Goal: Task Accomplishment & Management: Manage account settings

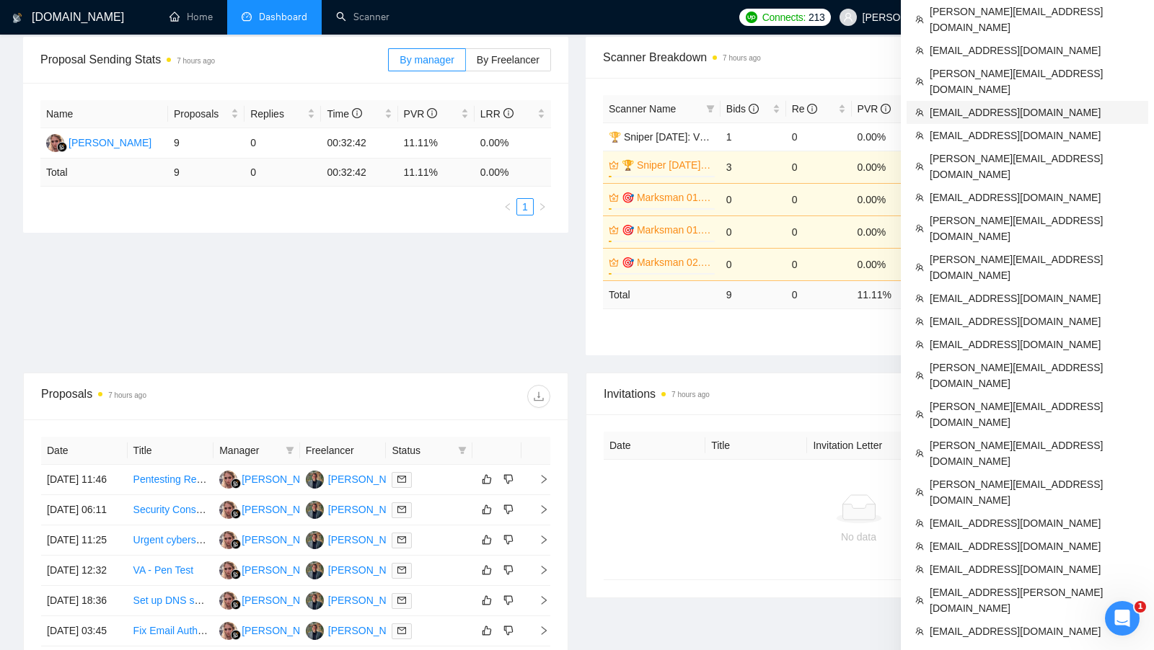
scroll to position [586, 0]
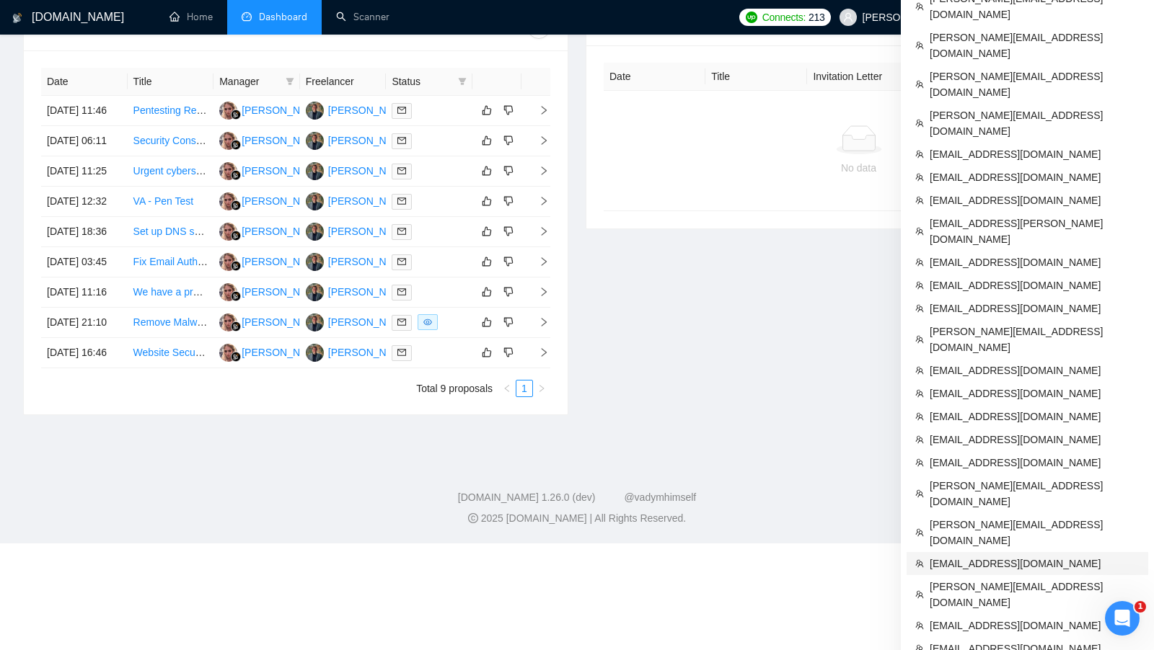
click at [994, 556] on span "[EMAIL_ADDRESS][DOMAIN_NAME]" at bounding box center [1035, 564] width 210 height 16
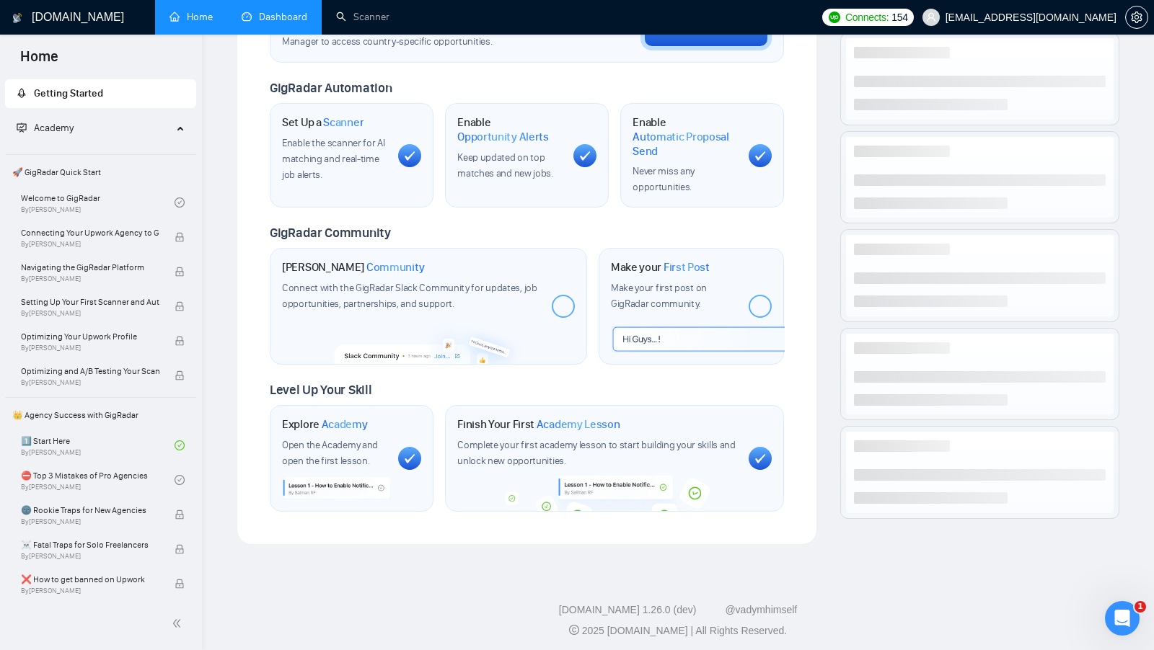
click at [302, 23] on link "Dashboard" at bounding box center [275, 17] width 66 height 12
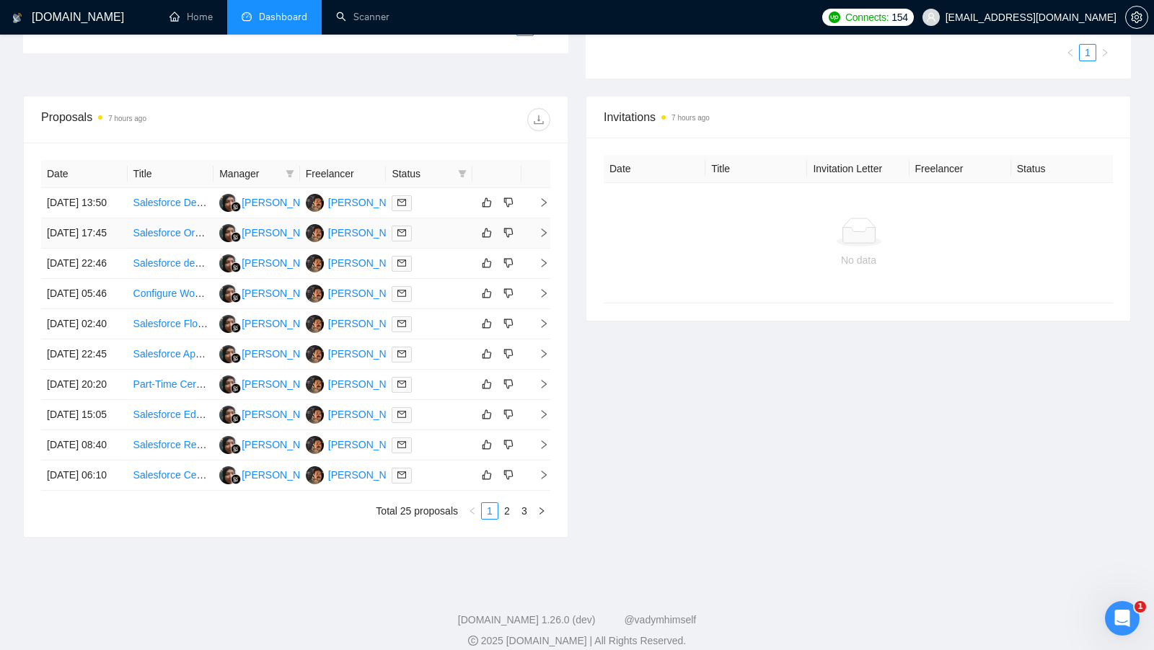
scroll to position [542, 0]
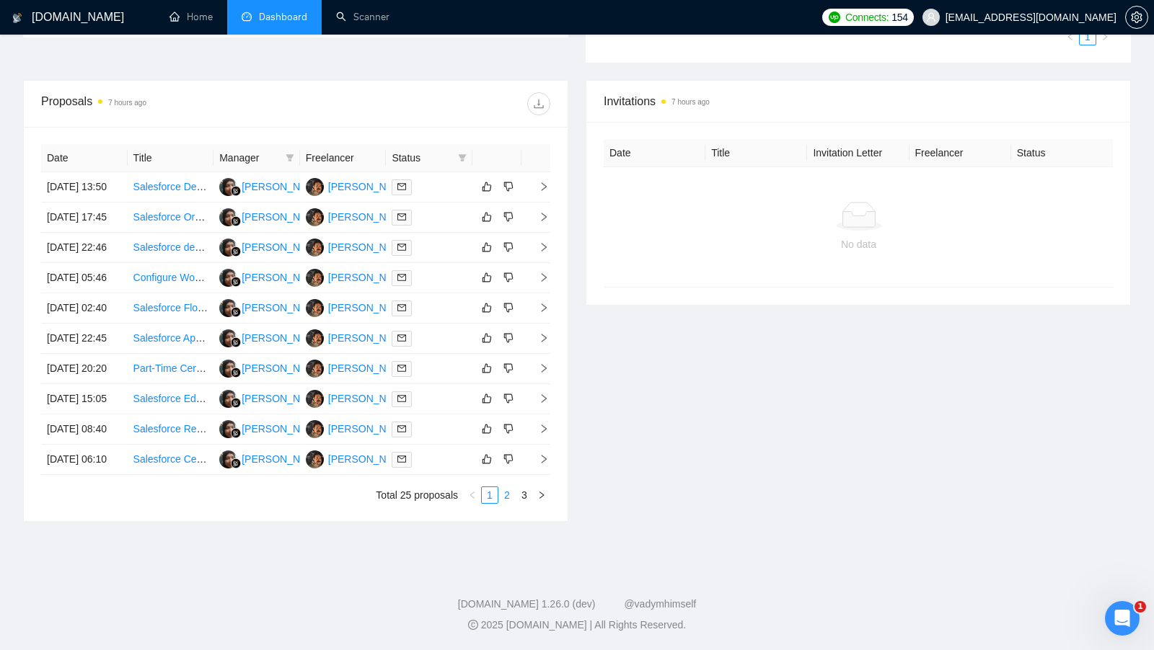
click at [507, 489] on link "2" at bounding box center [507, 495] width 16 height 16
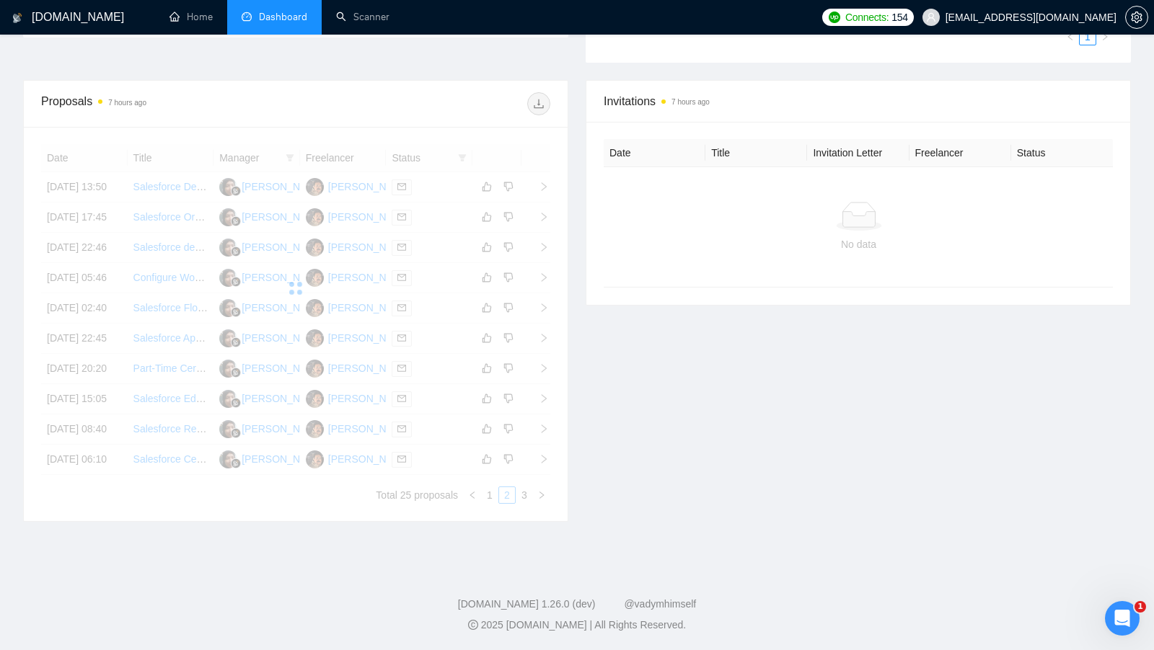
scroll to position [508, 0]
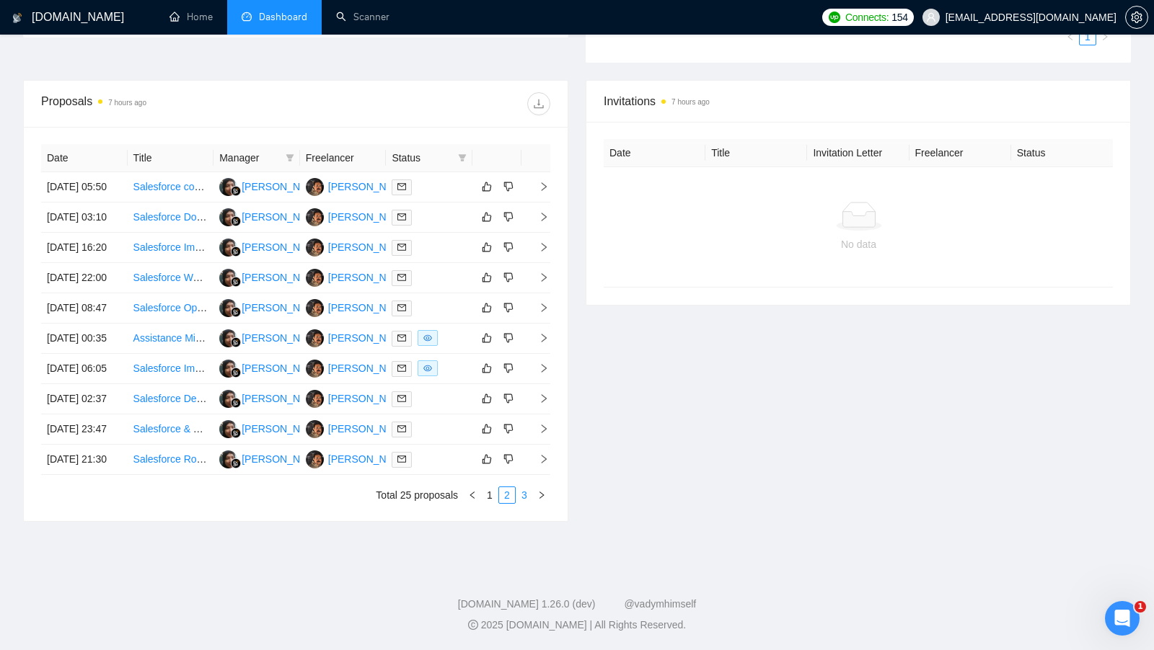
click at [527, 503] on link "3" at bounding box center [524, 495] width 16 height 16
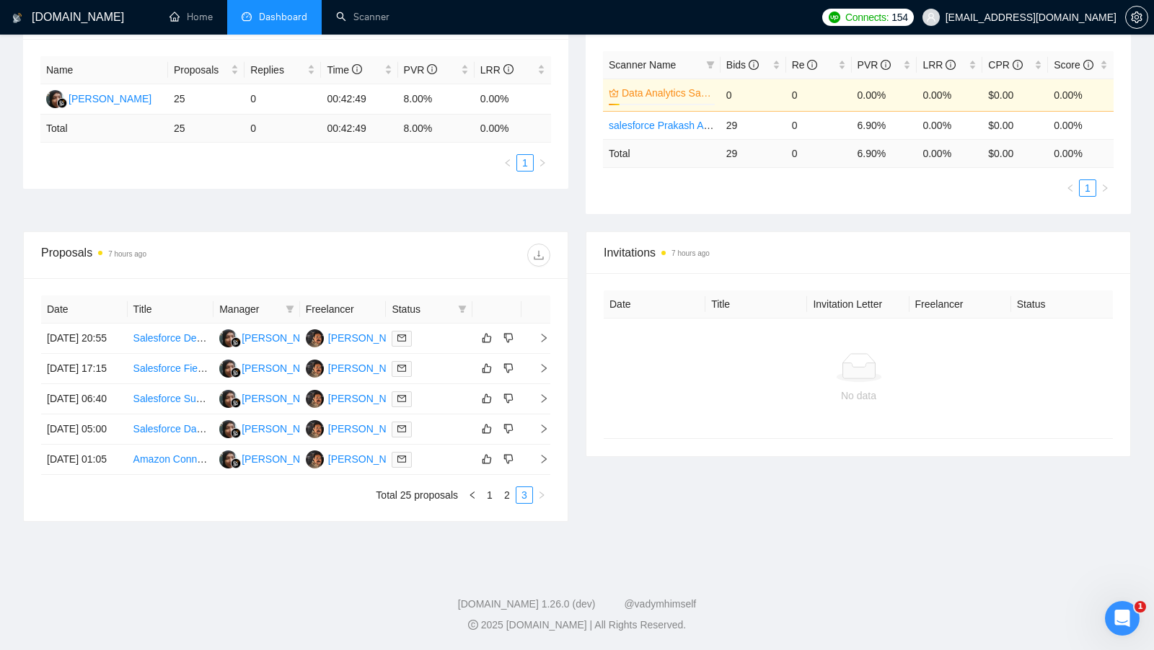
scroll to position [324, 0]
click at [493, 490] on link "1" at bounding box center [490, 495] width 16 height 16
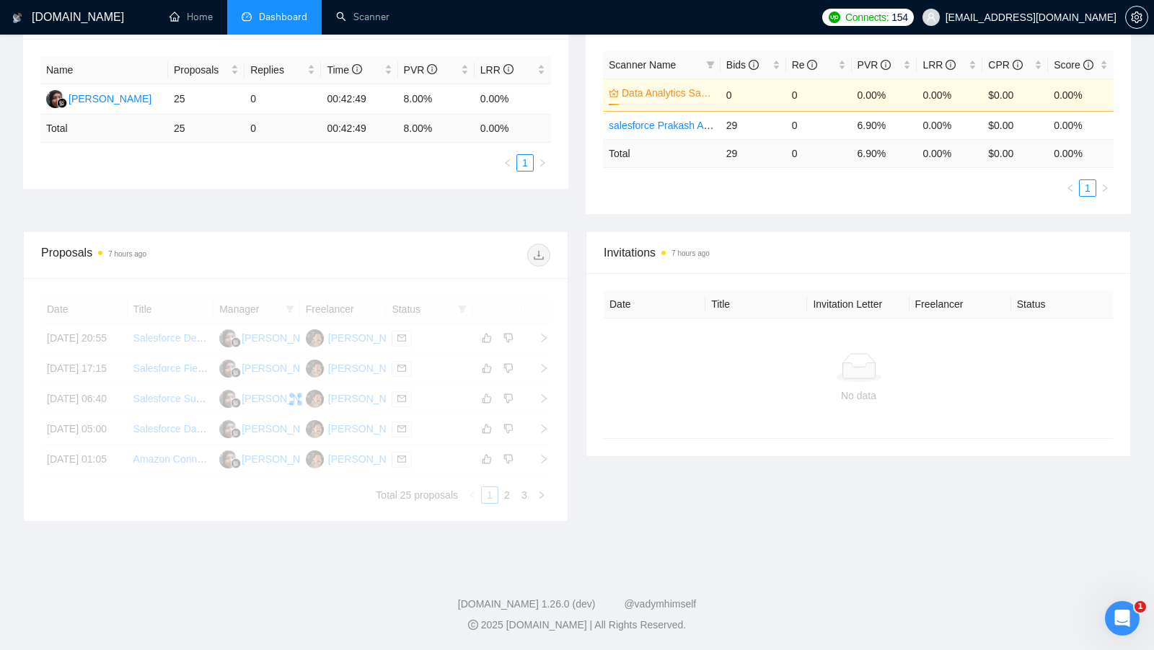
scroll to position [295, 0]
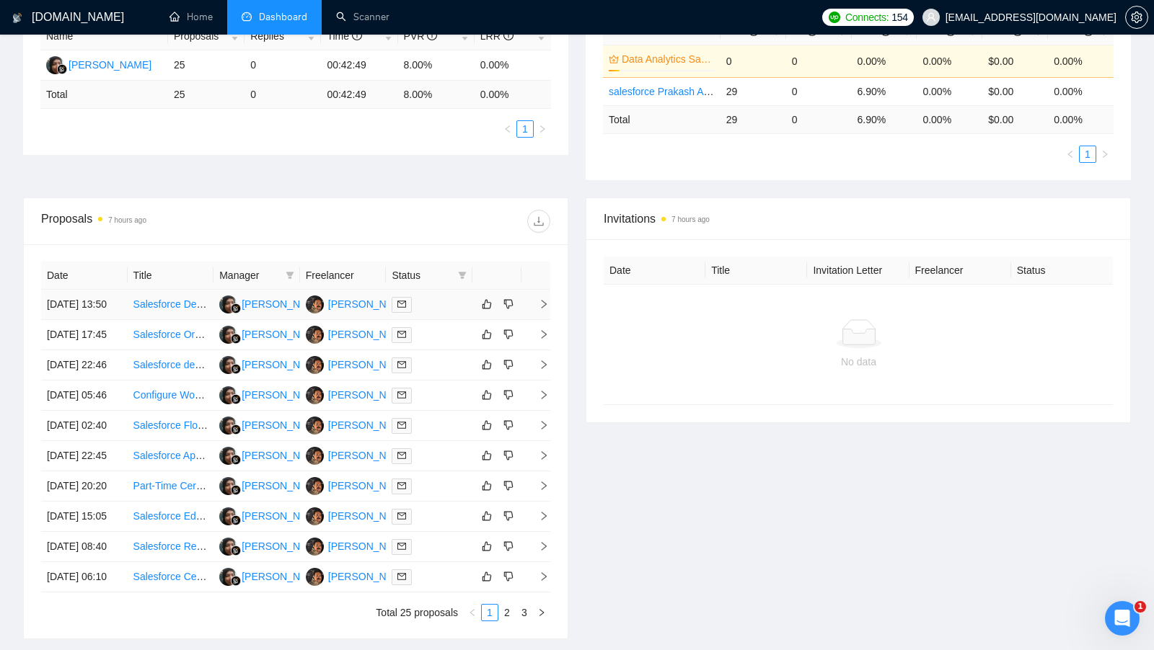
click at [448, 309] on div at bounding box center [429, 304] width 75 height 17
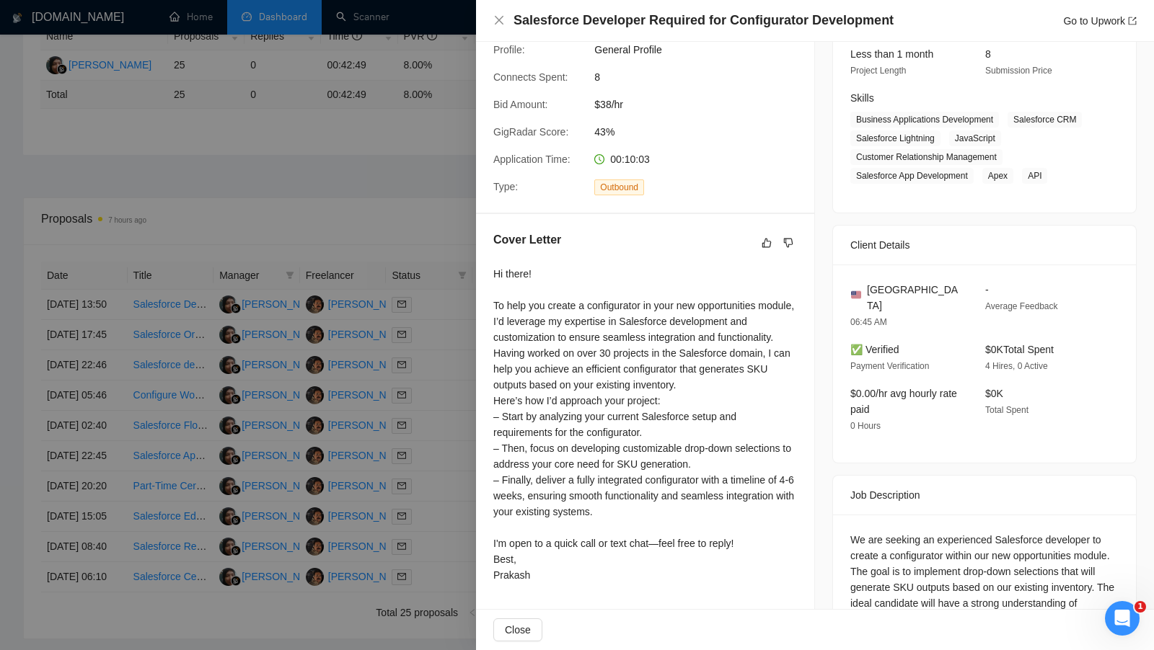
scroll to position [200, 0]
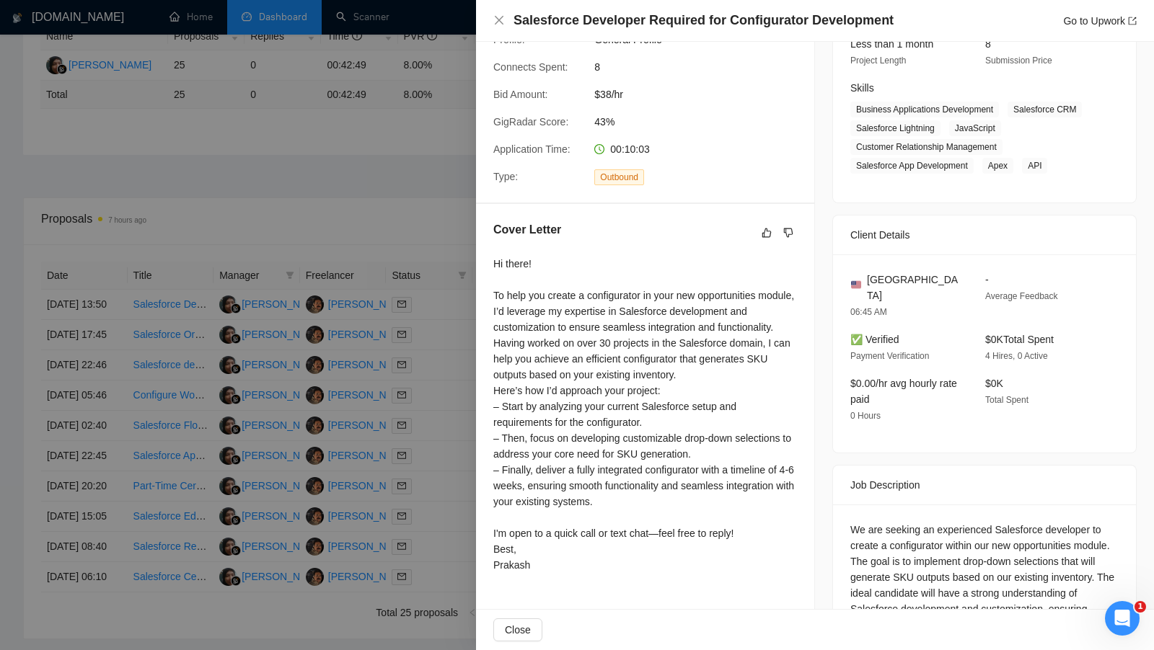
click at [451, 387] on div at bounding box center [577, 325] width 1154 height 650
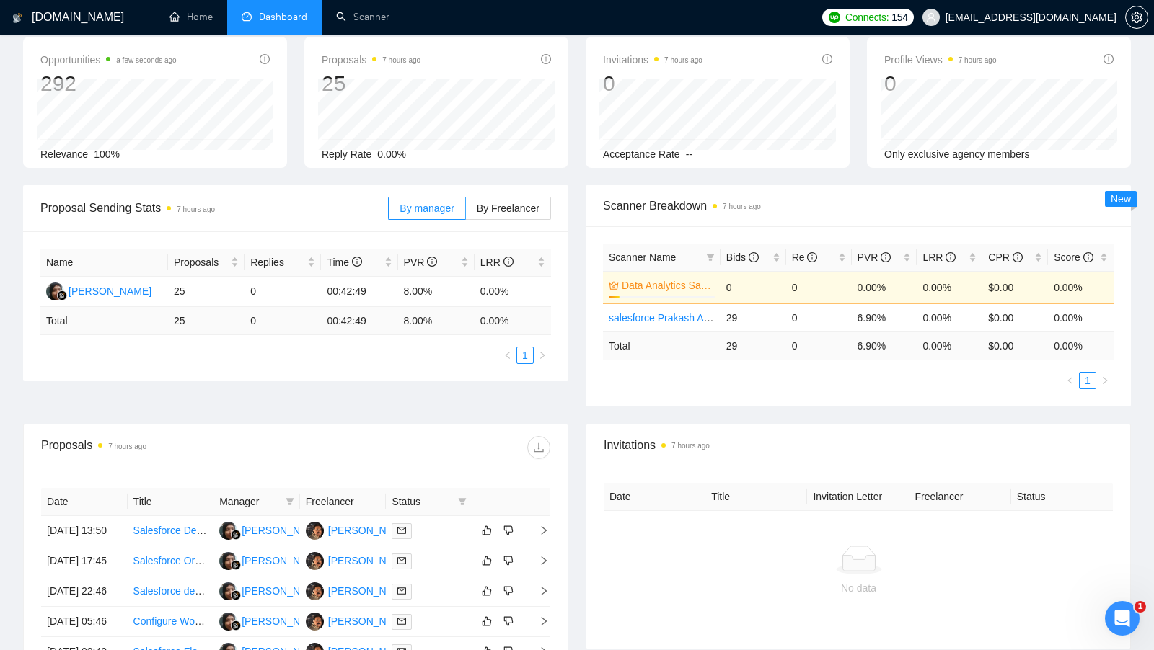
scroll to position [0, 0]
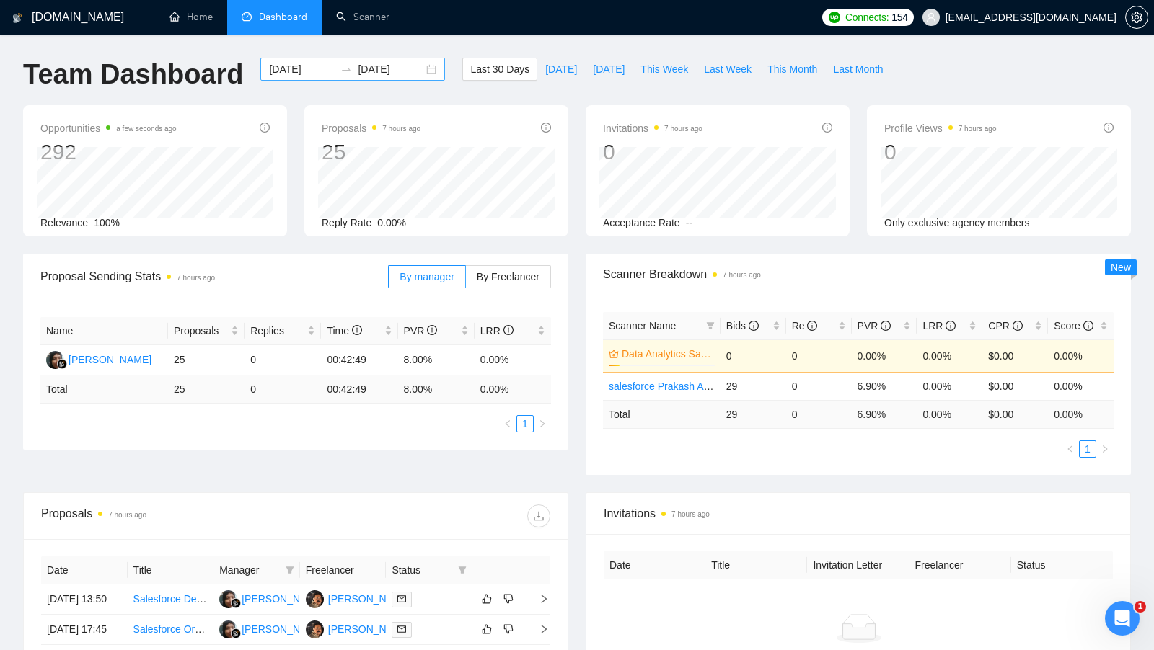
click at [422, 65] on div "2025-08-04 2025-09-03" at bounding box center [352, 69] width 185 height 23
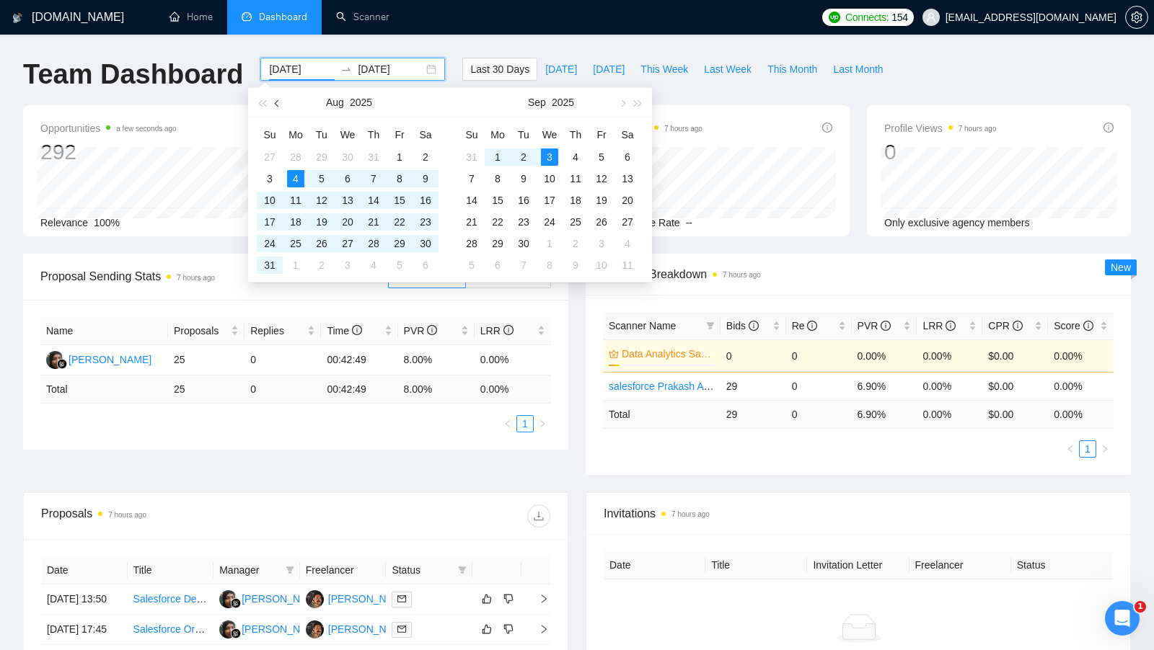
click at [278, 110] on button "button" at bounding box center [278, 102] width 16 height 29
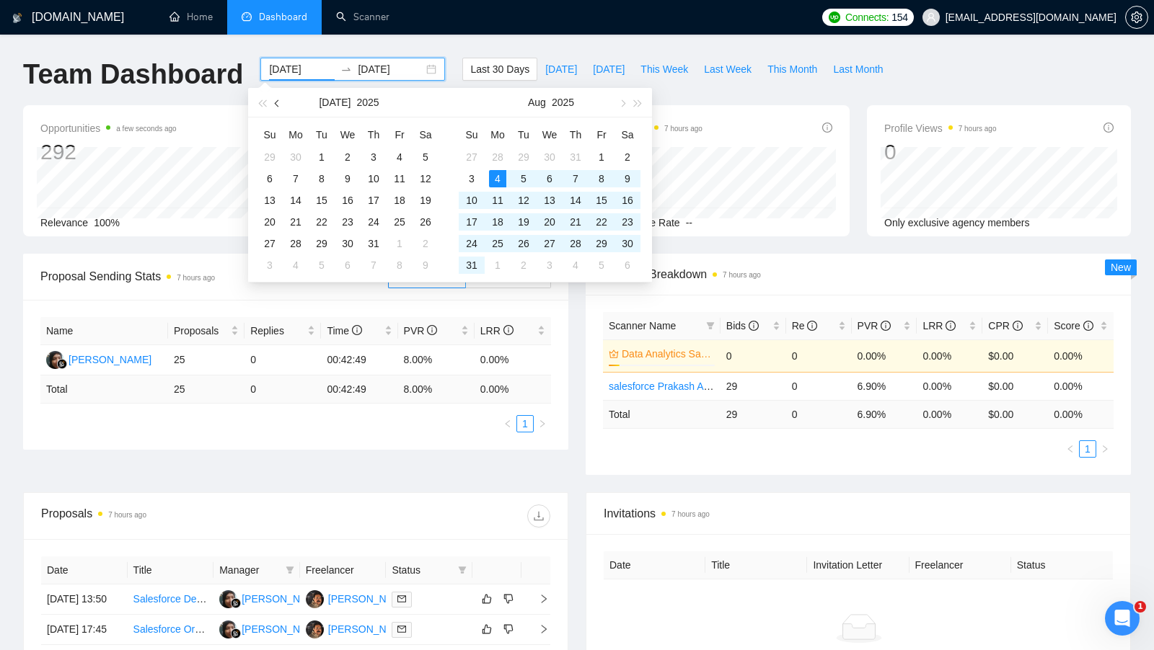
click at [275, 107] on button "button" at bounding box center [278, 102] width 16 height 29
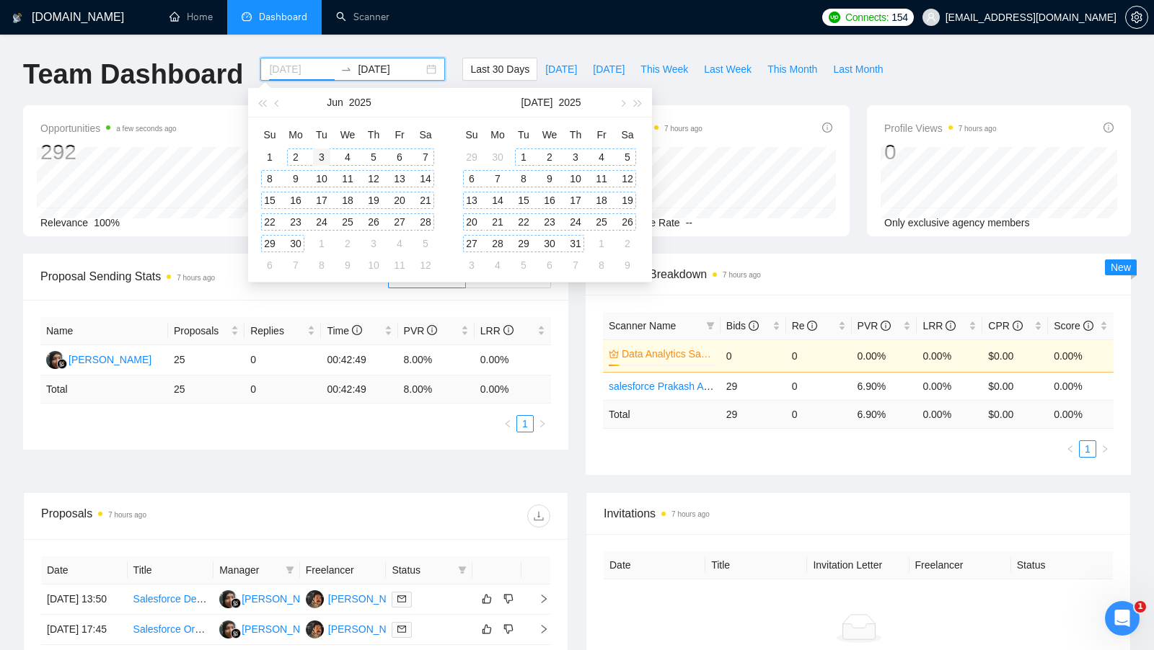
type input "2025-06-03"
click at [319, 157] on div "3" at bounding box center [321, 157] width 17 height 17
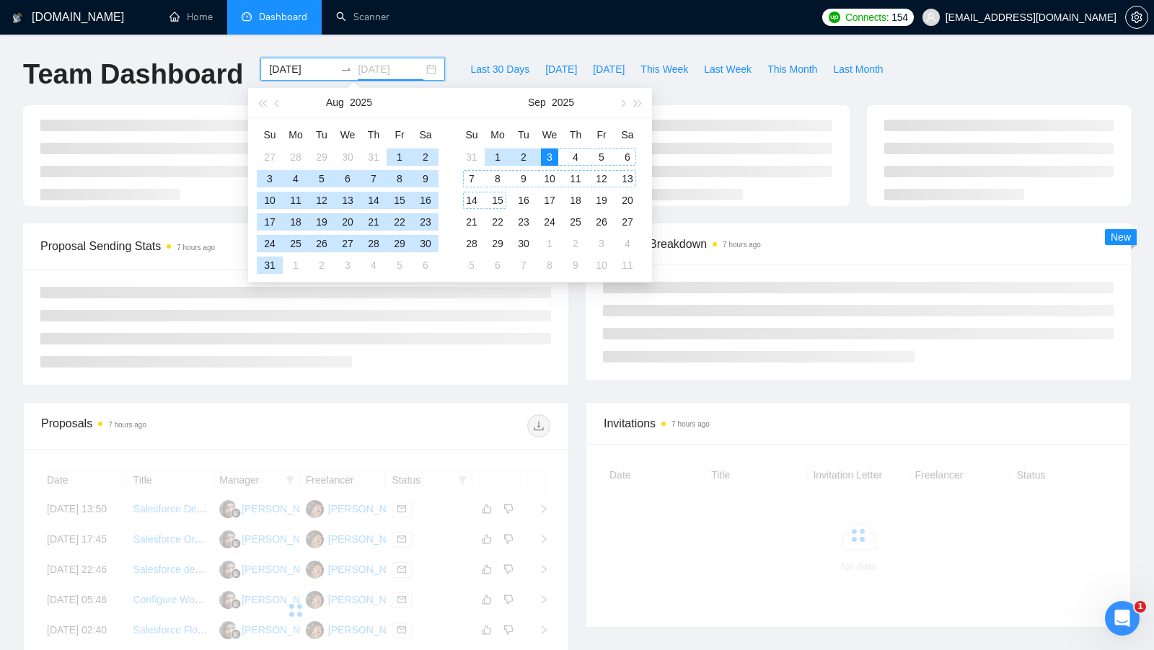
type input "[DATE]"
click at [544, 151] on div "3" at bounding box center [549, 157] width 17 height 17
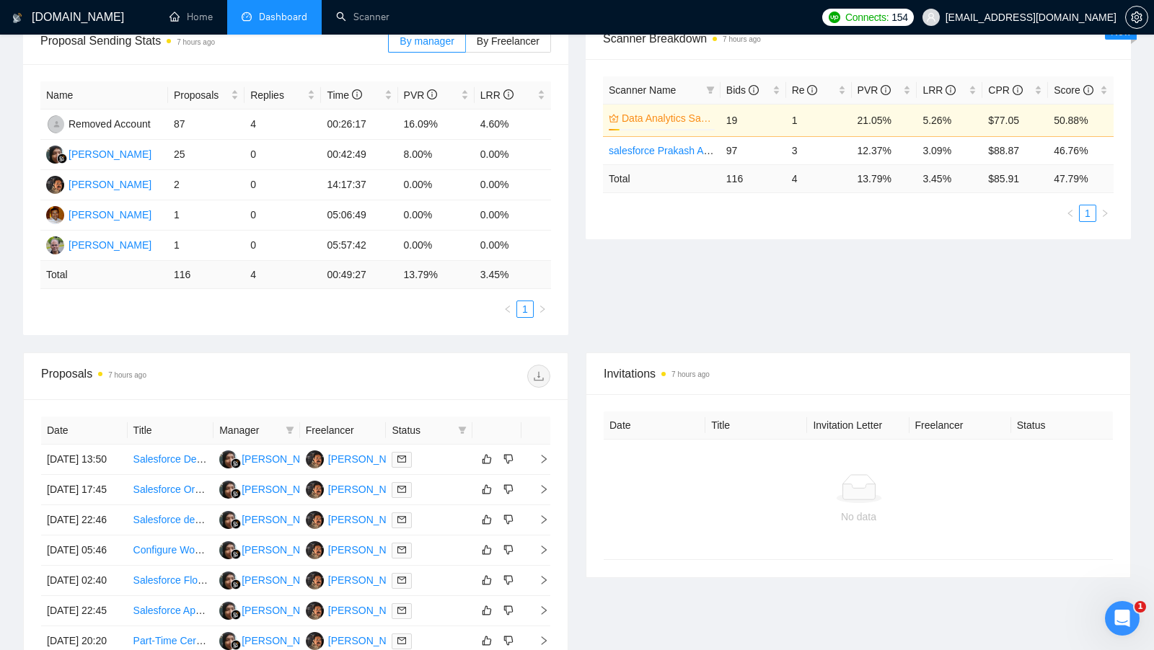
scroll to position [285, 0]
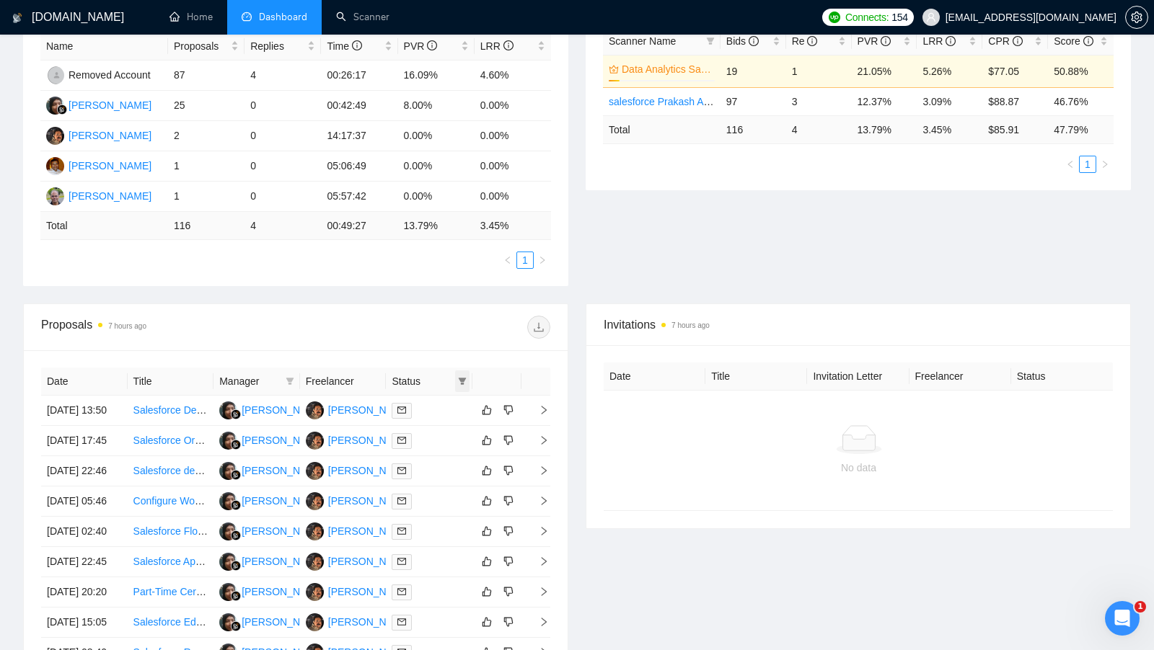
click at [465, 378] on icon "filter" at bounding box center [462, 381] width 9 height 9
click at [456, 402] on span "Chat" at bounding box center [425, 405] width 69 height 16
checkbox input "true"
click at [489, 350] on div "Date Title Manager Freelancer Status 26 Aug, 2025 13:50 Salesforce Developer Re…" at bounding box center [296, 547] width 544 height 394
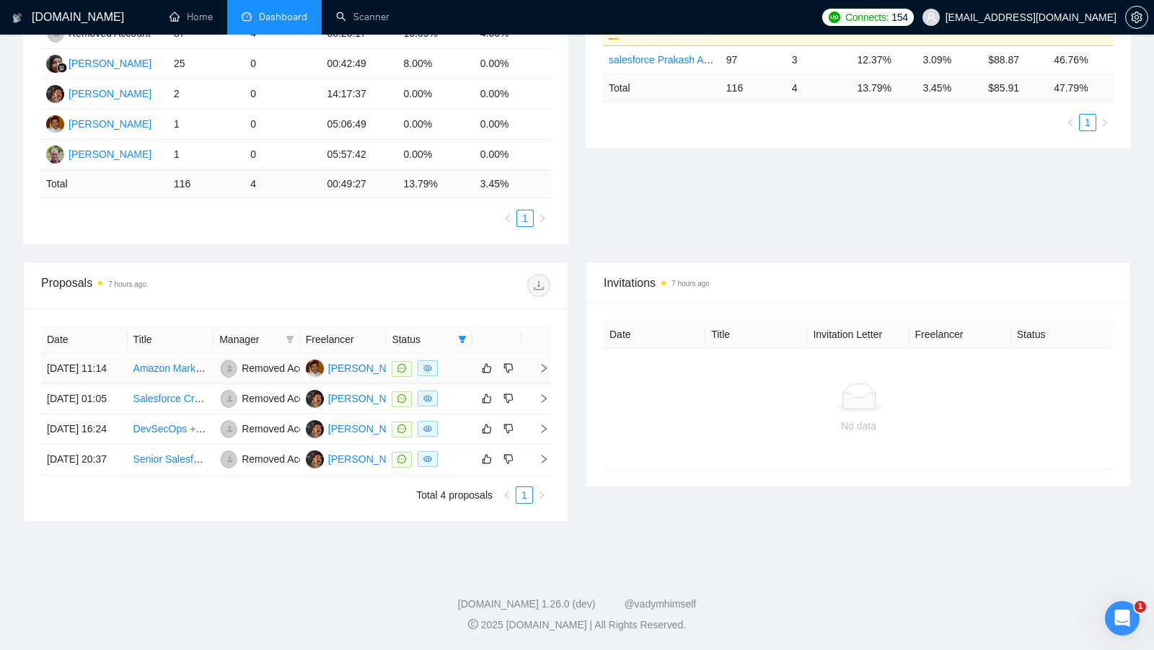
scroll to position [350, 0]
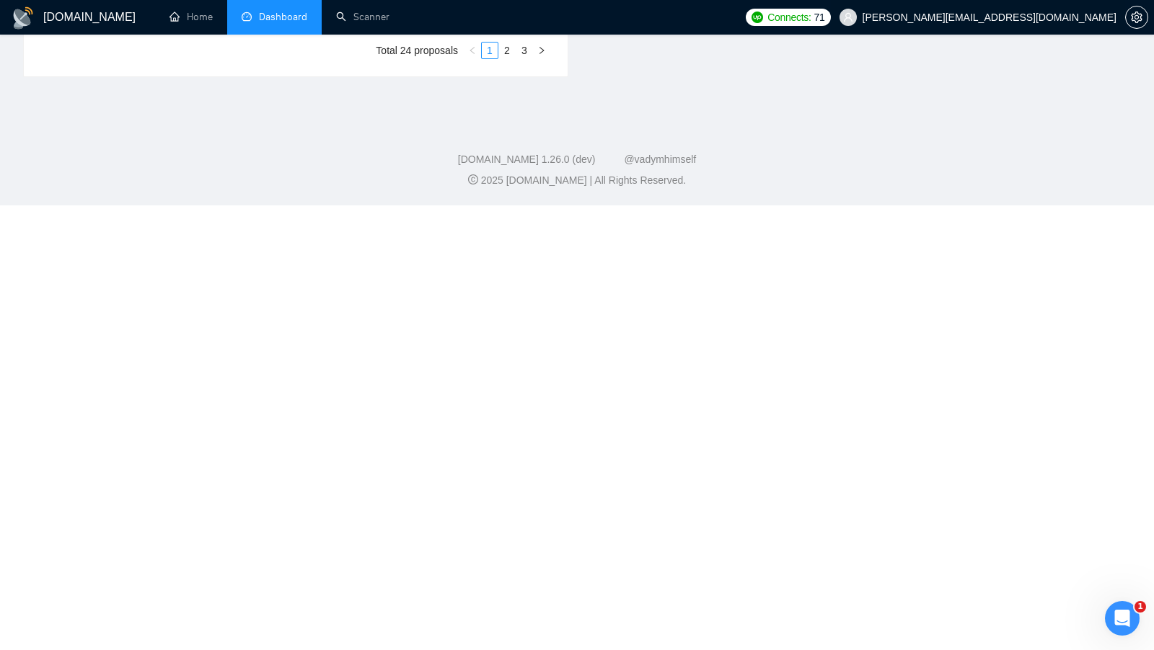
scroll to position [552, 0]
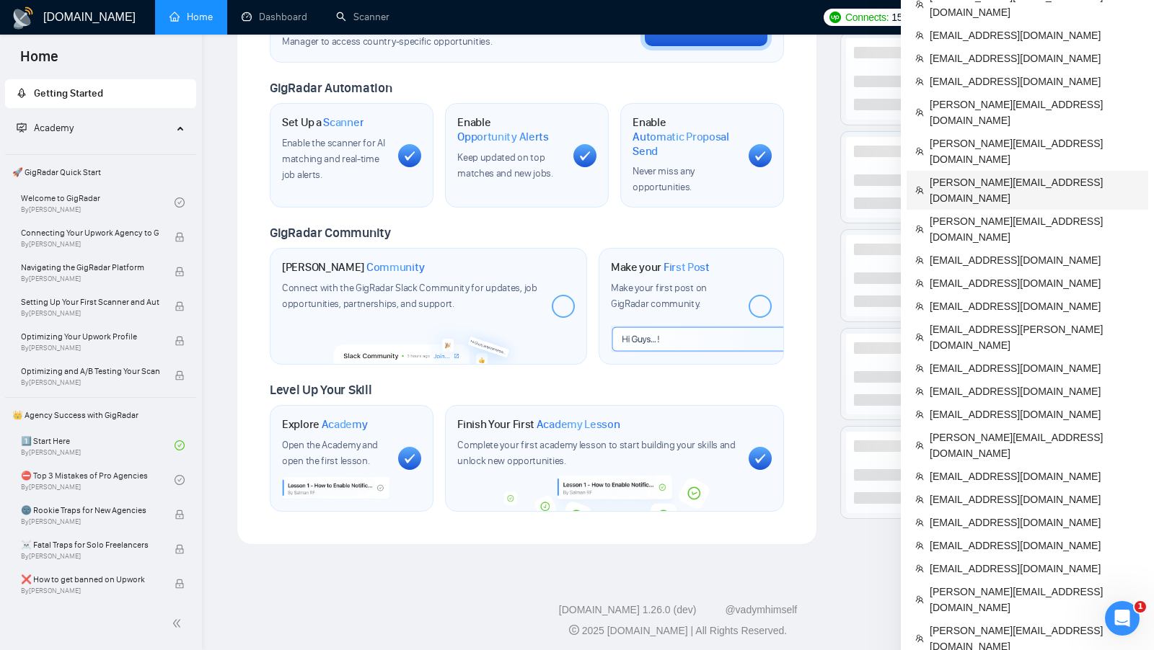
scroll to position [503, 0]
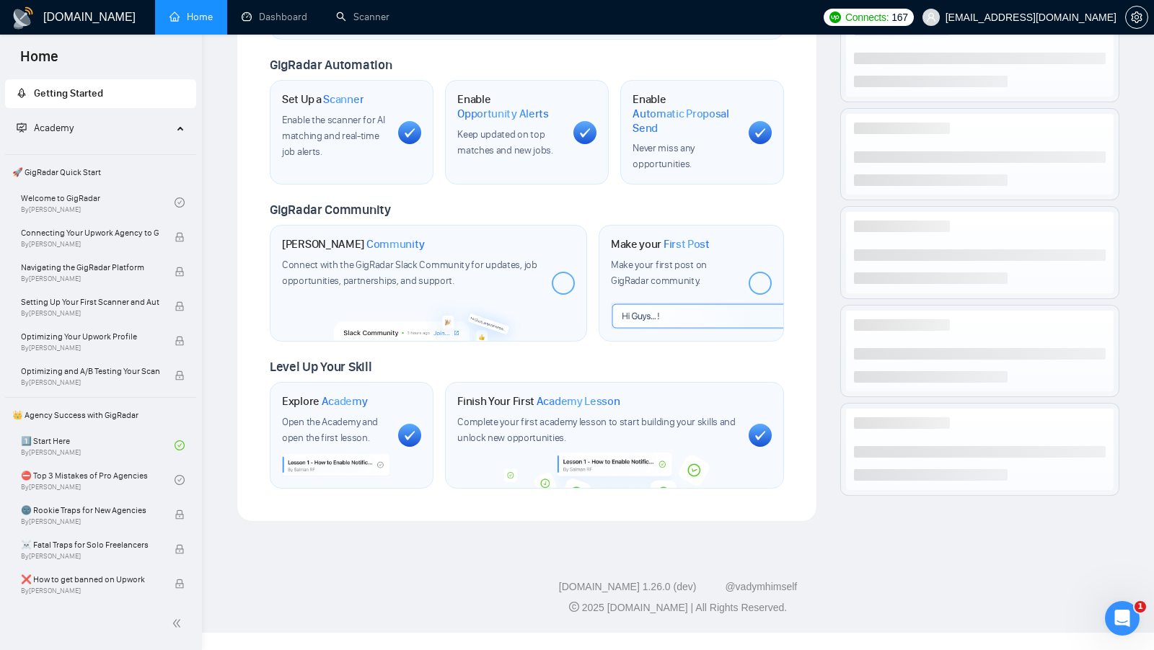
scroll to position [480, 0]
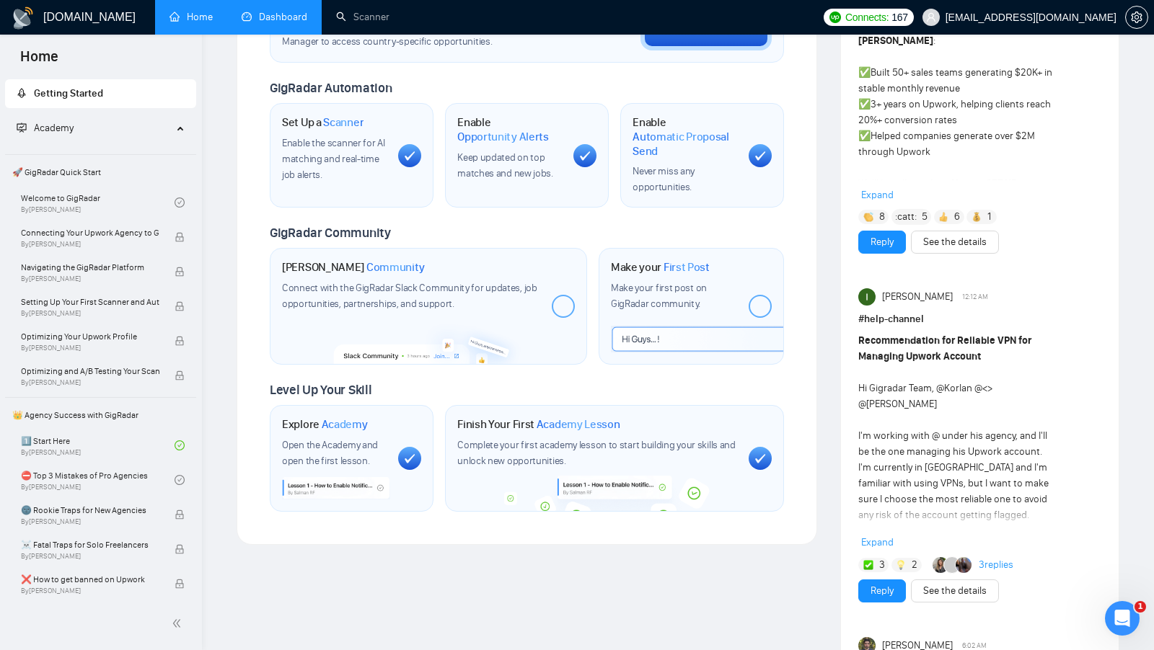
click at [307, 11] on link "Dashboard" at bounding box center [275, 17] width 66 height 12
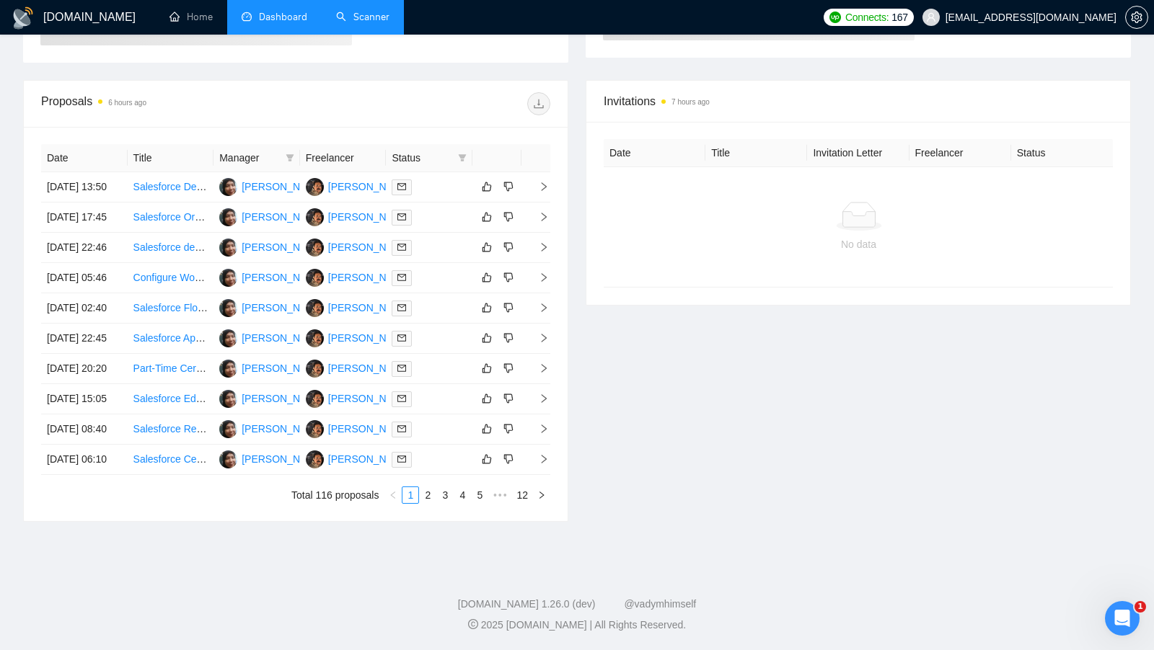
scroll to position [224, 0]
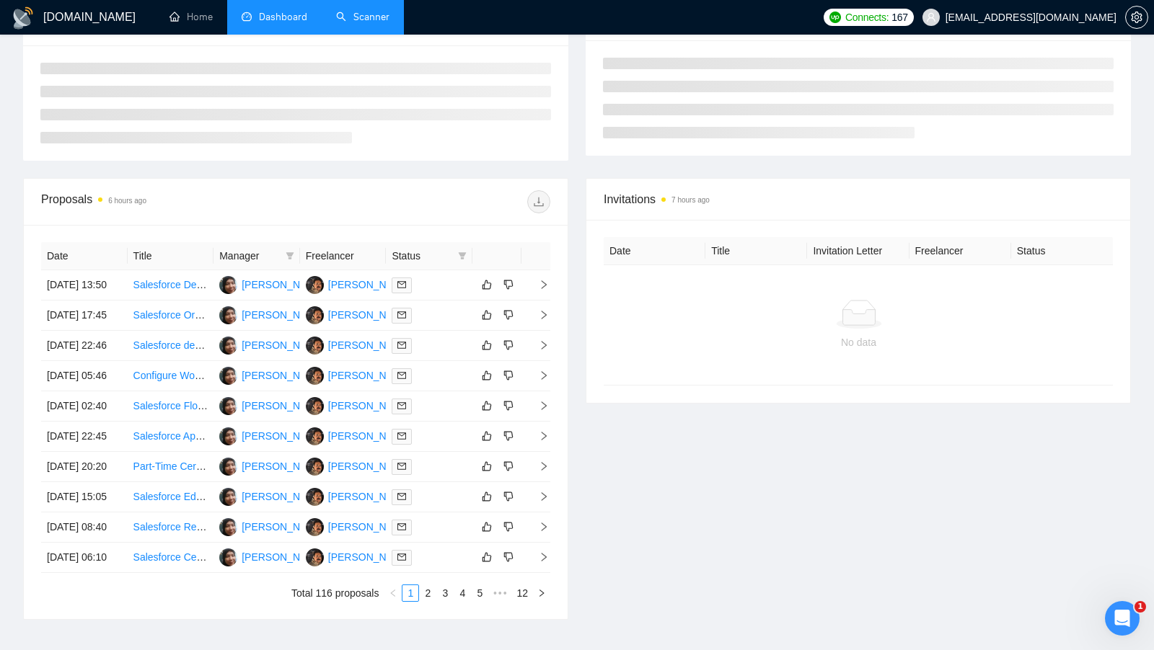
click at [350, 12] on link "Scanner" at bounding box center [362, 17] width 53 height 12
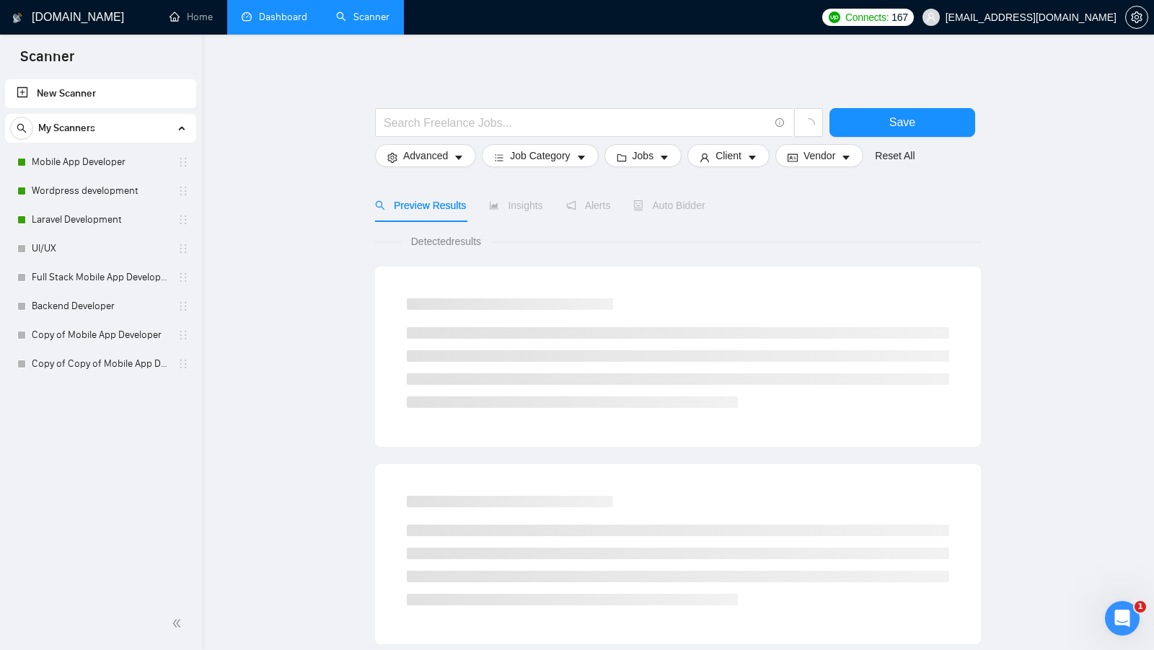
click at [267, 23] on link "Dashboard" at bounding box center [275, 17] width 66 height 12
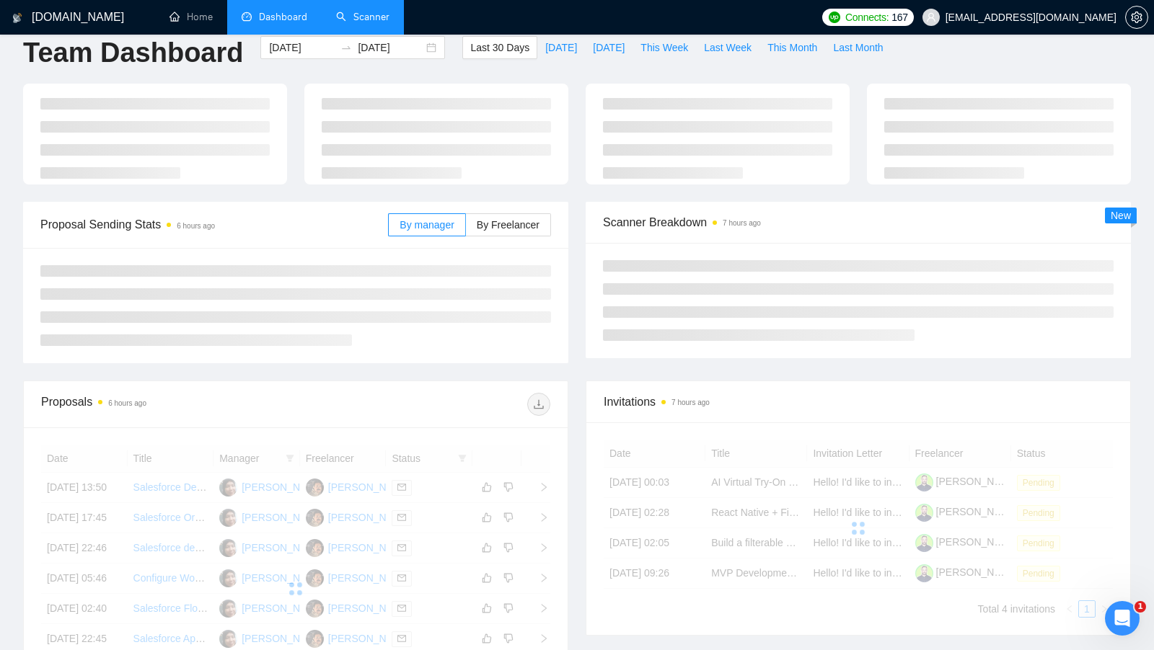
scroll to position [22, 0]
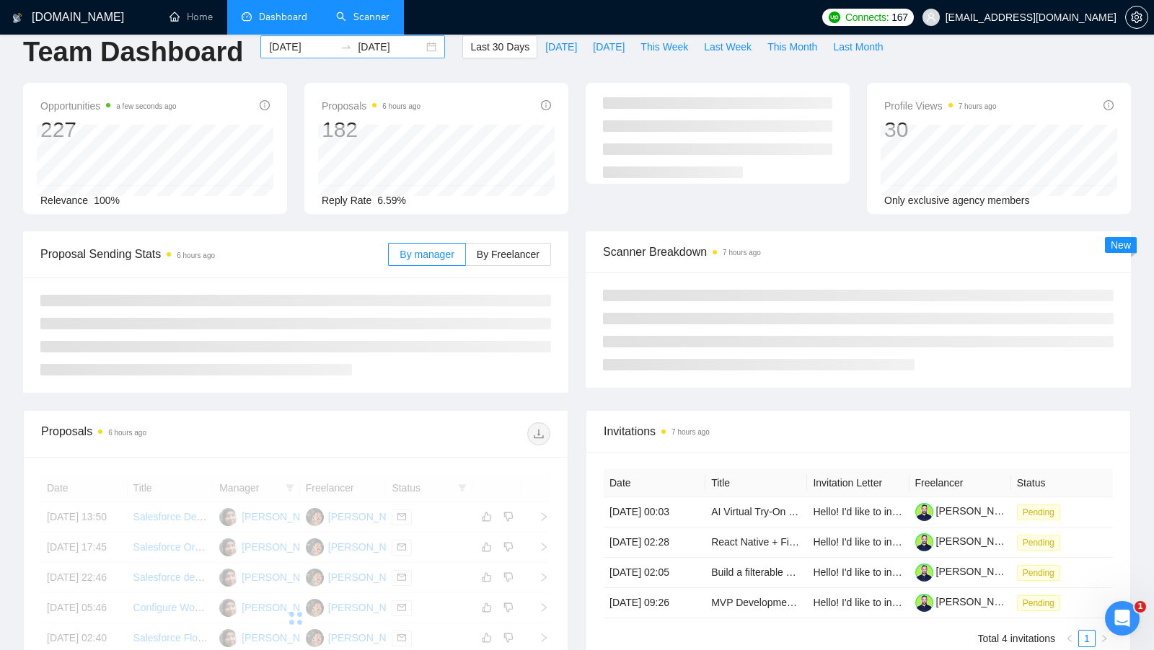
click at [421, 50] on div "2025-08-04 2025-09-03" at bounding box center [352, 46] width 185 height 23
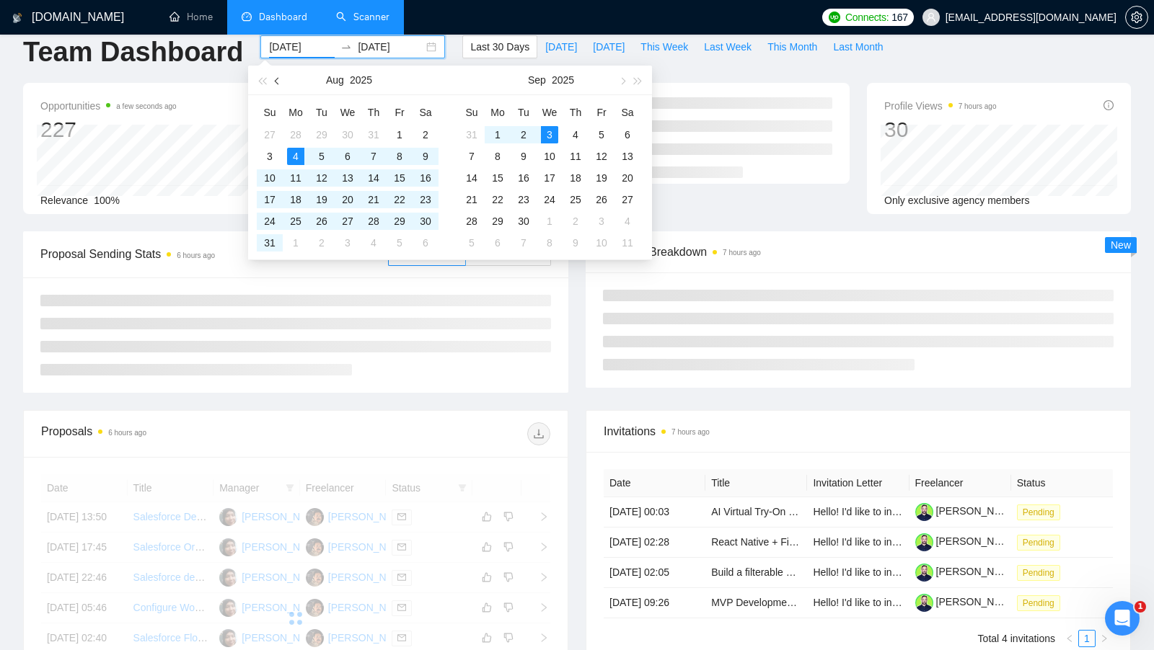
click at [273, 79] on button "button" at bounding box center [278, 80] width 16 height 29
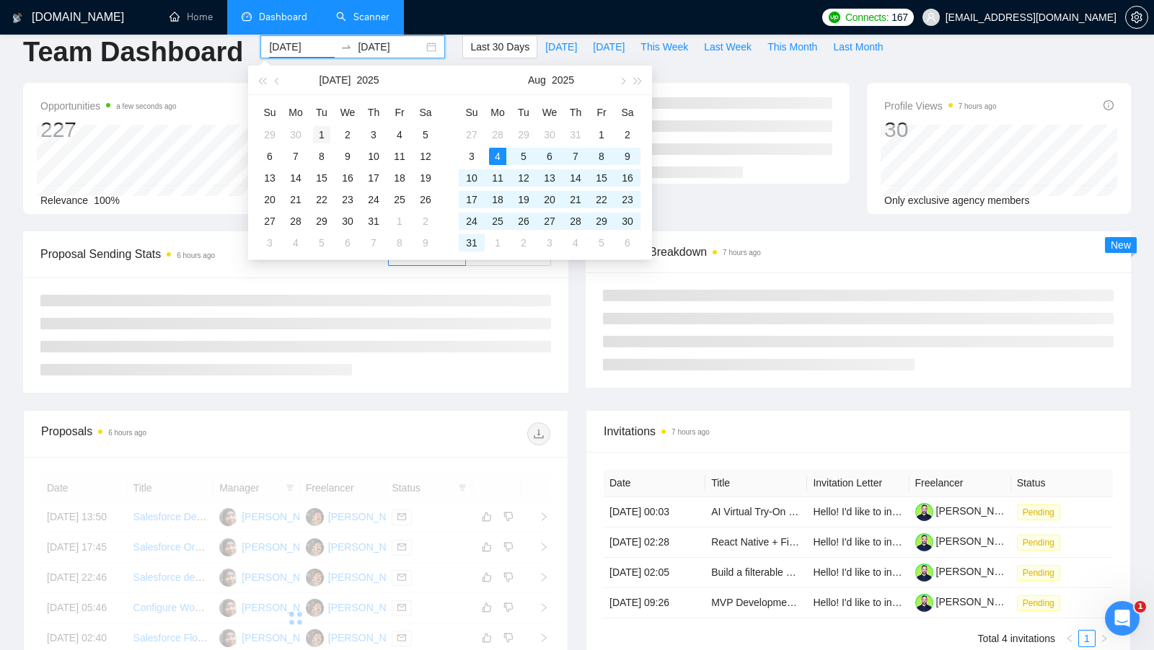
type input "2025-07-01"
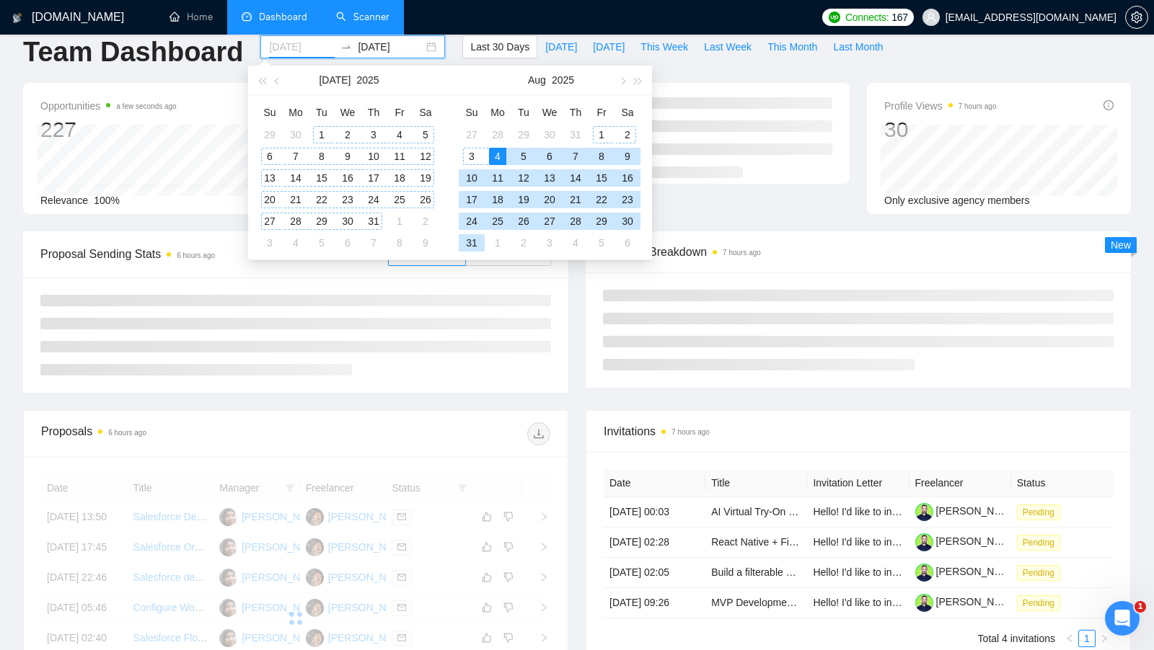
click at [316, 132] on div "1" at bounding box center [321, 134] width 17 height 17
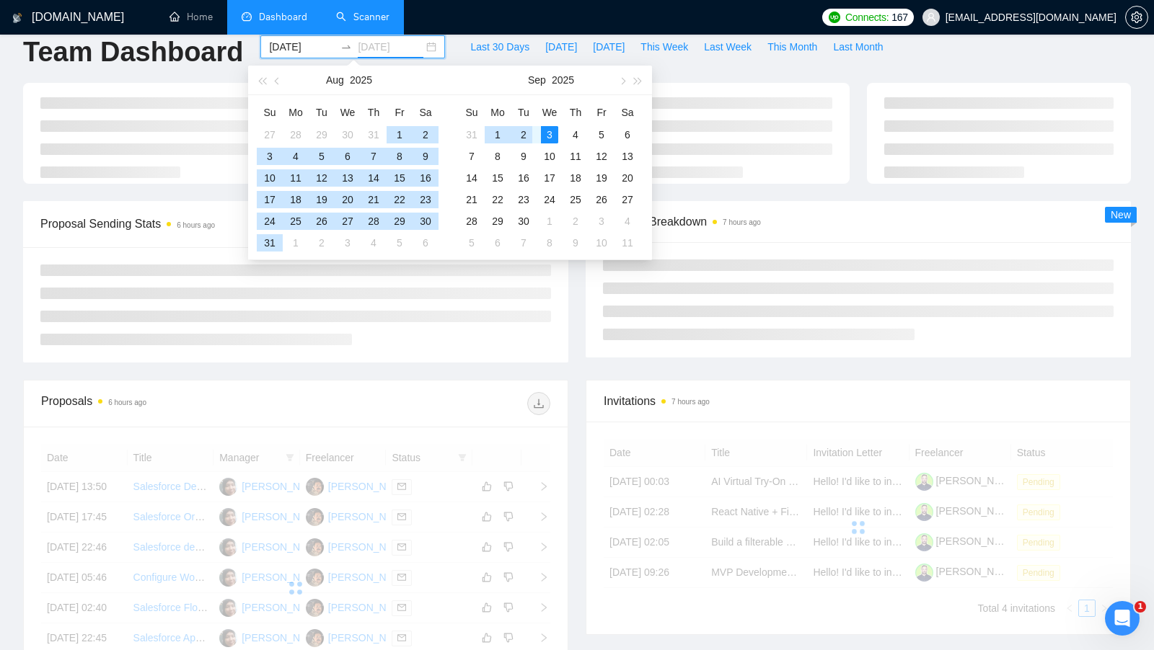
type input "[DATE]"
click at [547, 131] on div "3" at bounding box center [549, 134] width 17 height 17
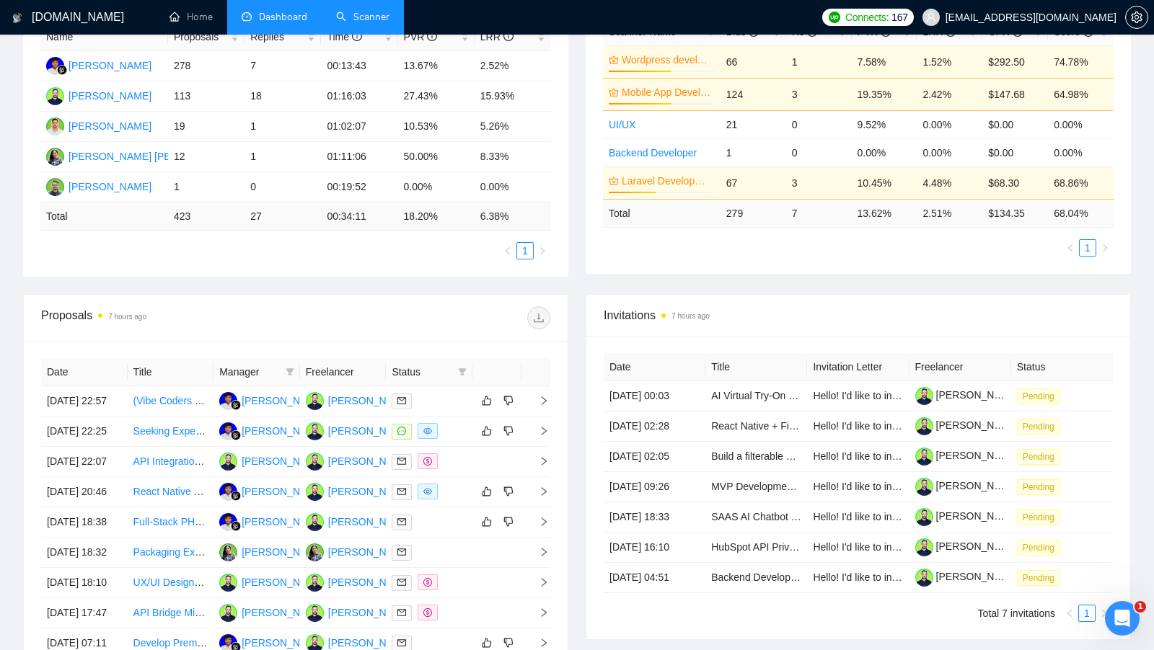
scroll to position [299, 0]
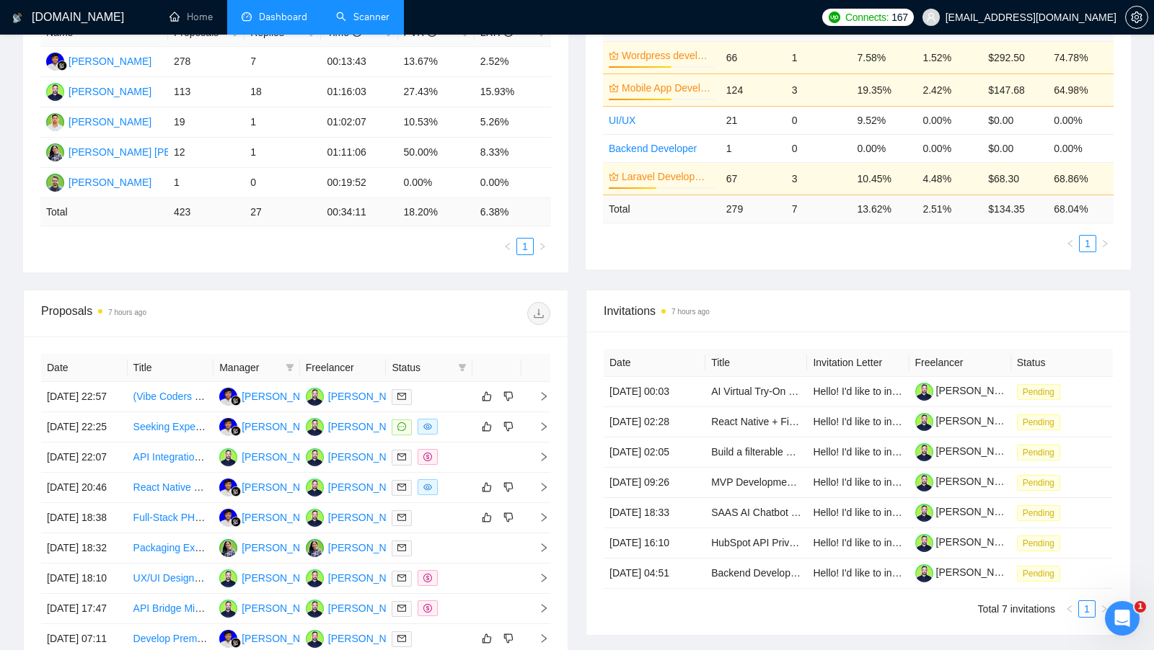
click at [471, 358] on th "Status" at bounding box center [429, 368] width 87 height 28
click at [459, 363] on icon "filter" at bounding box center [462, 367] width 9 height 9
click at [408, 399] on li "Chat" at bounding box center [425, 391] width 87 height 23
checkbox input "true"
click at [481, 318] on div at bounding box center [423, 313] width 255 height 23
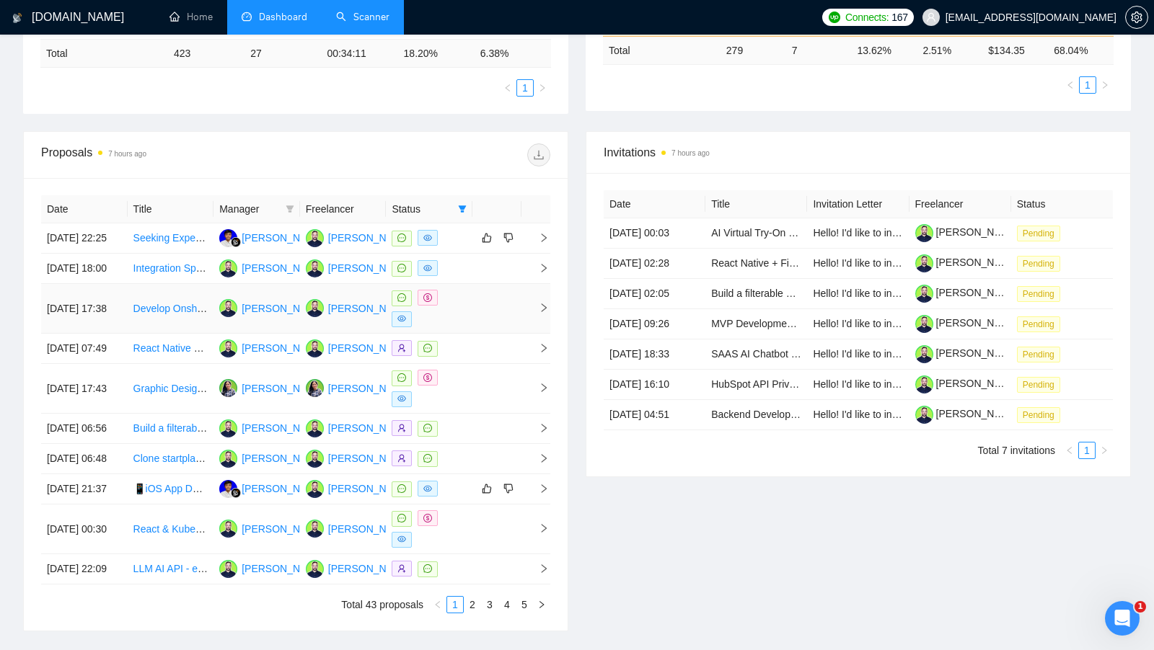
scroll to position [650, 0]
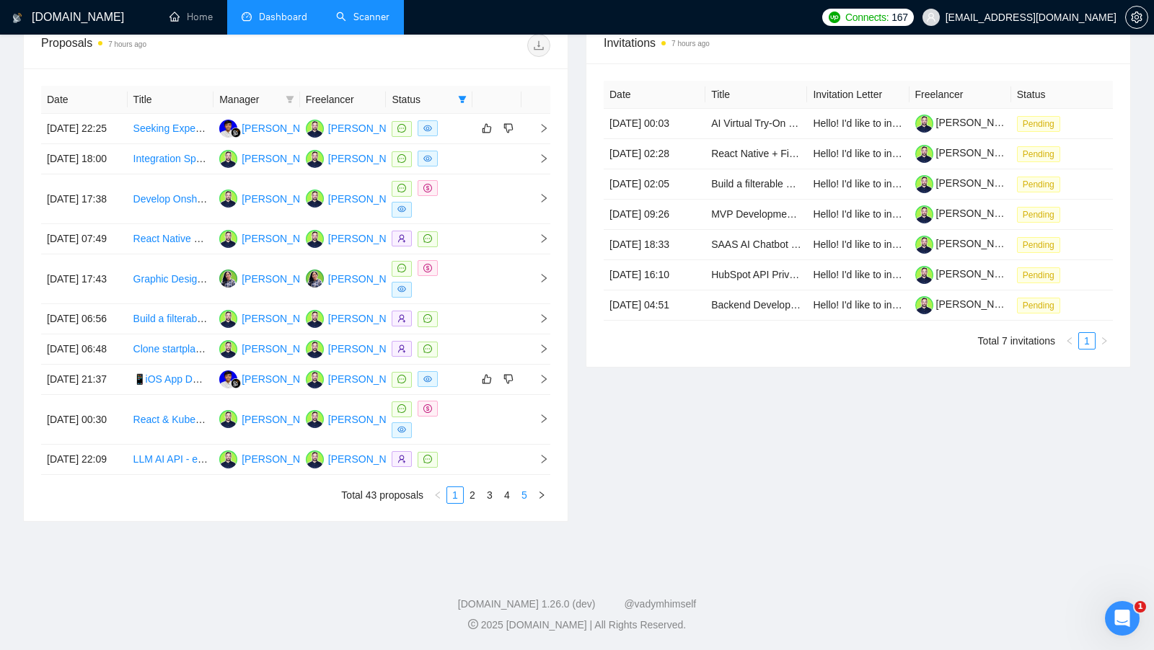
click at [526, 500] on link "5" at bounding box center [524, 495] width 16 height 16
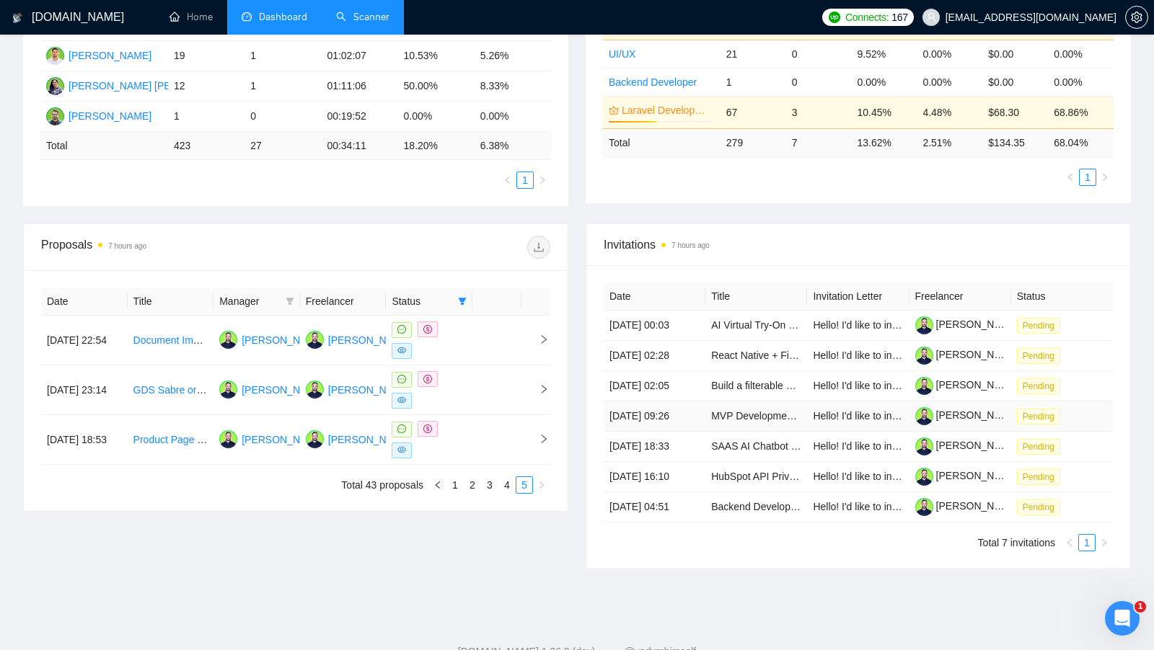
scroll to position [438, 0]
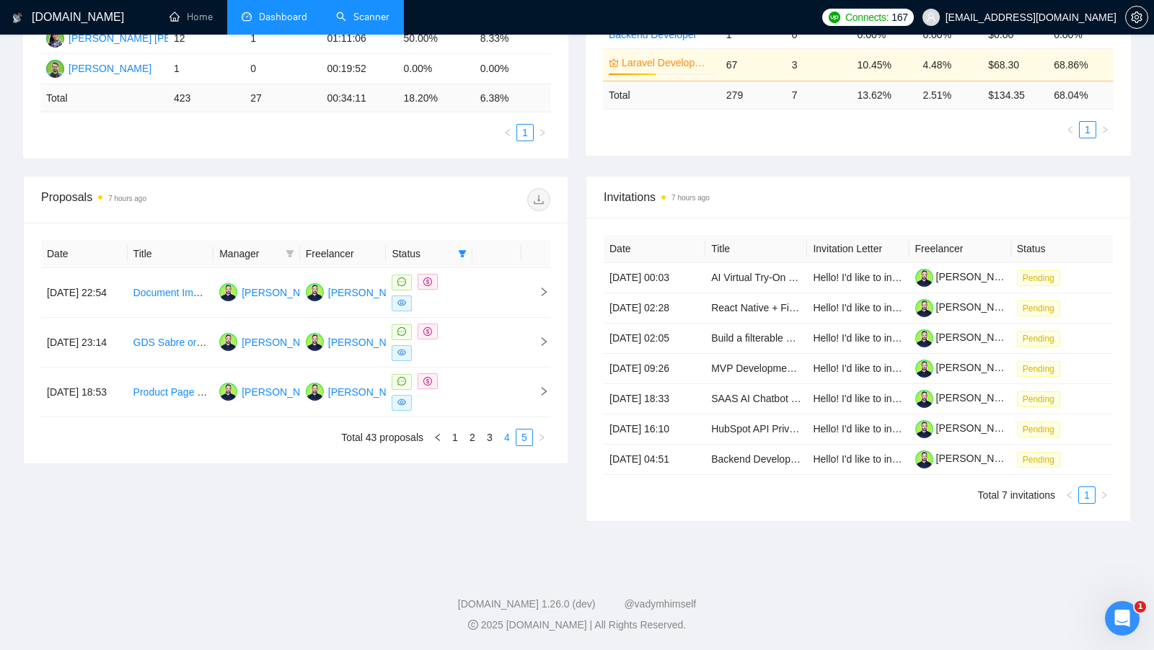
click at [500, 430] on link "4" at bounding box center [507, 438] width 16 height 16
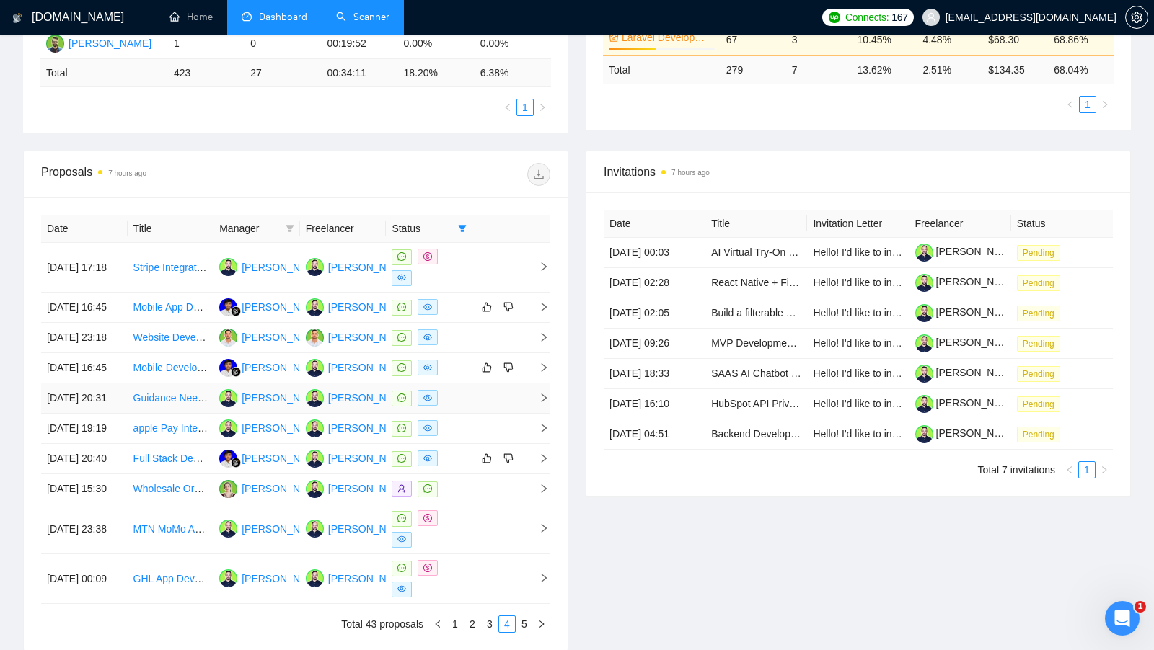
click at [479, 414] on td at bounding box center [496, 399] width 49 height 30
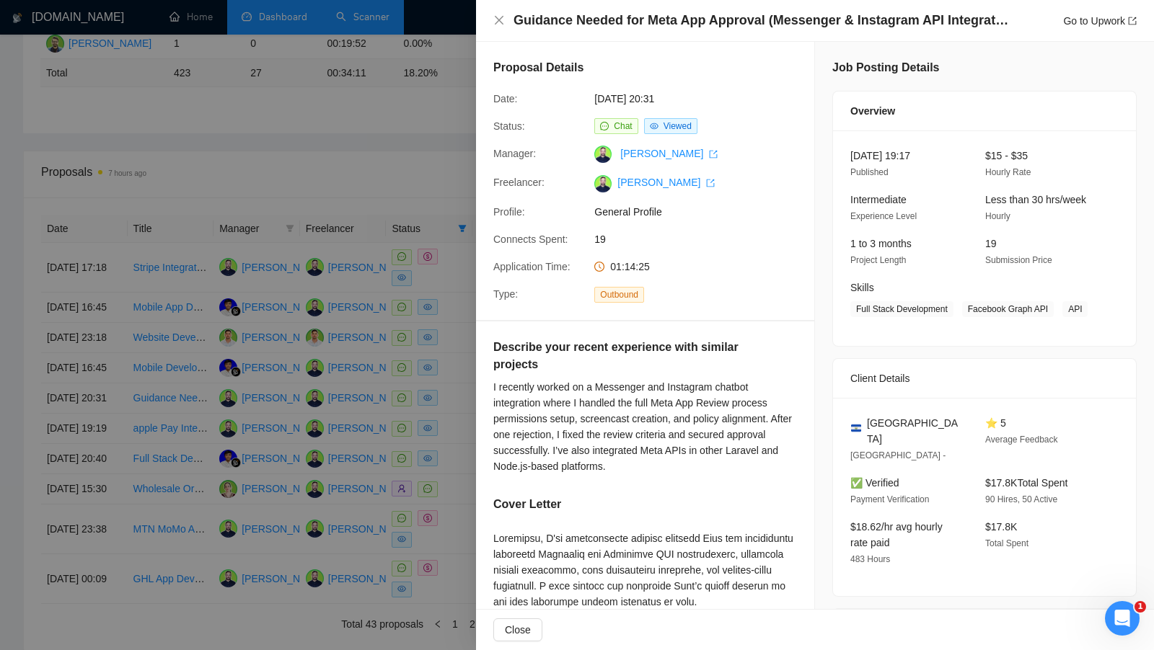
click at [409, 145] on div at bounding box center [577, 325] width 1154 height 650
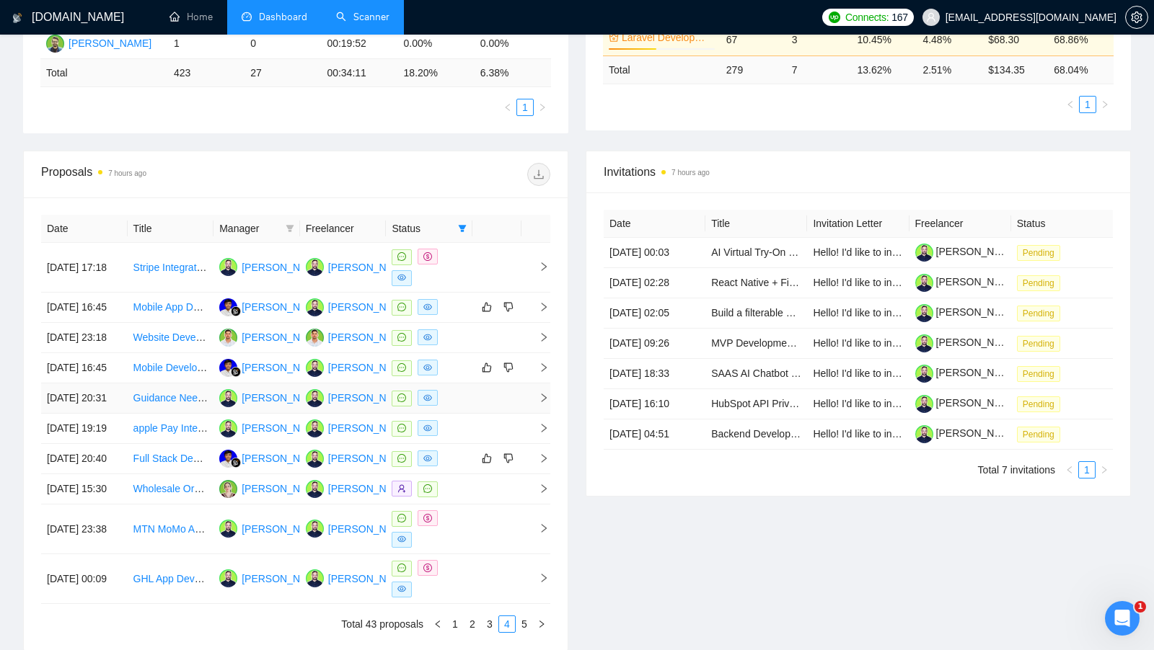
scroll to position [650, 0]
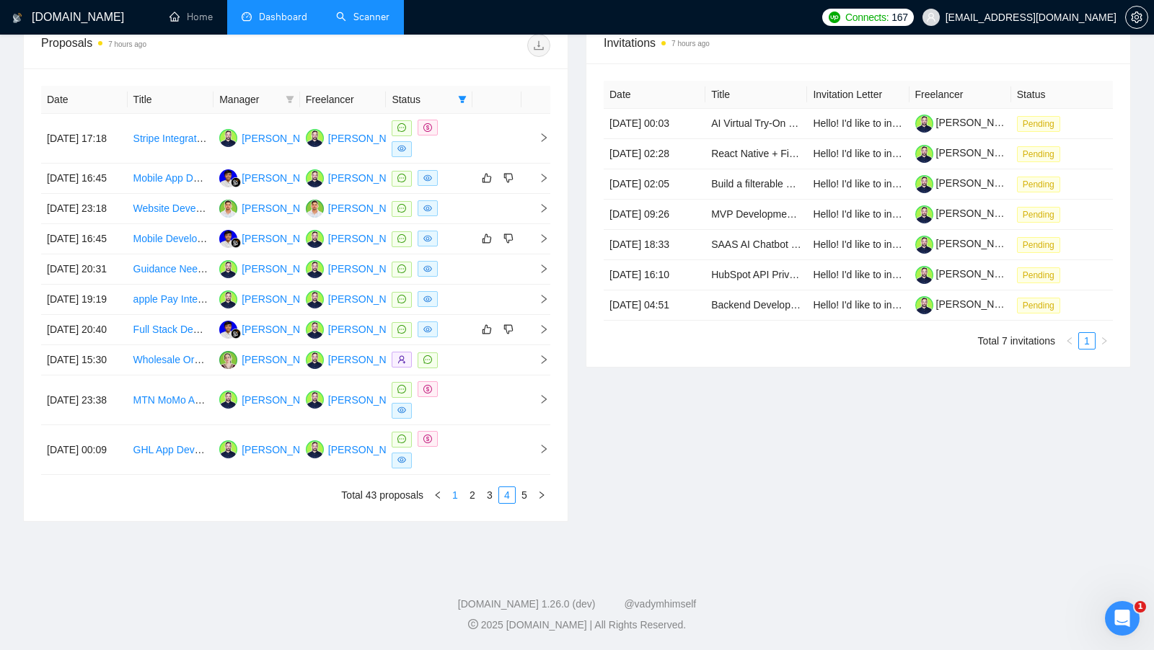
click at [454, 500] on link "1" at bounding box center [455, 495] width 16 height 16
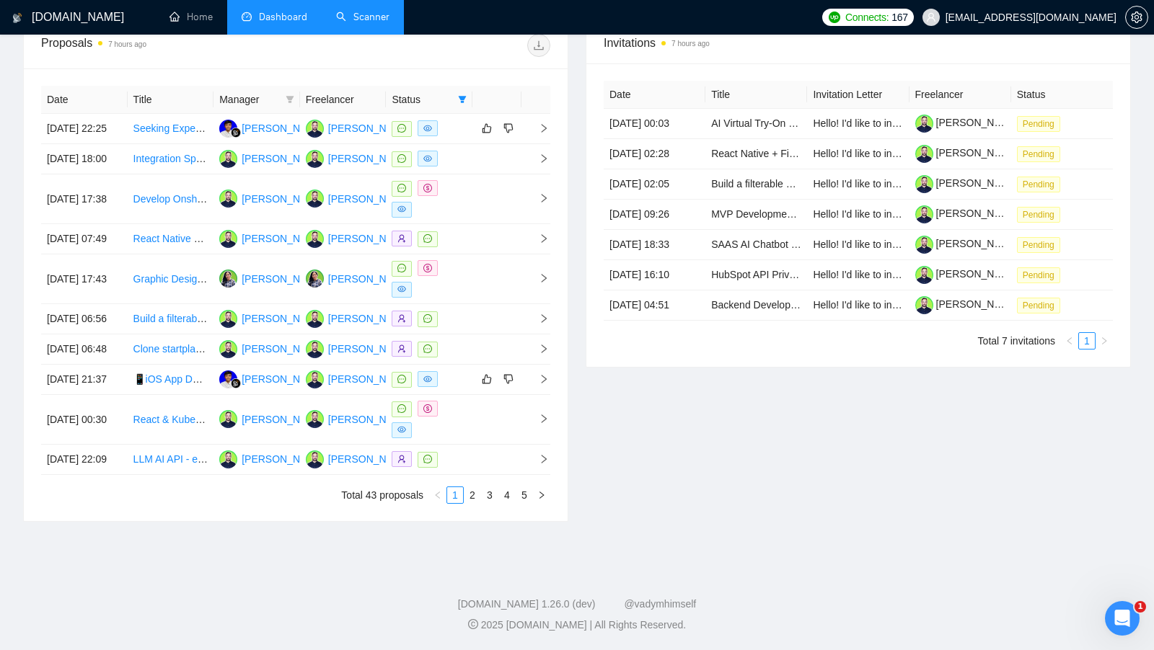
scroll to position [583, 0]
click at [478, 503] on link "2" at bounding box center [472, 495] width 16 height 16
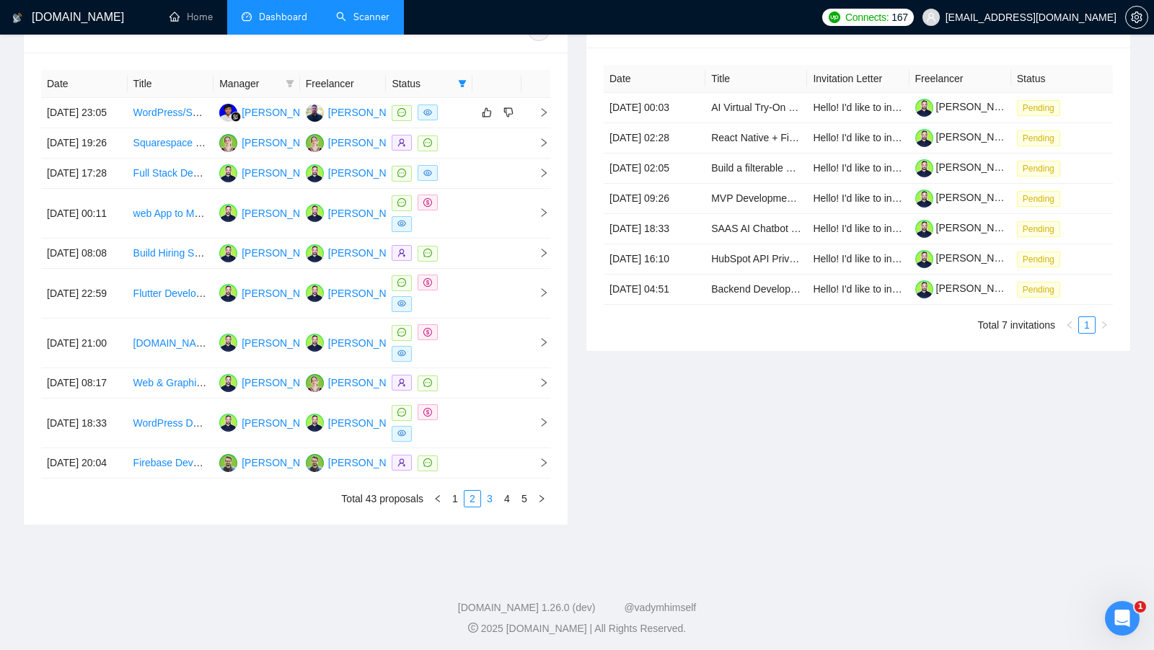
click at [493, 507] on link "3" at bounding box center [490, 499] width 16 height 16
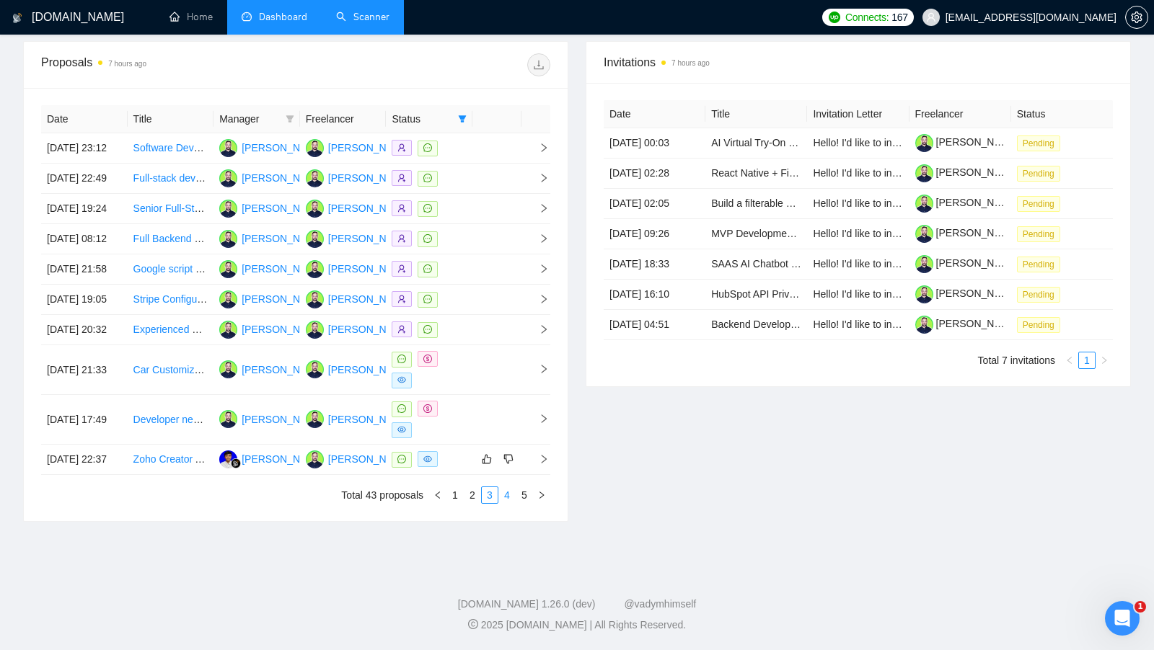
click at [506, 503] on link "4" at bounding box center [507, 495] width 16 height 16
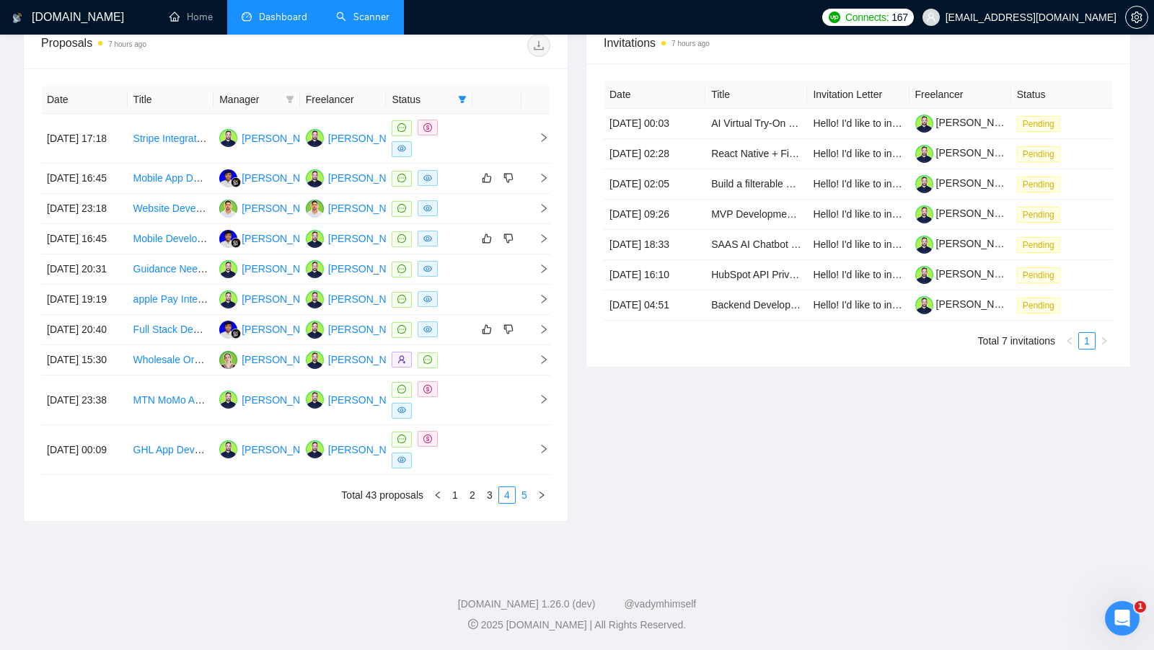
click at [524, 503] on link "5" at bounding box center [524, 495] width 16 height 16
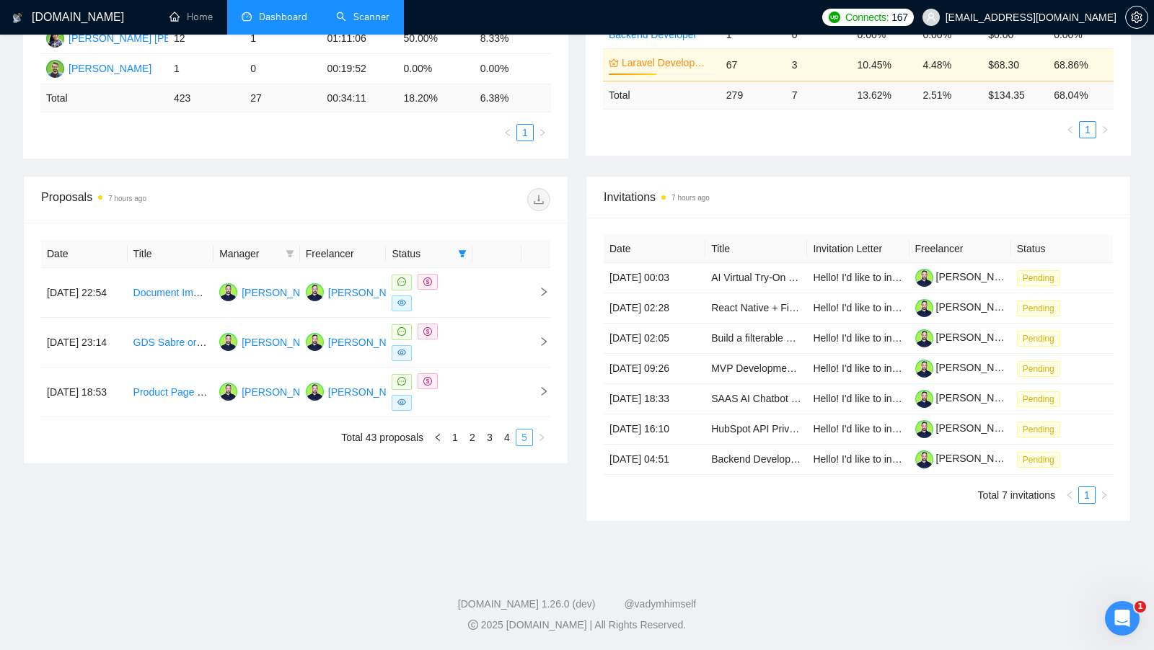
scroll to position [474, 0]
click at [524, 568] on footer "GigRadar.io 1.26.0 (dev) @vadymhimself 2025 GigRadar.io | All Rights Reserved." at bounding box center [577, 606] width 1154 height 88
click at [460, 430] on link "1" at bounding box center [455, 438] width 16 height 16
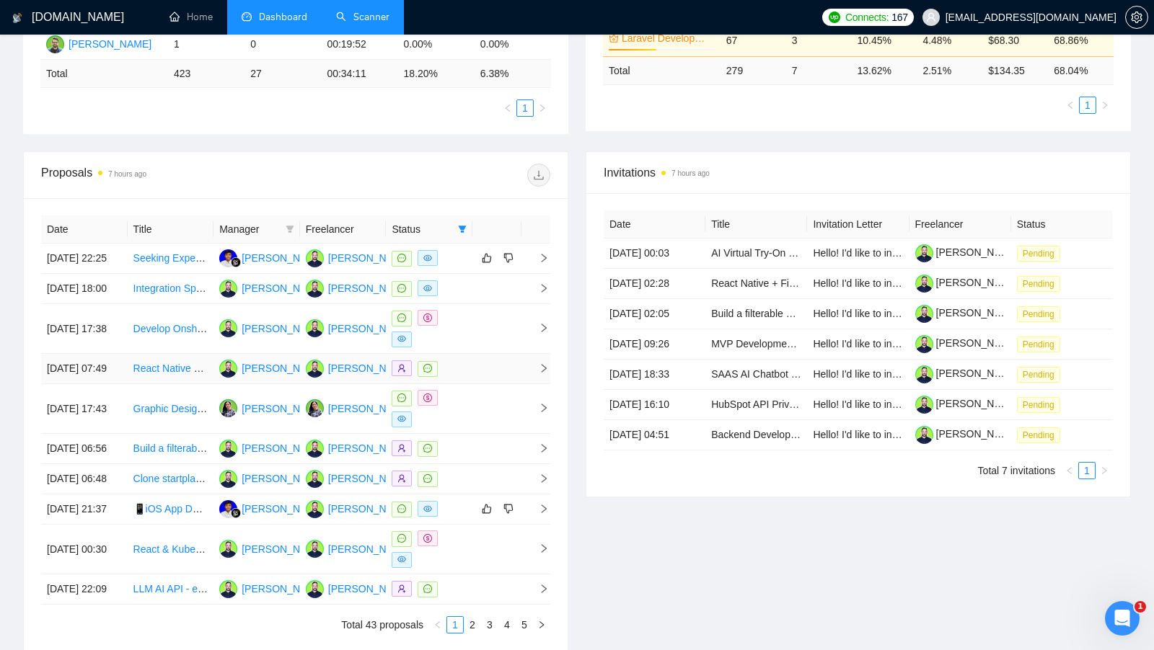
scroll to position [650, 0]
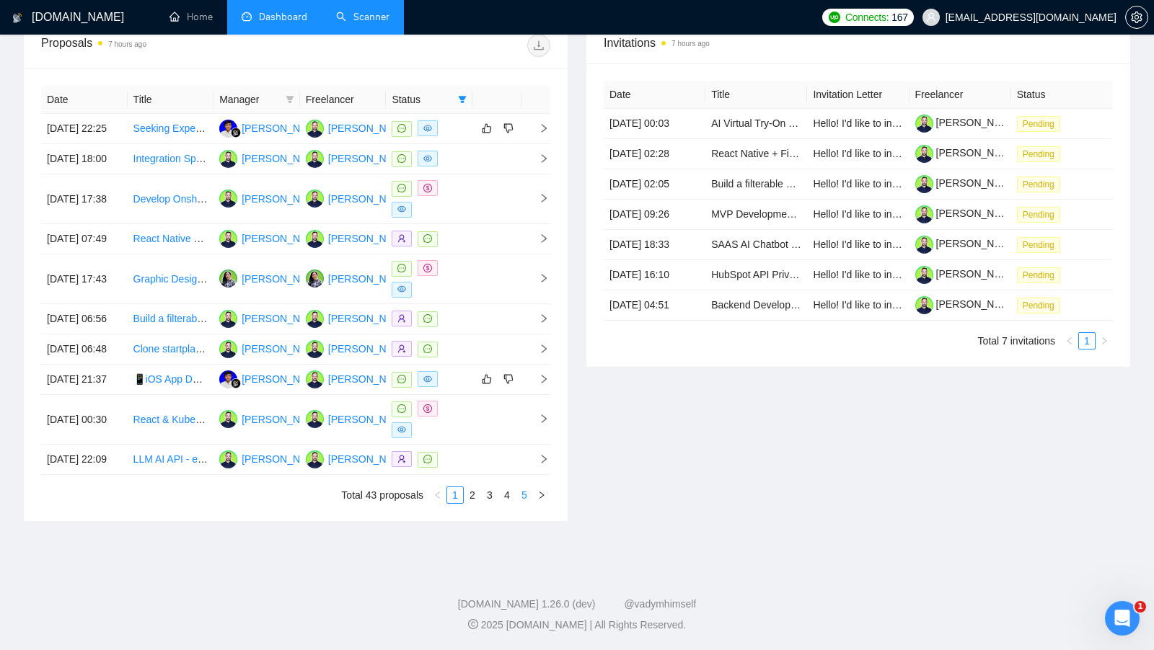
click at [524, 494] on link "5" at bounding box center [524, 495] width 16 height 16
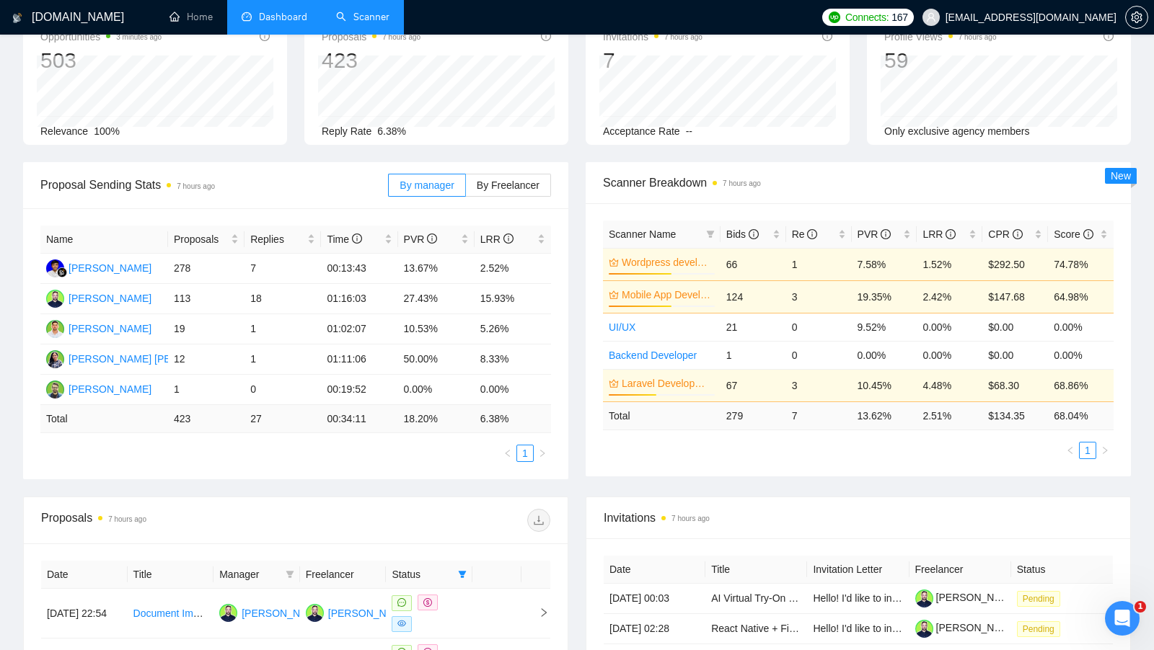
scroll to position [0, 0]
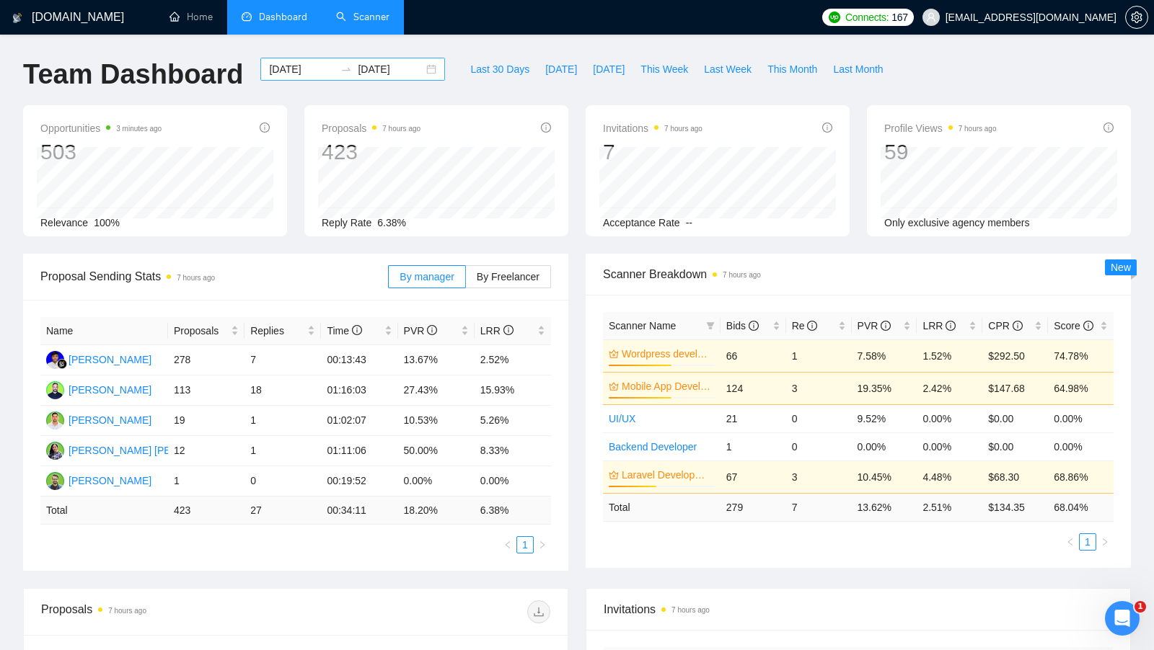
click at [416, 66] on div "2025-07-01 2025-09-03" at bounding box center [352, 69] width 185 height 23
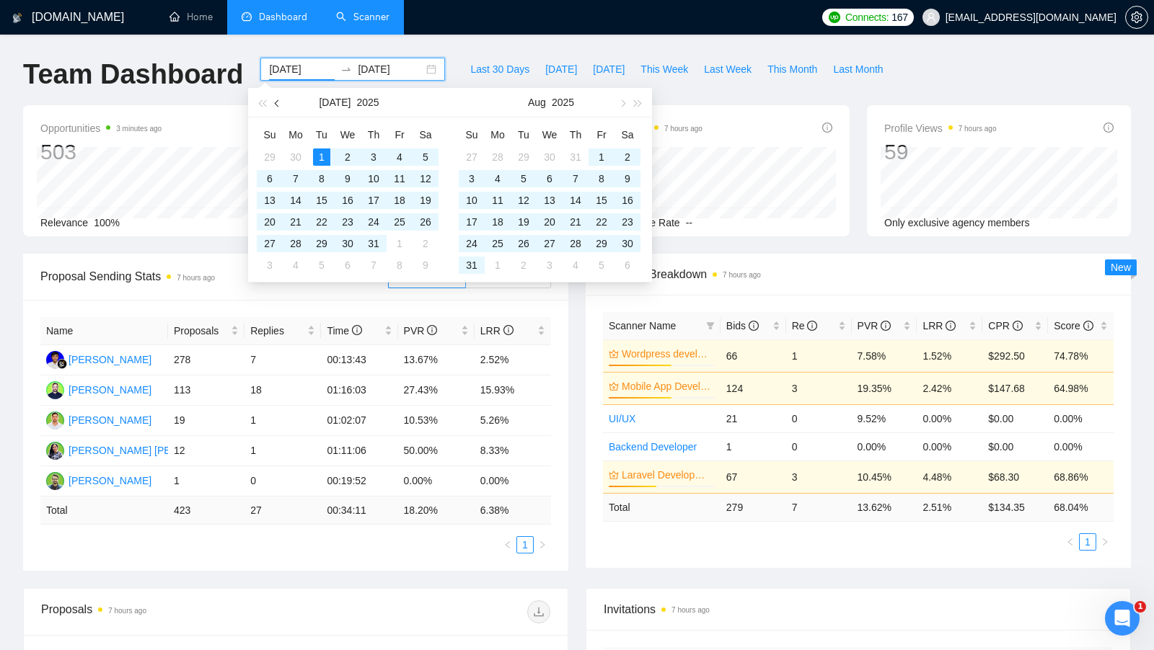
click at [283, 105] on button "button" at bounding box center [278, 102] width 16 height 29
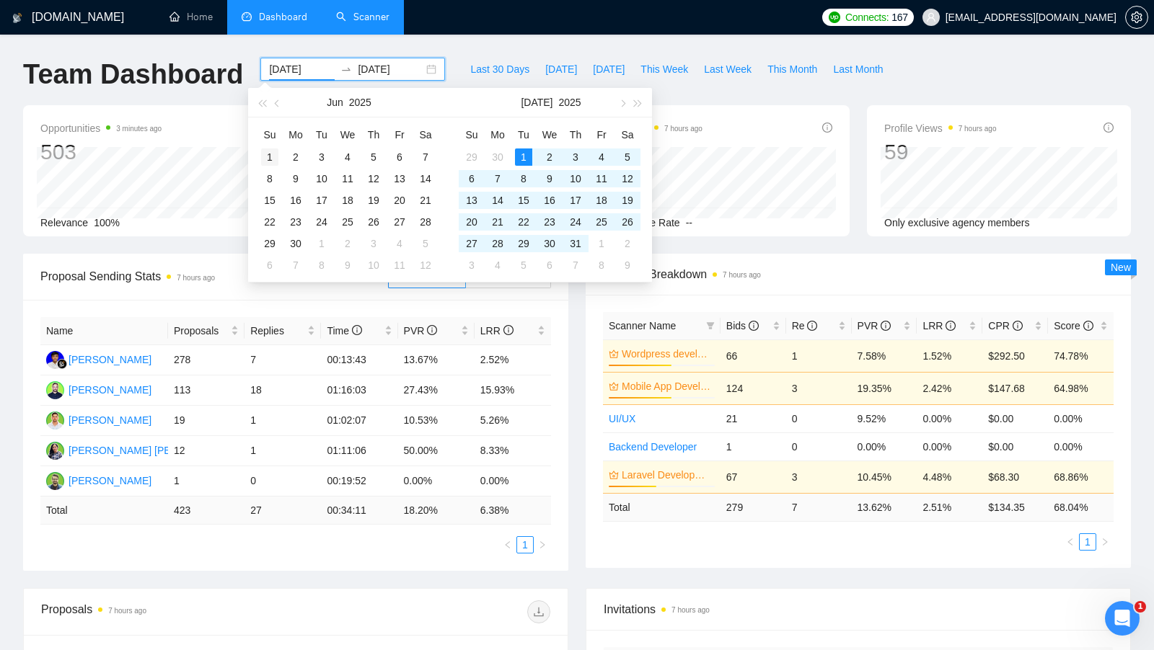
type input "2025-06-01"
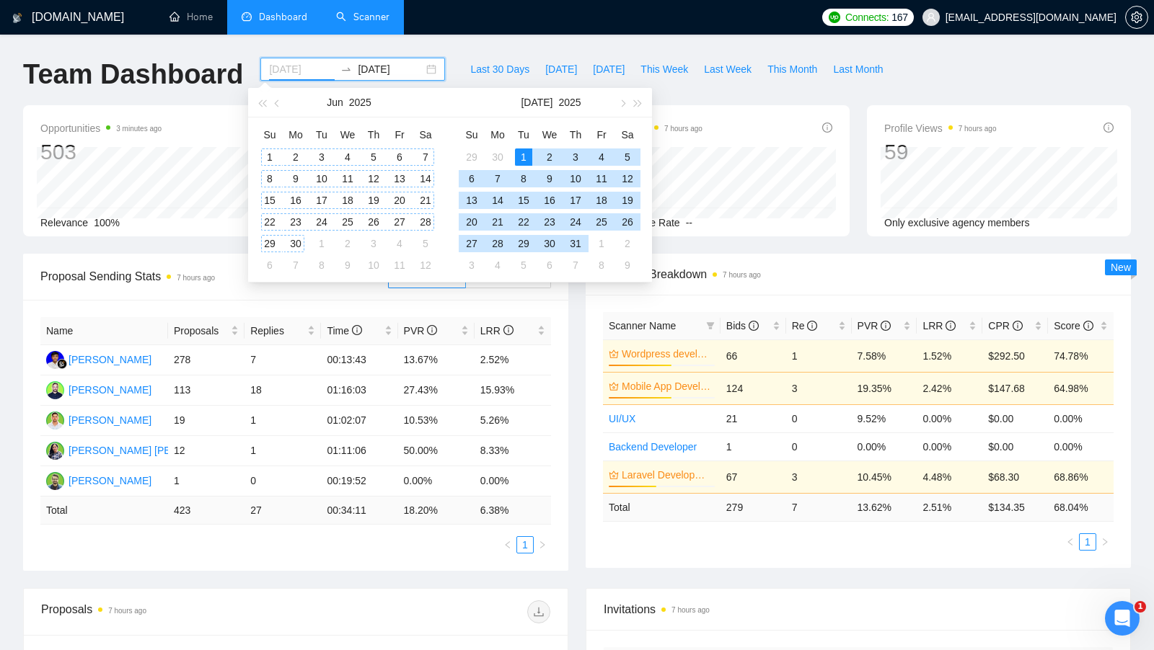
click at [271, 153] on div "1" at bounding box center [269, 157] width 17 height 17
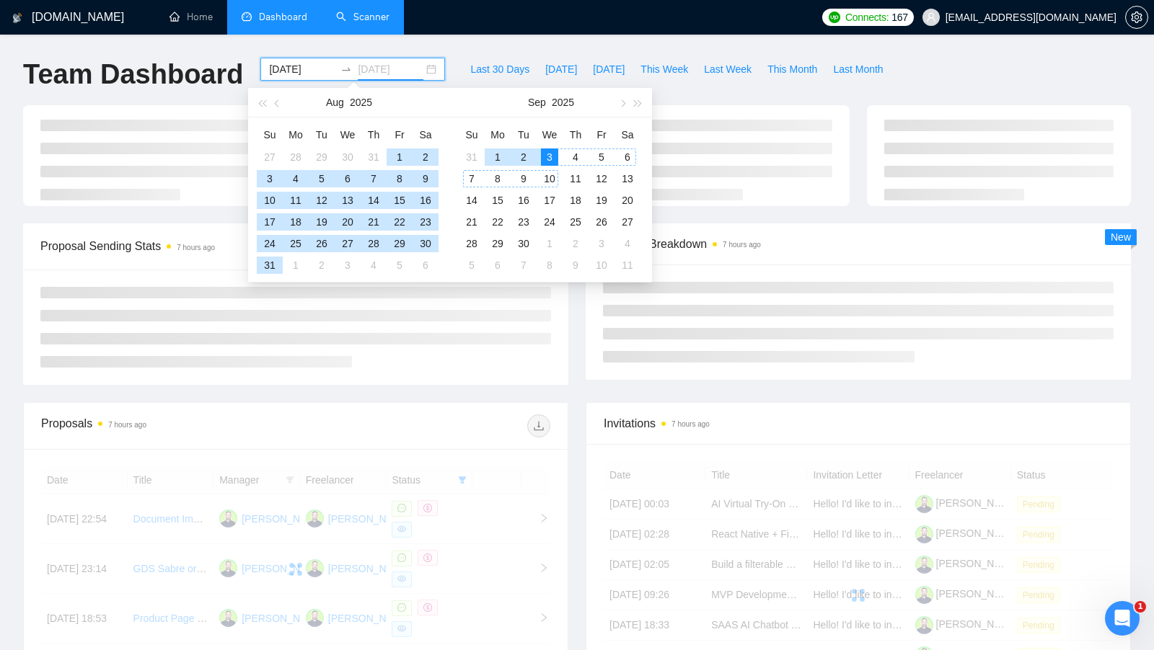
type input "[DATE]"
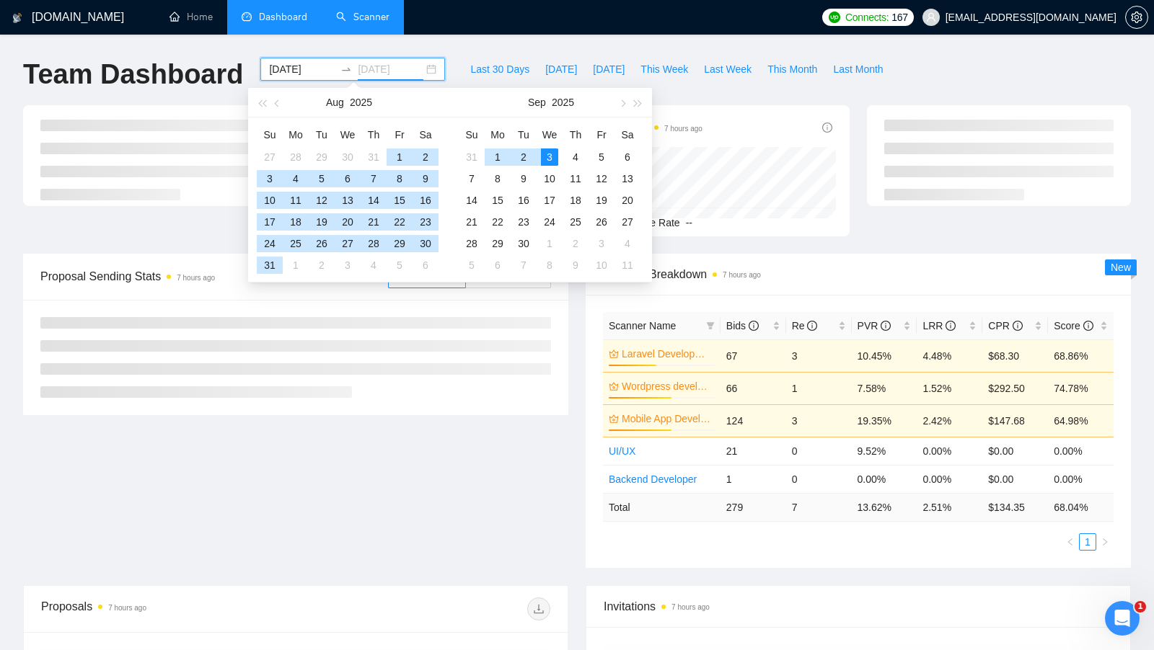
click at [552, 154] on div "3" at bounding box center [549, 157] width 17 height 17
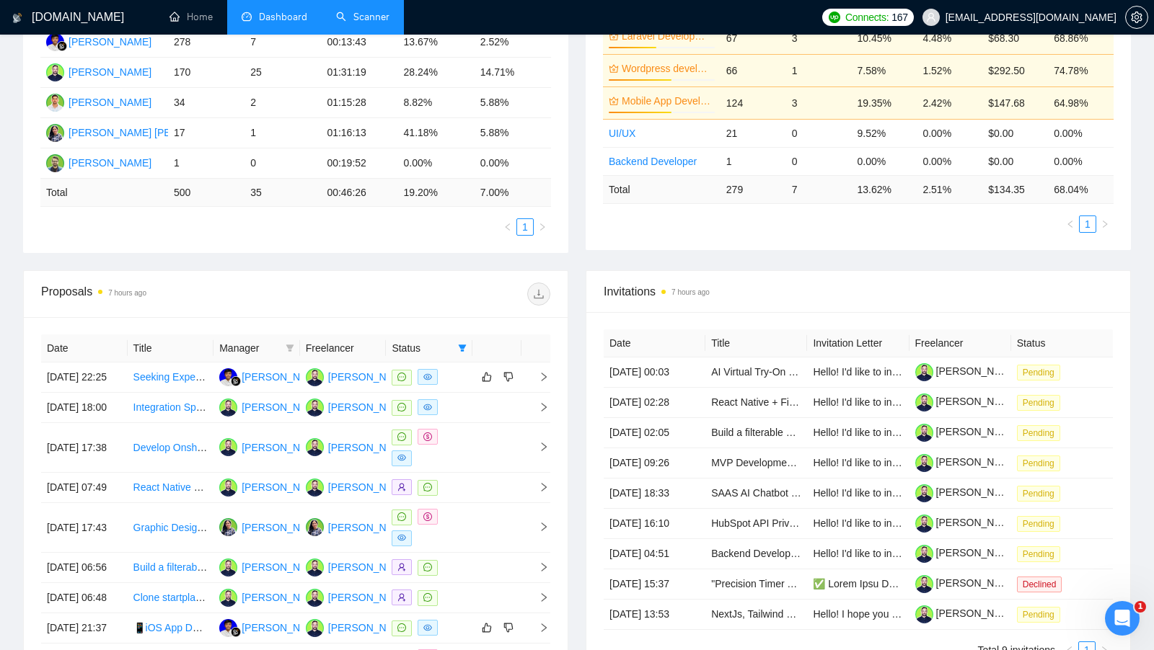
scroll to position [646, 0]
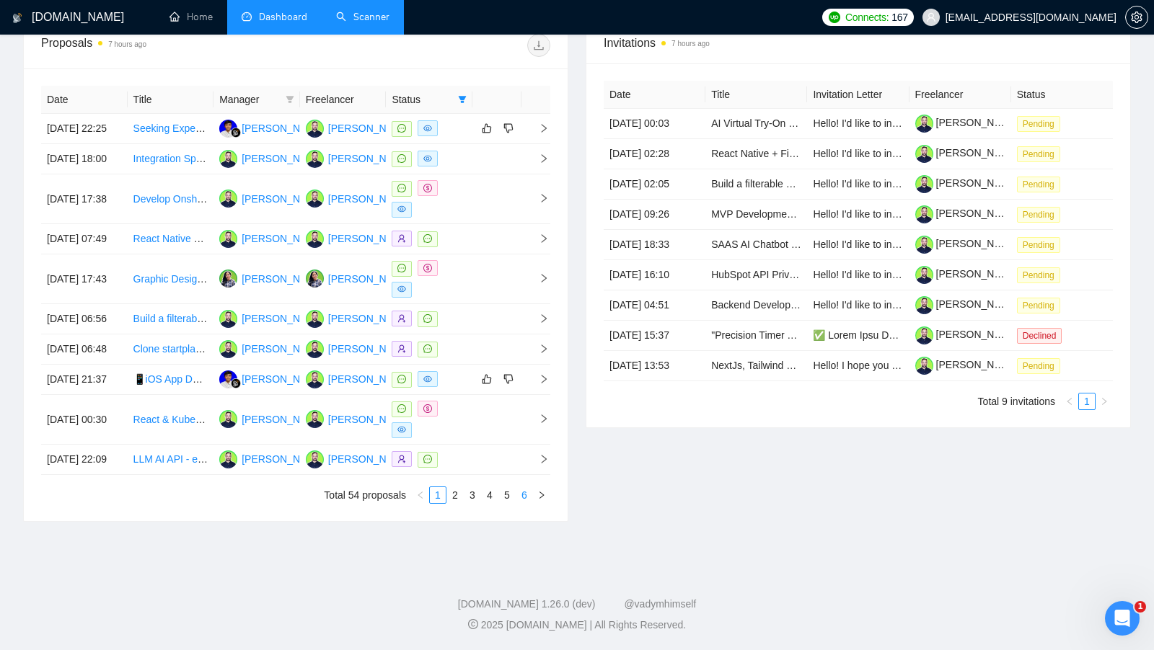
click at [532, 503] on link "6" at bounding box center [524, 495] width 16 height 16
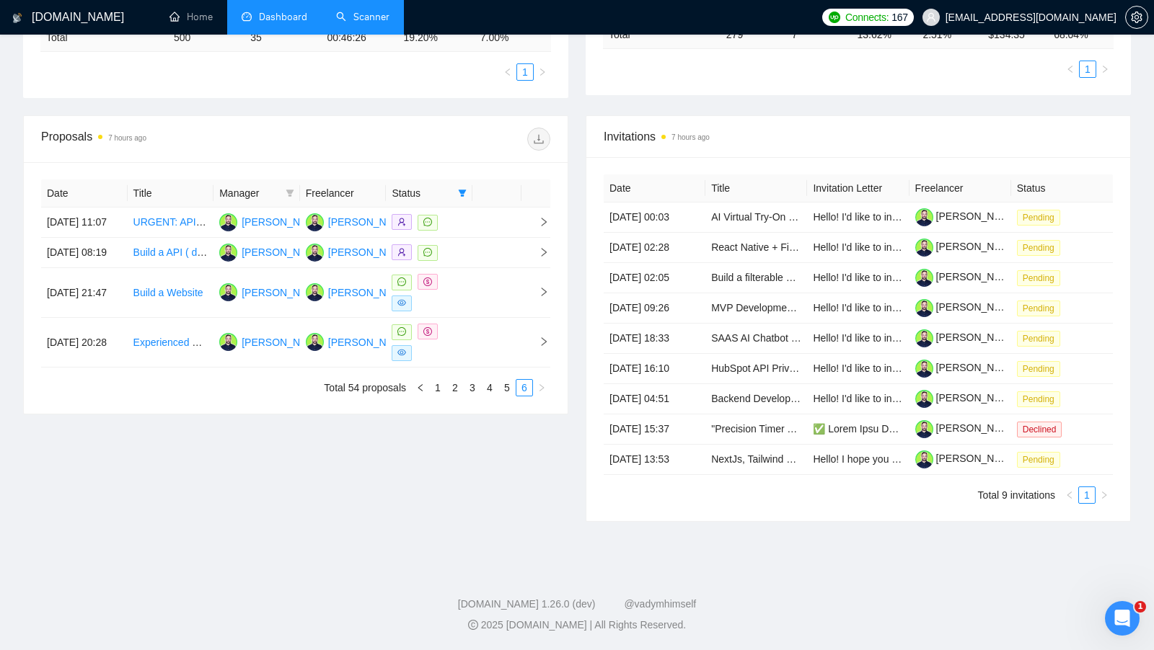
scroll to position [561, 0]
click at [506, 380] on link "5" at bounding box center [507, 388] width 16 height 16
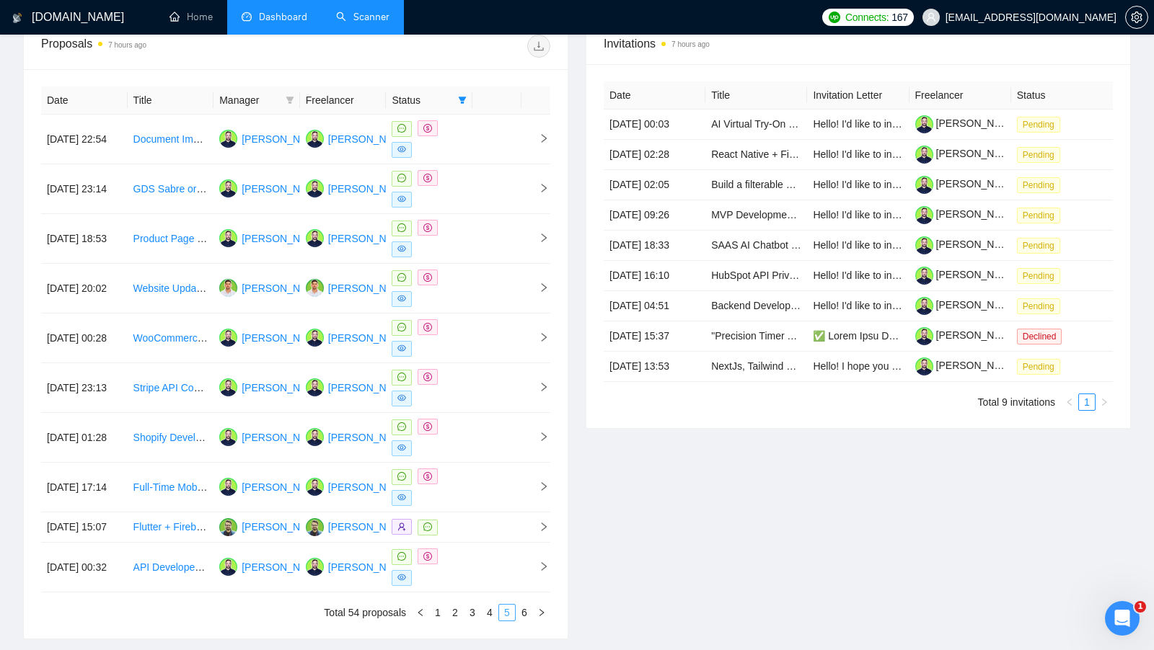
scroll to position [576, 0]
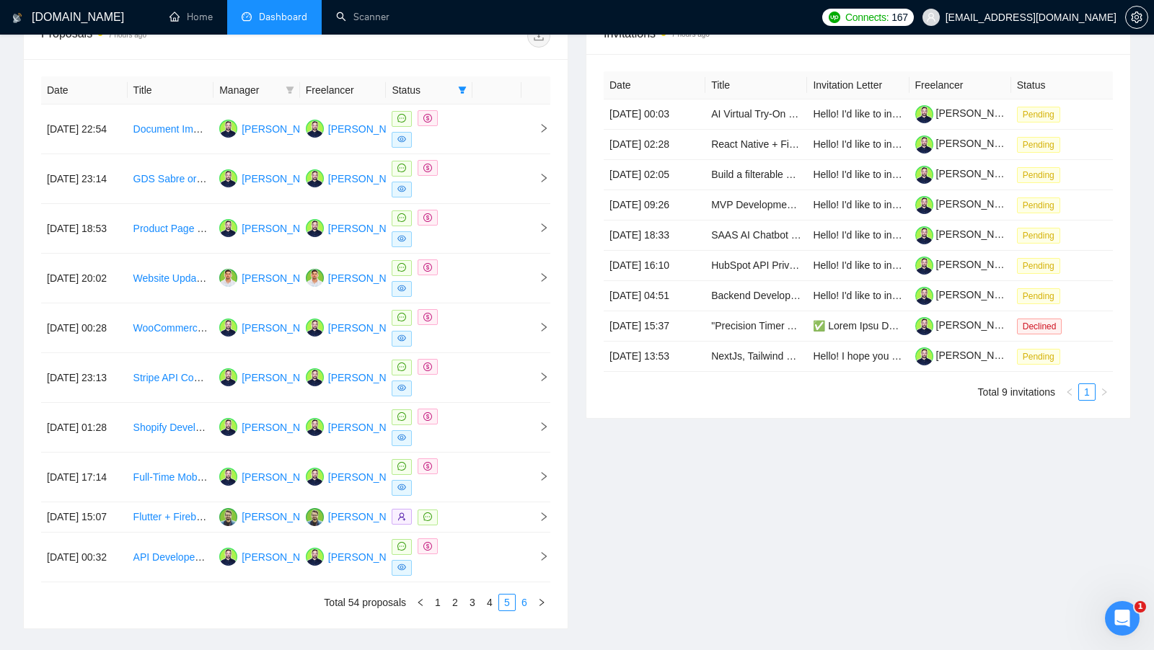
click at [532, 603] on link "6" at bounding box center [524, 603] width 16 height 16
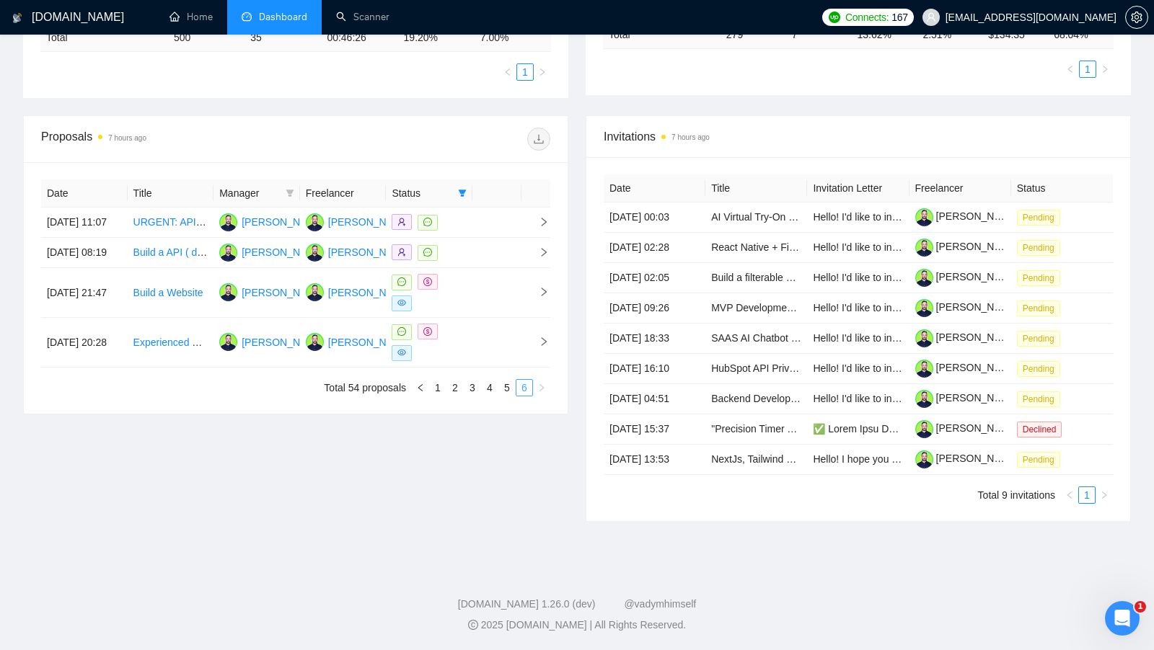
scroll to position [561, 0]
click at [505, 380] on link "5" at bounding box center [507, 388] width 16 height 16
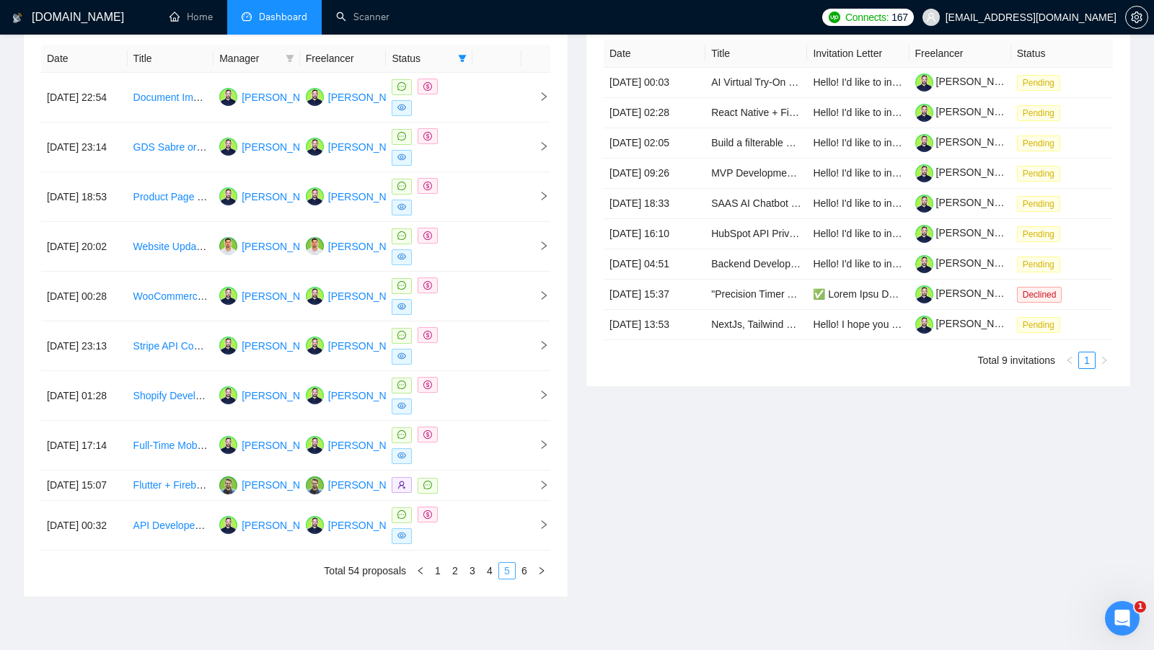
scroll to position [612, 0]
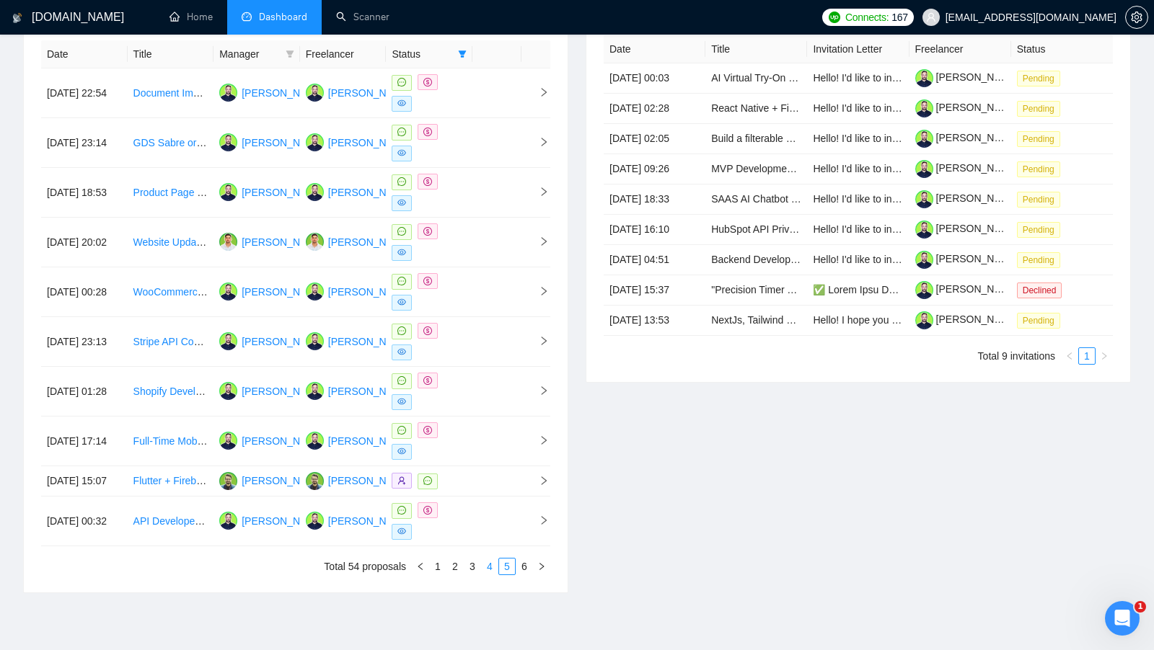
click at [494, 559] on link "4" at bounding box center [490, 567] width 16 height 16
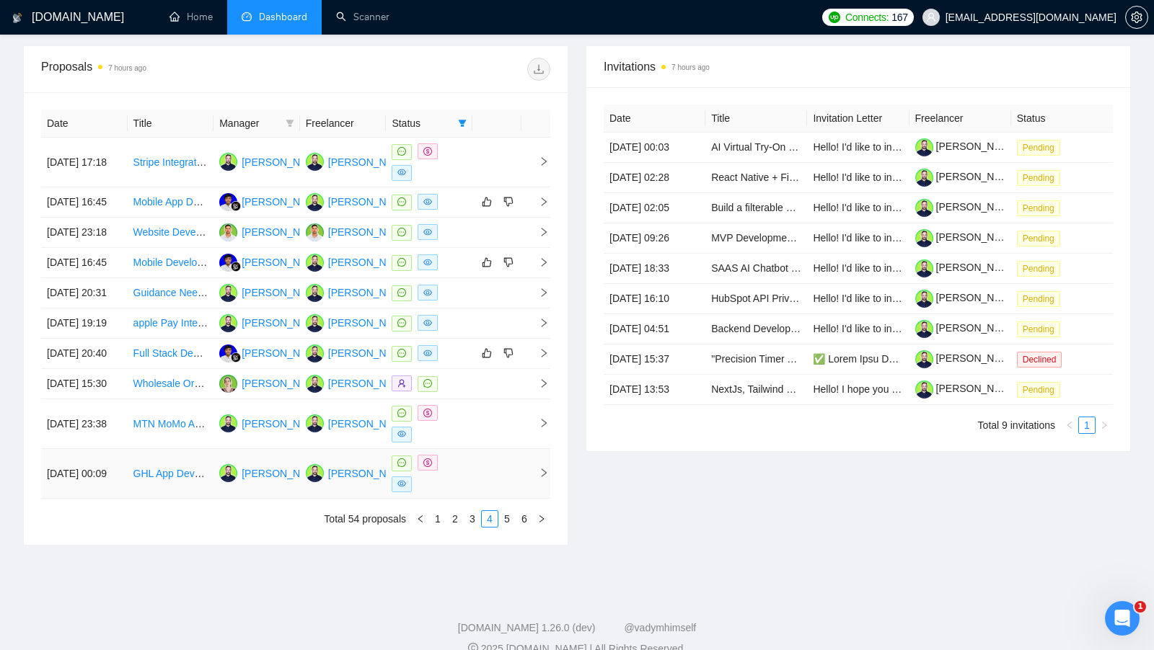
scroll to position [549, 0]
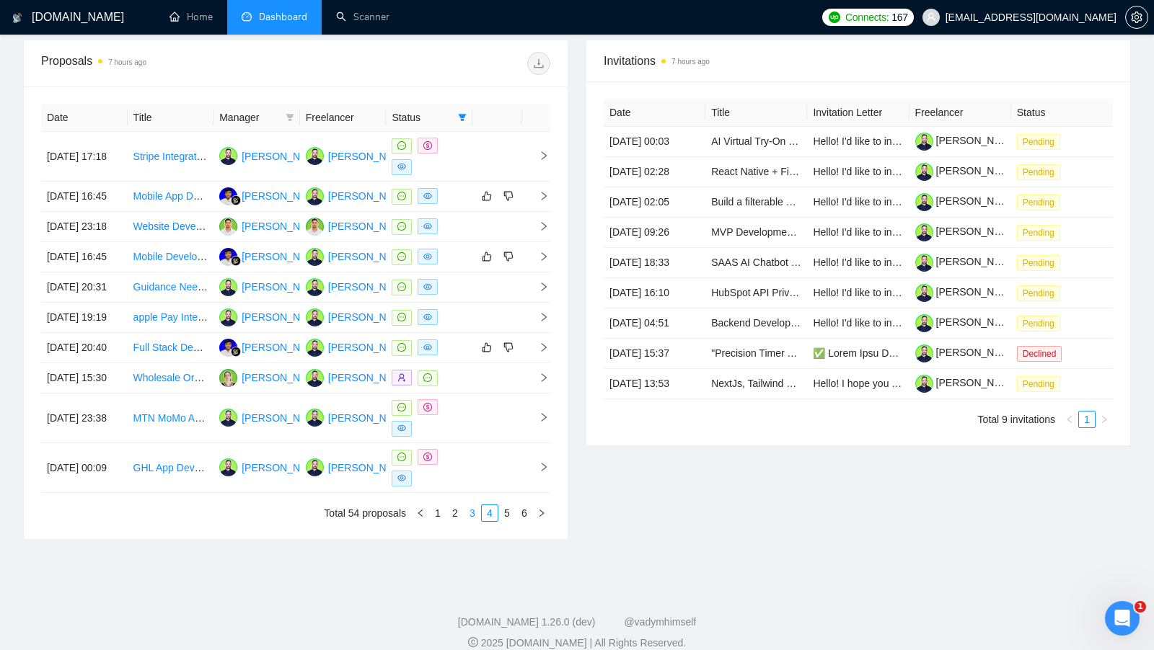
click at [470, 521] on link "3" at bounding box center [472, 513] width 16 height 16
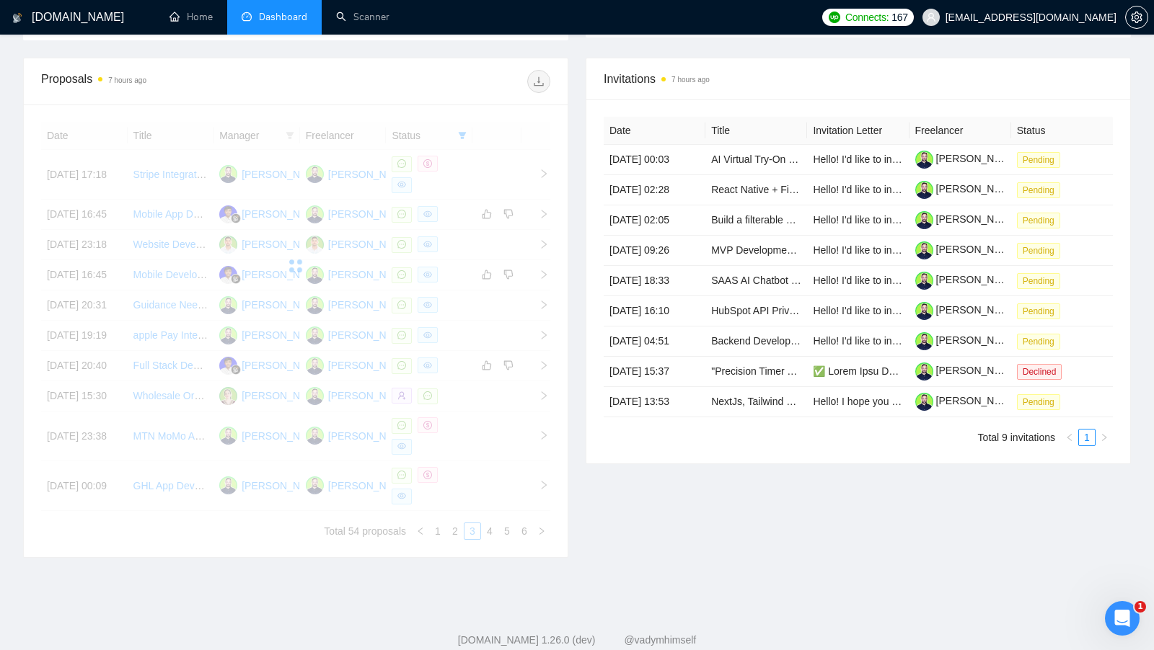
scroll to position [526, 0]
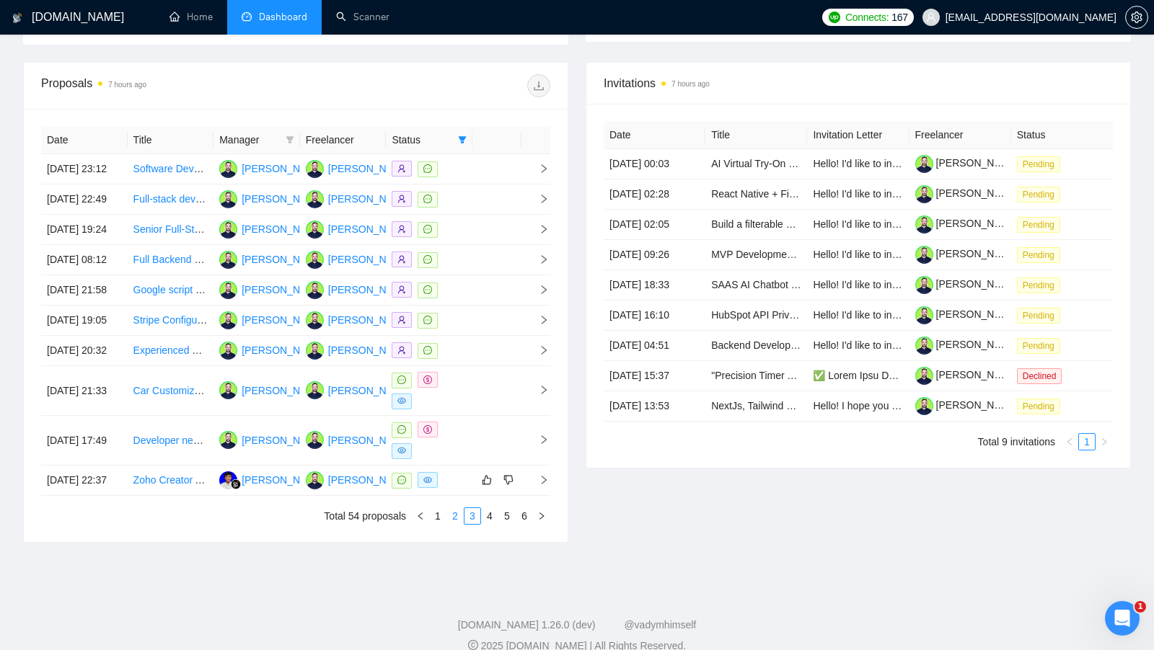
click at [459, 524] on link "2" at bounding box center [455, 516] width 16 height 16
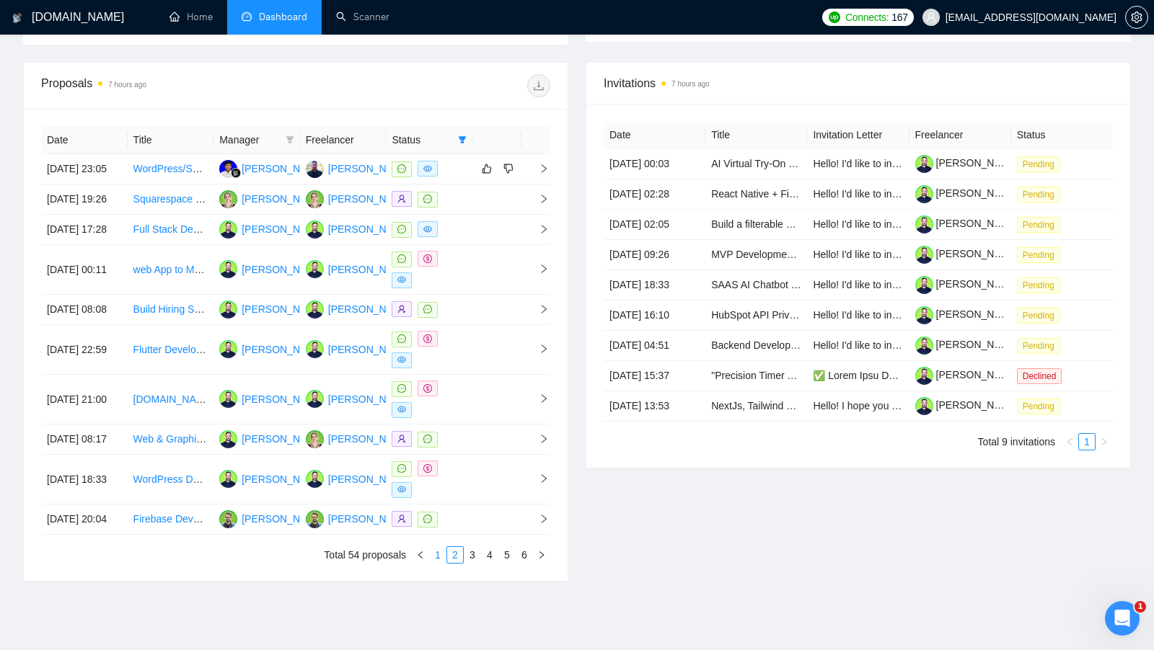
click at [433, 563] on link "1" at bounding box center [438, 555] width 16 height 16
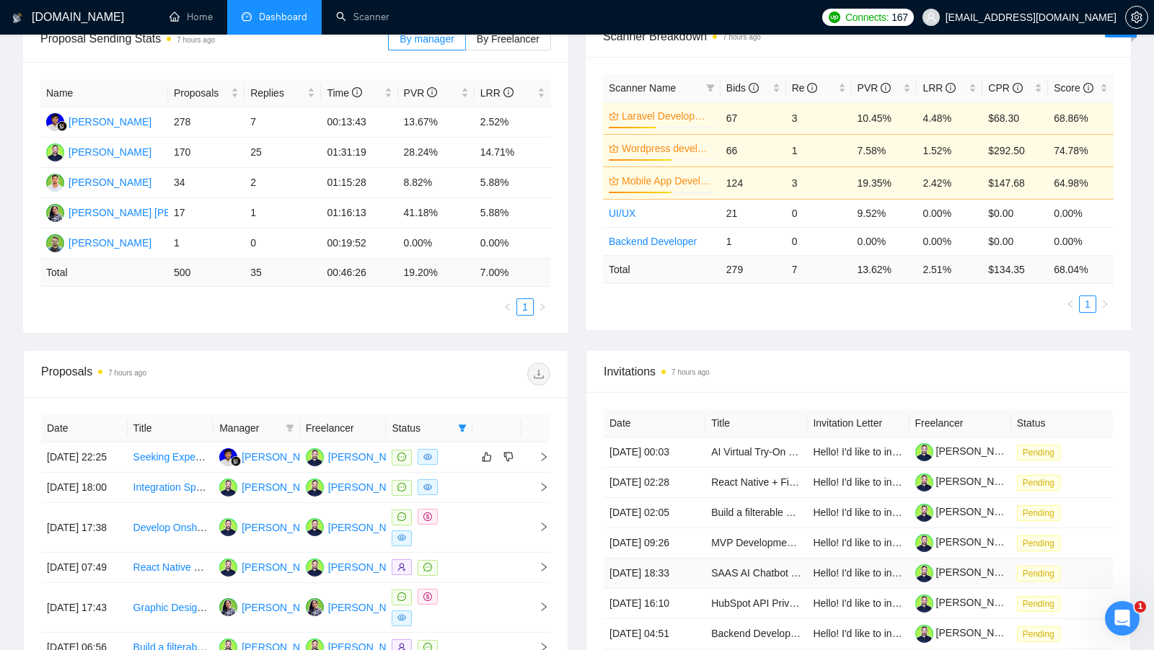
scroll to position [227, 0]
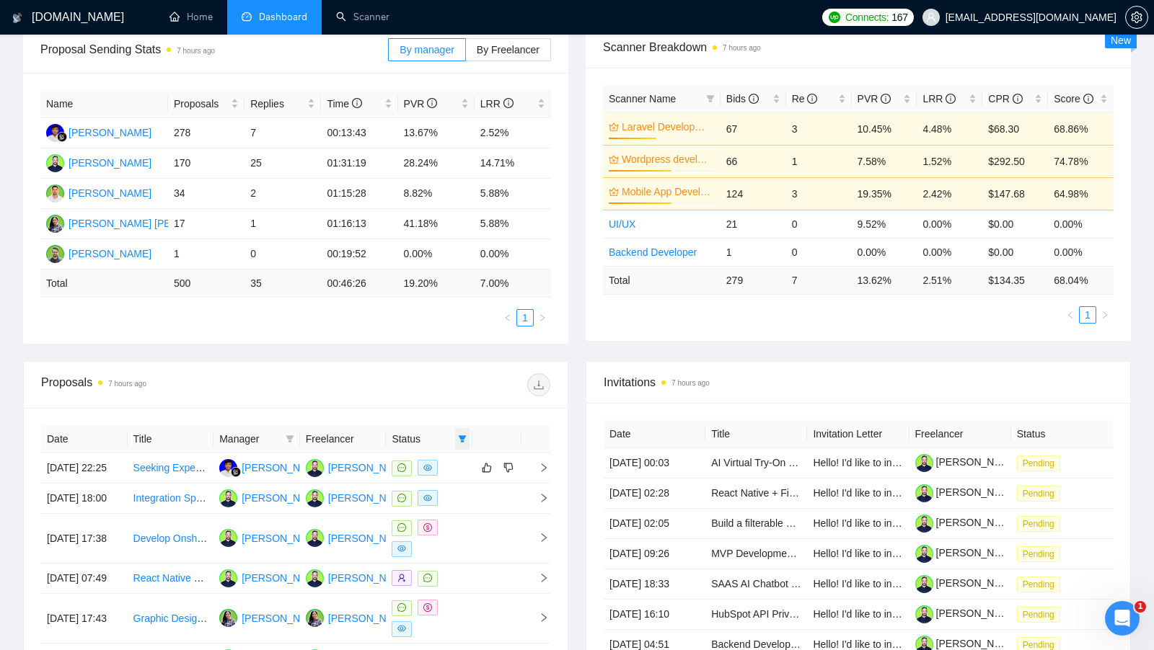
click at [464, 440] on span at bounding box center [462, 439] width 14 height 22
click at [455, 418] on div "Date Title Manager Freelancer Status 02 Sep, 2025 22:25 Seeking Experienced Lar…" at bounding box center [296, 634] width 544 height 453
click at [459, 428] on span at bounding box center [462, 439] width 14 height 22
click at [429, 469] on span "Chat" at bounding box center [425, 462] width 69 height 16
checkbox input "false"
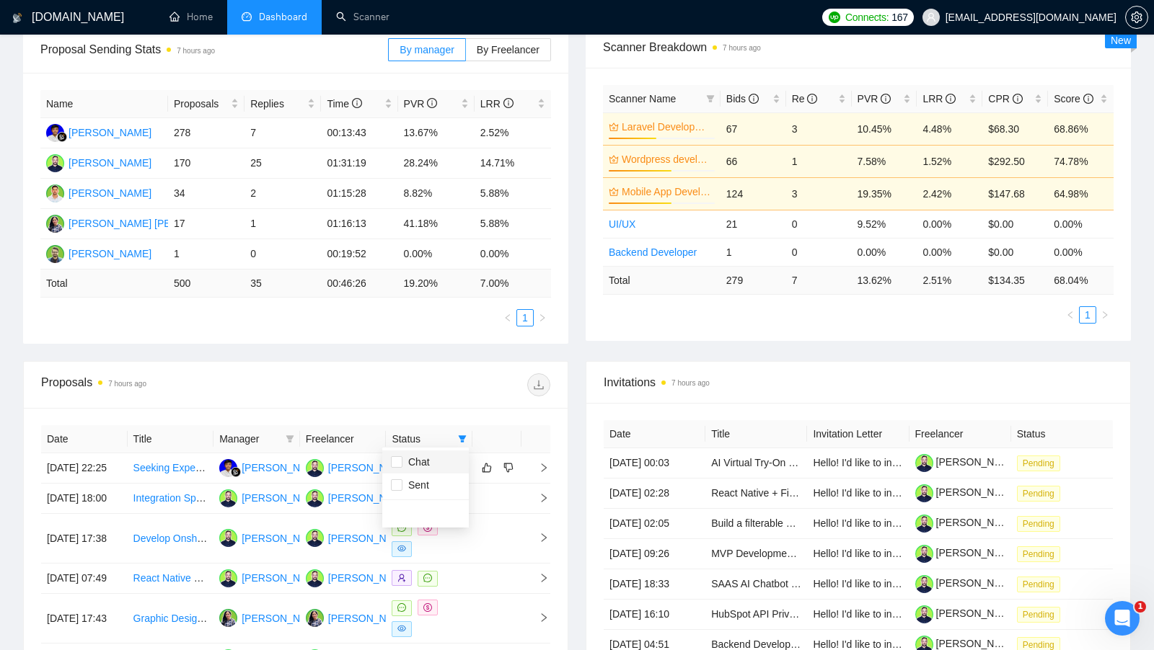
click at [469, 401] on div "Proposals 7 hours ago" at bounding box center [295, 385] width 509 height 46
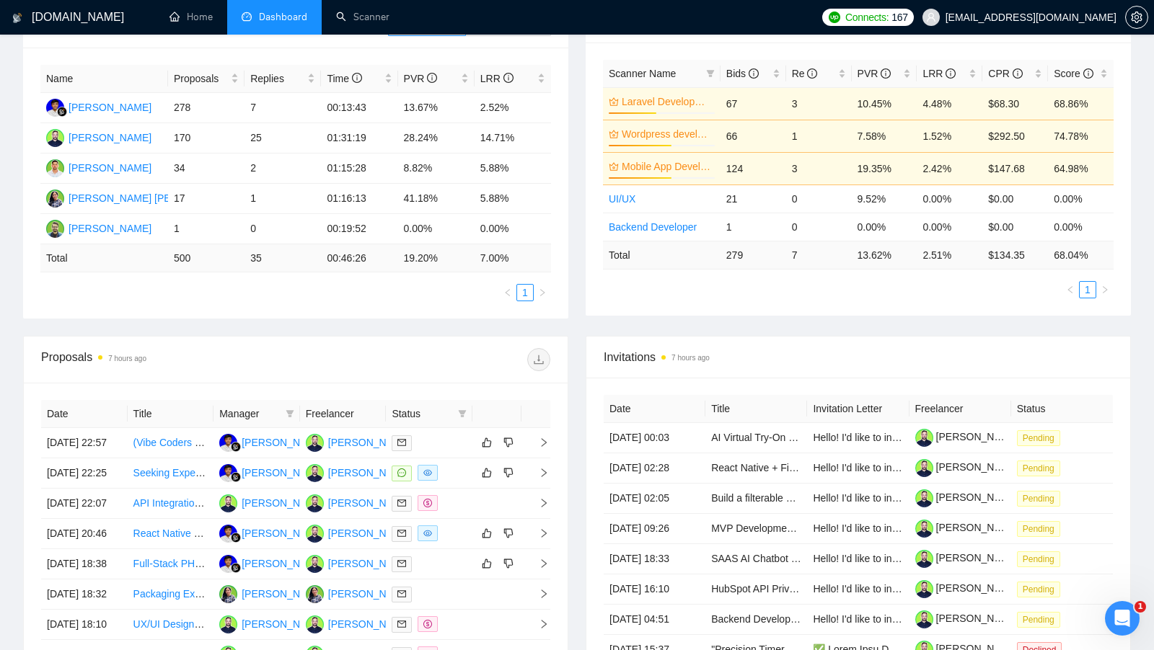
scroll to position [280, 0]
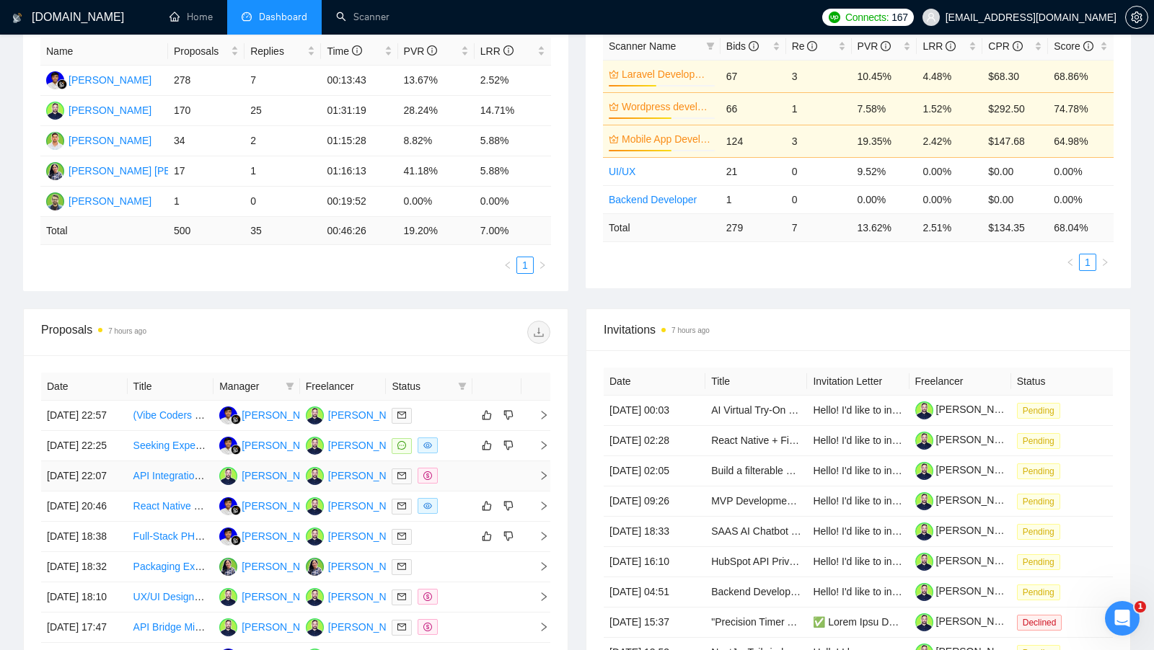
click at [460, 485] on div at bounding box center [429, 476] width 75 height 17
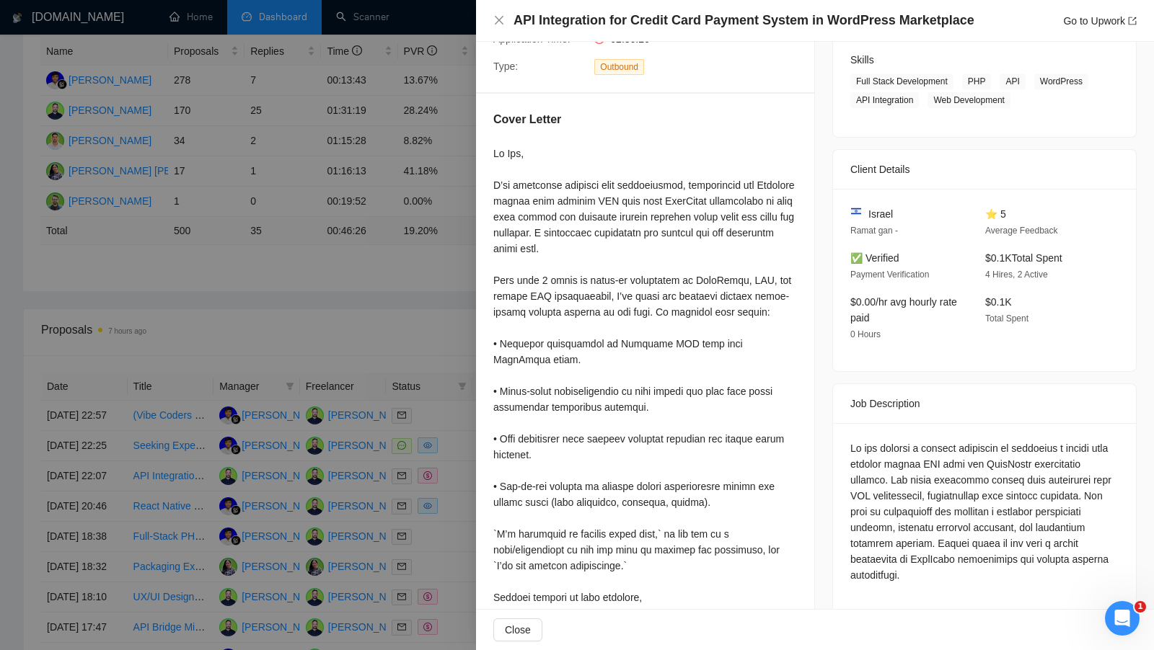
scroll to position [296, 0]
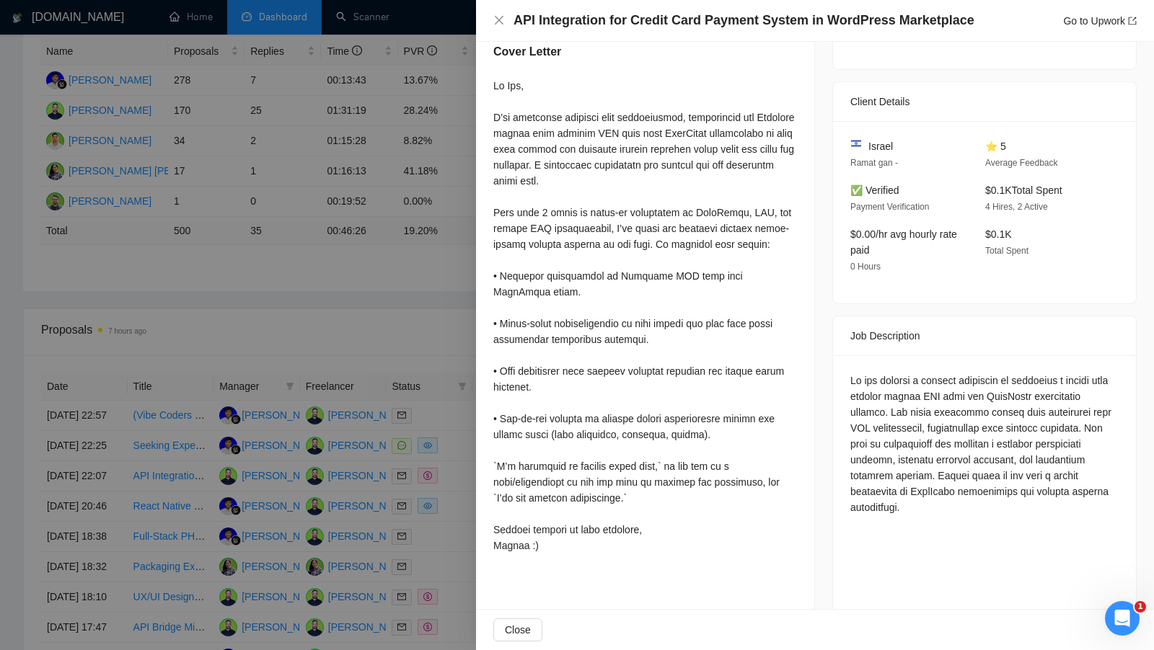
click at [420, 356] on div at bounding box center [577, 325] width 1154 height 650
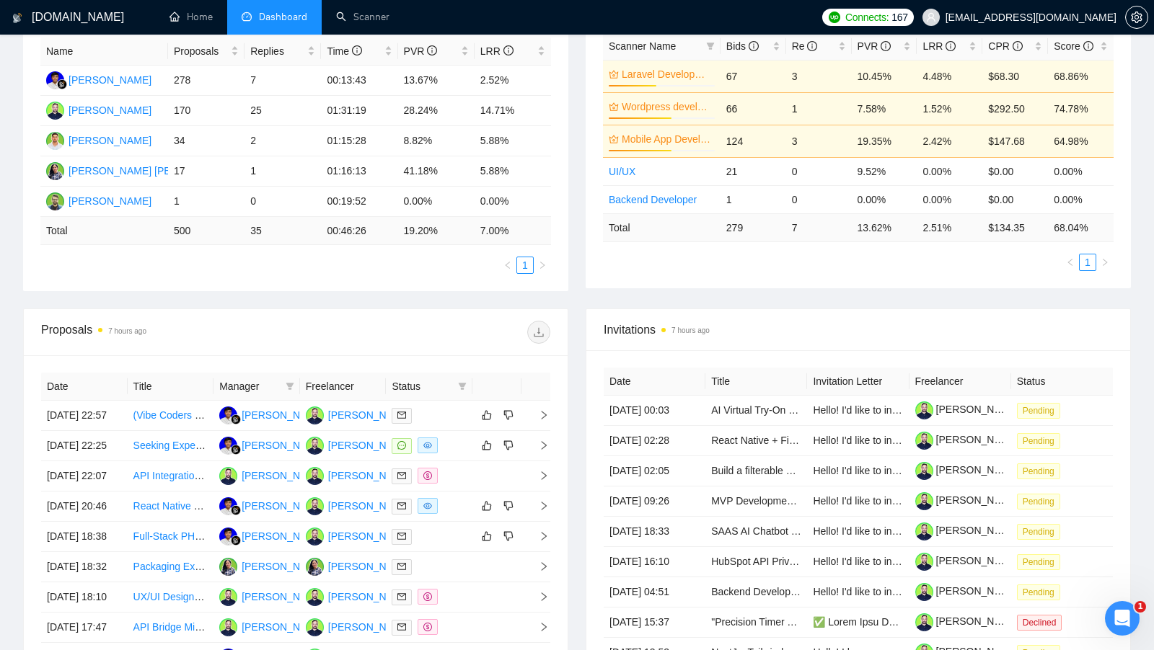
scroll to position [209, 0]
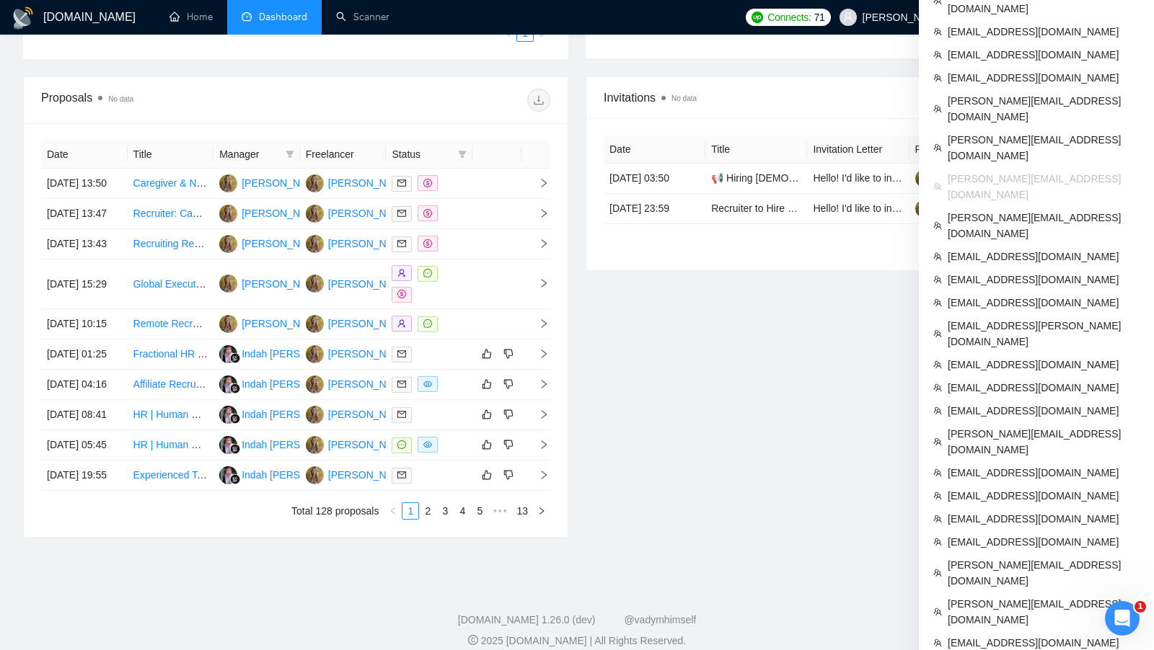
scroll to position [378, 0]
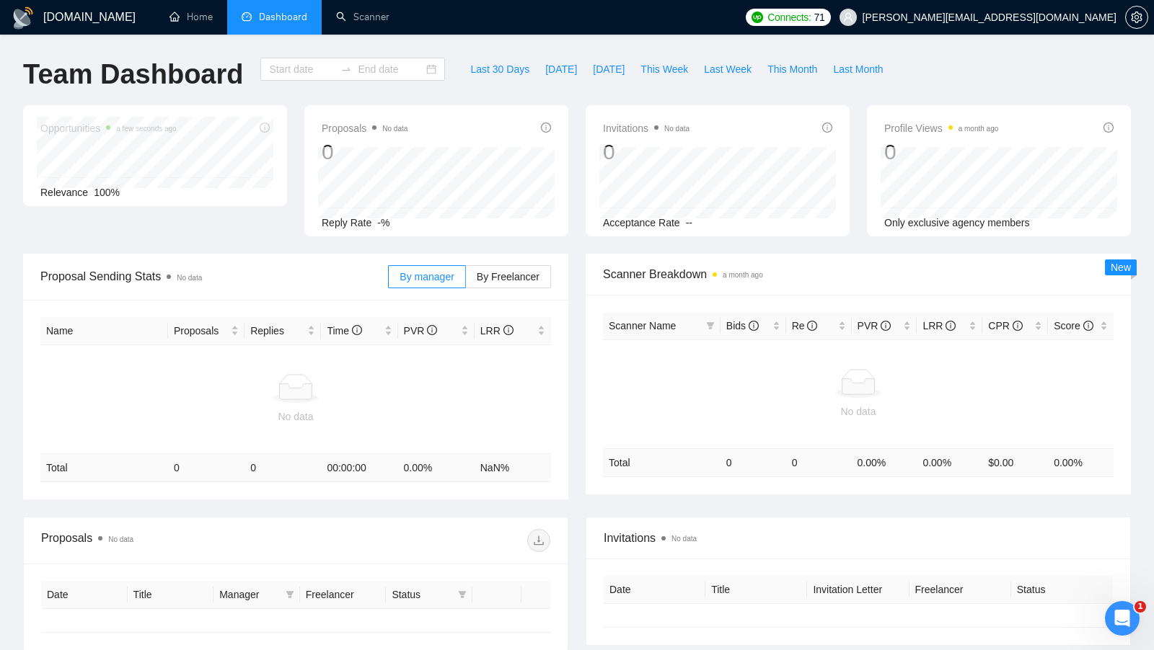
type input "[DATE]"
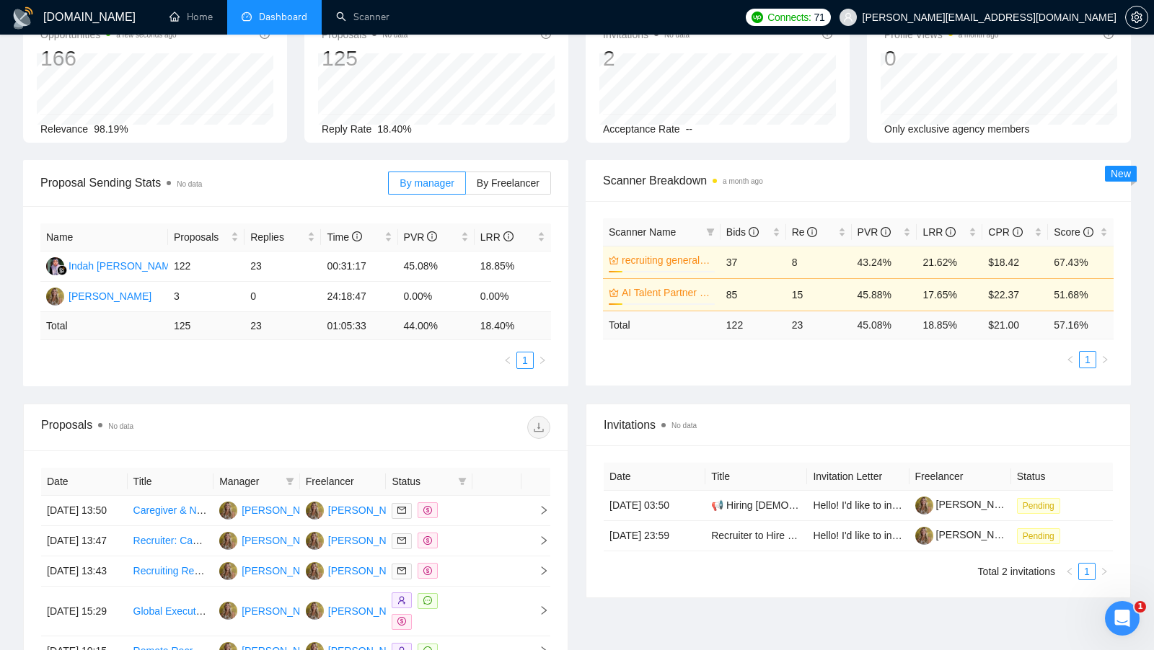
scroll to position [79, 0]
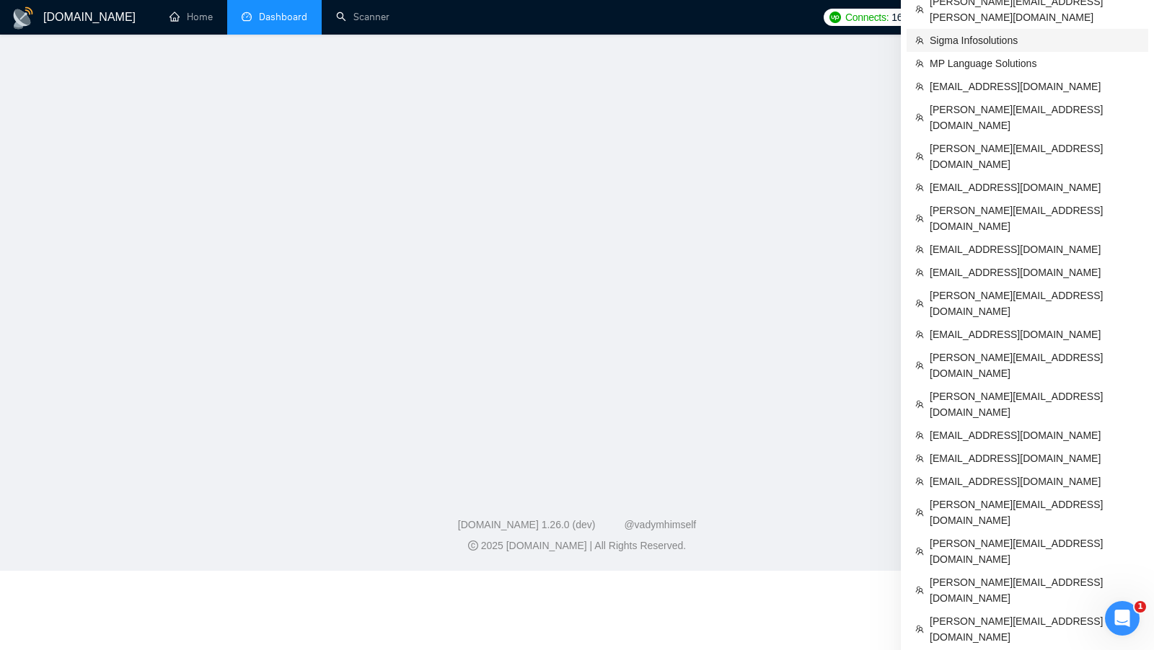
scroll to position [770, 0]
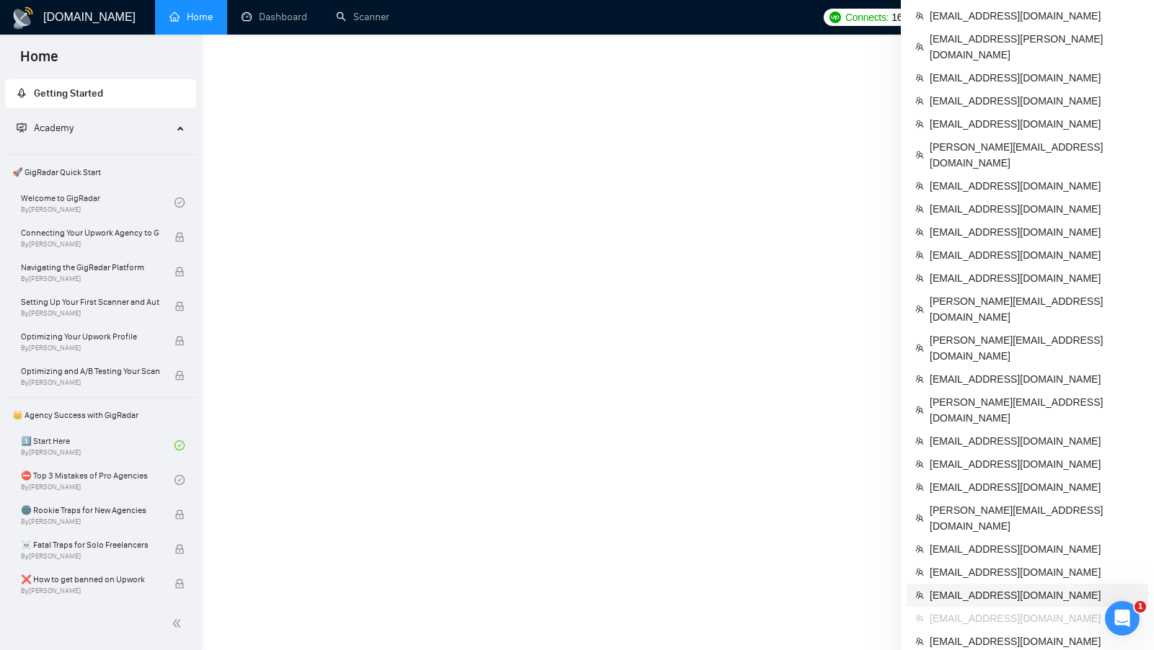
click at [1015, 588] on span "[EMAIL_ADDRESS][DOMAIN_NAME]" at bounding box center [1035, 596] width 210 height 16
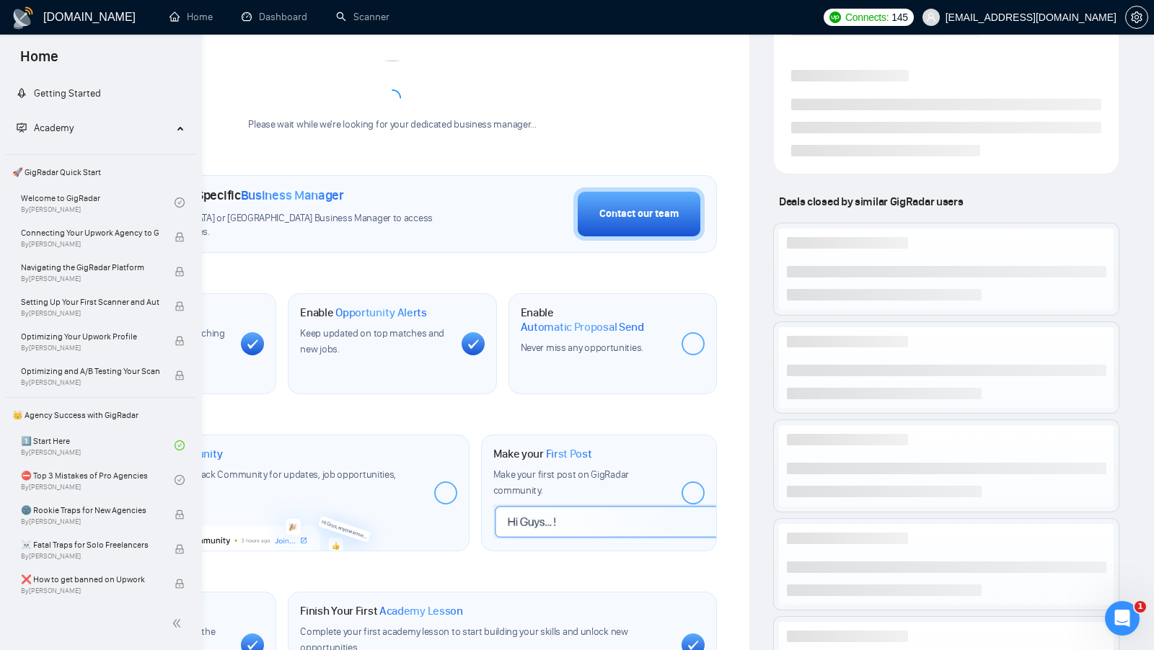
scroll to position [480, 0]
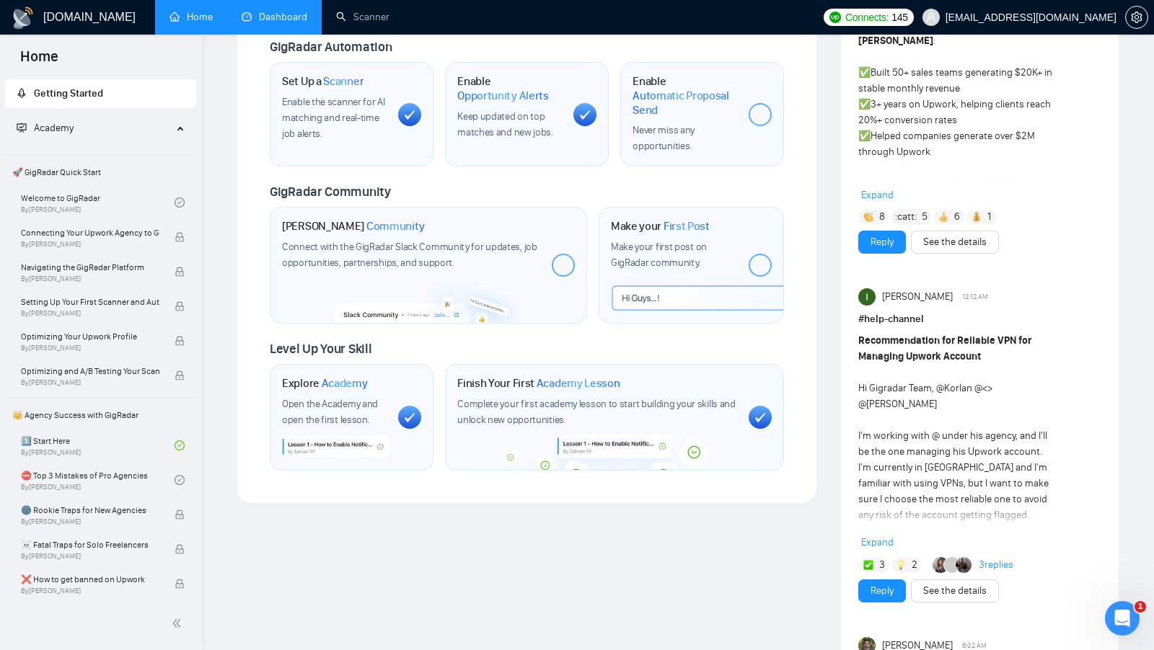
click at [307, 18] on link "Dashboard" at bounding box center [275, 17] width 66 height 12
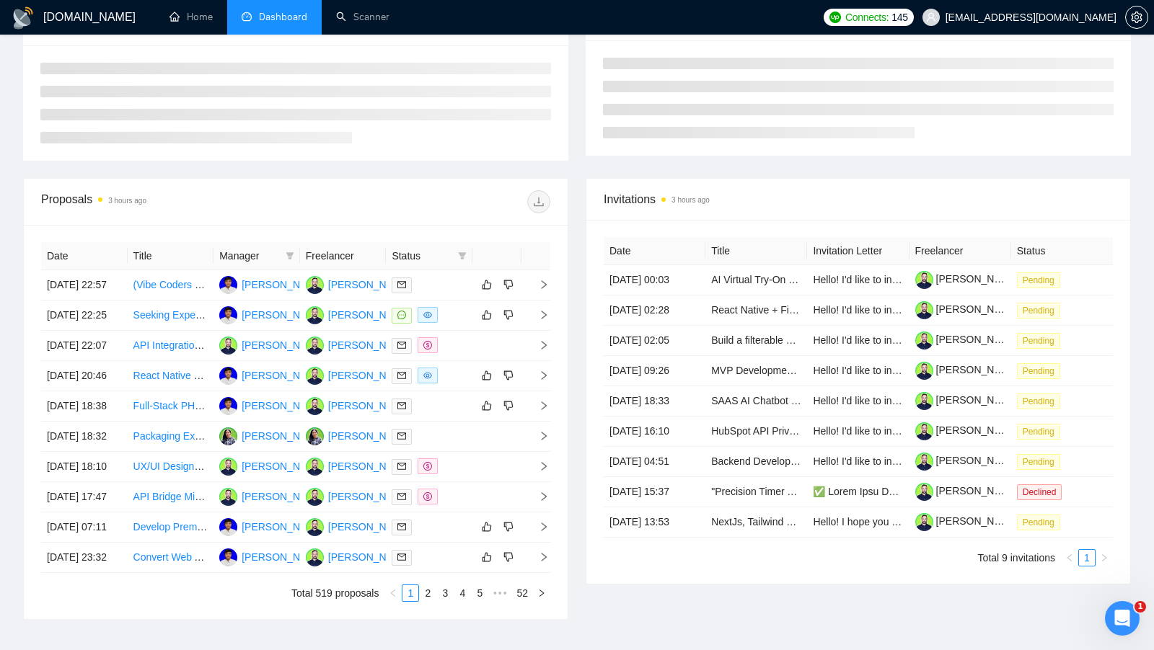
click at [310, 18] on li "Dashboard" at bounding box center [274, 17] width 94 height 35
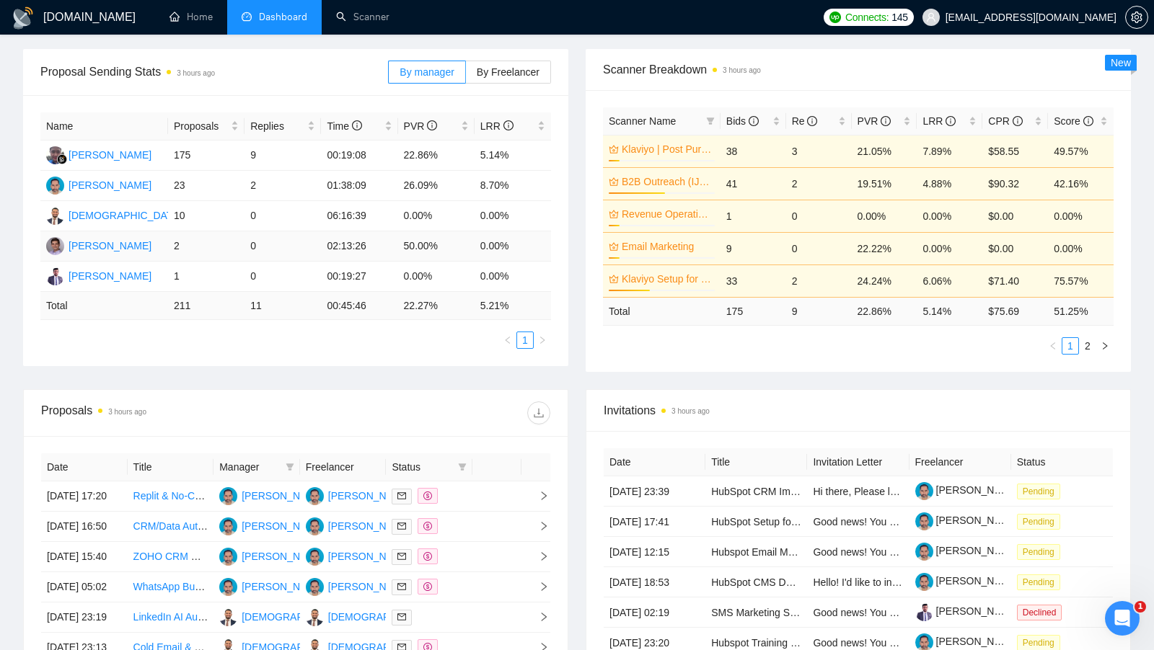
scroll to position [200, 0]
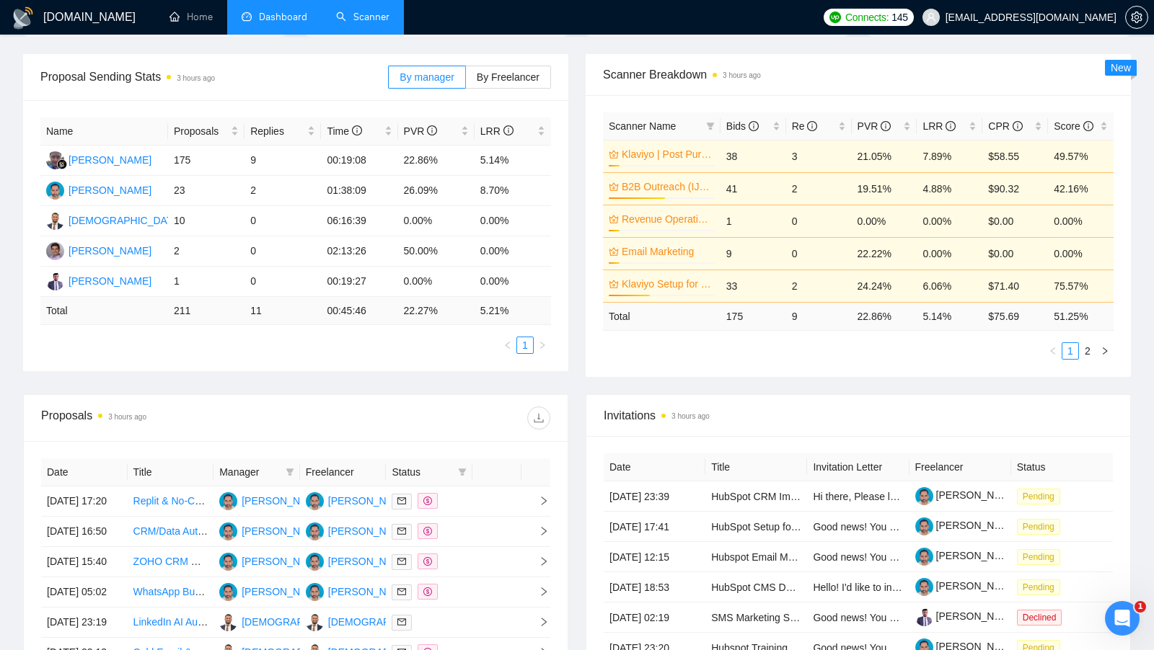
click at [363, 23] on link "Scanner" at bounding box center [362, 17] width 53 height 12
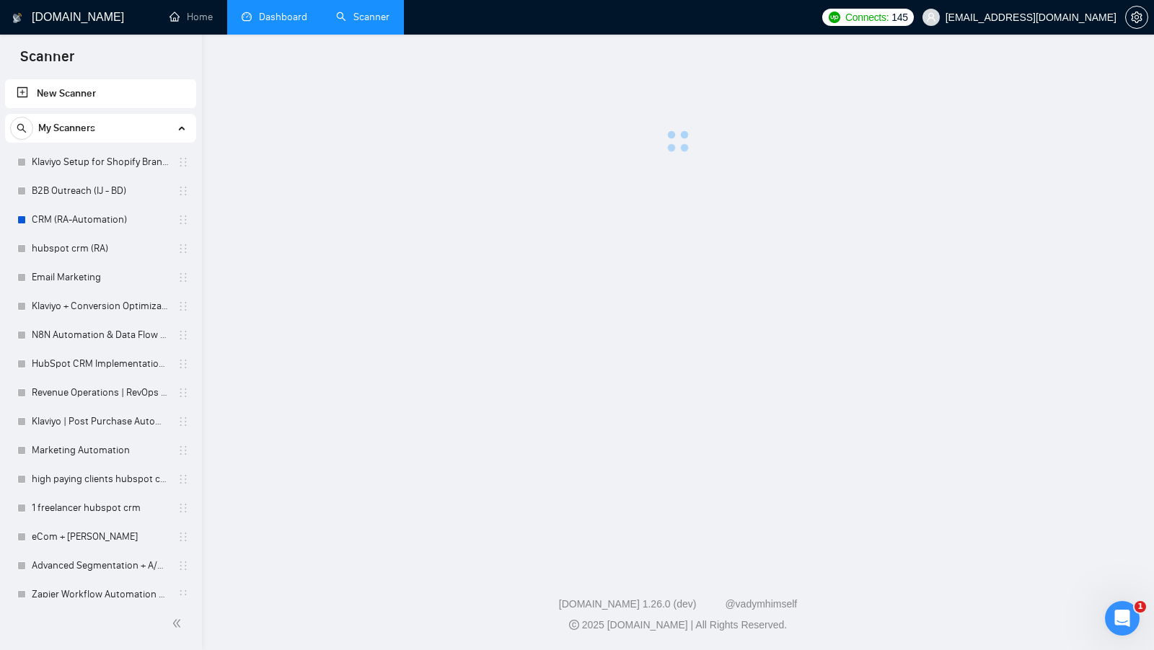
click at [296, 23] on link "Dashboard" at bounding box center [275, 17] width 66 height 12
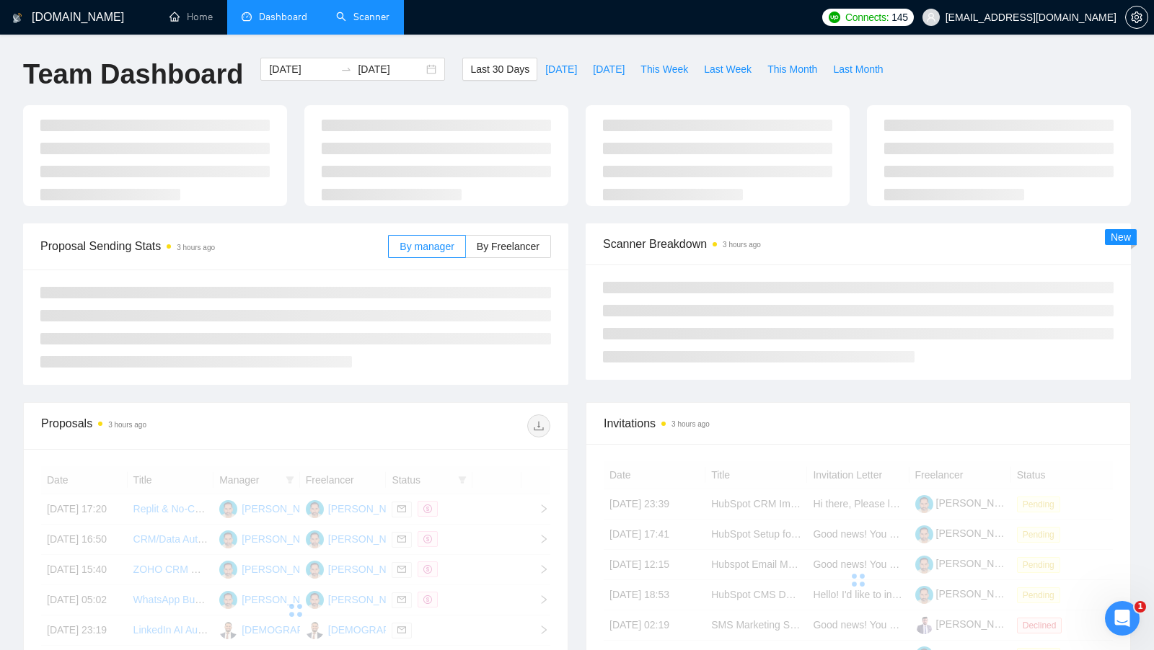
click at [346, 21] on link "Scanner" at bounding box center [362, 17] width 53 height 12
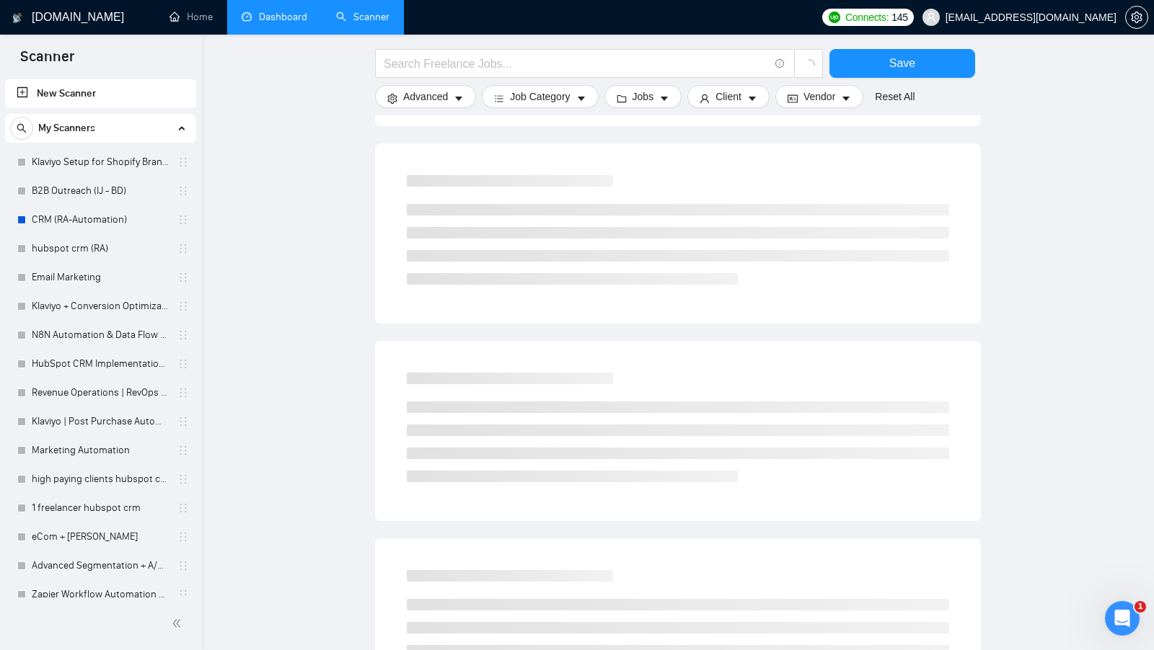
click at [286, 23] on link "Dashboard" at bounding box center [275, 17] width 66 height 12
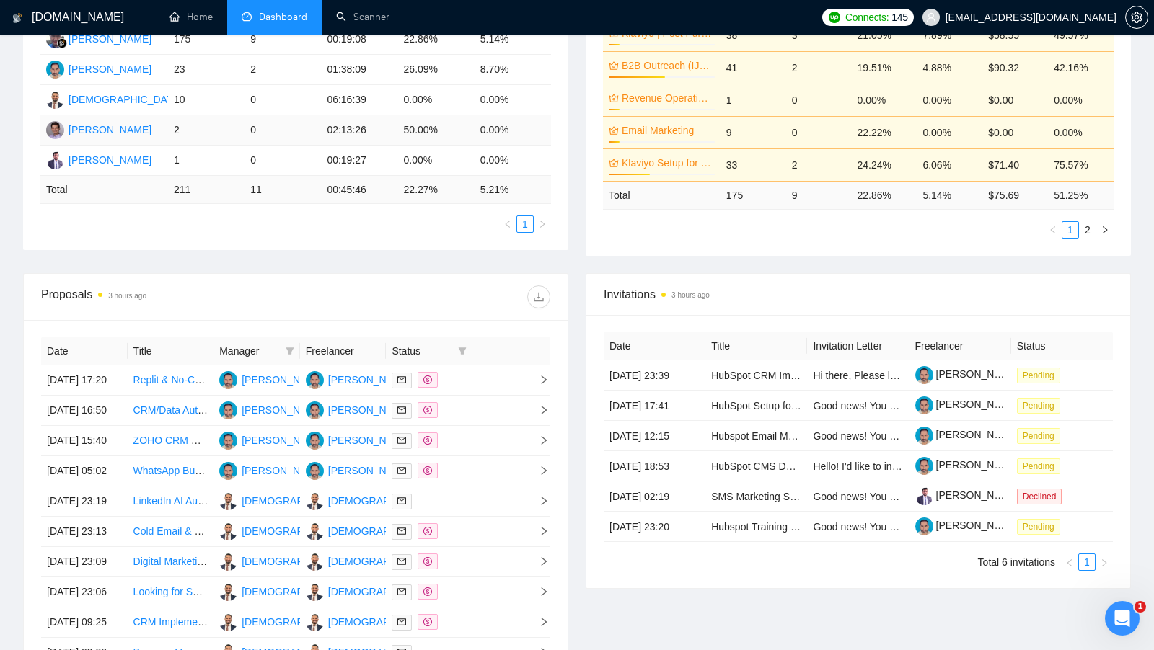
scroll to position [322, 0]
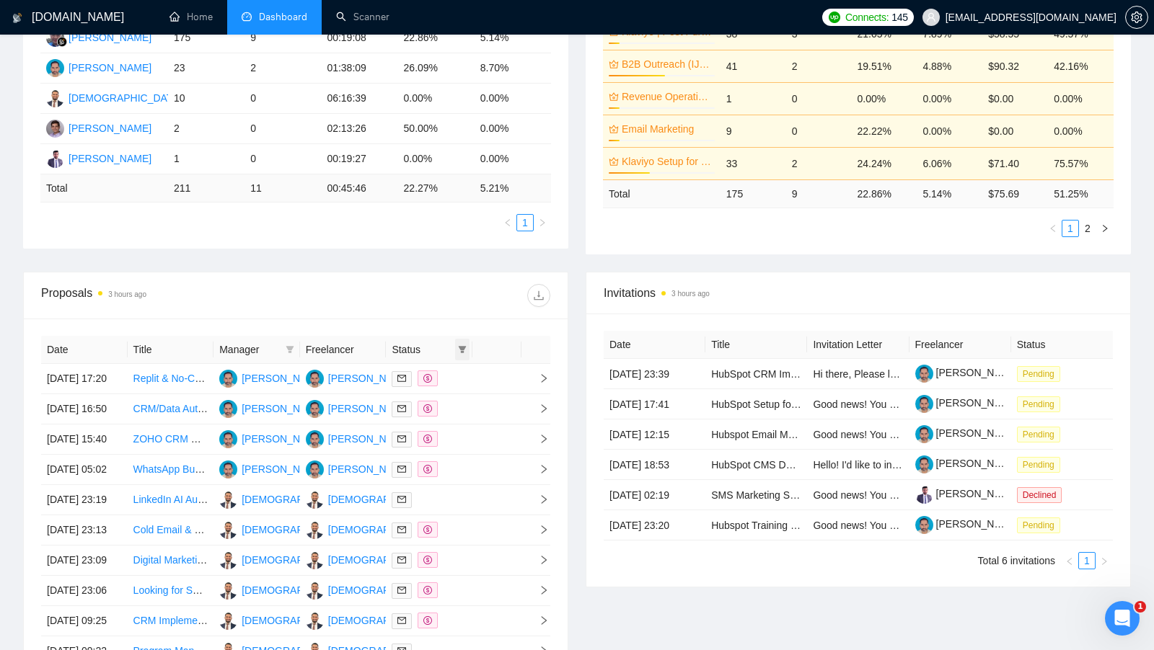
click at [469, 350] on span at bounding box center [462, 350] width 14 height 22
click at [432, 371] on span "Chat" at bounding box center [425, 373] width 69 height 16
checkbox input "true"
click at [449, 336] on th "Status" at bounding box center [429, 350] width 87 height 28
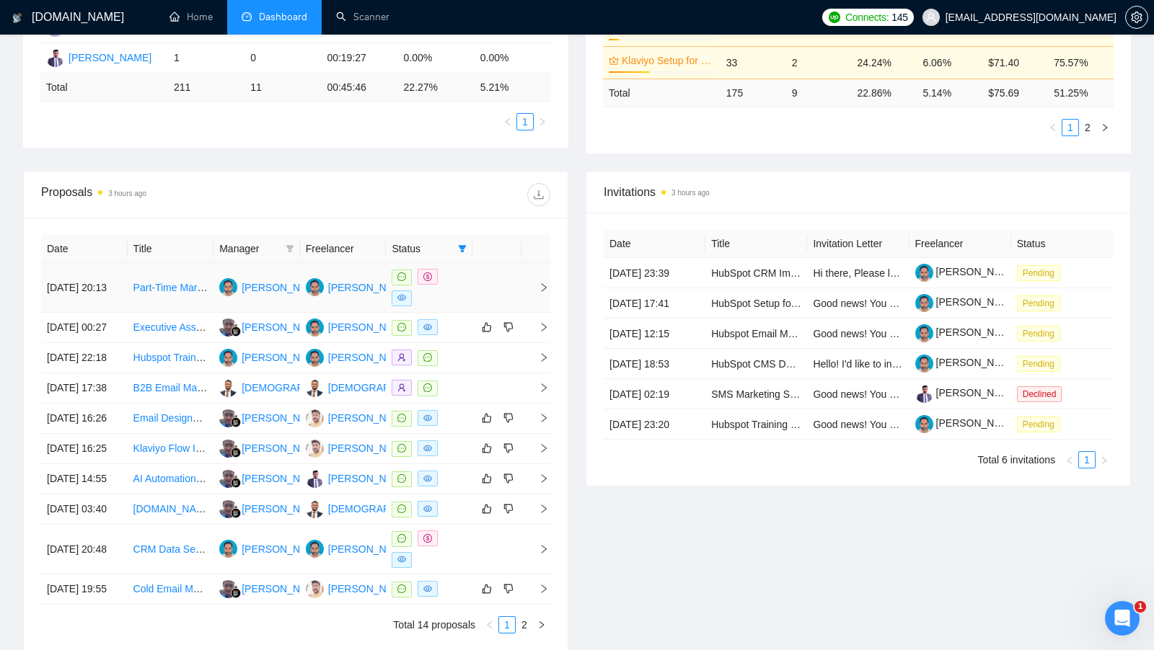
scroll to position [424, 0]
click at [296, 239] on th "Manager" at bounding box center [256, 248] width 87 height 28
click at [288, 249] on span at bounding box center [290, 248] width 14 height 22
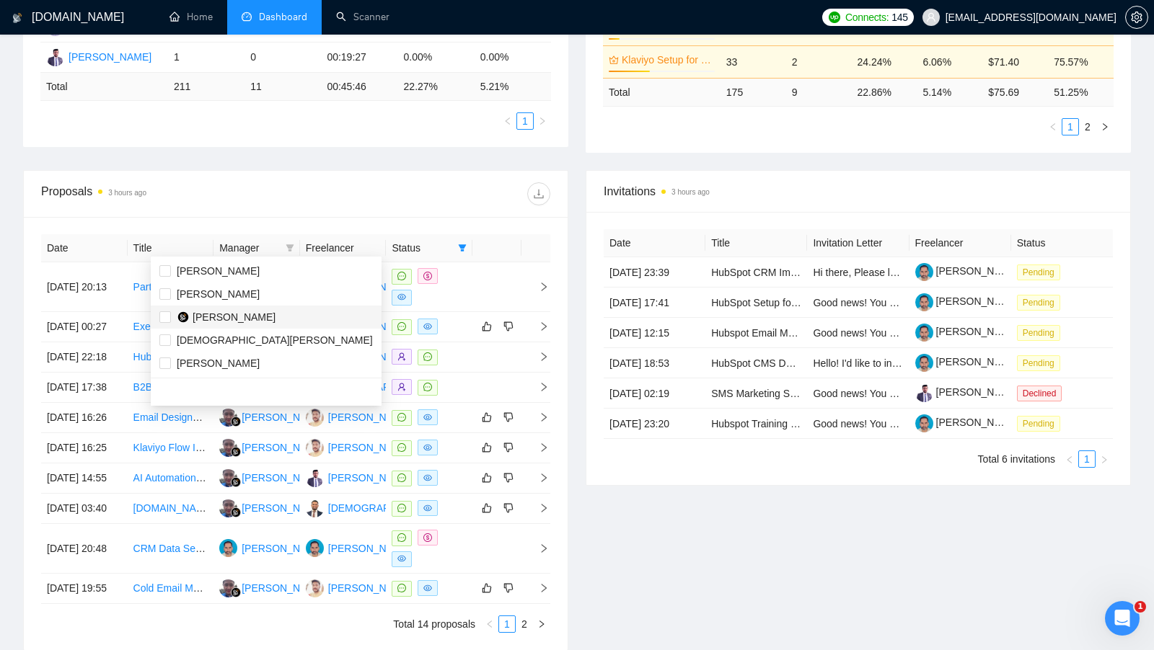
click at [247, 313] on span "Evi Lutfiyah" at bounding box center [265, 317] width 213 height 16
checkbox input "true"
click at [358, 212] on div "Proposals 3 hours ago" at bounding box center [295, 194] width 509 height 46
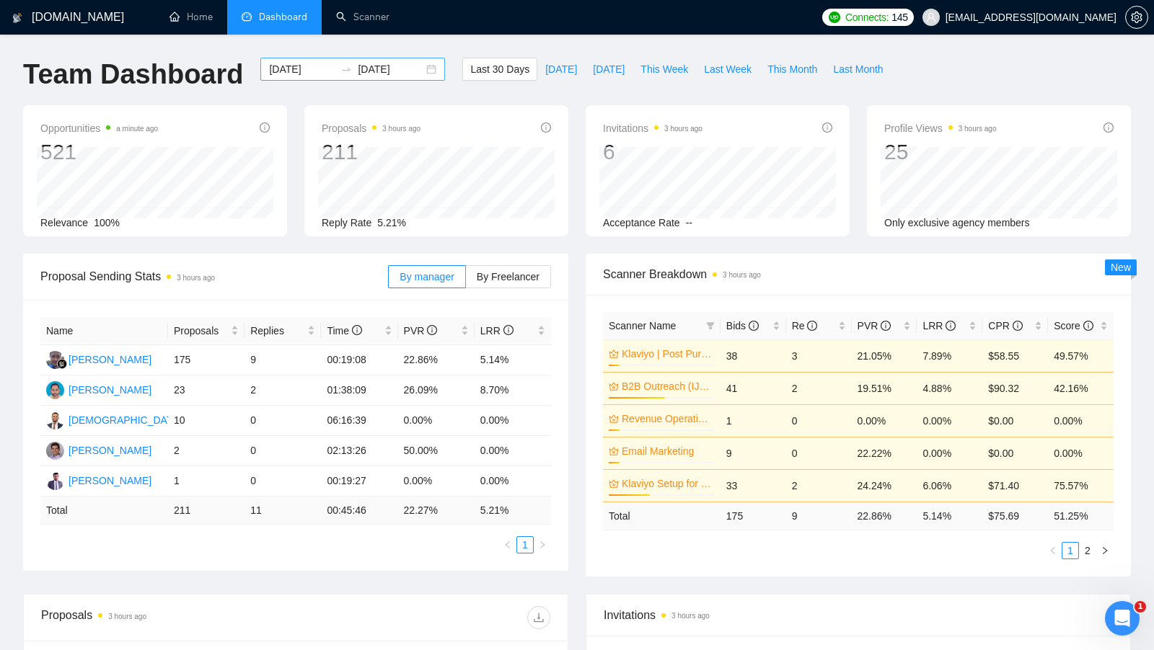
click at [423, 72] on div "2025-08-04 2025-09-03" at bounding box center [352, 69] width 185 height 23
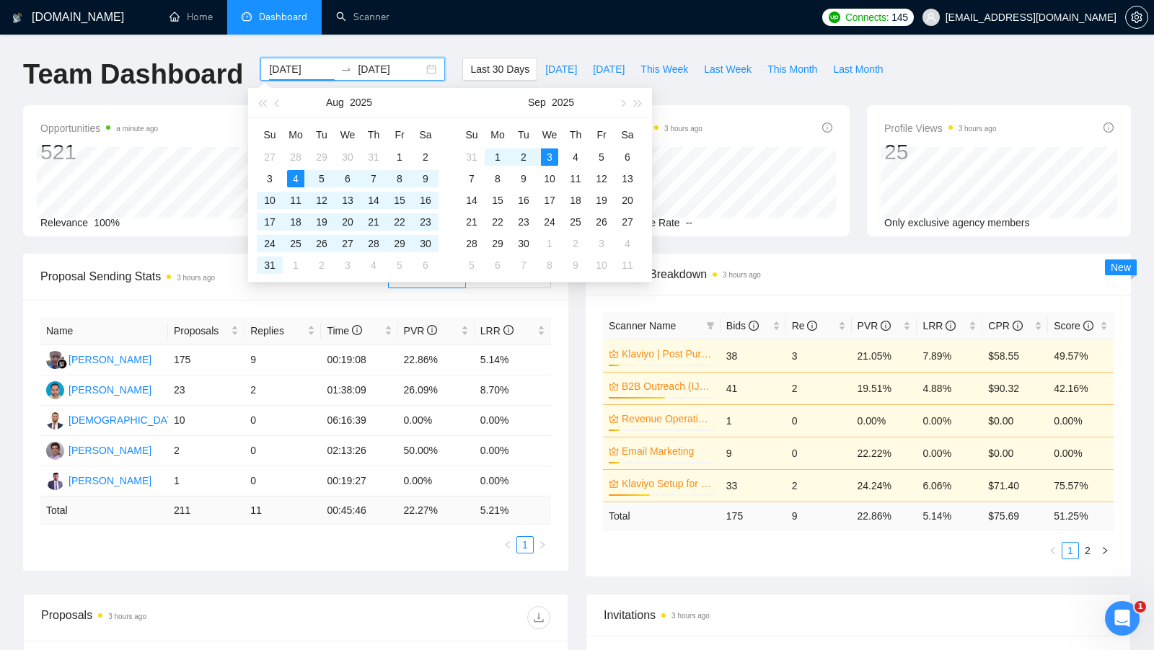
click at [294, 105] on div "Aug 2025" at bounding box center [348, 102] width 125 height 29
click at [293, 105] on div "Aug 2025" at bounding box center [348, 102] width 125 height 29
click at [278, 102] on span "button" at bounding box center [278, 103] width 7 height 7
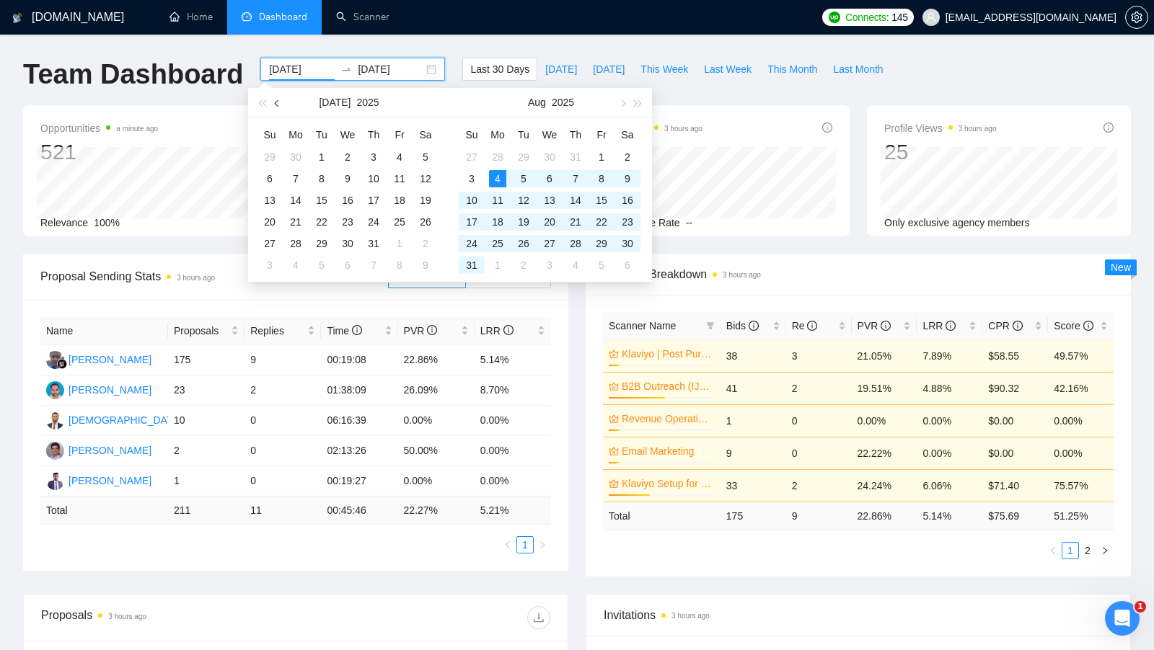
click at [278, 102] on span "button" at bounding box center [278, 103] width 7 height 7
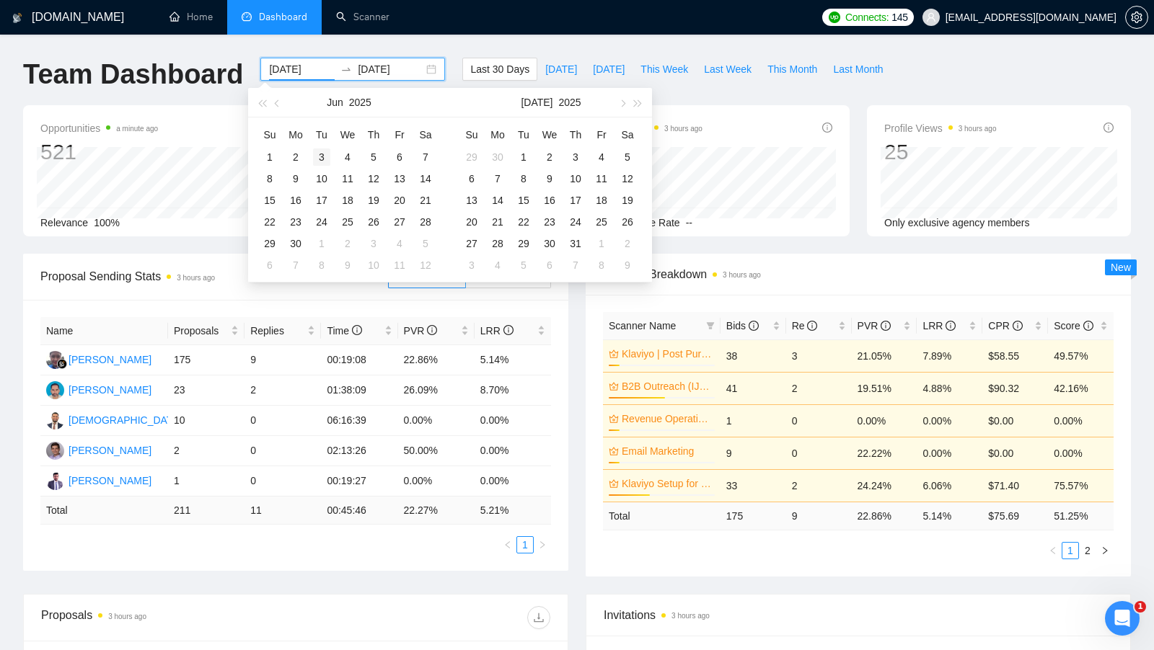
type input "2025-06-03"
click at [319, 150] on div "3" at bounding box center [321, 157] width 17 height 17
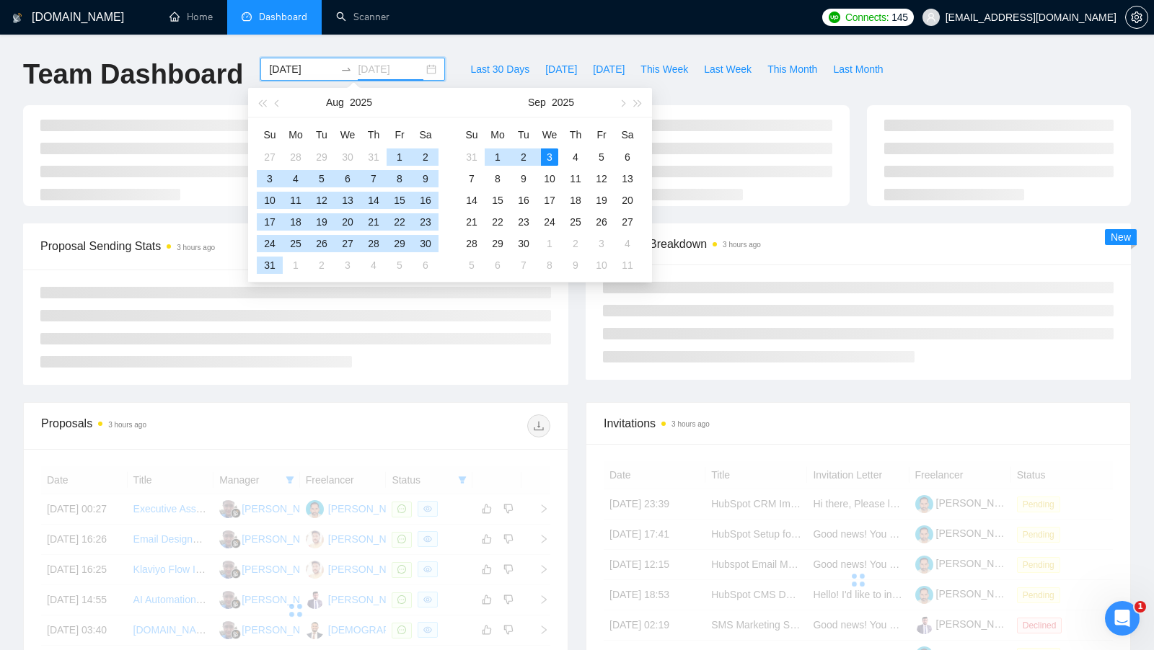
type input "[DATE]"
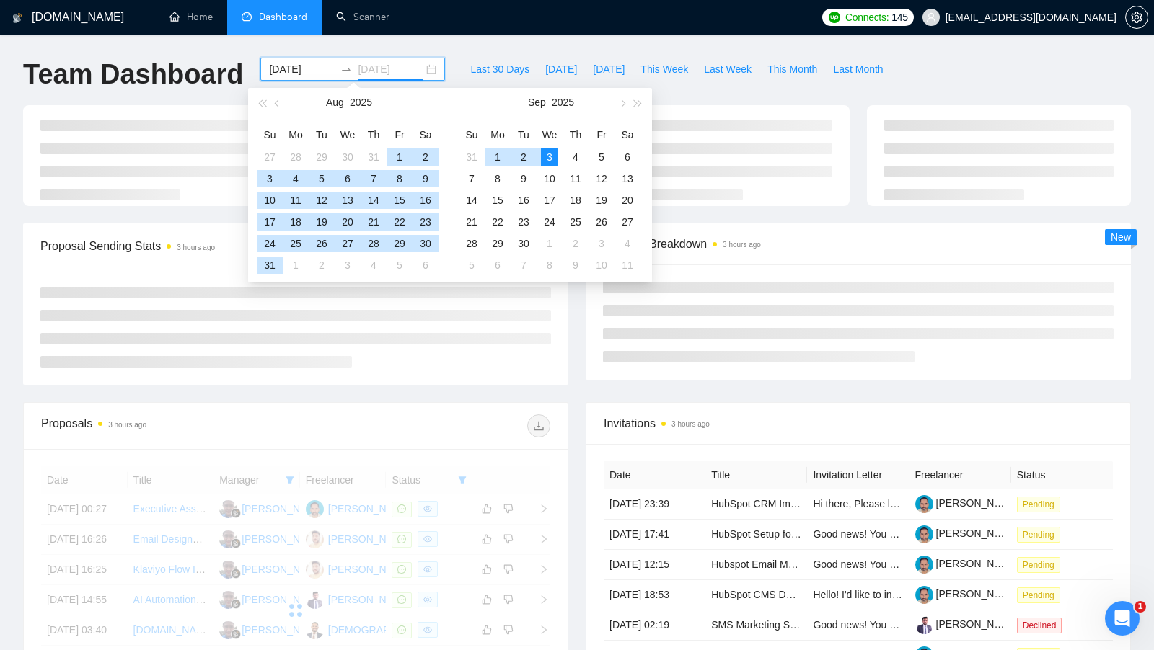
click at [556, 156] on div "3" at bounding box center [549, 157] width 17 height 17
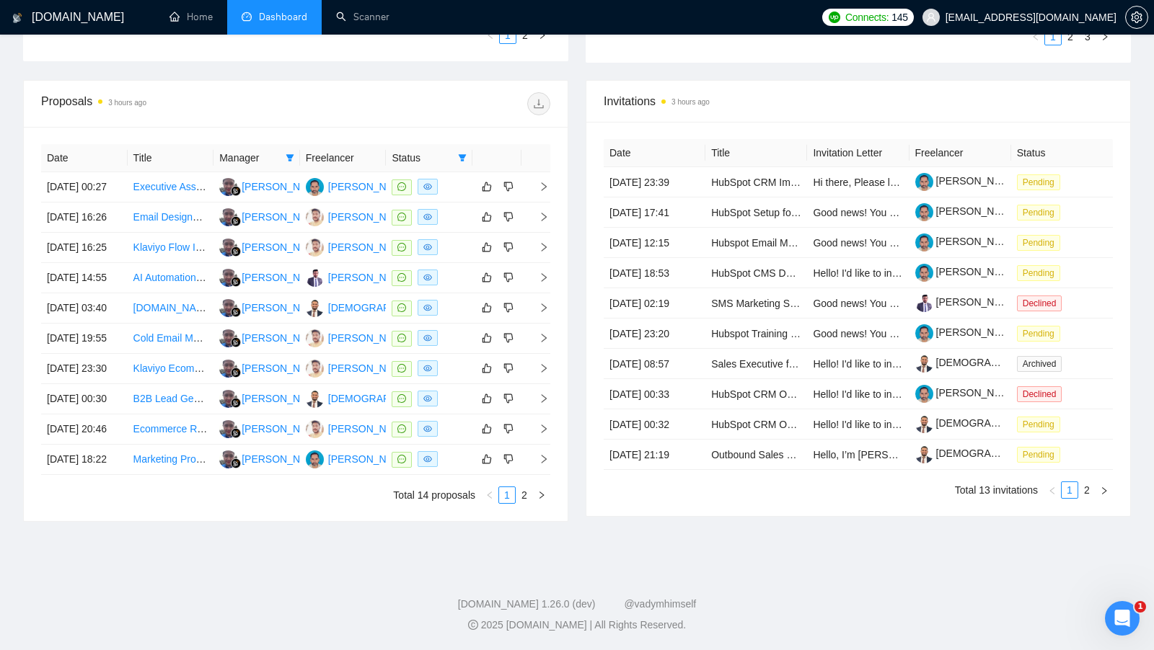
scroll to position [558, 0]
click at [527, 503] on link "2" at bounding box center [524, 495] width 16 height 16
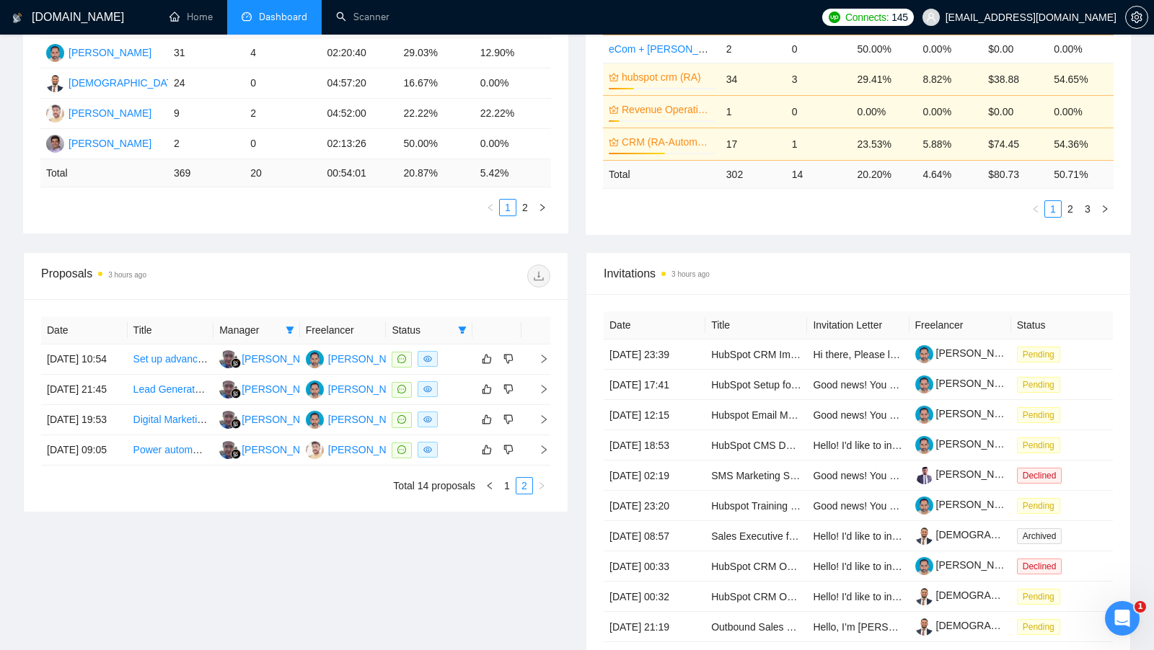
scroll to position [340, 0]
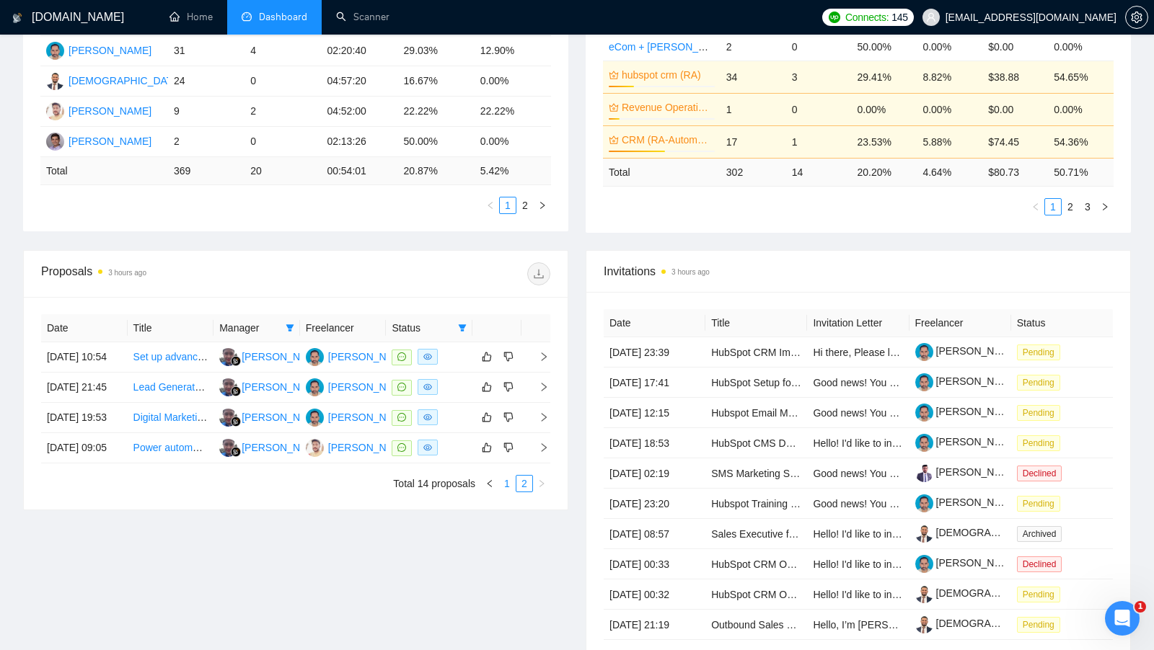
click at [506, 492] on link "1" at bounding box center [507, 484] width 16 height 16
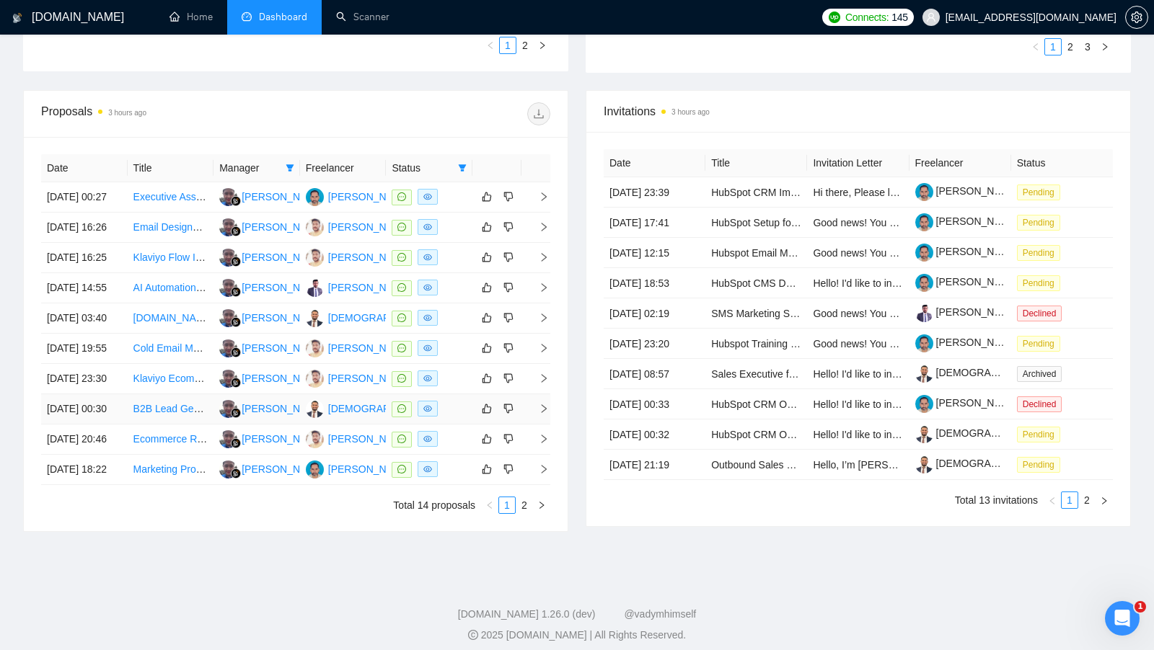
scroll to position [498, 0]
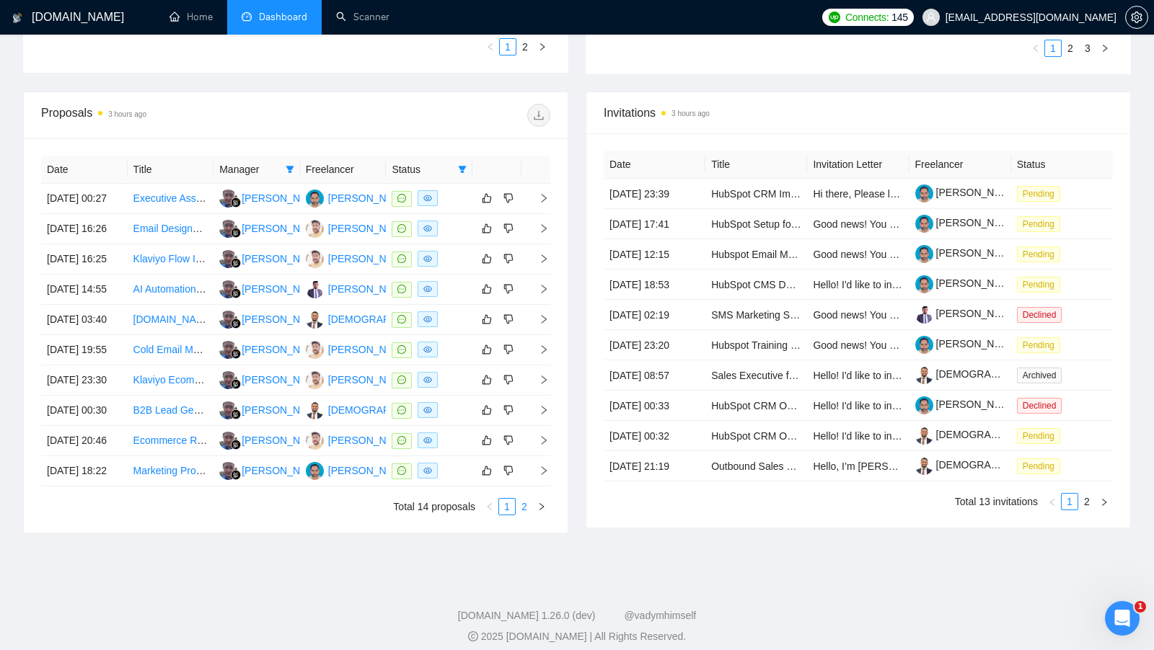
click at [527, 515] on link "2" at bounding box center [524, 507] width 16 height 16
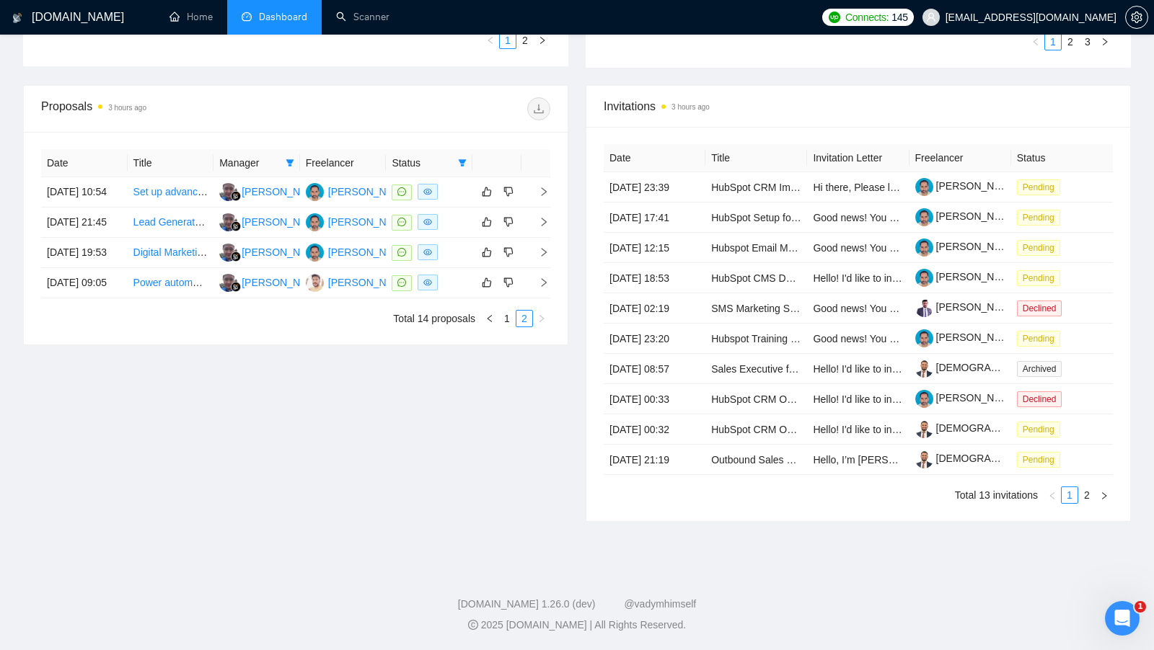
scroll to position [505, 0]
click at [463, 299] on td at bounding box center [429, 283] width 87 height 30
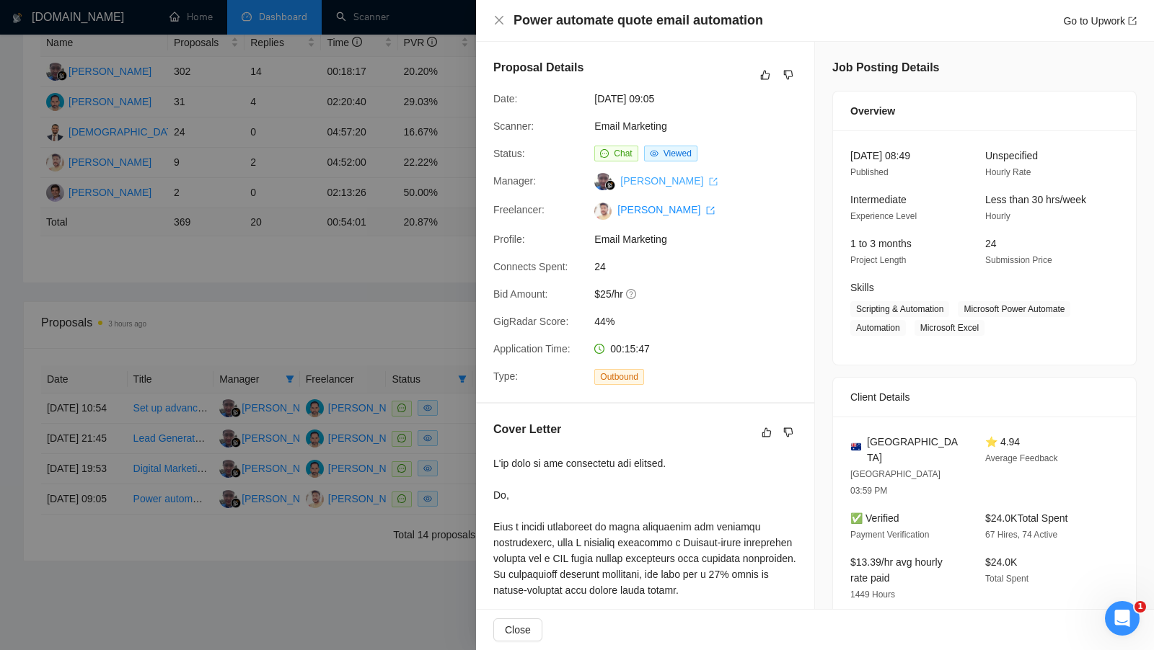
scroll to position [248, 0]
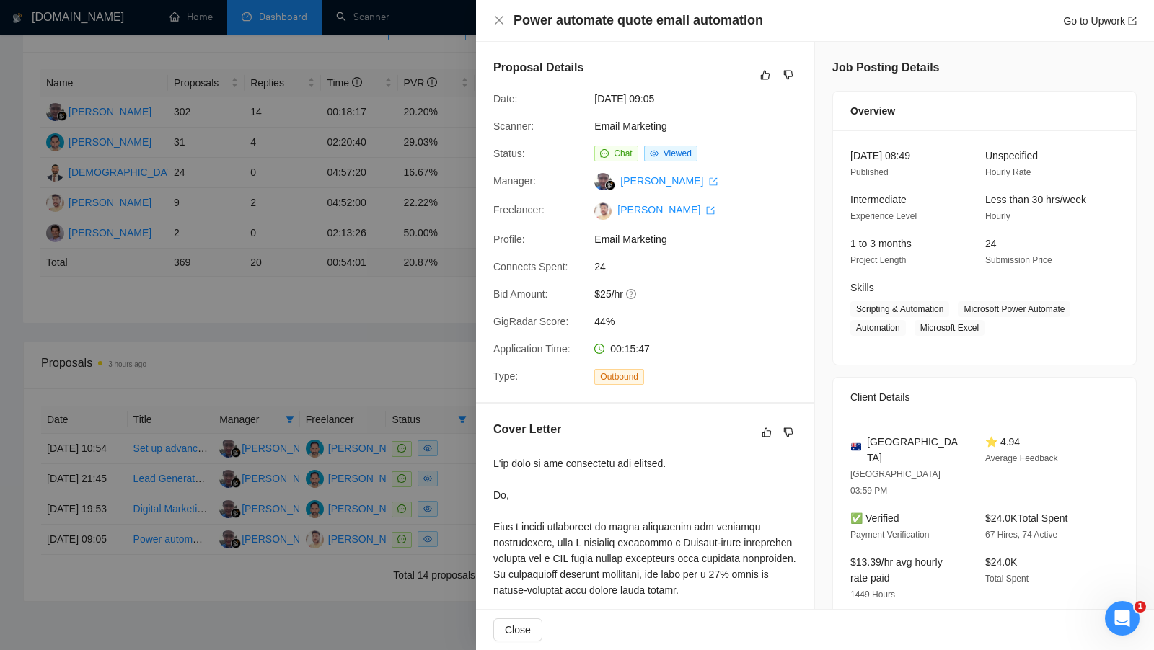
click at [293, 198] on div at bounding box center [577, 325] width 1154 height 650
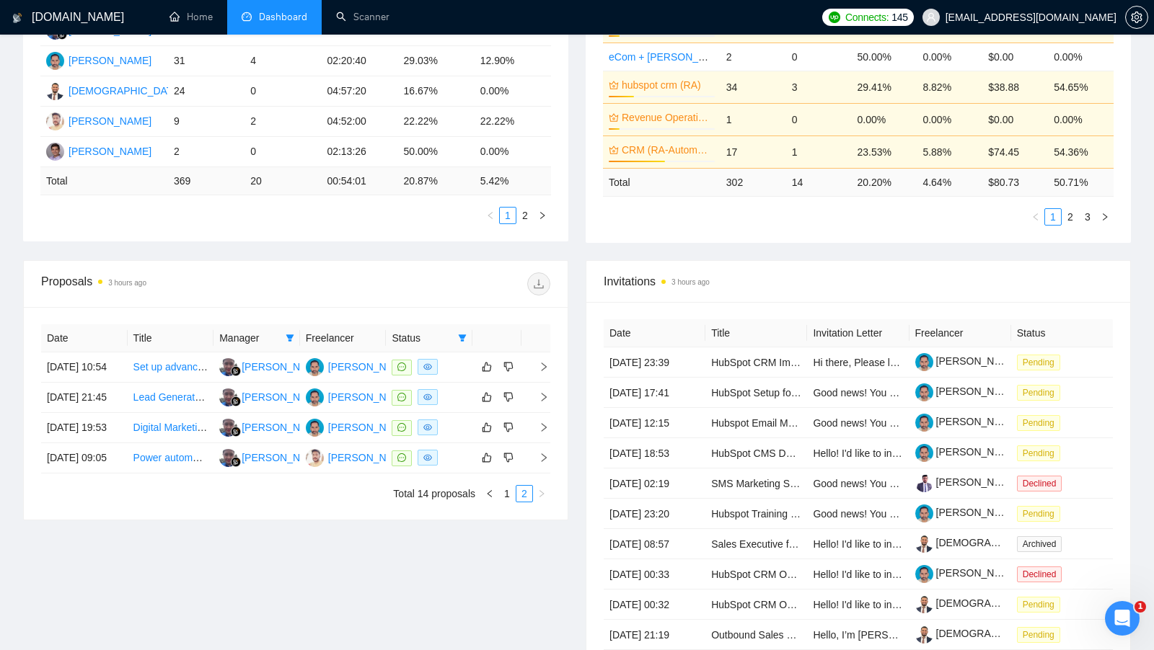
scroll to position [356, 0]
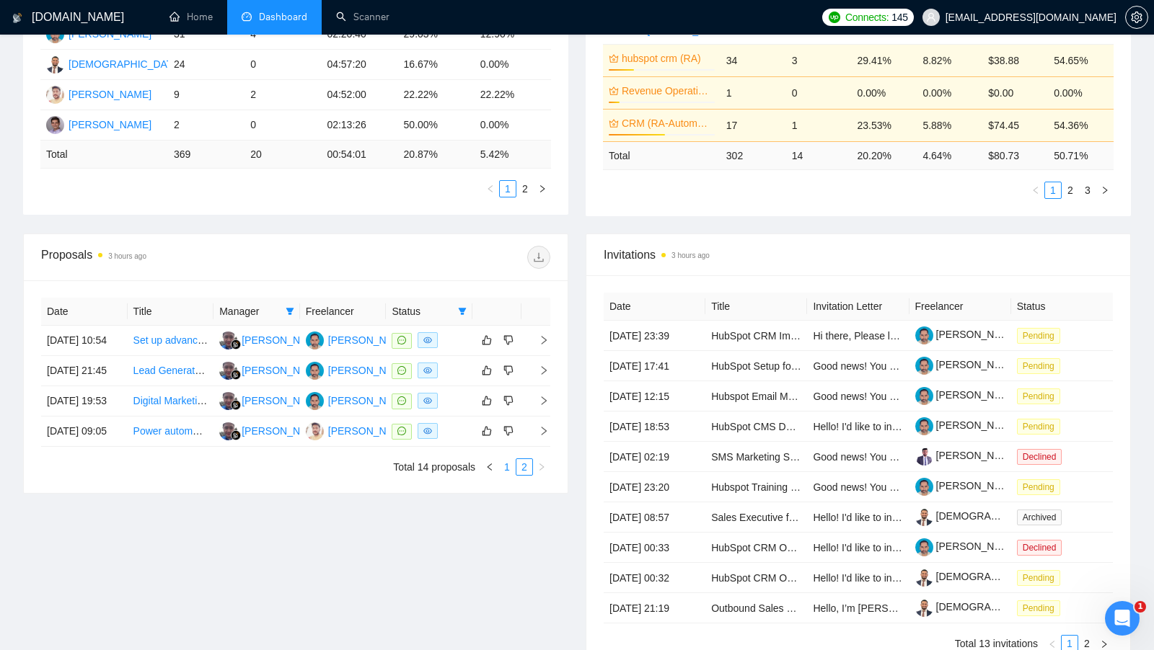
click at [503, 475] on link "1" at bounding box center [507, 467] width 16 height 16
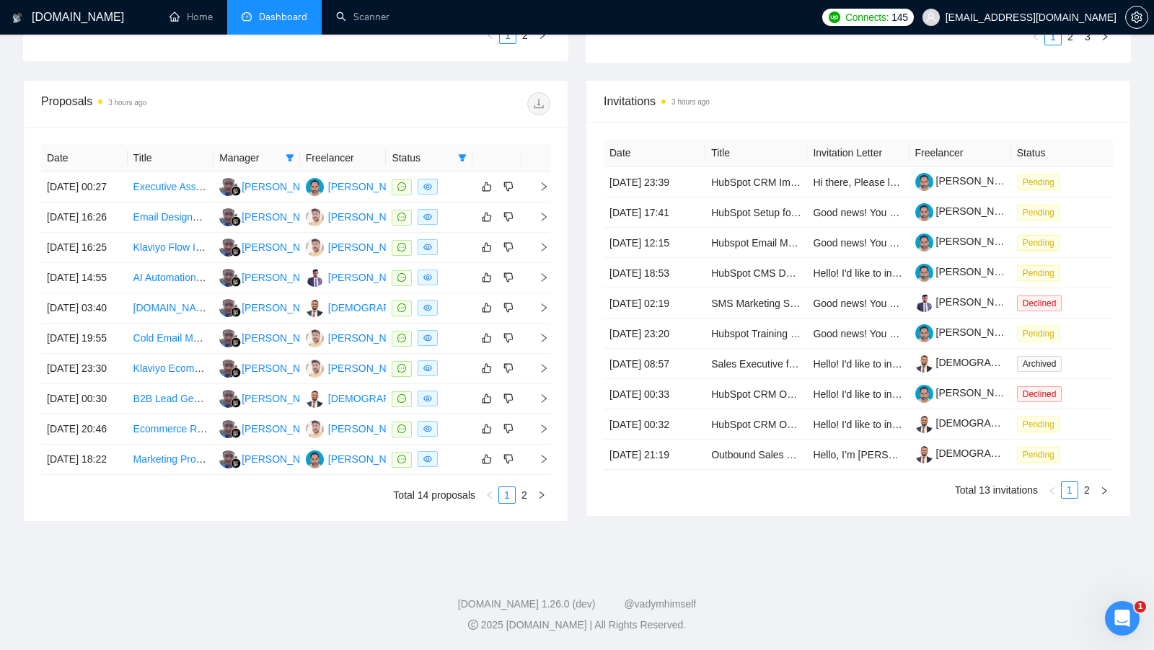
scroll to position [560, 0]
click at [525, 503] on link "2" at bounding box center [524, 495] width 16 height 16
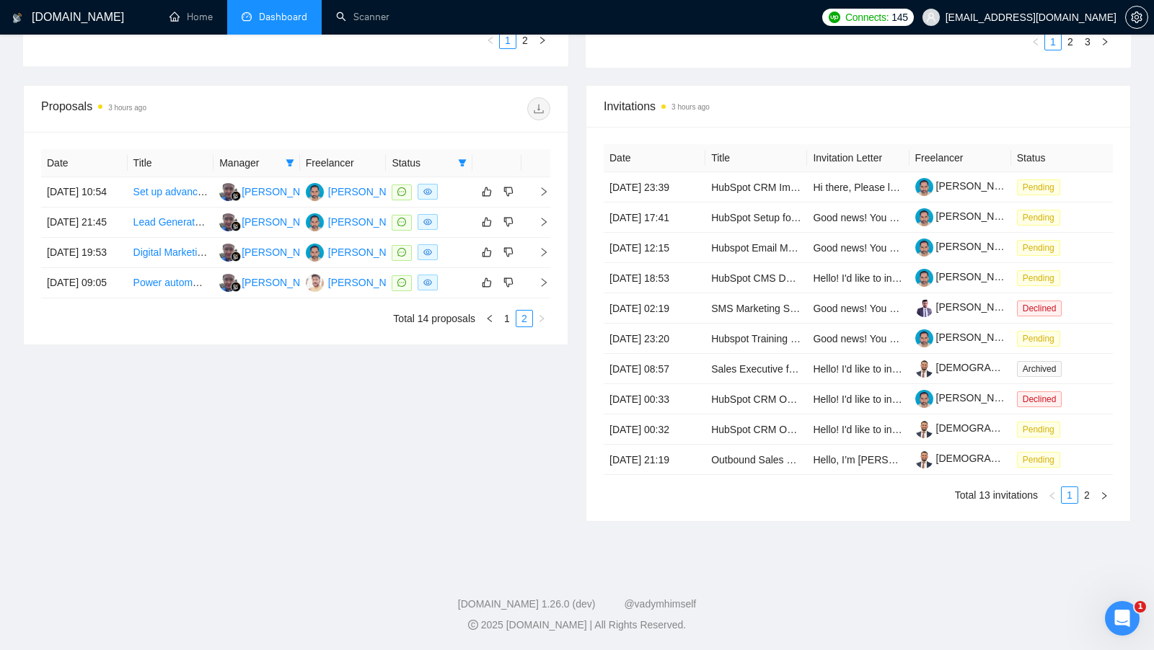
scroll to position [542, 0]
click at [511, 327] on link "1" at bounding box center [507, 319] width 16 height 16
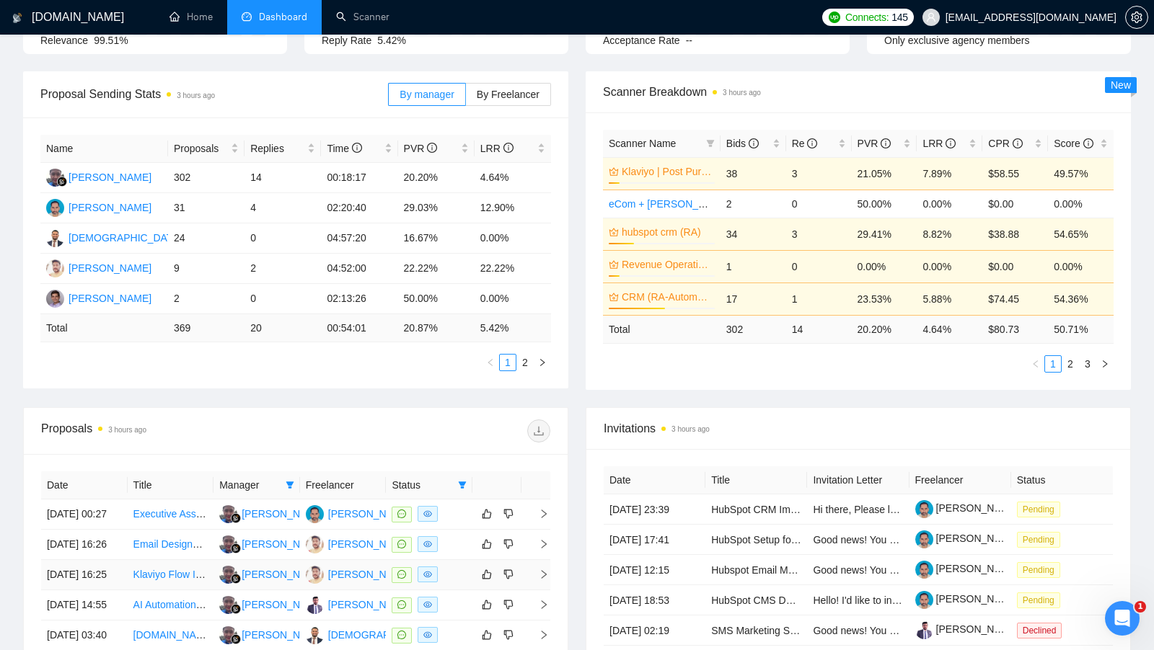
scroll to position [0, 0]
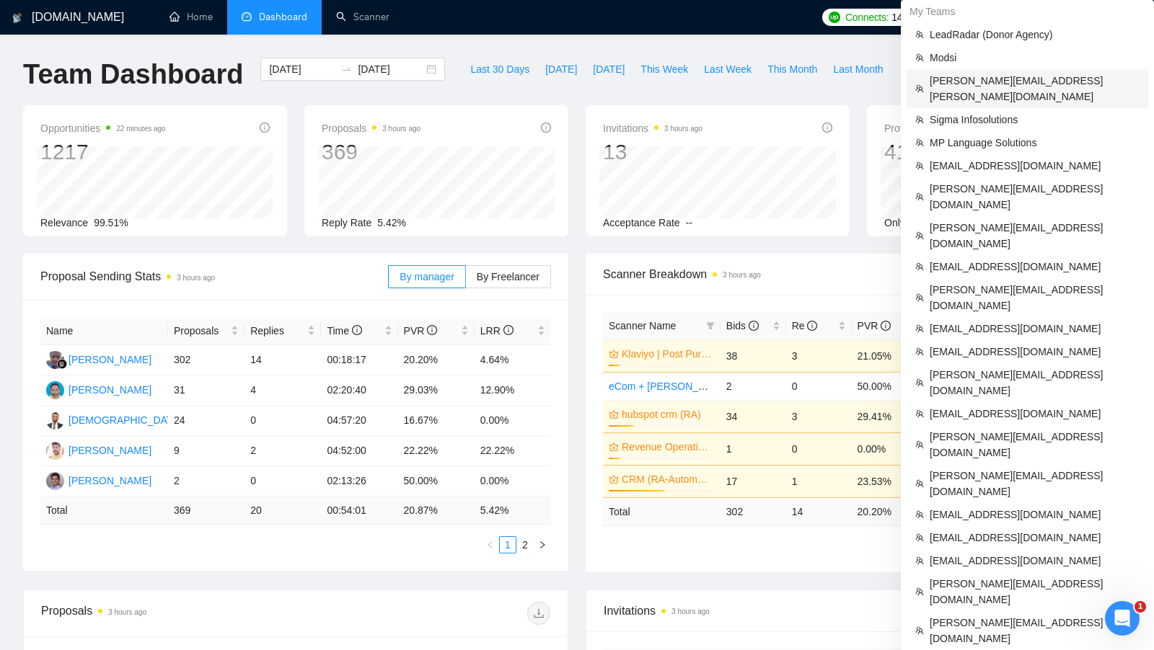
click at [1048, 76] on span "[PERSON_NAME][EMAIL_ADDRESS][PERSON_NAME][DOMAIN_NAME]" at bounding box center [1035, 89] width 210 height 32
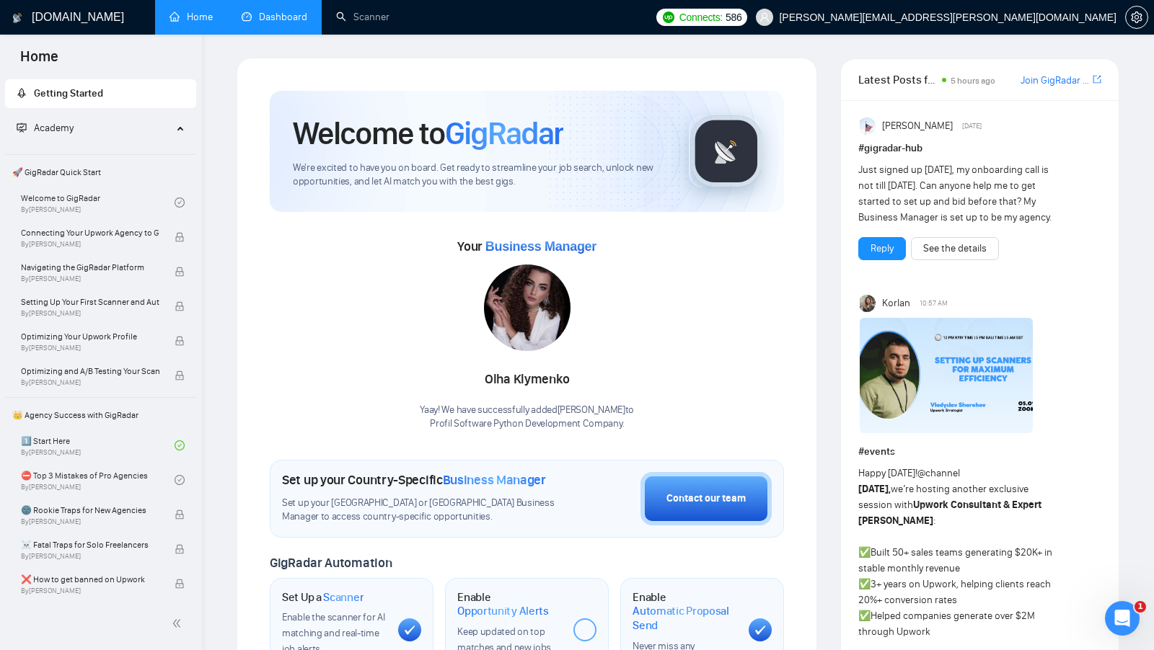
click at [286, 22] on link "Dashboard" at bounding box center [275, 17] width 66 height 12
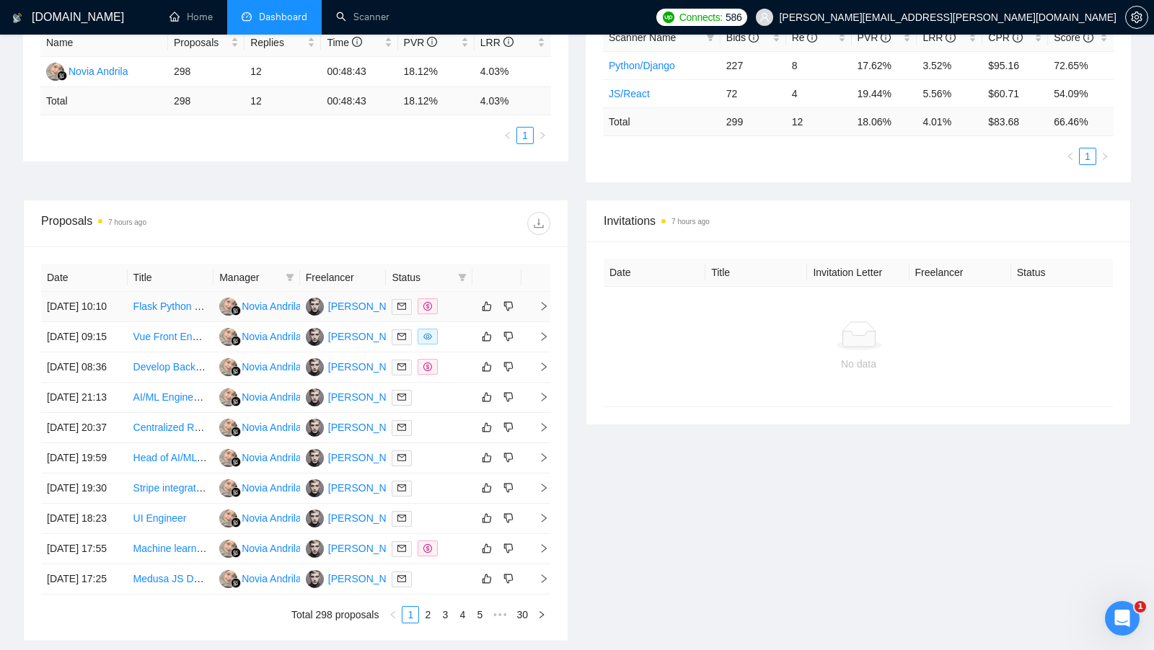
scroll to position [289, 0]
click at [462, 273] on icon "filter" at bounding box center [462, 277] width 9 height 9
click at [432, 301] on span "Chat" at bounding box center [425, 302] width 69 height 16
checkbox input "true"
click at [482, 247] on div "Date Title Manager Freelancer Status 03 Sep, 2025 10:10 Flask Python Full Stack…" at bounding box center [296, 443] width 544 height 394
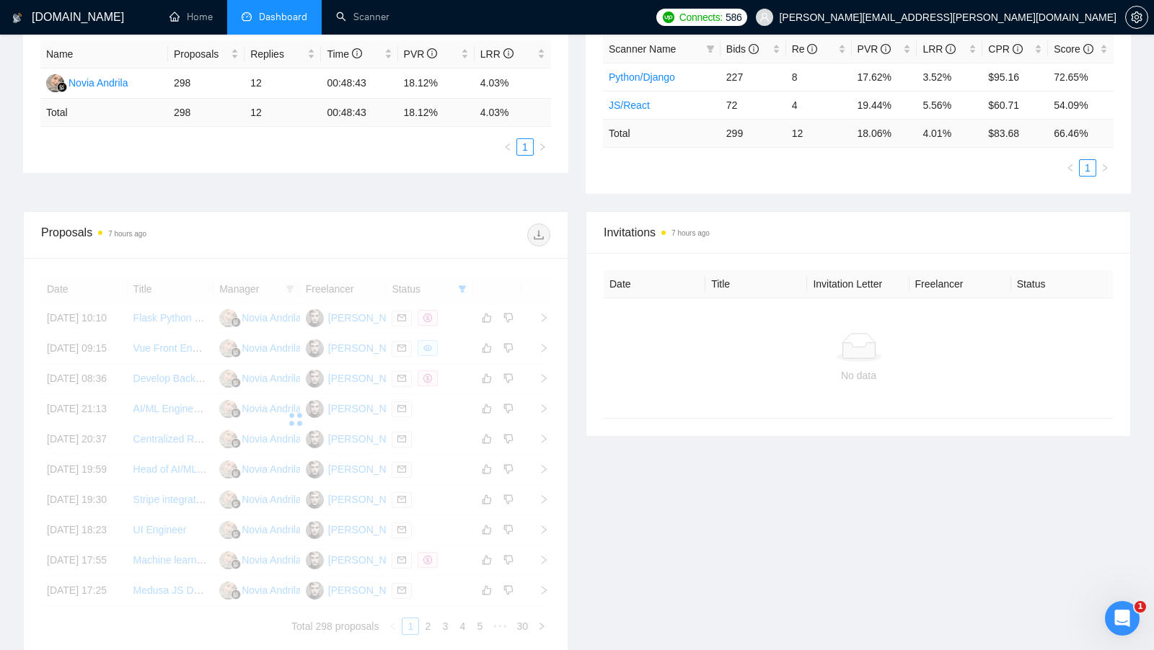
scroll to position [270, 0]
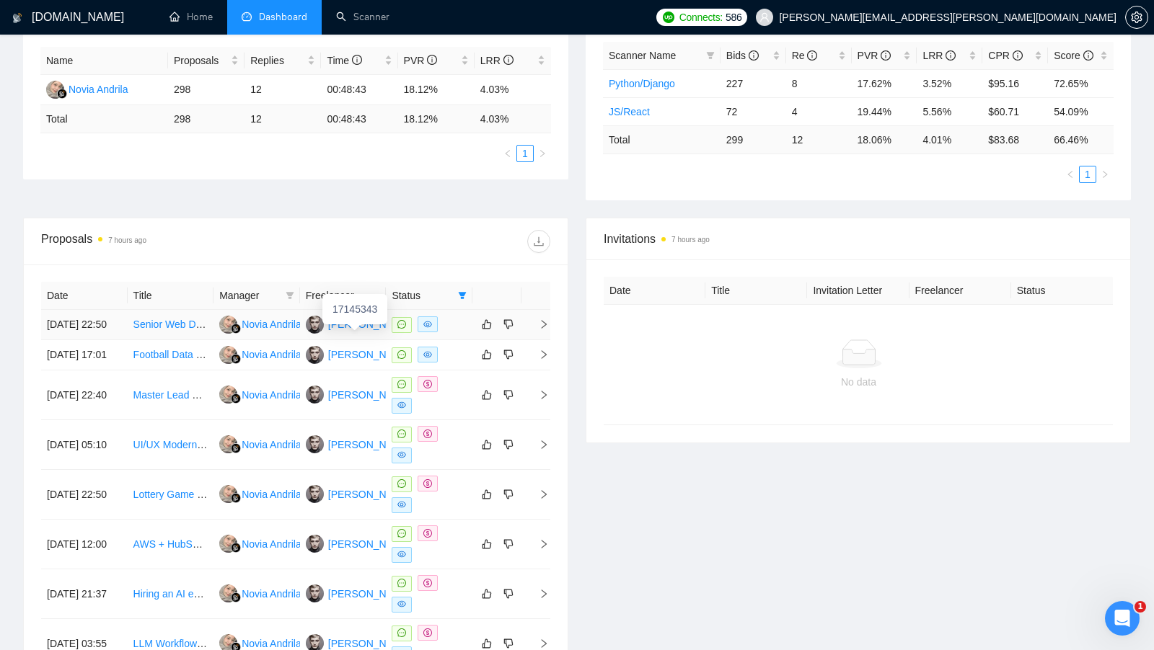
click at [361, 324] on div "Mateusz Piekarek" at bounding box center [369, 325] width 83 height 16
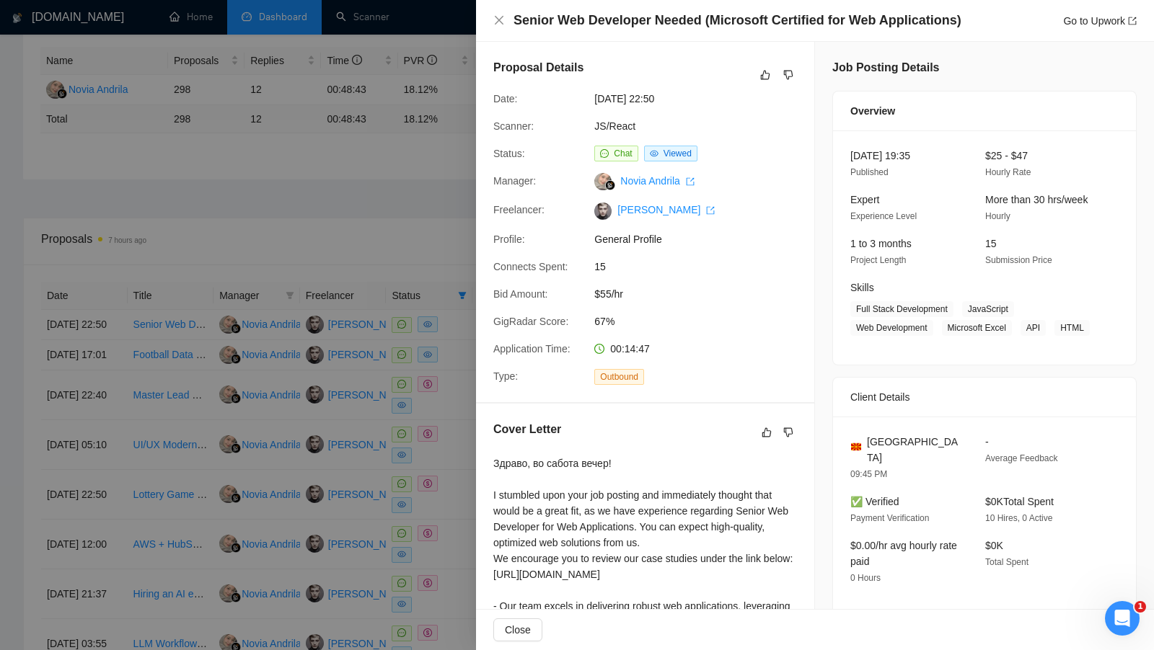
scroll to position [255, 0]
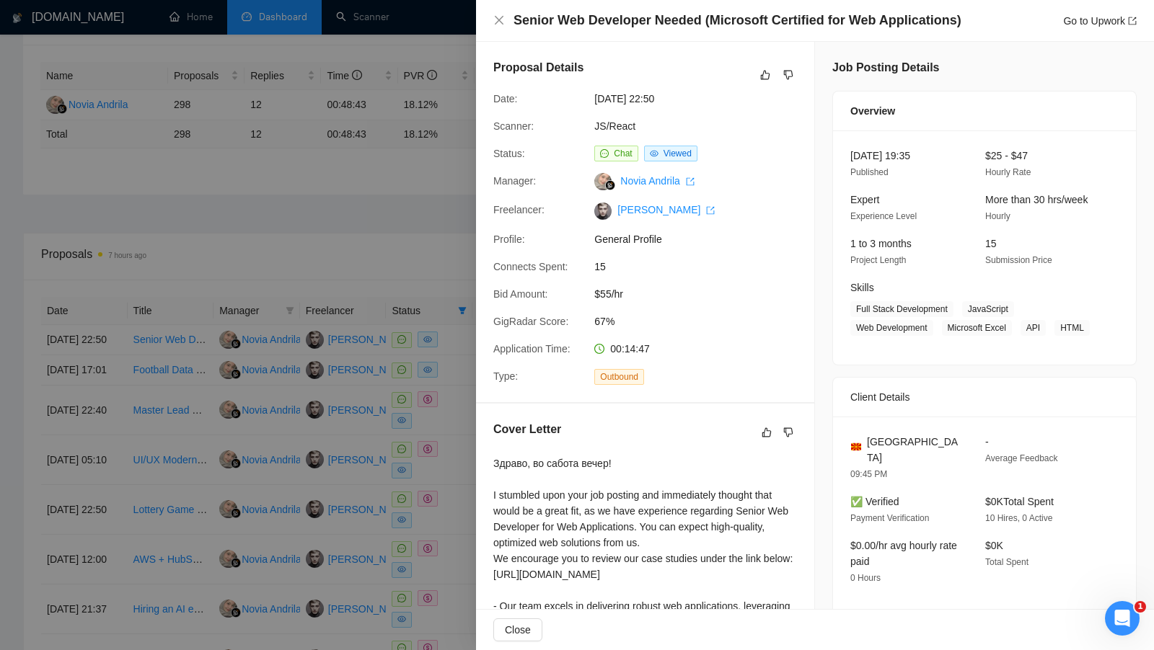
click at [423, 197] on div at bounding box center [577, 325] width 1154 height 650
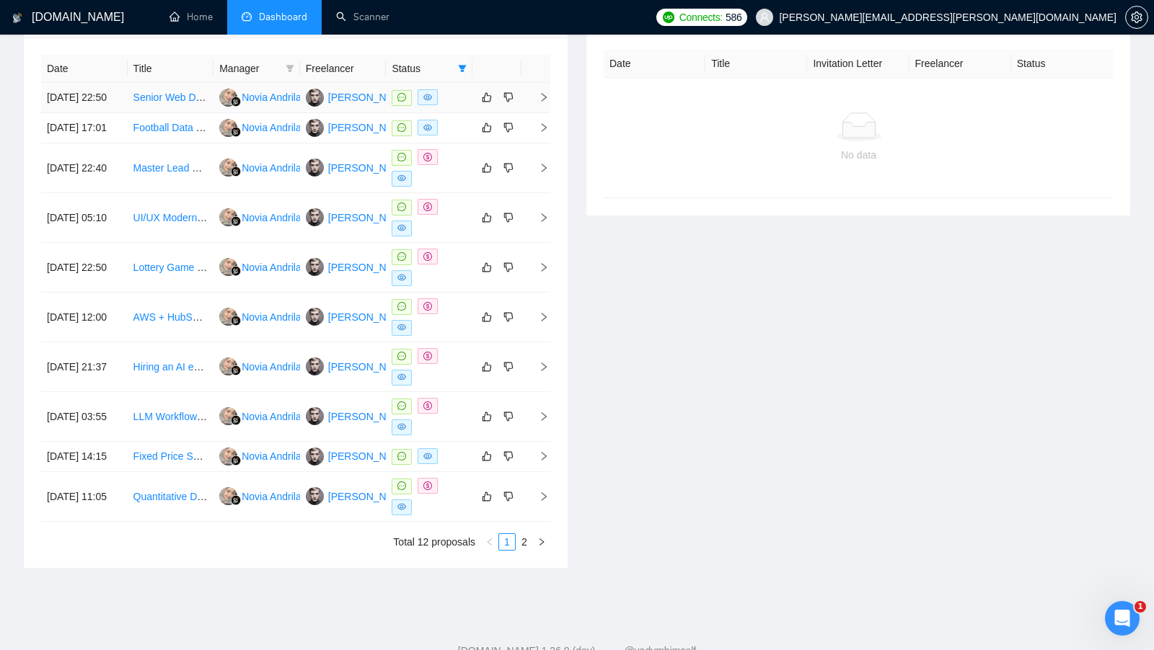
scroll to position [491, 0]
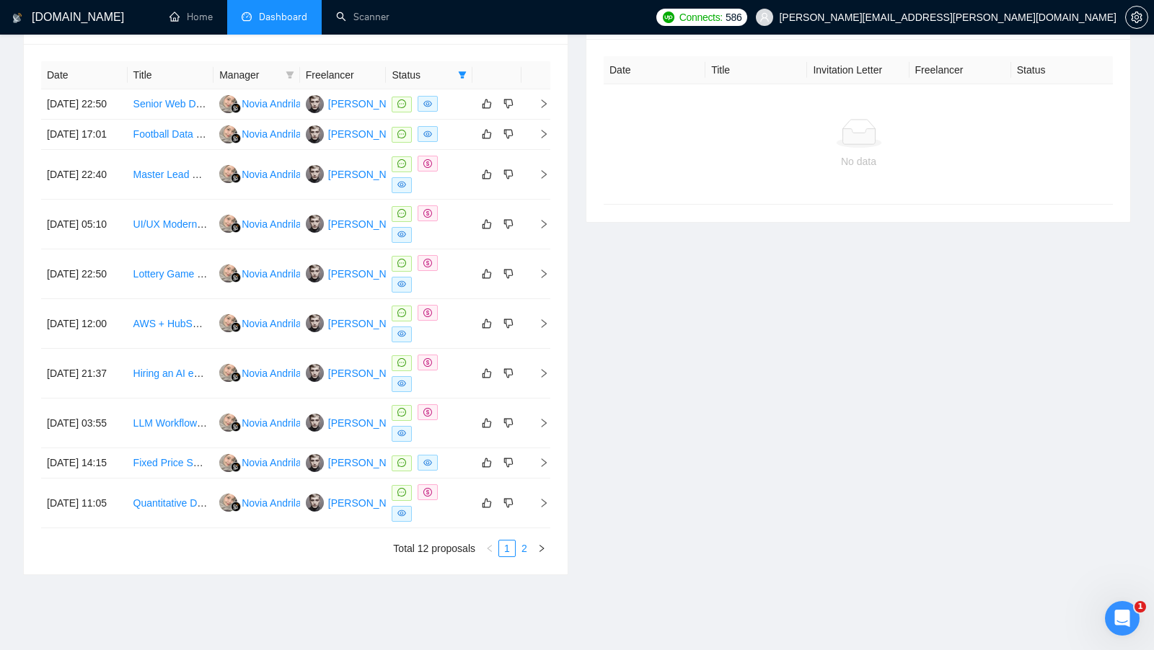
click at [526, 557] on link "2" at bounding box center [524, 549] width 16 height 16
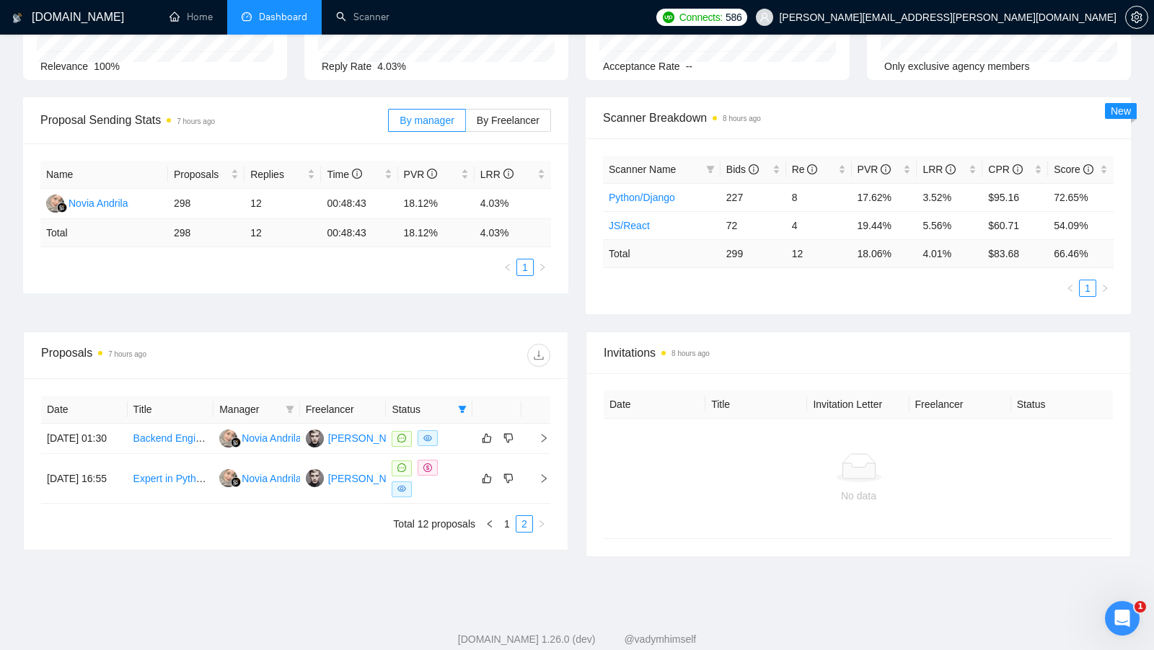
scroll to position [193, 0]
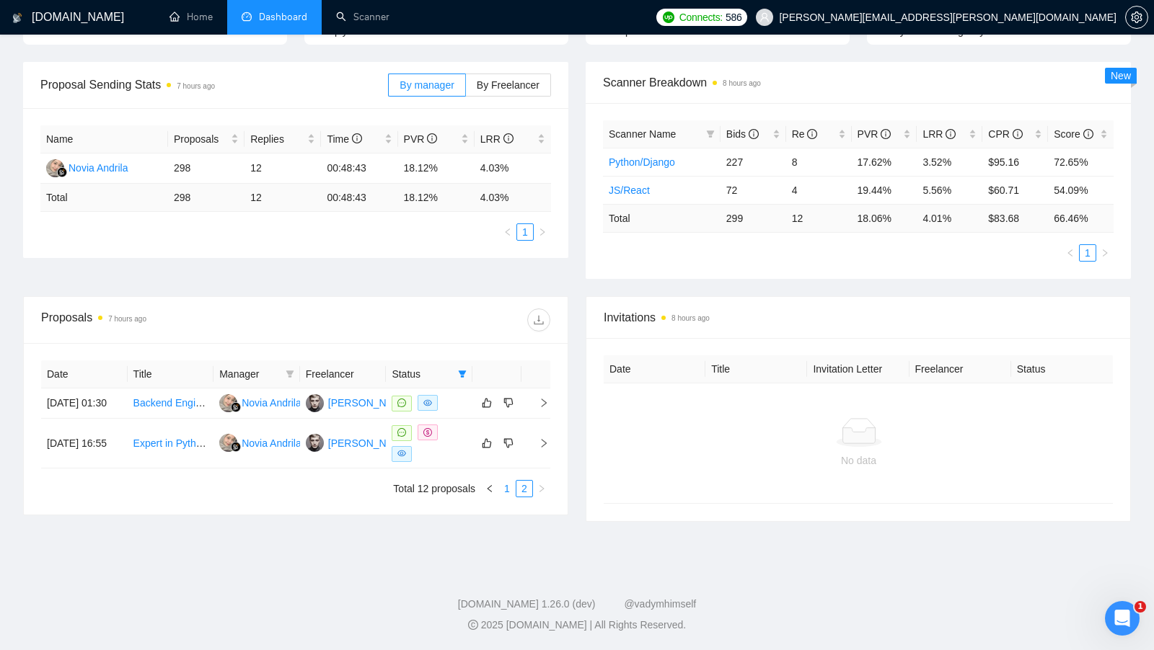
click at [505, 495] on link "1" at bounding box center [507, 489] width 16 height 16
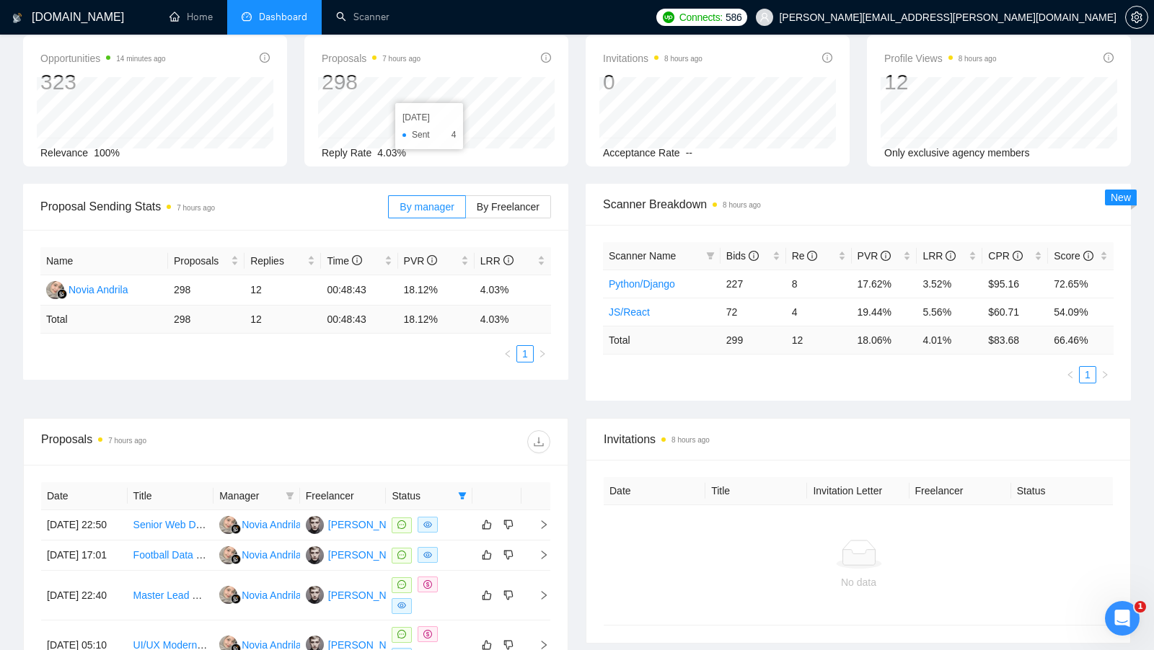
scroll to position [0, 0]
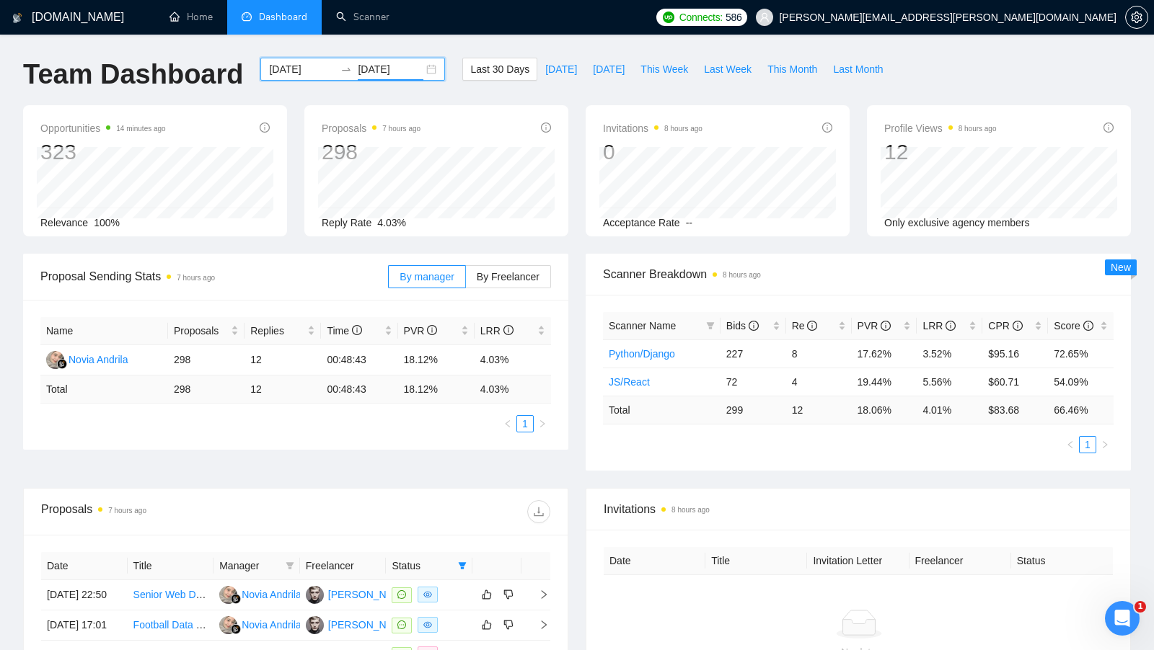
click at [410, 65] on input "2025-09-03" at bounding box center [391, 69] width 66 height 16
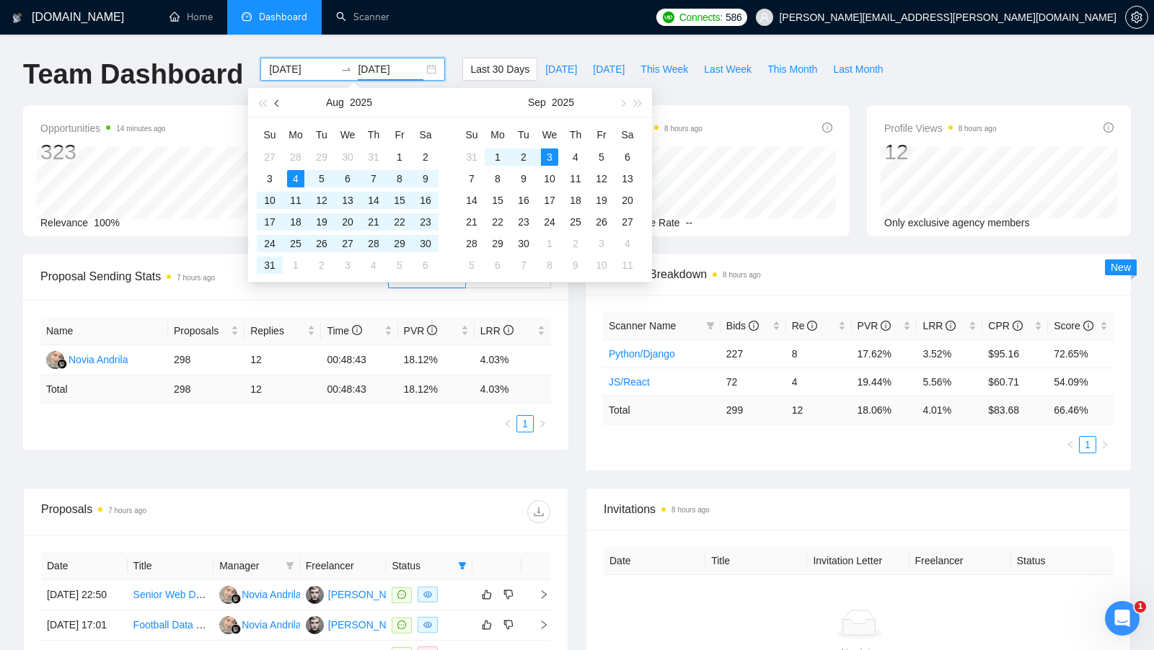
click at [278, 107] on button "button" at bounding box center [278, 102] width 16 height 29
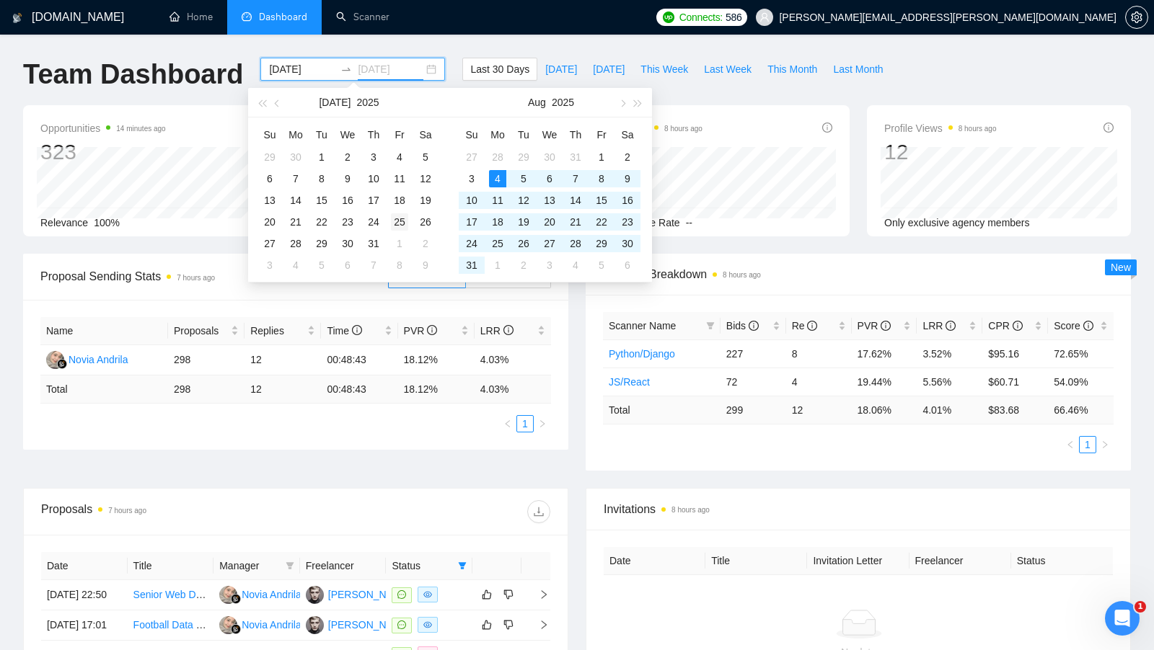
type input "2025-07-25"
click at [398, 216] on div "25" at bounding box center [399, 221] width 17 height 17
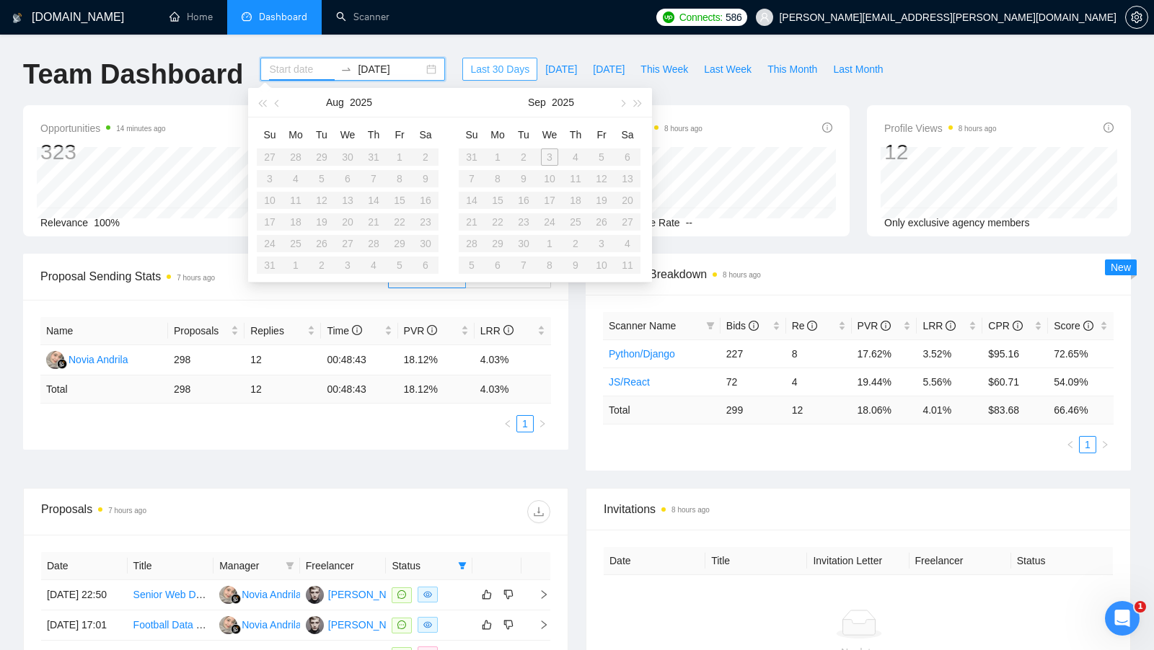
type input "2025-08-04"
type input "2025-09-03"
click at [487, 70] on span "Last 30 Days" at bounding box center [499, 69] width 59 height 16
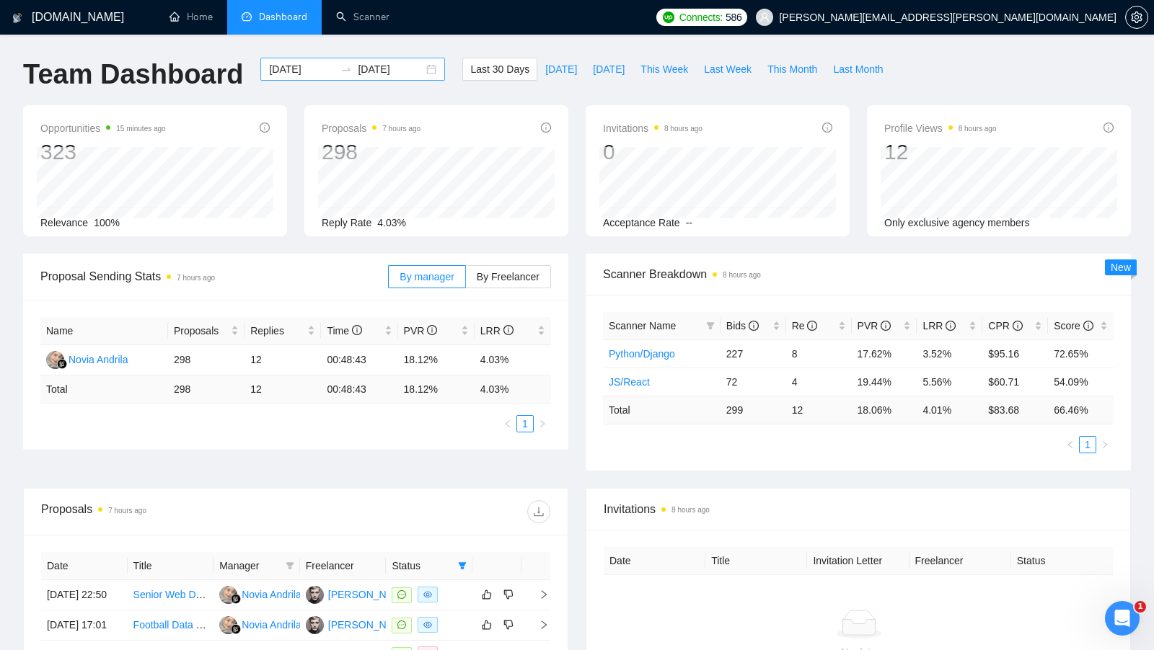
click at [423, 76] on div "2025-08-04 2025-09-03" at bounding box center [352, 69] width 185 height 23
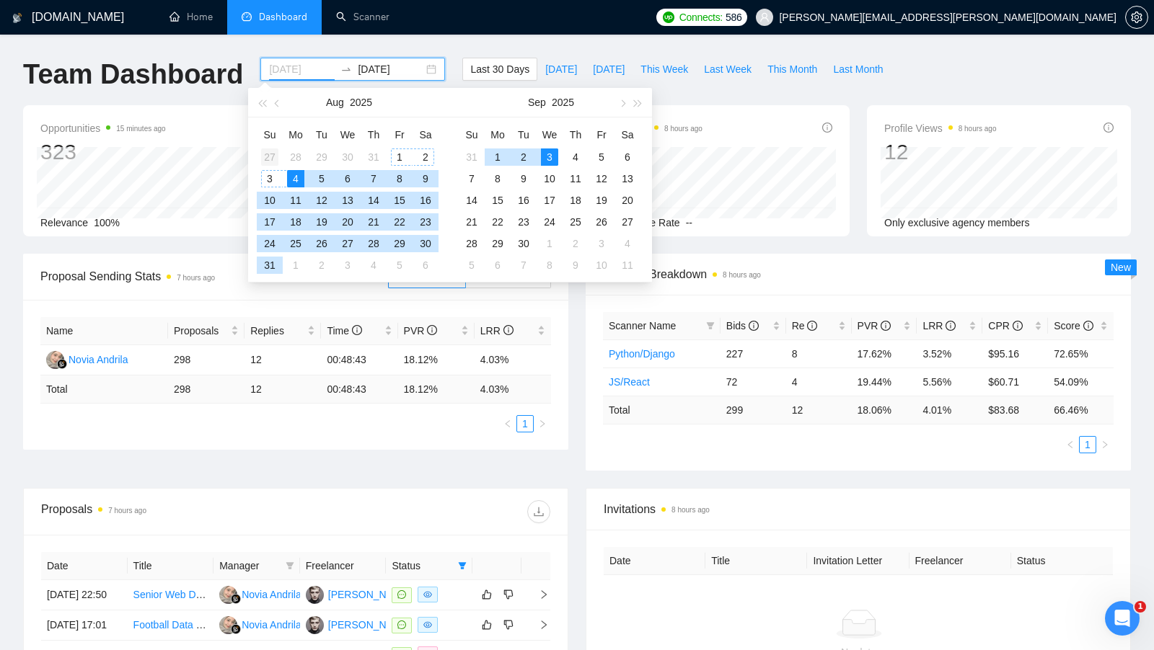
type input "2025-07-27"
click at [269, 152] on div "27" at bounding box center [269, 157] width 17 height 17
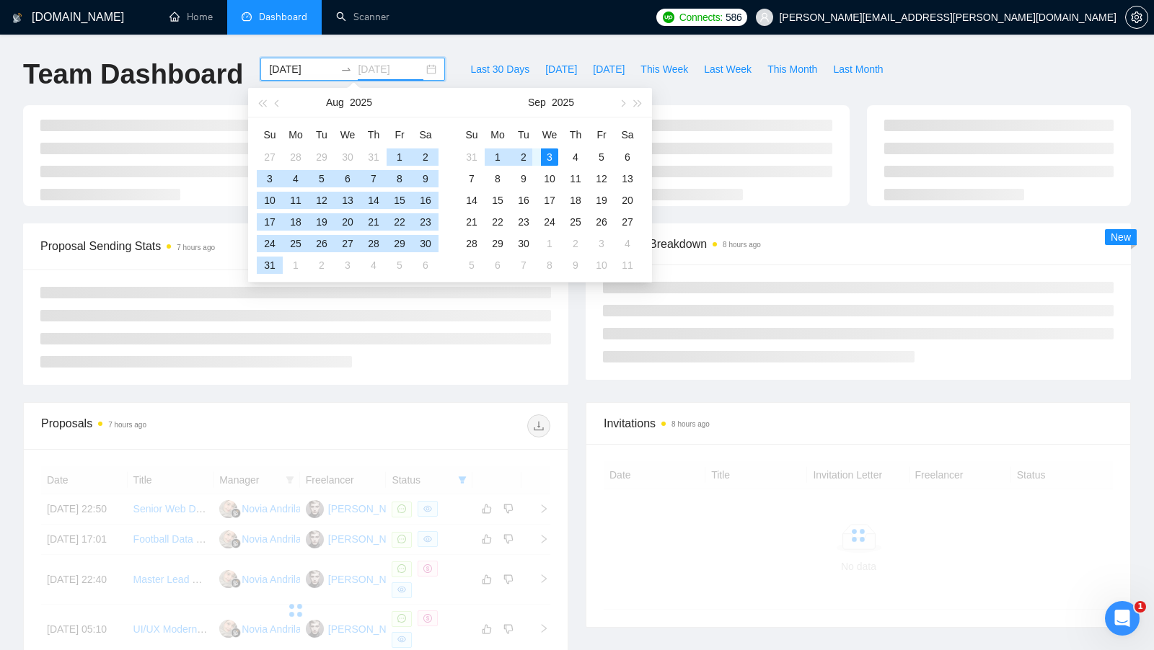
type input "2025-09-03"
click at [548, 159] on div "3" at bounding box center [549, 157] width 17 height 17
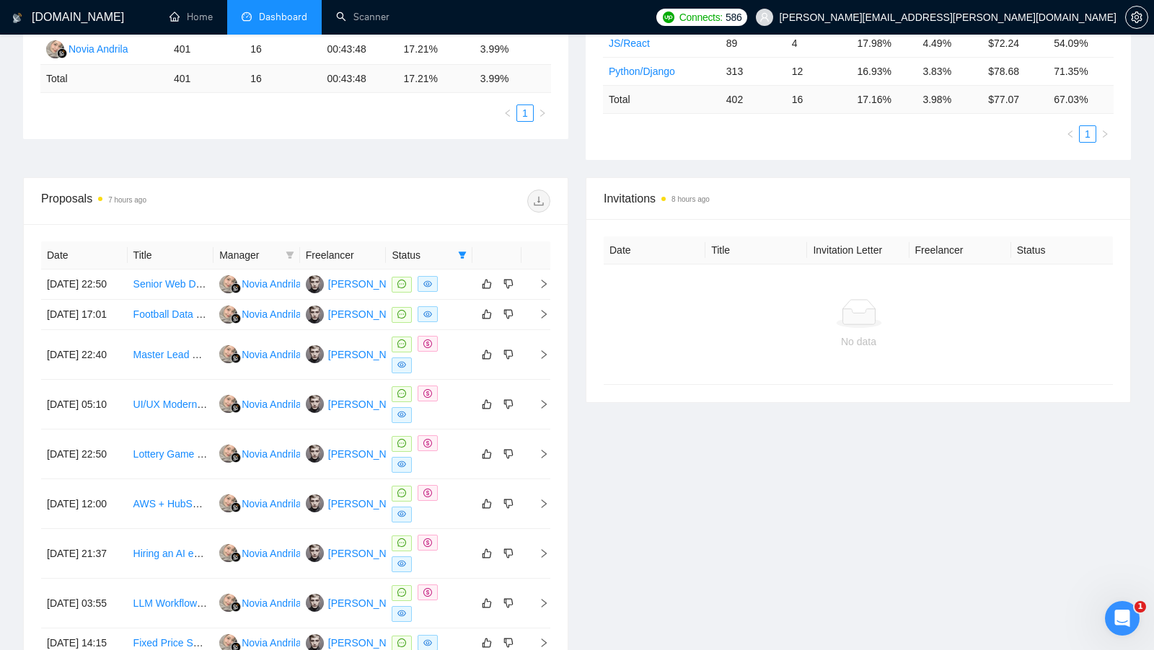
scroll to position [570, 0]
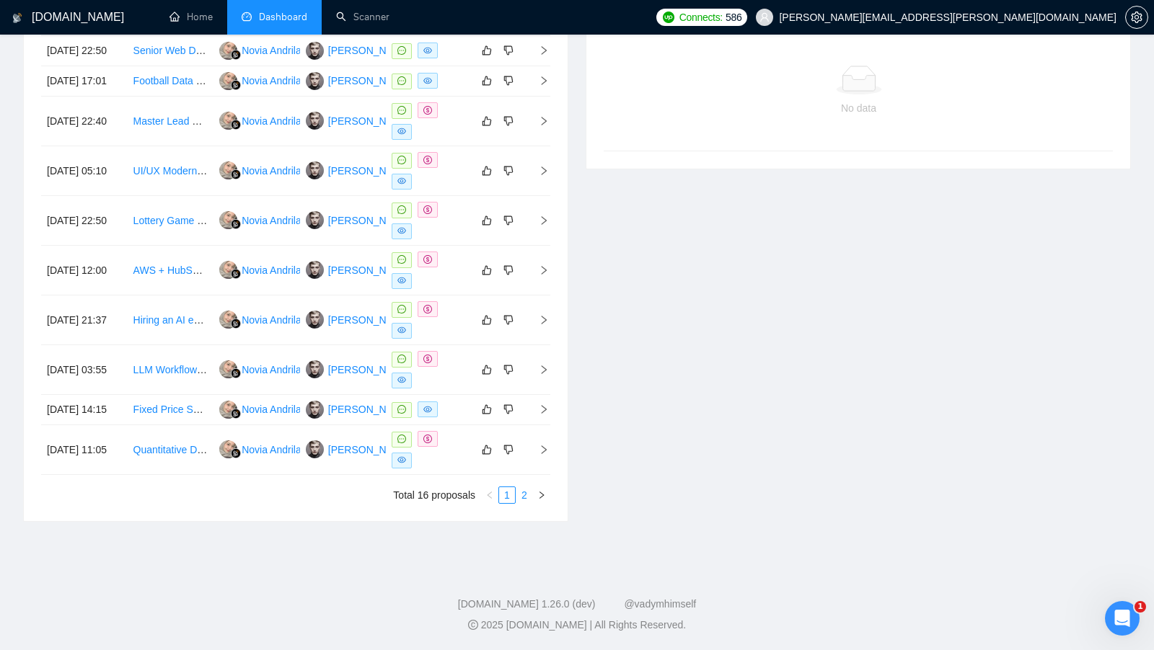
click at [521, 494] on link "2" at bounding box center [524, 495] width 16 height 16
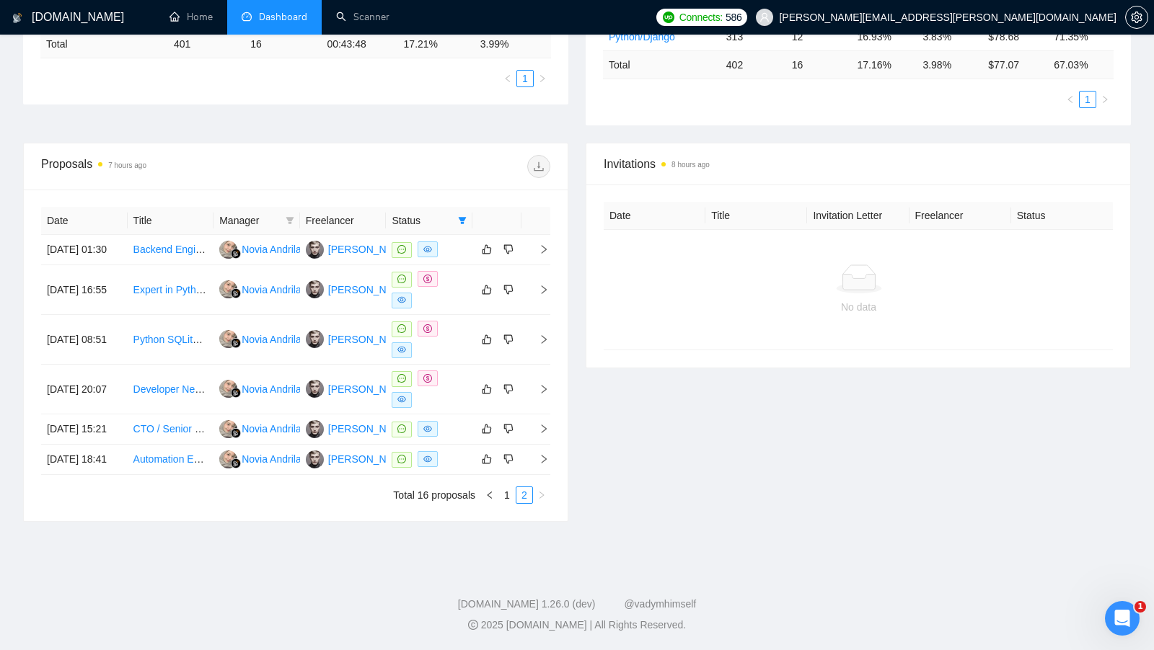
scroll to position [377, 0]
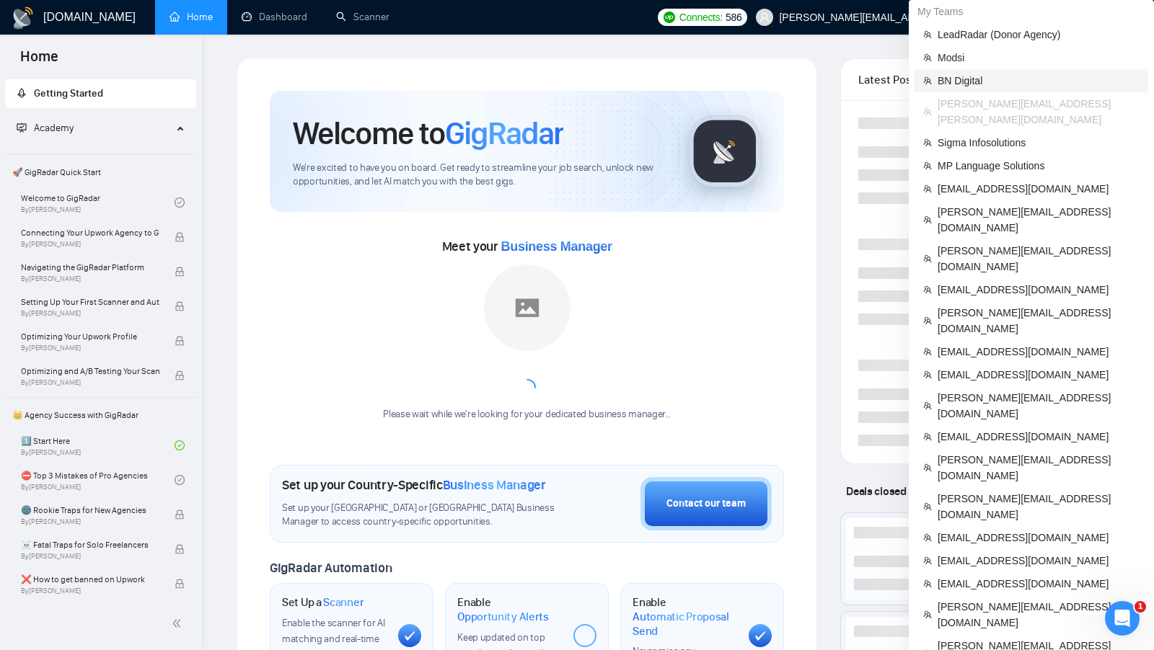
click at [999, 77] on span "BN Digital" at bounding box center [1038, 81] width 202 height 16
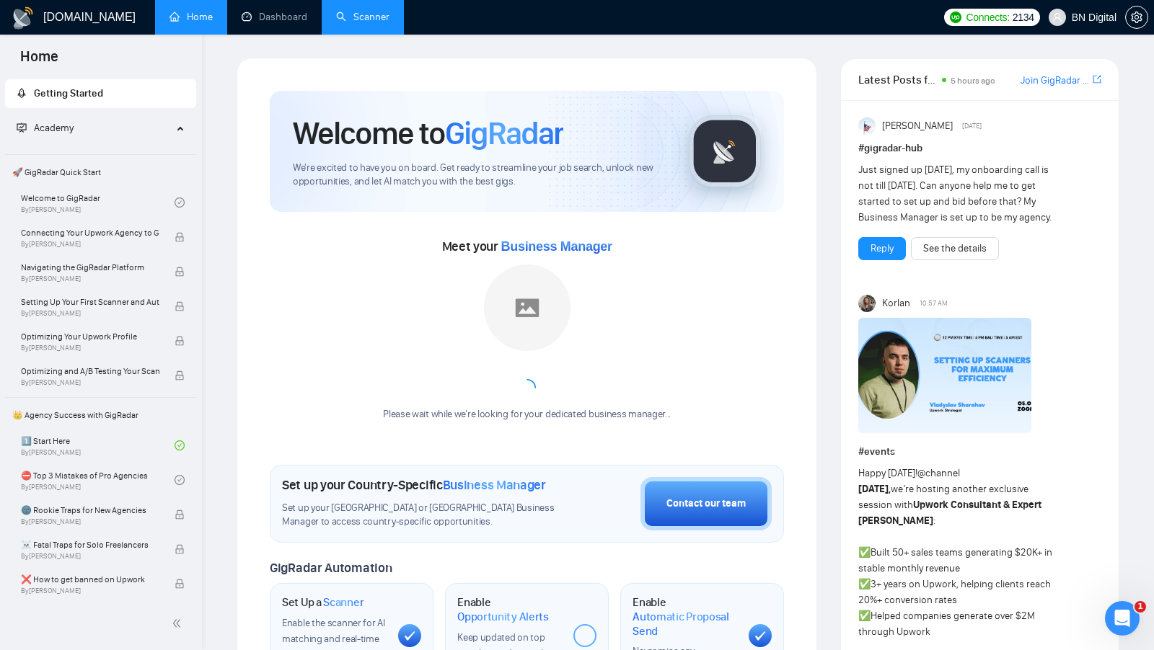
click at [358, 20] on link "Scanner" at bounding box center [362, 17] width 53 height 12
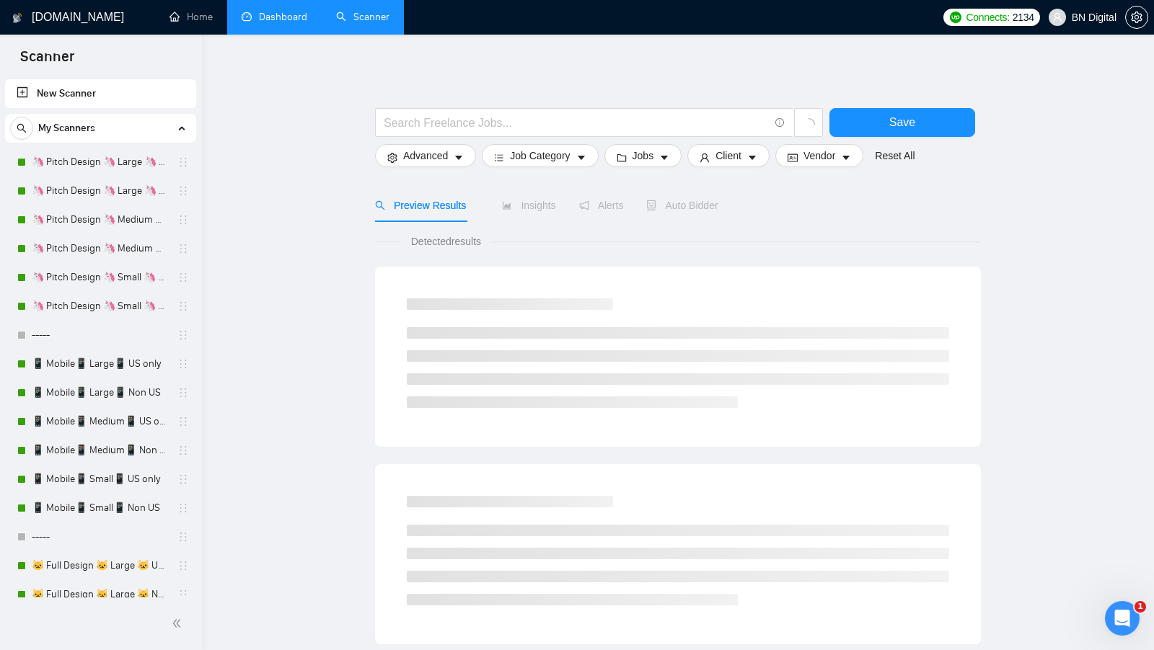
click at [277, 23] on link "Dashboard" at bounding box center [275, 17] width 66 height 12
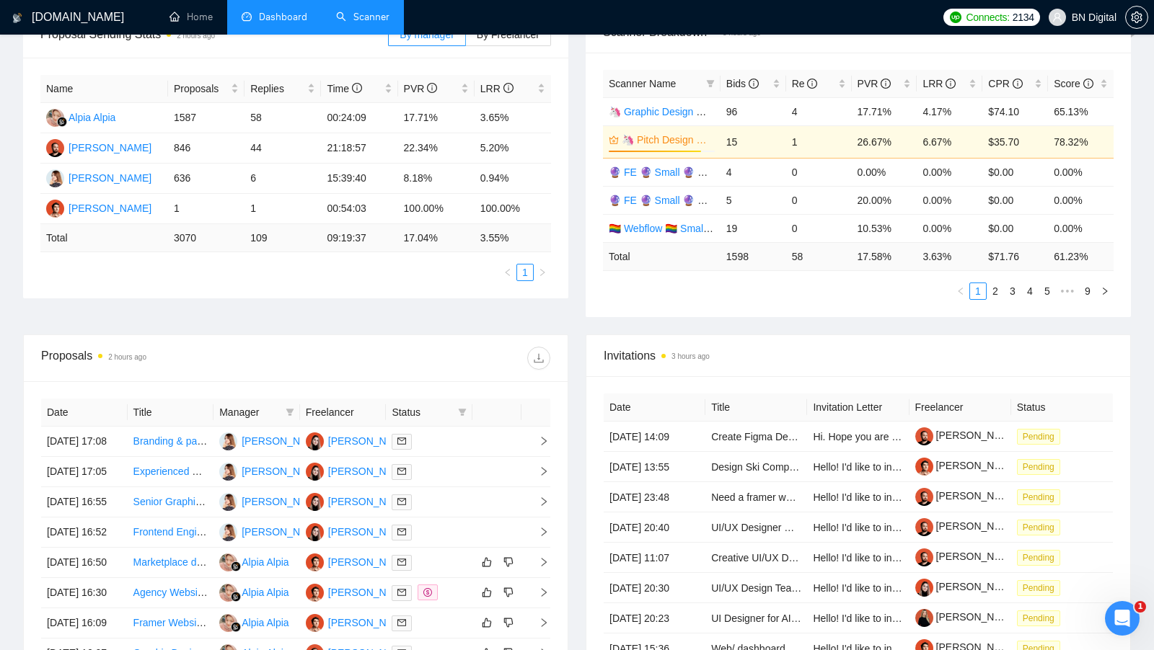
scroll to position [244, 0]
click at [472, 407] on th at bounding box center [496, 411] width 49 height 28
click at [466, 407] on icon "filter" at bounding box center [462, 411] width 9 height 9
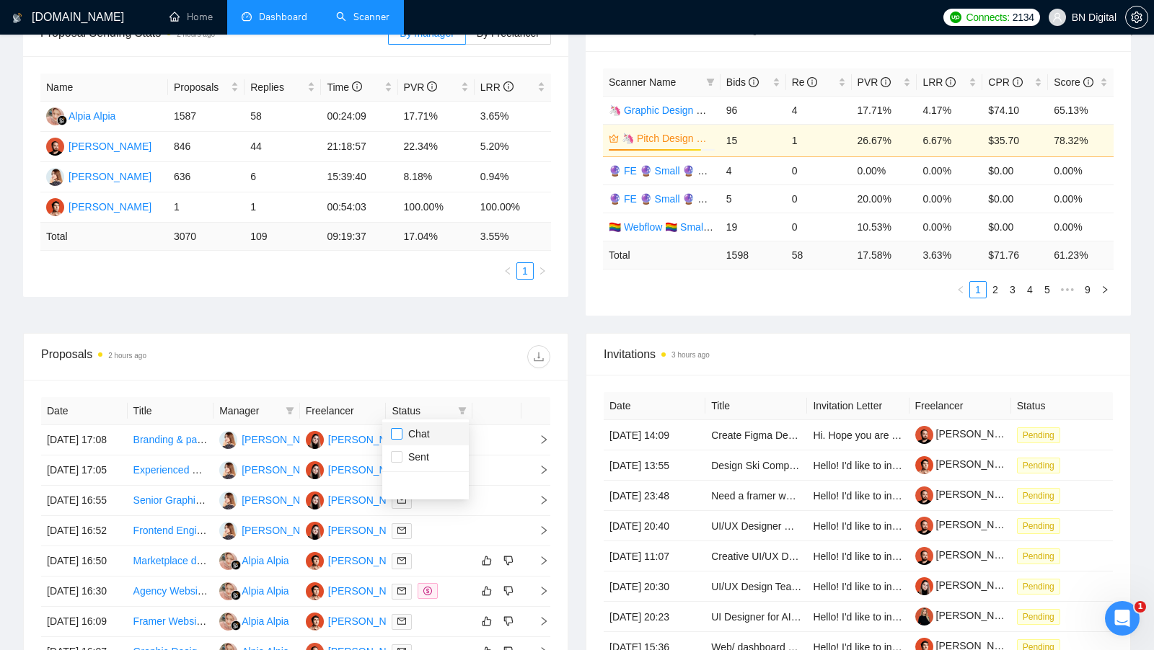
click at [397, 431] on input "checkbox" at bounding box center [397, 434] width 12 height 12
checkbox input "true"
click at [480, 356] on div at bounding box center [423, 356] width 255 height 23
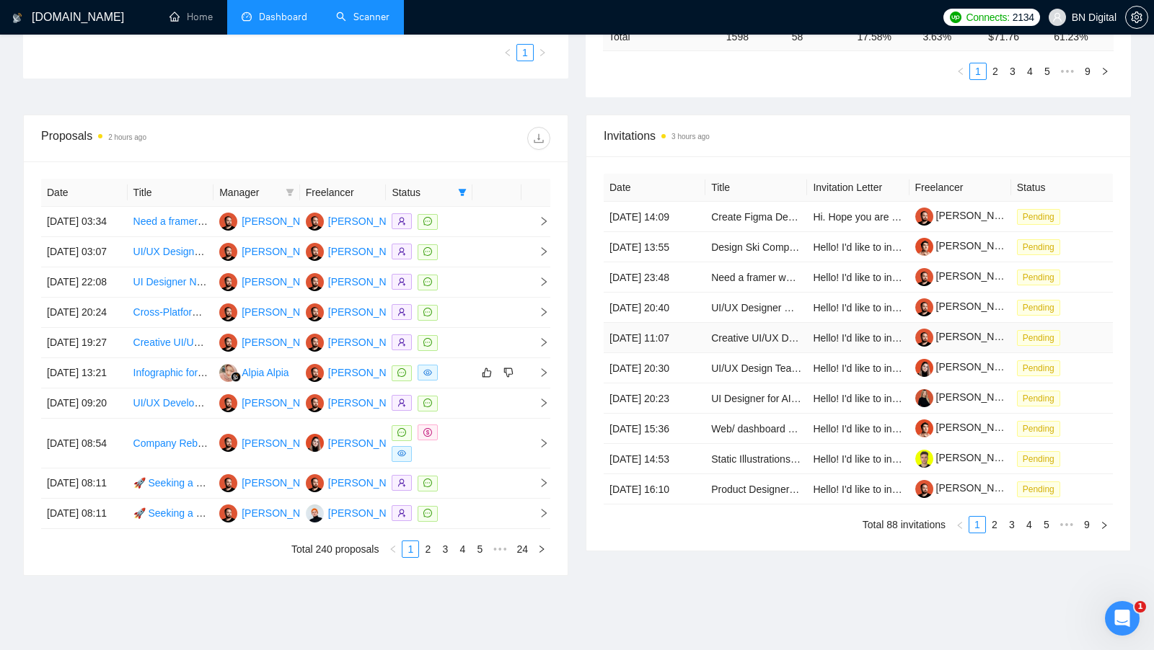
scroll to position [451, 0]
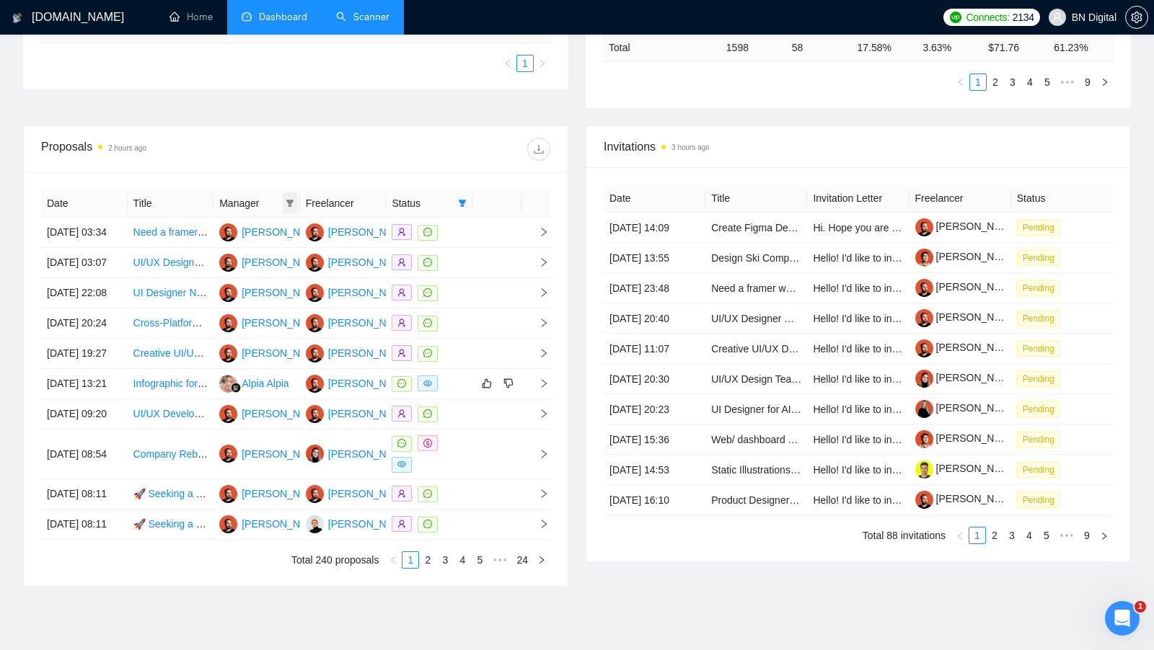
click at [294, 202] on span at bounding box center [290, 204] width 14 height 22
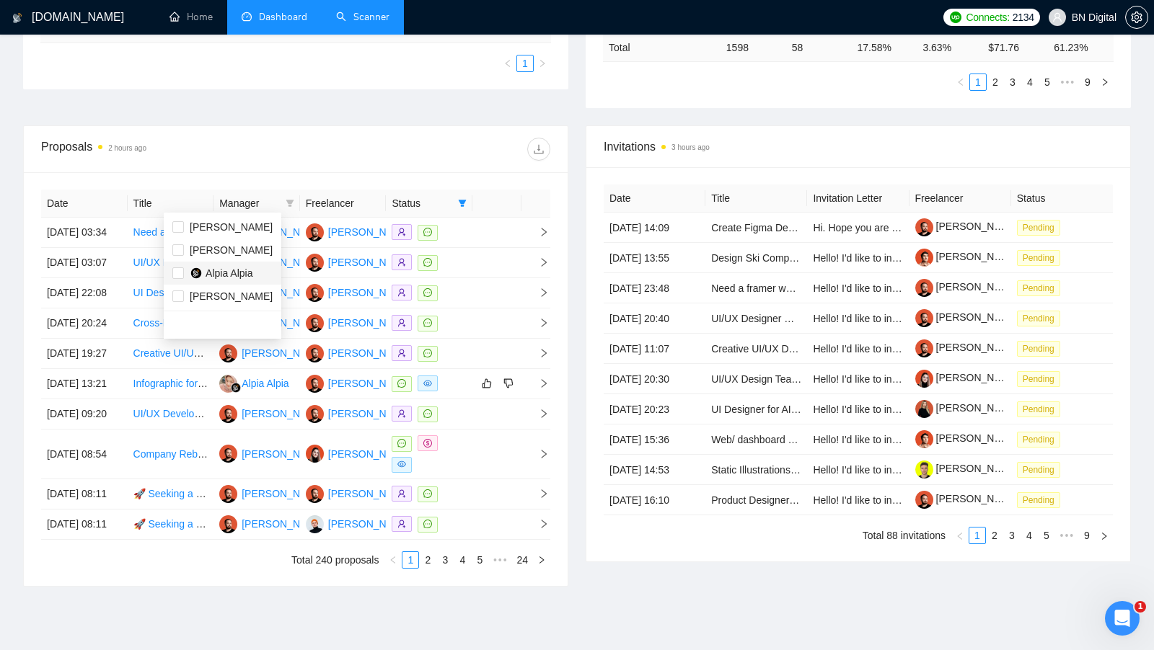
click at [223, 281] on li "Alpia Alpia" at bounding box center [223, 273] width 118 height 23
checkbox input "true"
click at [447, 152] on div at bounding box center [423, 149] width 255 height 23
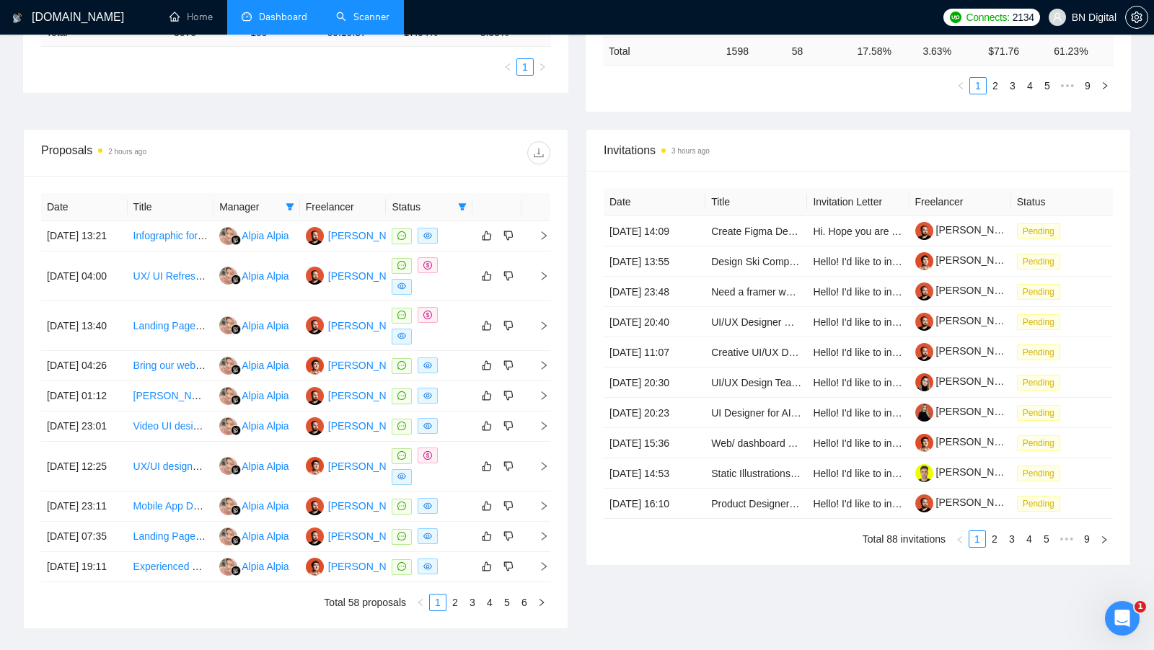
scroll to position [441, 0]
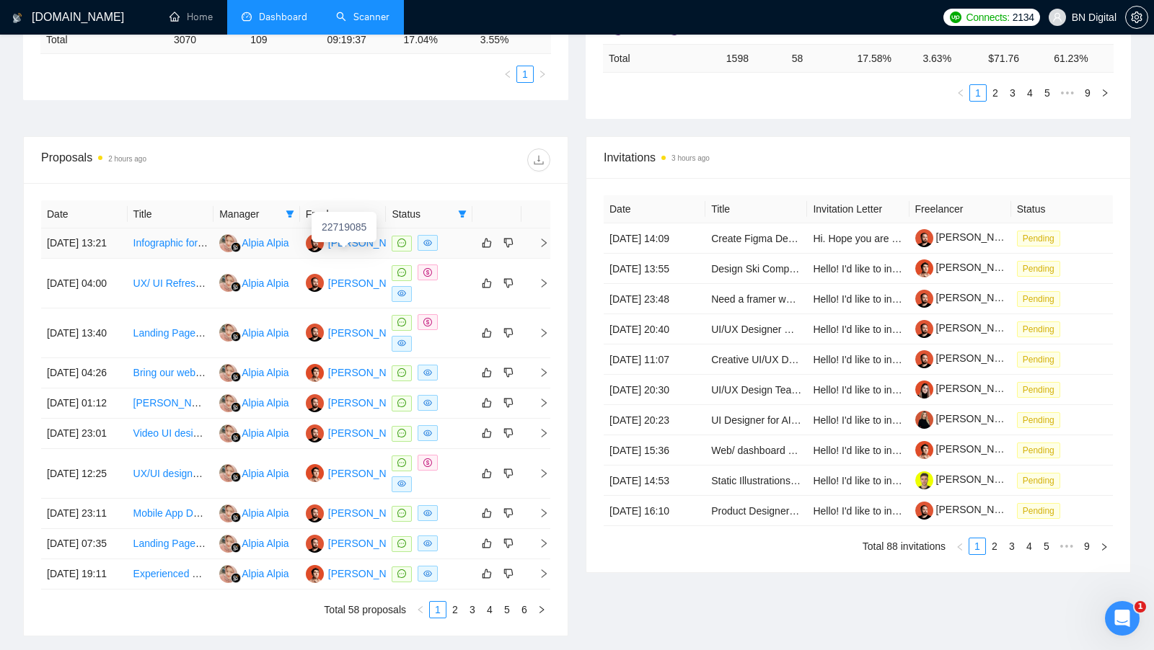
click at [356, 245] on div "[PERSON_NAME]" at bounding box center [369, 243] width 83 height 16
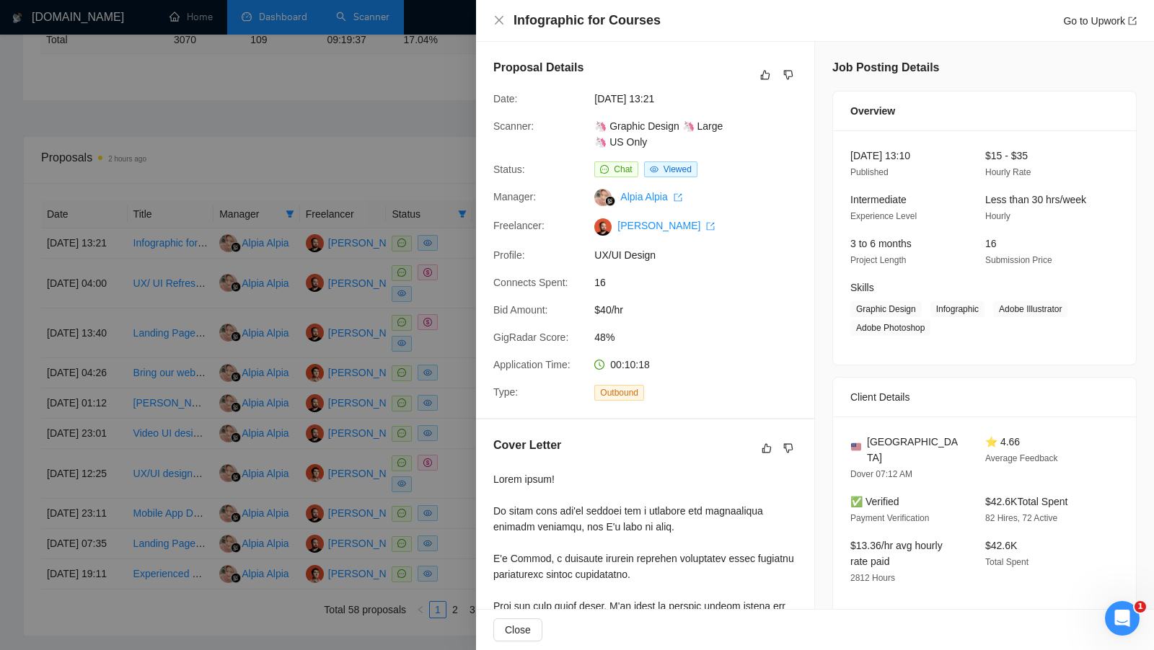
click at [371, 154] on div at bounding box center [577, 325] width 1154 height 650
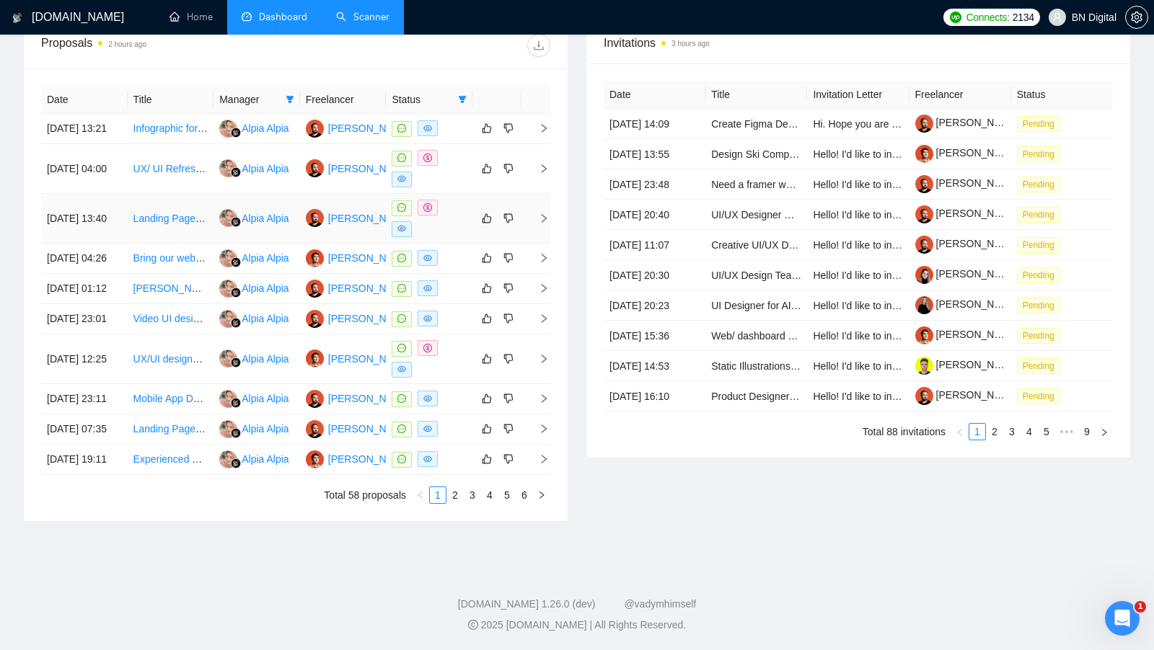
scroll to position [640, 0]
click at [460, 501] on link "2" at bounding box center [455, 495] width 16 height 16
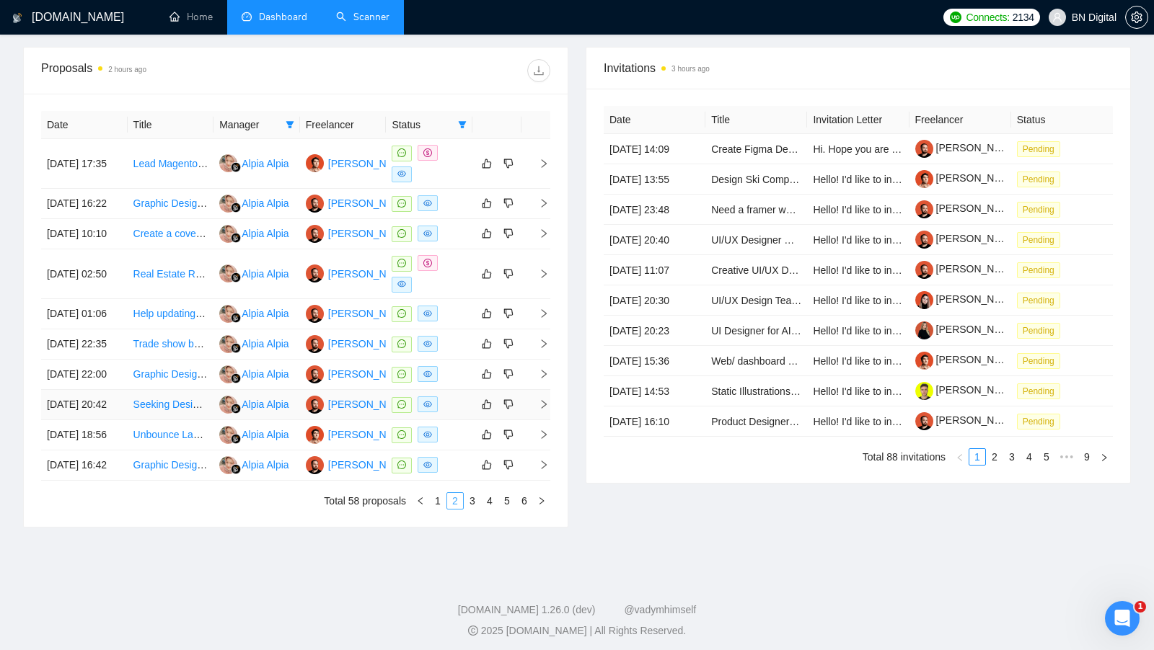
scroll to position [534, 0]
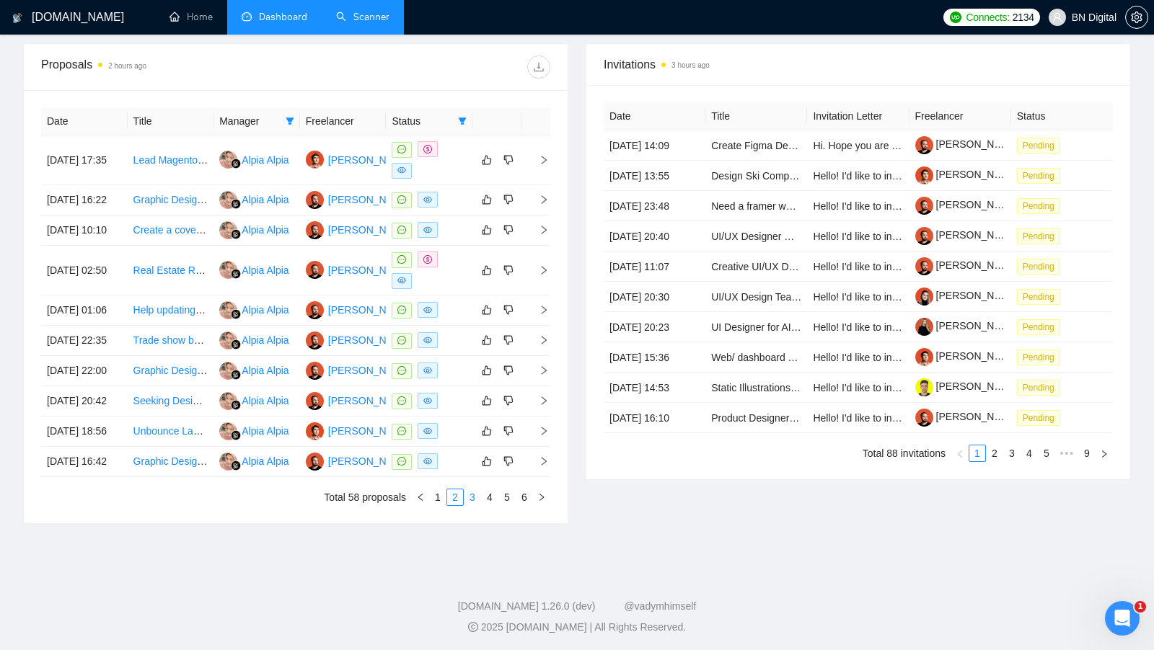
click at [466, 505] on link "3" at bounding box center [472, 498] width 16 height 16
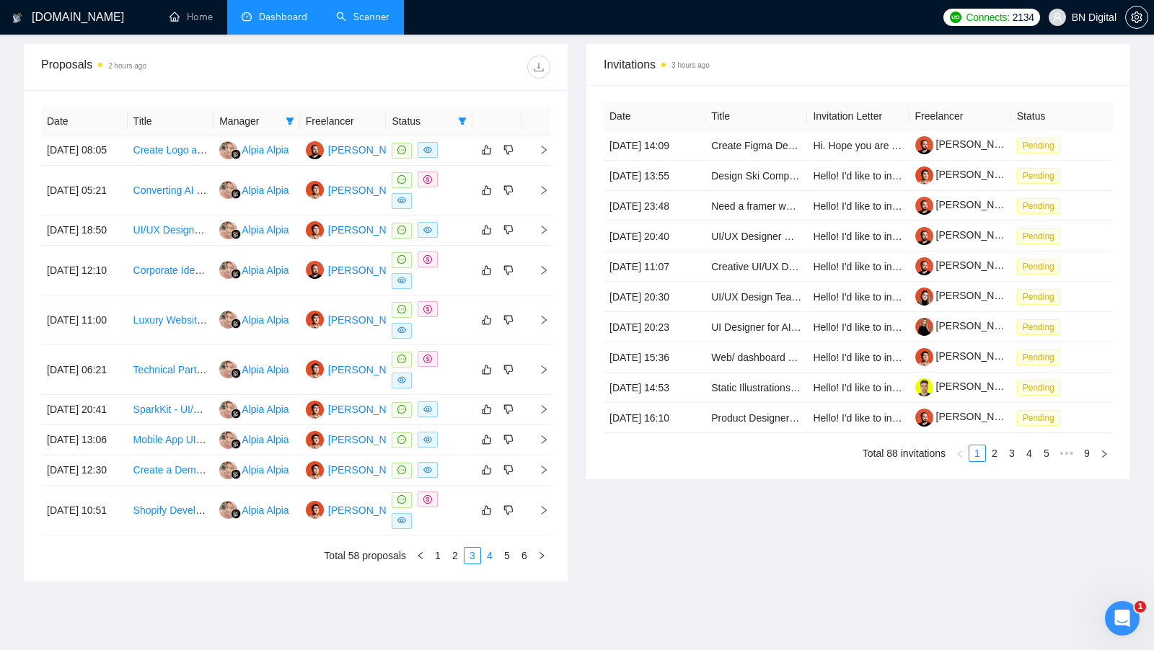
click at [493, 564] on link "4" at bounding box center [490, 556] width 16 height 16
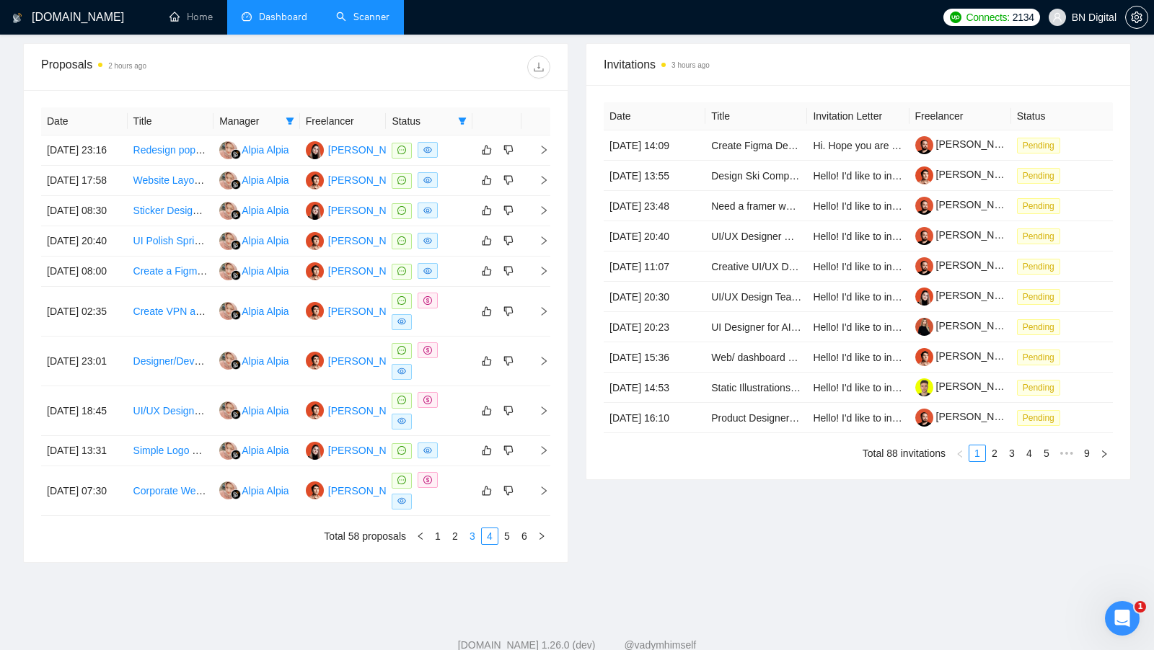
click at [470, 544] on link "3" at bounding box center [472, 537] width 16 height 16
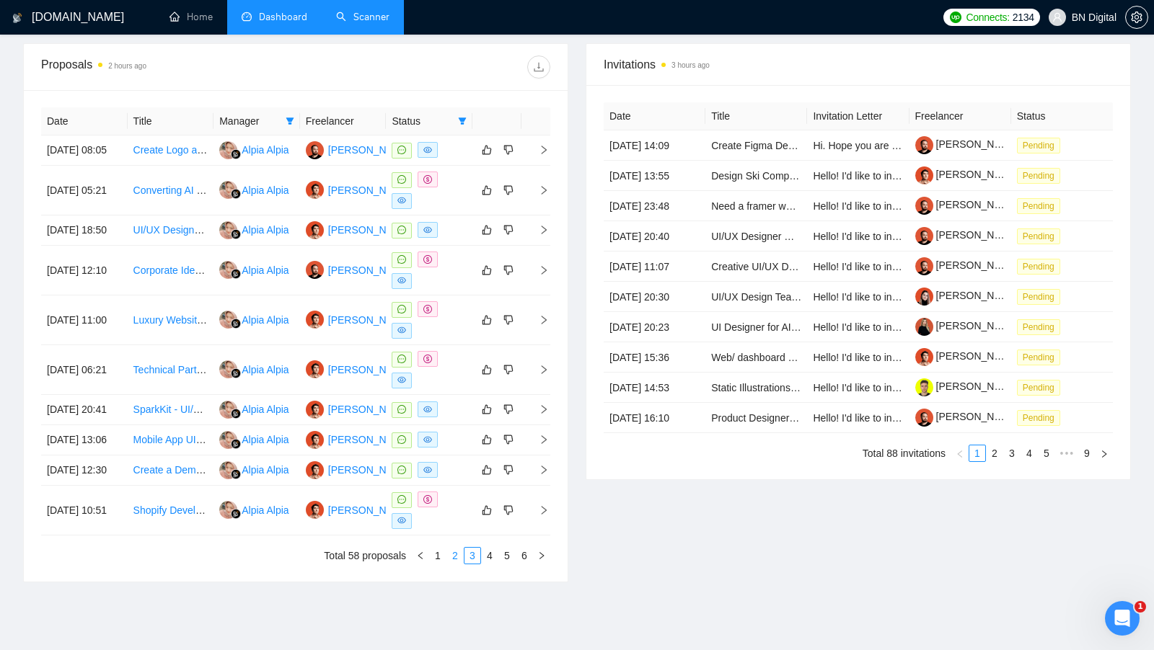
click at [455, 564] on link "2" at bounding box center [455, 556] width 16 height 16
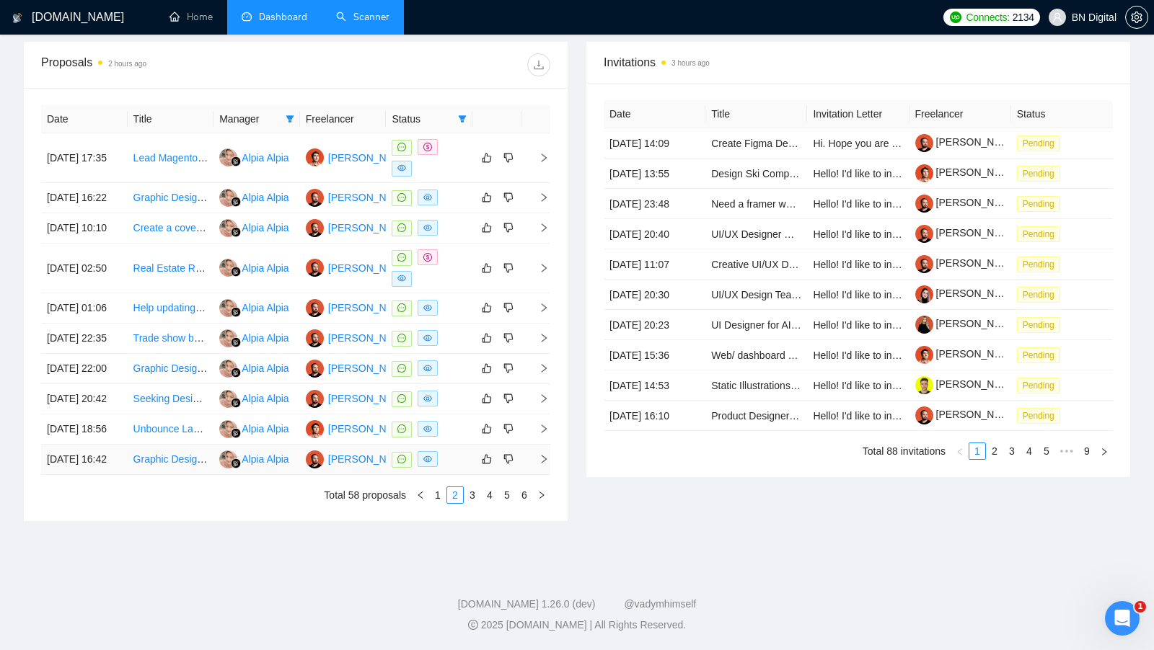
scroll to position [614, 0]
click at [474, 503] on link "3" at bounding box center [472, 495] width 16 height 16
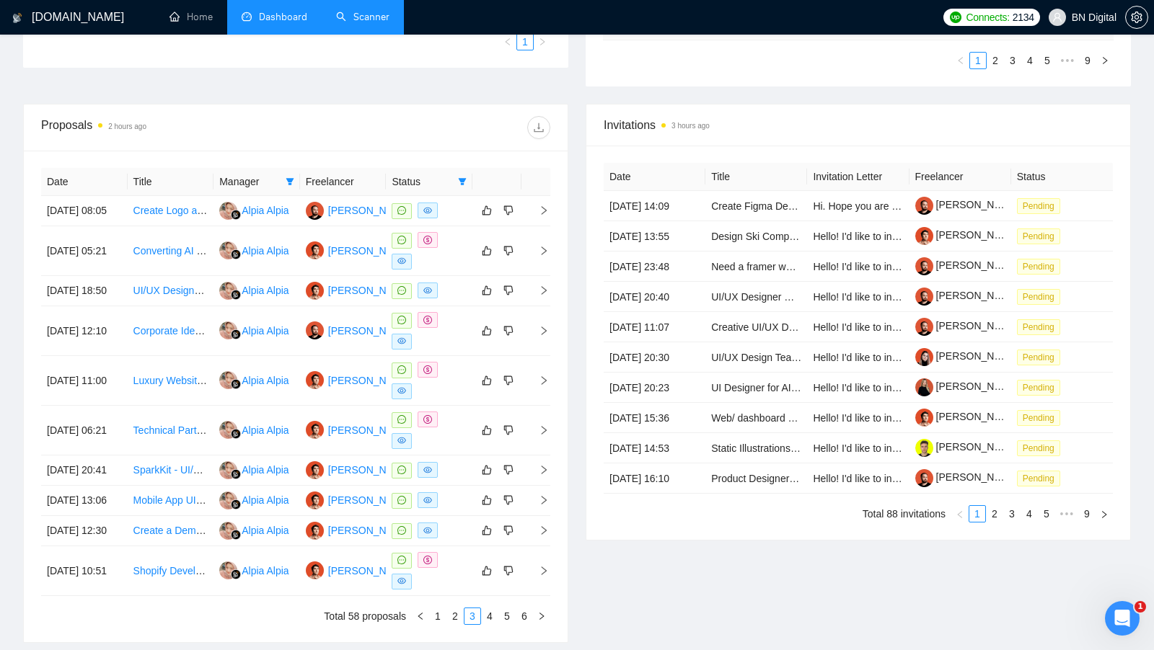
scroll to position [474, 0]
click at [347, 388] on div "[PERSON_NAME]" at bounding box center [369, 380] width 83 height 16
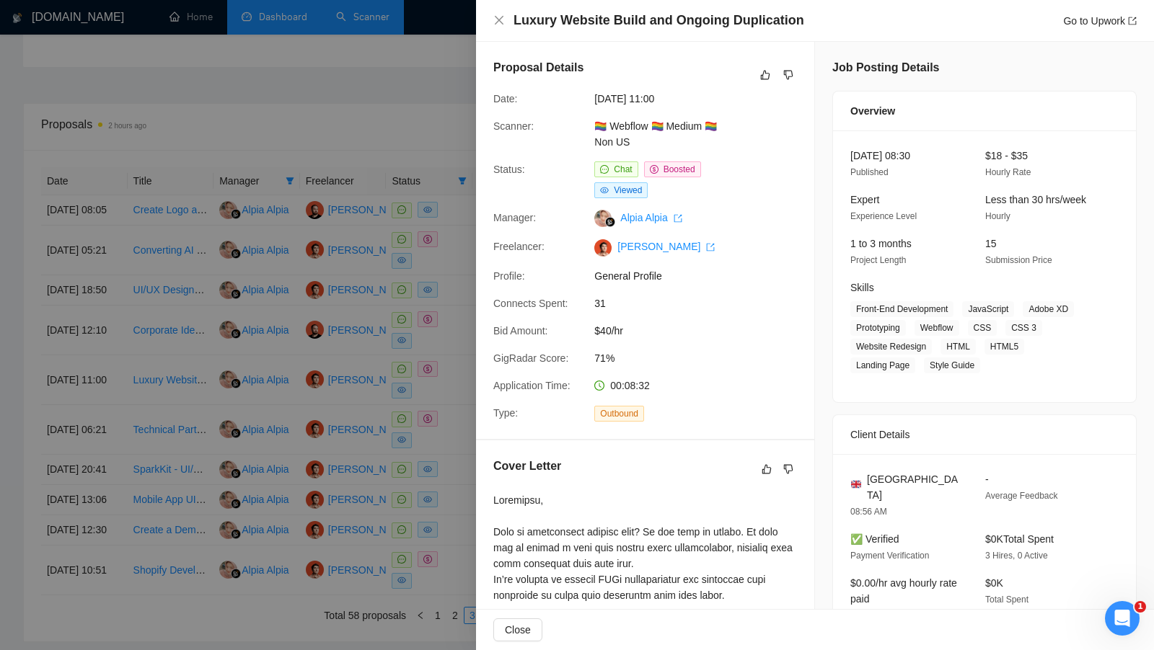
click at [300, 362] on div at bounding box center [577, 325] width 1154 height 650
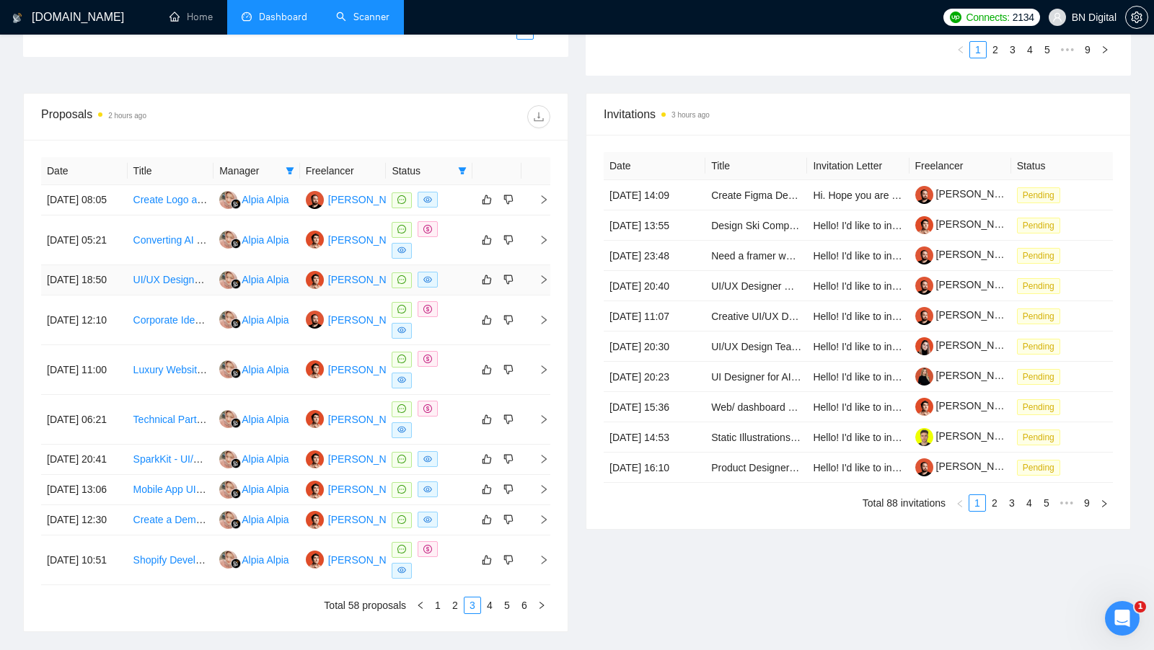
scroll to position [648, 0]
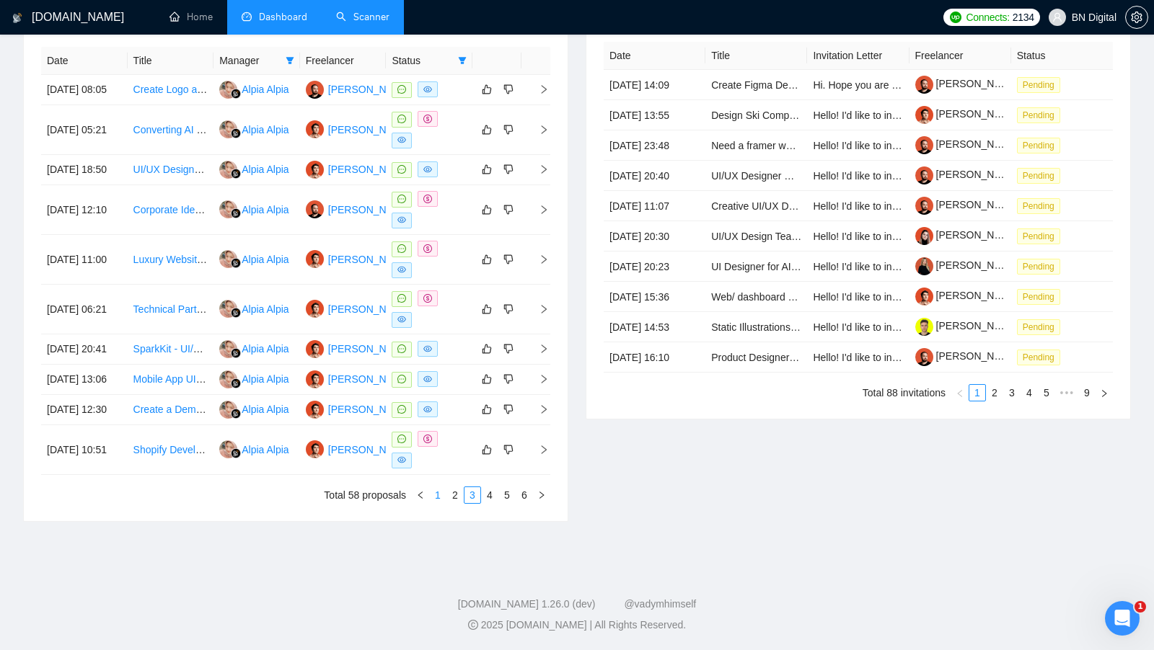
click at [437, 496] on link "1" at bounding box center [438, 495] width 16 height 16
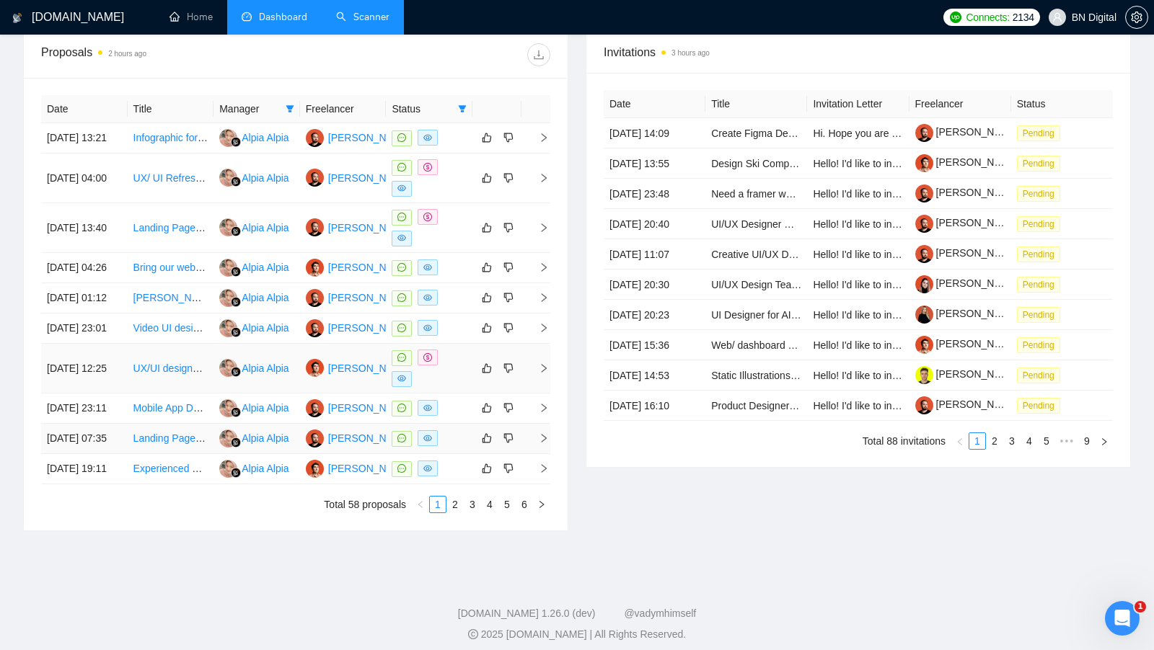
scroll to position [547, 0]
click at [453, 512] on link "2" at bounding box center [455, 504] width 16 height 16
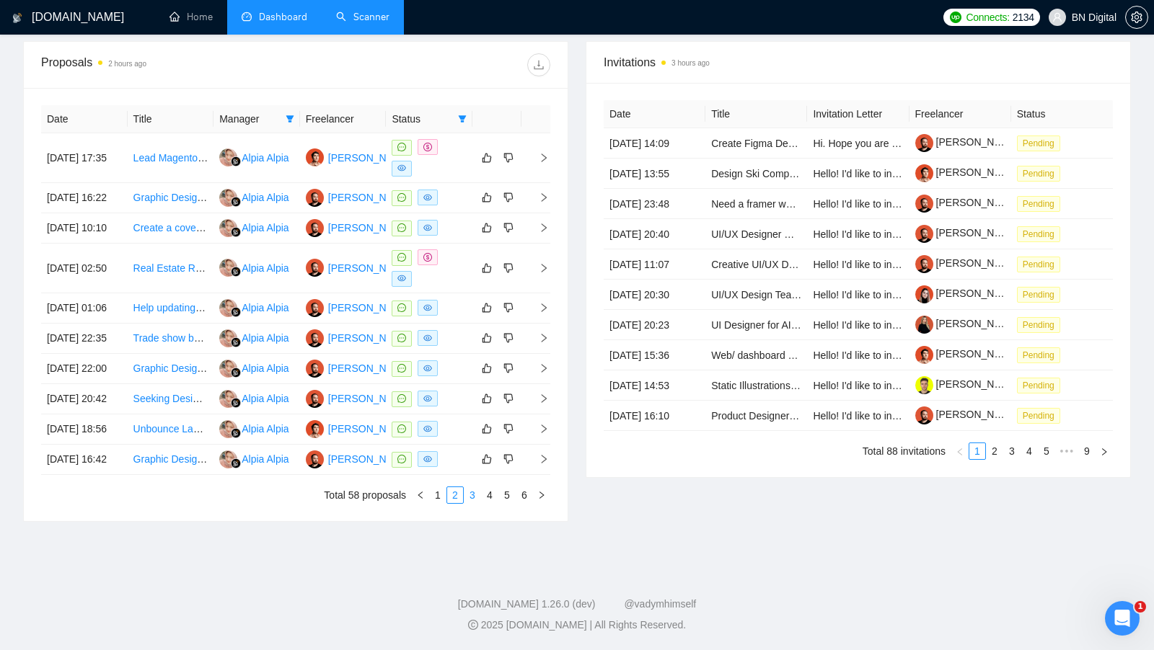
click at [470, 503] on link "3" at bounding box center [472, 495] width 16 height 16
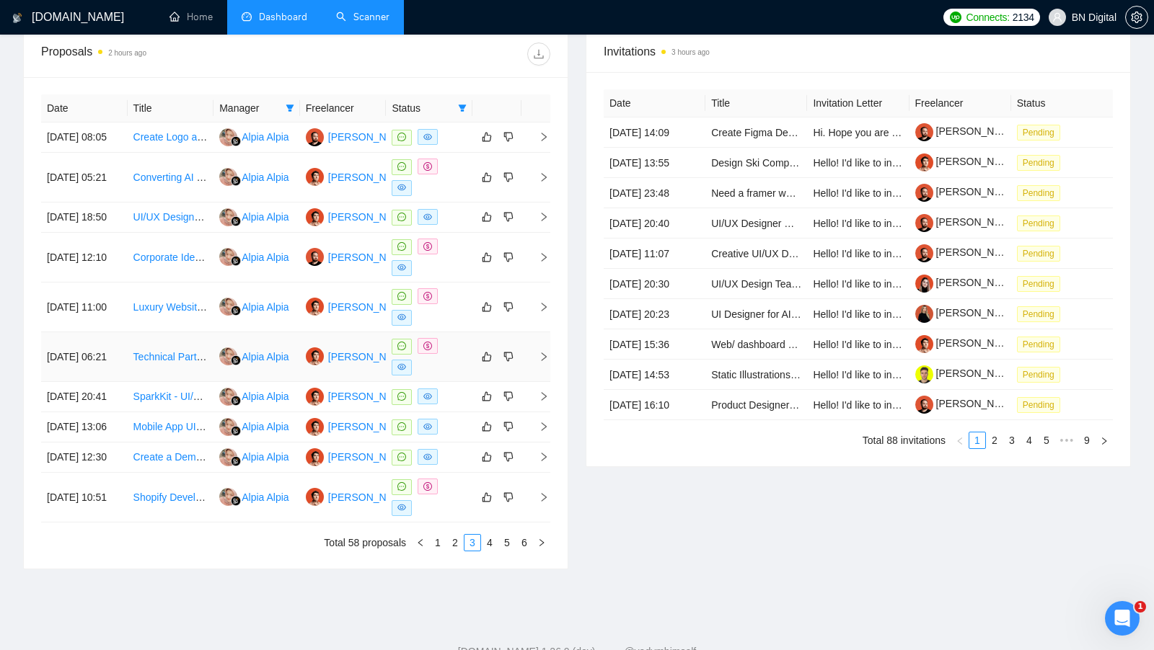
click at [461, 376] on div at bounding box center [429, 356] width 75 height 37
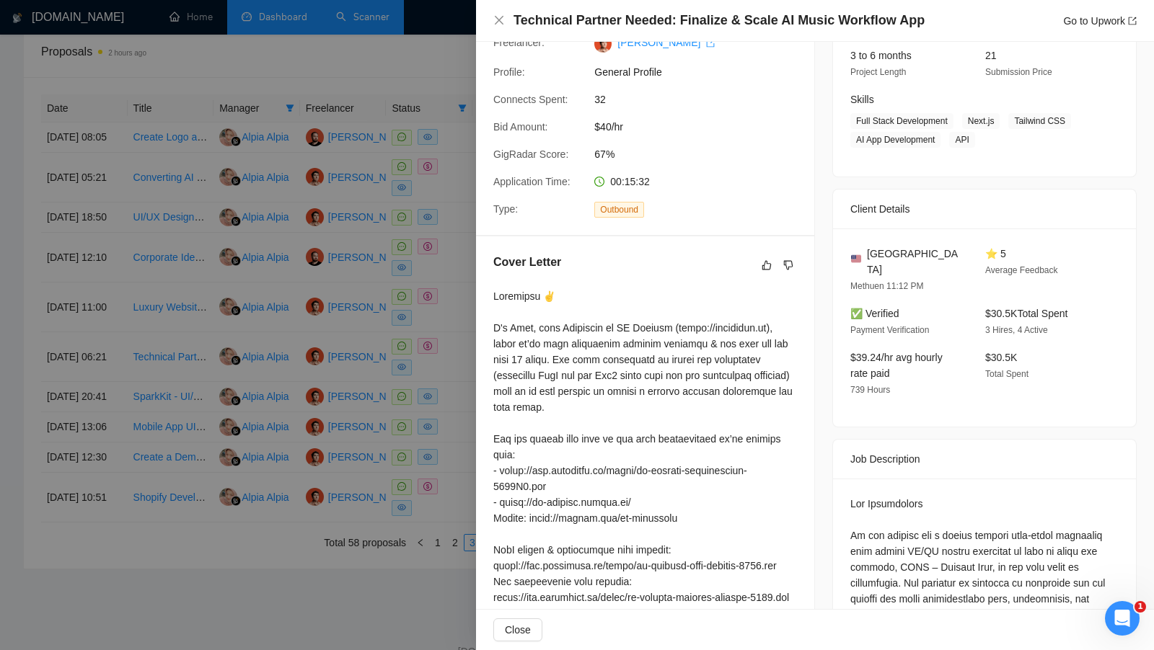
scroll to position [141, 0]
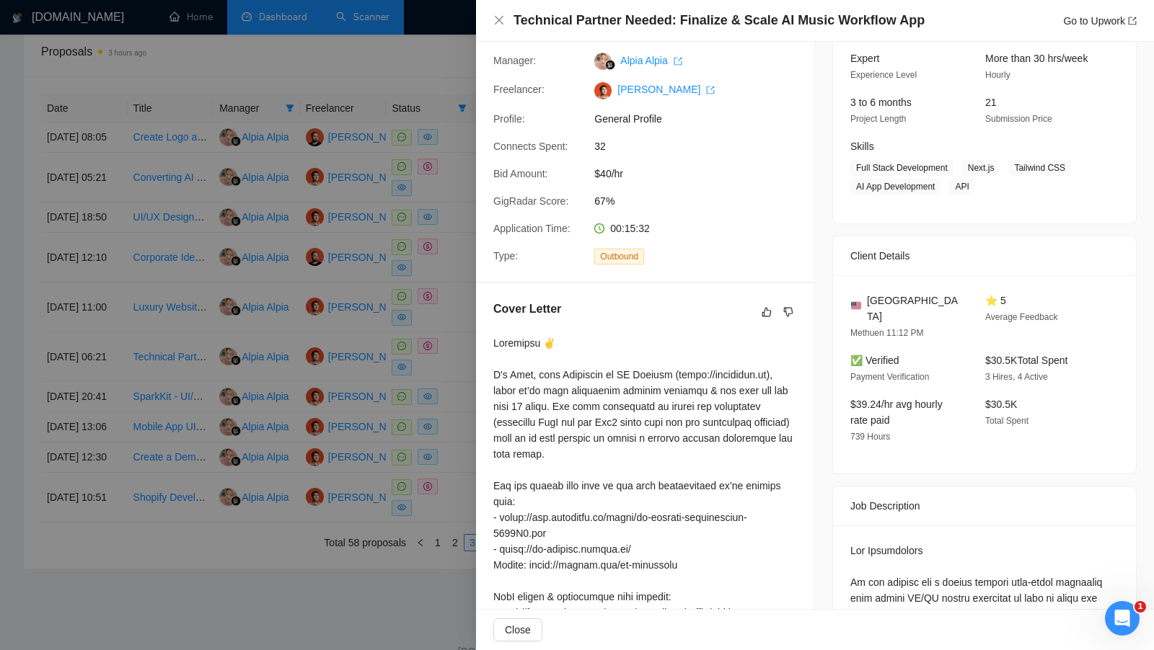
click at [322, 123] on div at bounding box center [577, 325] width 1154 height 650
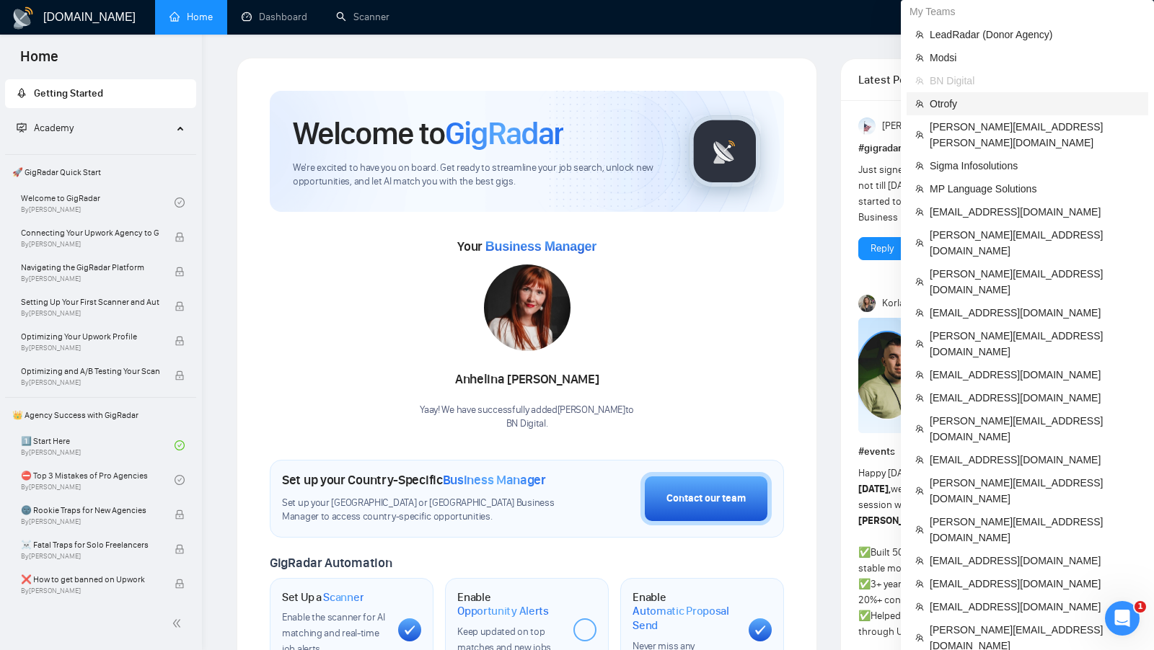
click at [953, 109] on span "Otrofy" at bounding box center [1035, 104] width 210 height 16
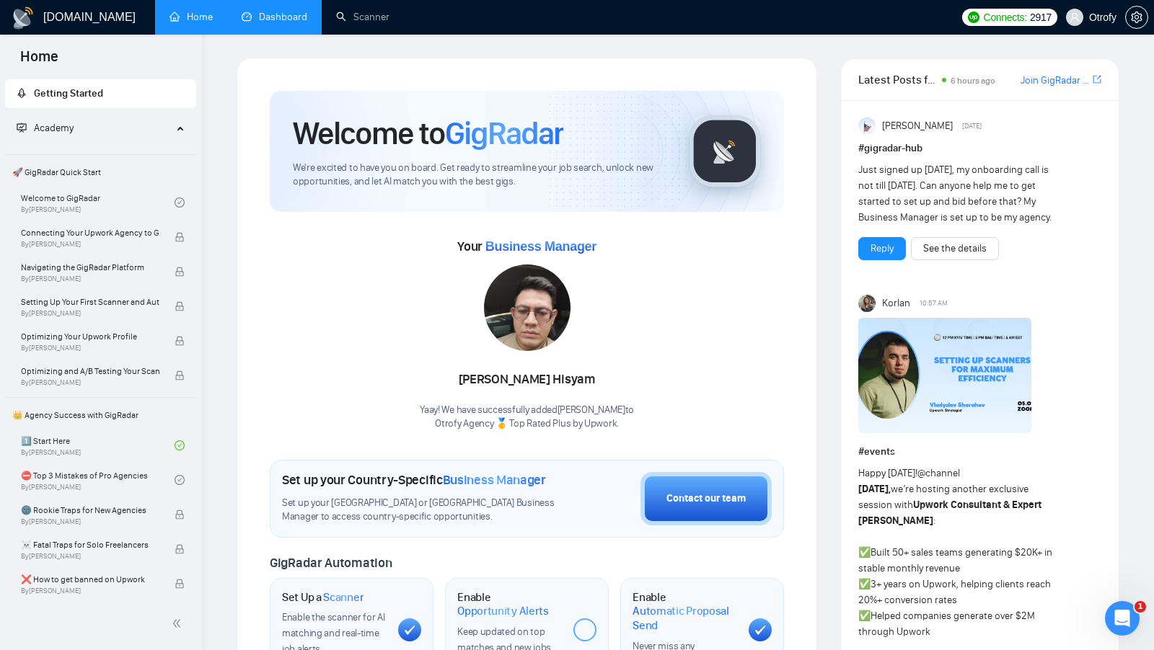
click at [272, 19] on link "Dashboard" at bounding box center [275, 17] width 66 height 12
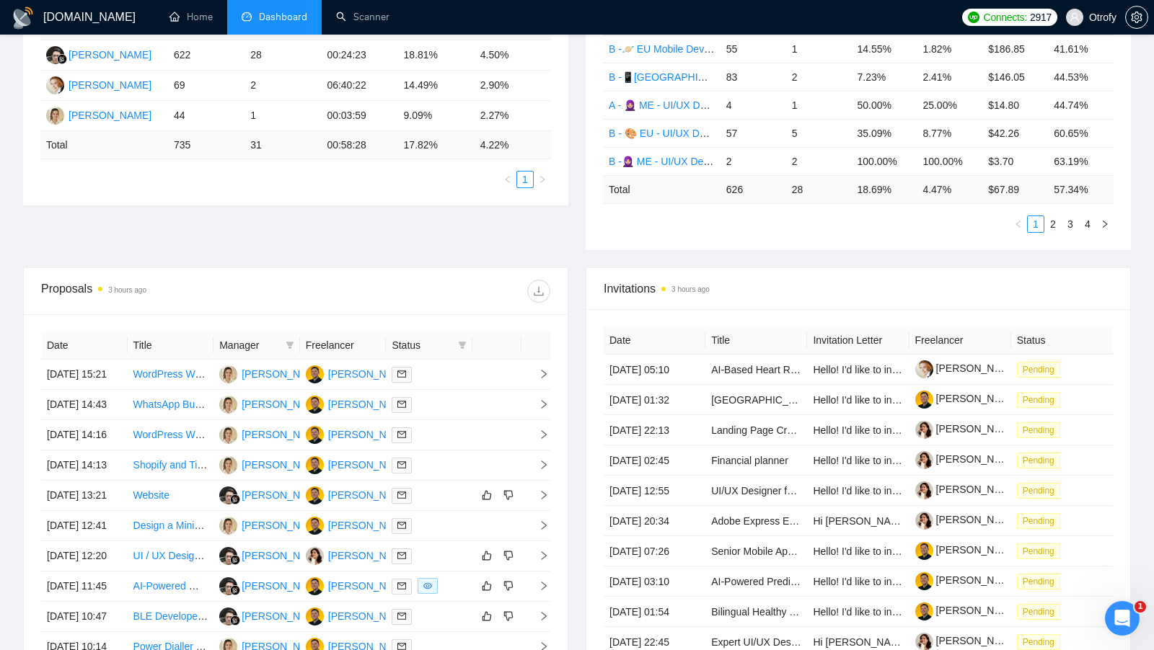
scroll to position [314, 0]
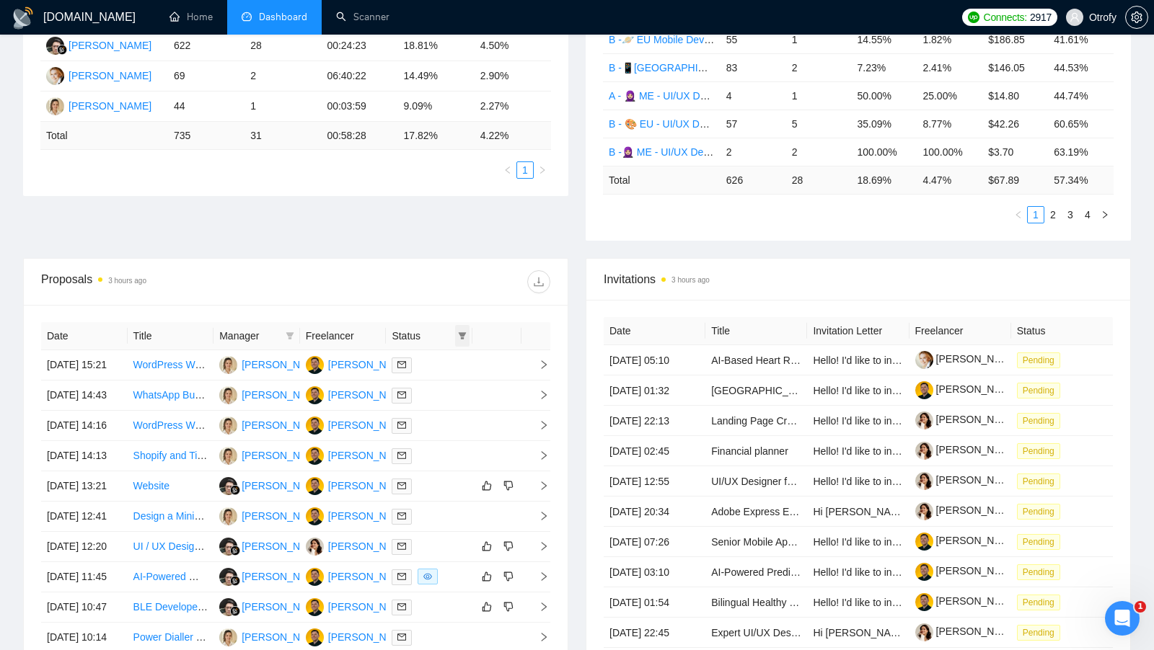
click at [466, 337] on span at bounding box center [462, 336] width 14 height 22
click at [417, 355] on span "Chat" at bounding box center [415, 360] width 27 height 12
checkbox input "true"
click at [438, 305] on div "Date Title Manager Freelancer Status [DATE] 15:21 WordPress Website Bug Fixing …" at bounding box center [296, 502] width 544 height 394
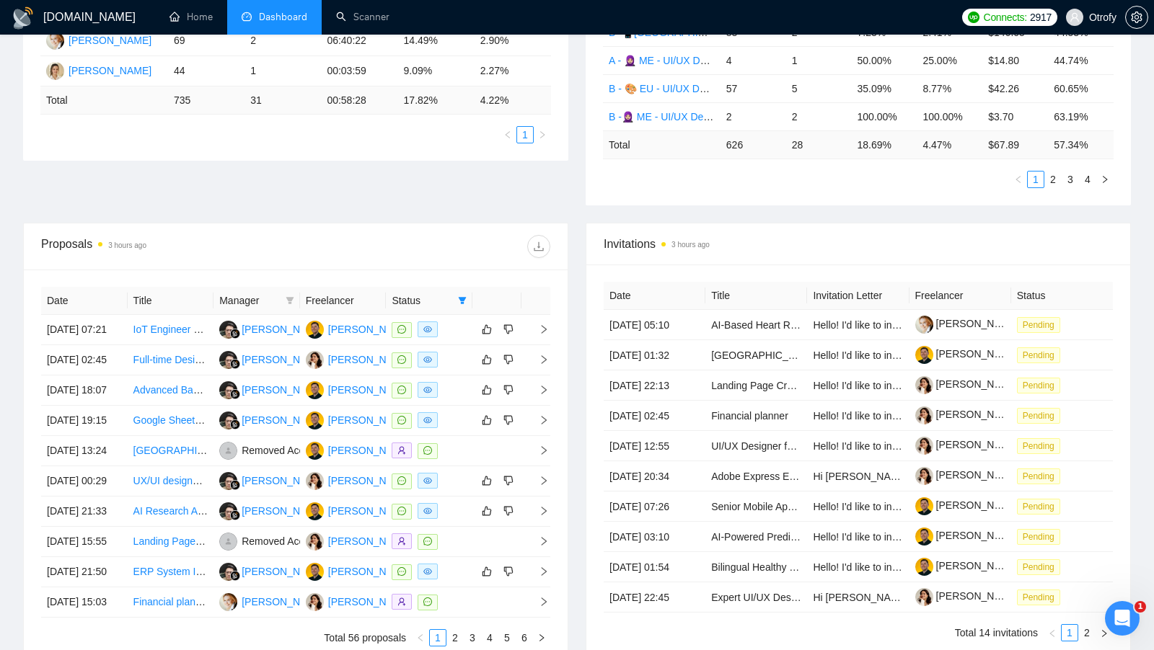
scroll to position [348, 0]
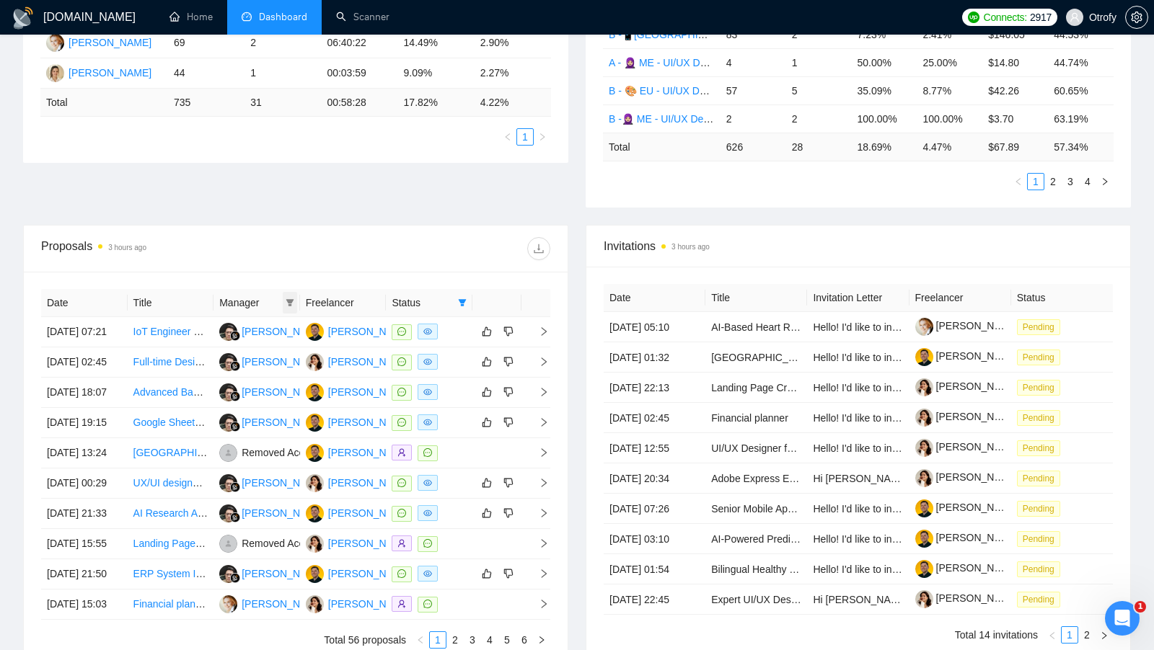
click at [288, 302] on icon "filter" at bounding box center [290, 303] width 9 height 9
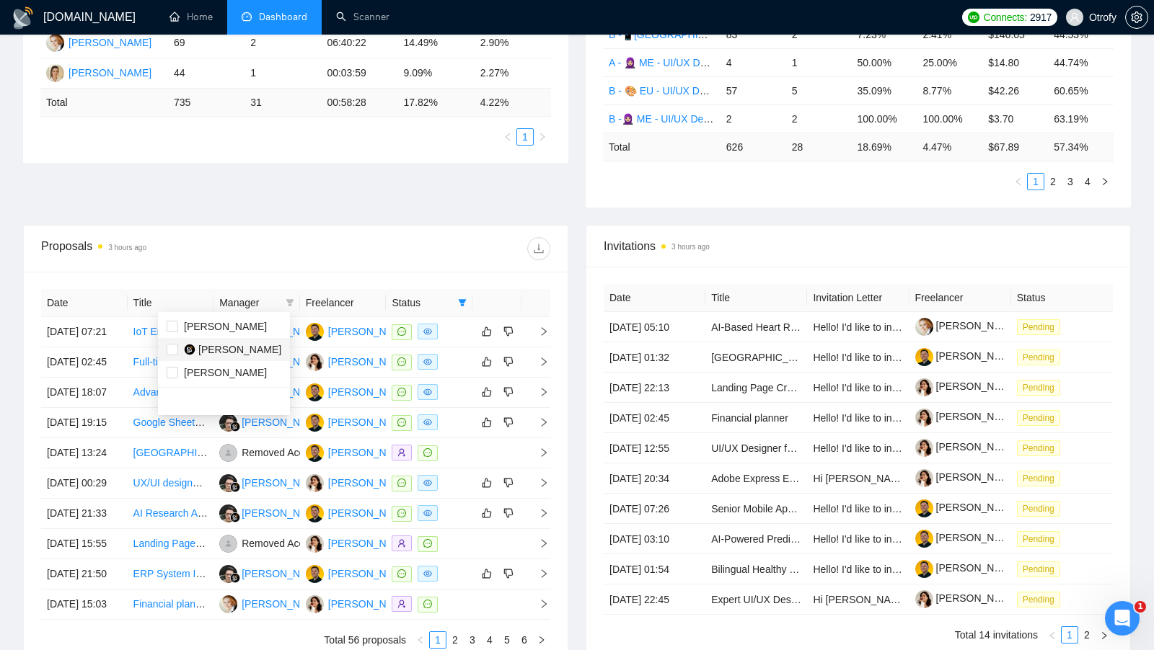
click at [235, 345] on span "[PERSON_NAME]" at bounding box center [239, 350] width 83 height 12
checkbox input "true"
click at [394, 226] on div "Proposals 3 hours ago" at bounding box center [295, 249] width 509 height 46
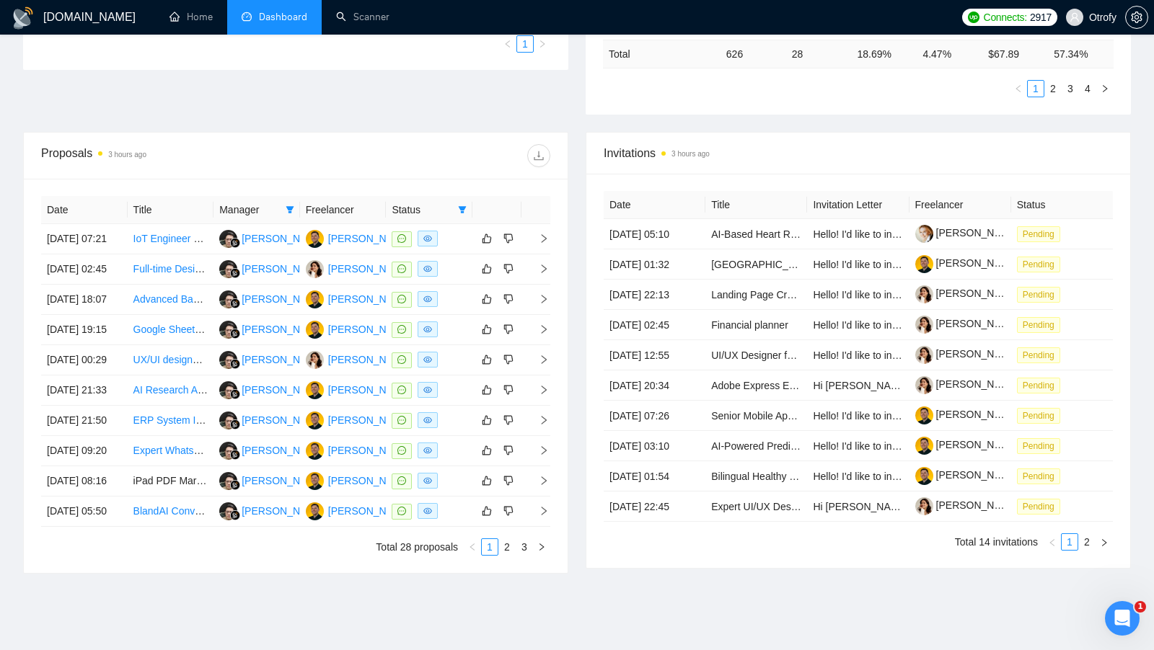
scroll to position [445, 0]
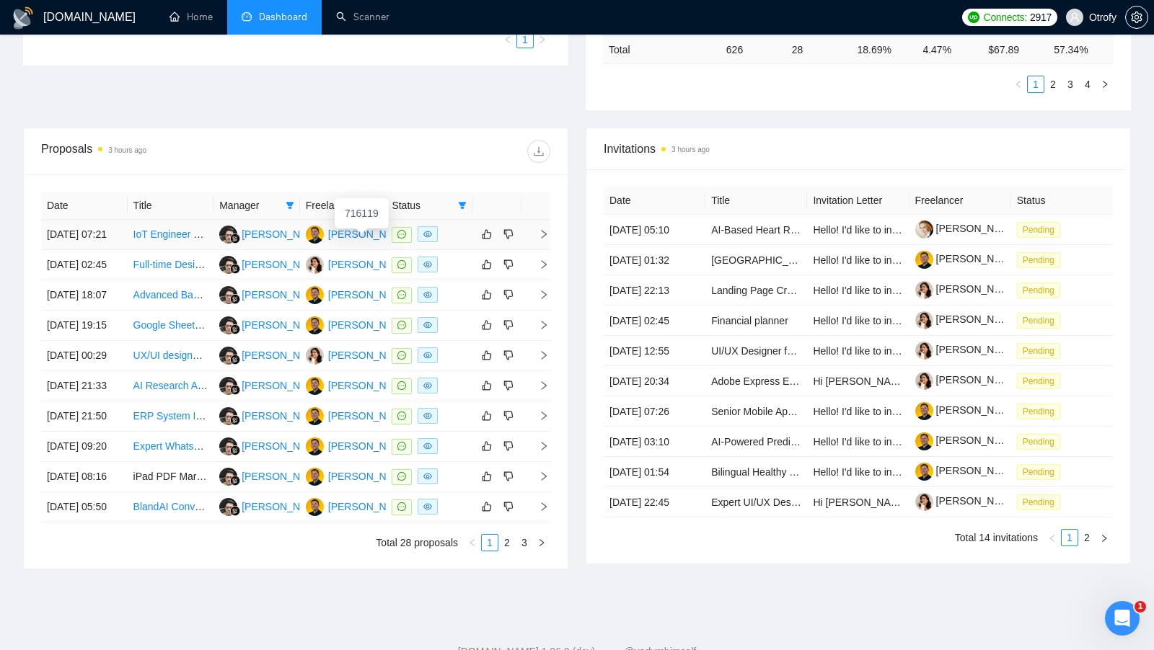
click at [361, 235] on div "Serhii Otroshchenko" at bounding box center [369, 234] width 83 height 16
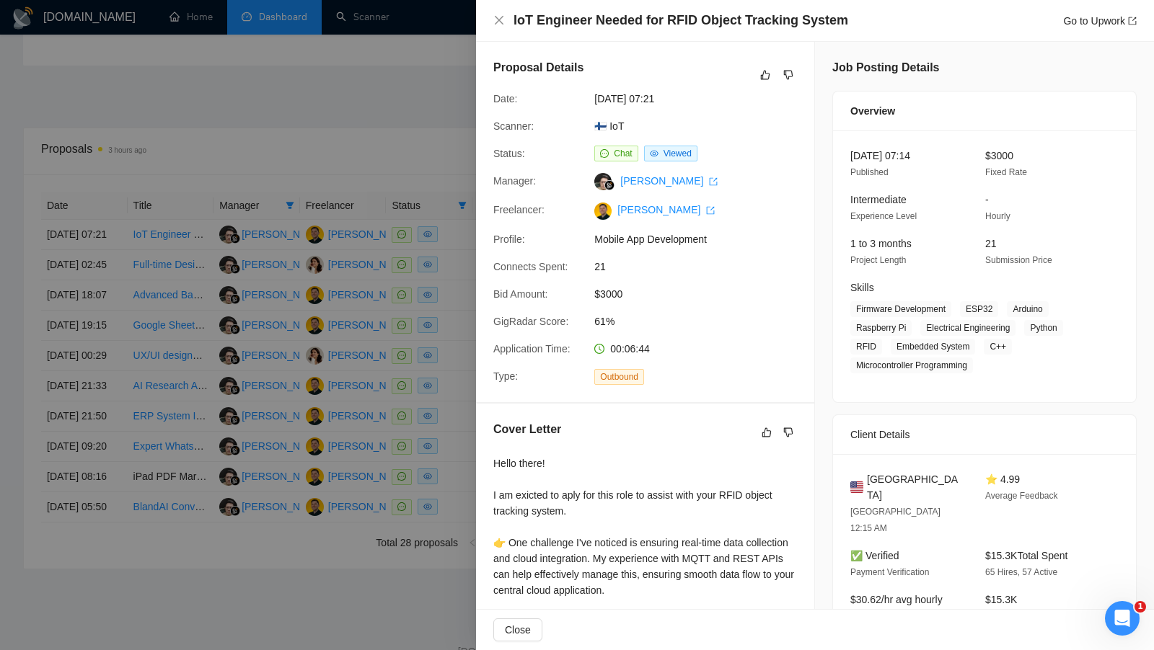
click at [425, 459] on div at bounding box center [577, 325] width 1154 height 650
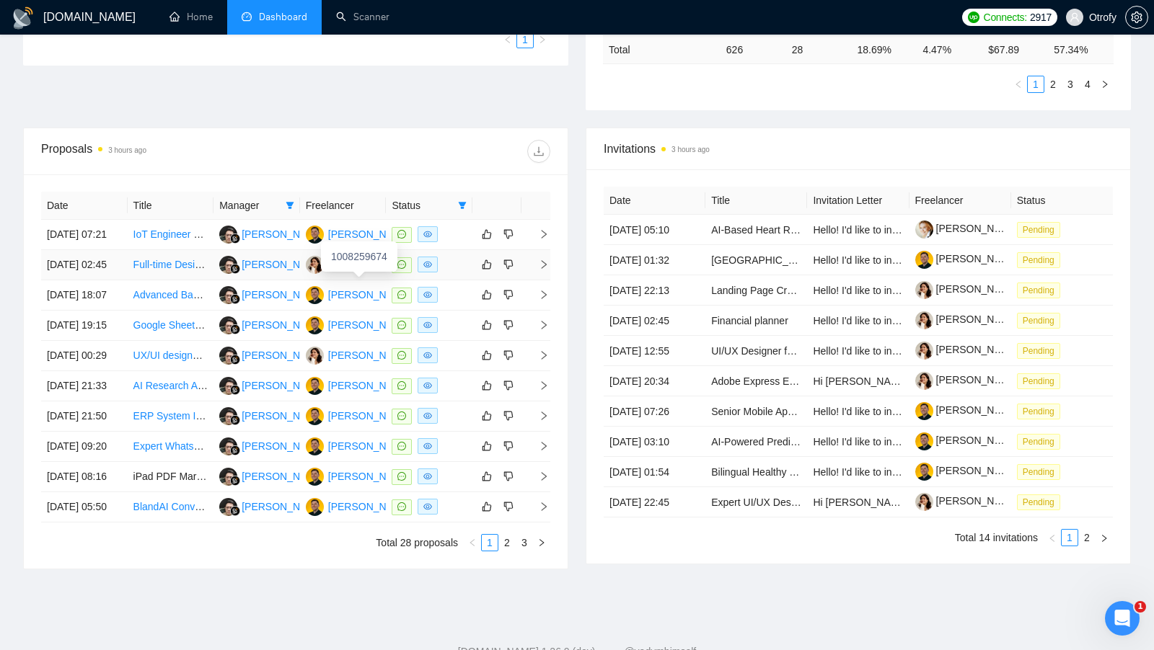
click at [349, 273] on div "Anna Otroshchenko" at bounding box center [369, 265] width 83 height 16
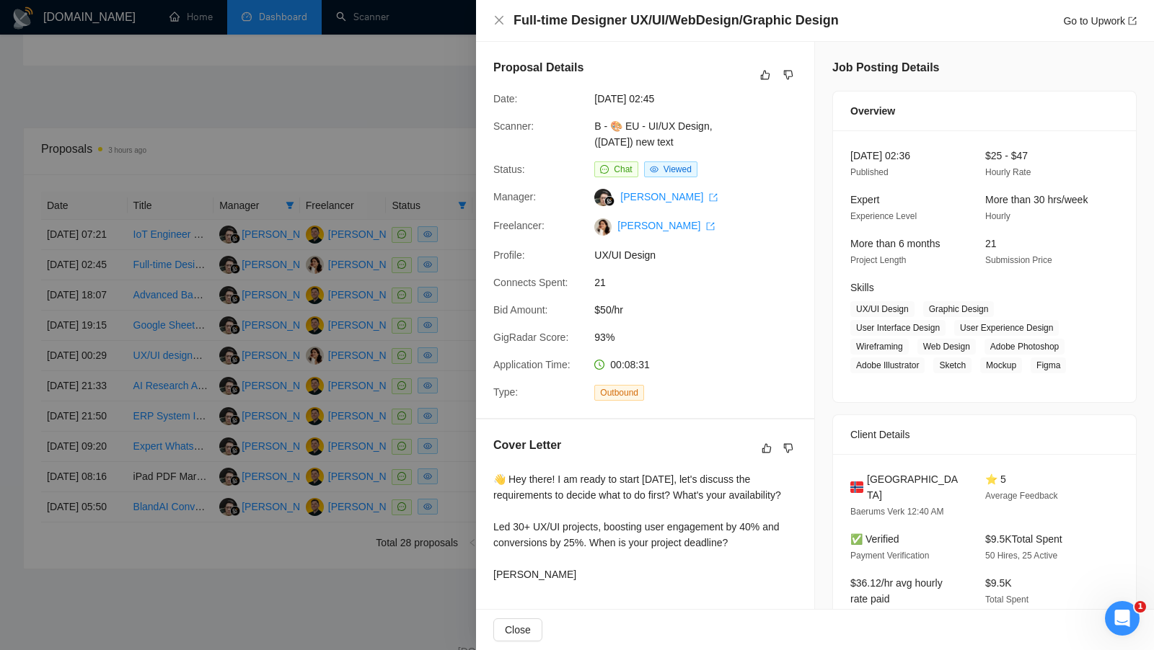
click at [363, 149] on div at bounding box center [577, 325] width 1154 height 650
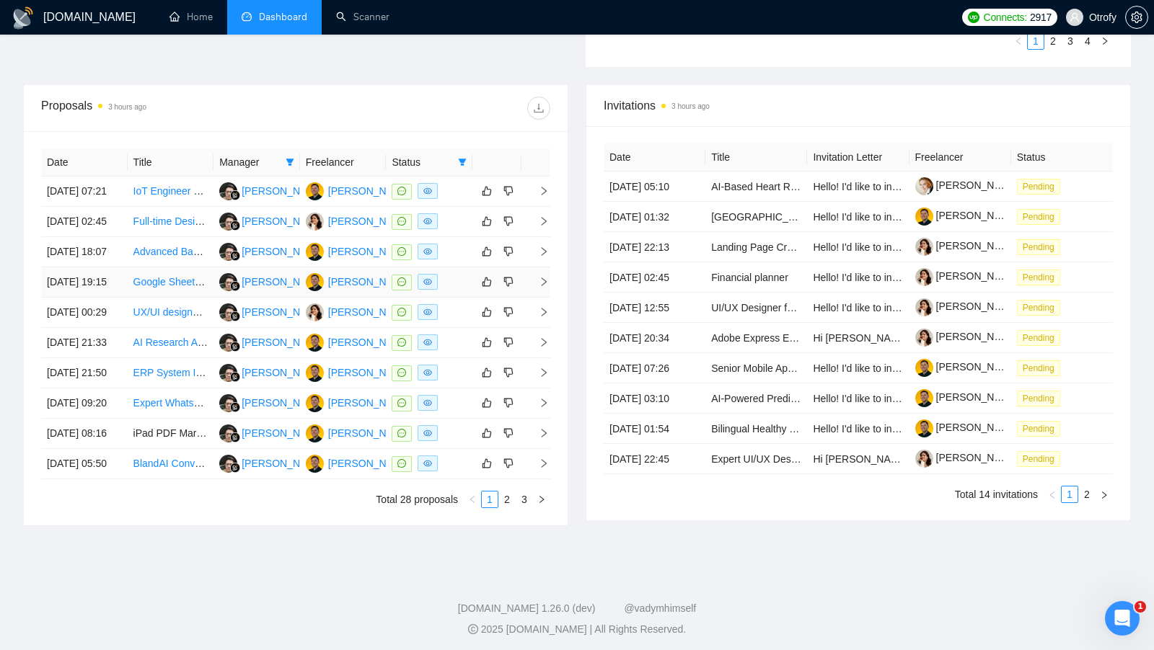
scroll to position [622, 0]
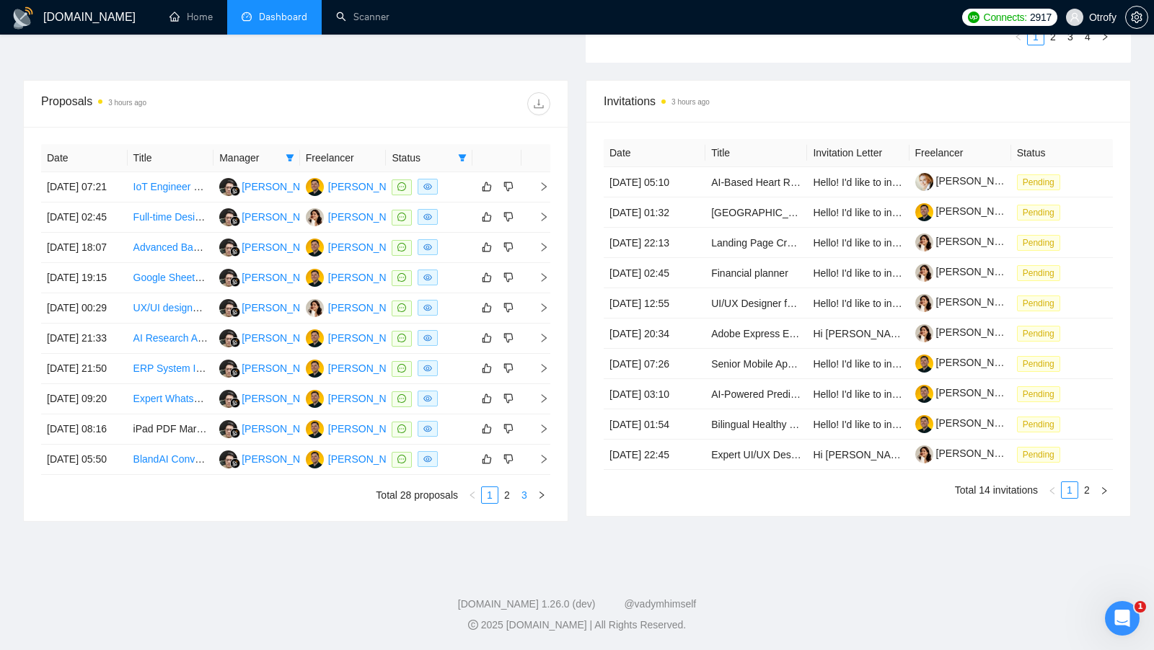
click at [516, 495] on li "3" at bounding box center [524, 495] width 17 height 17
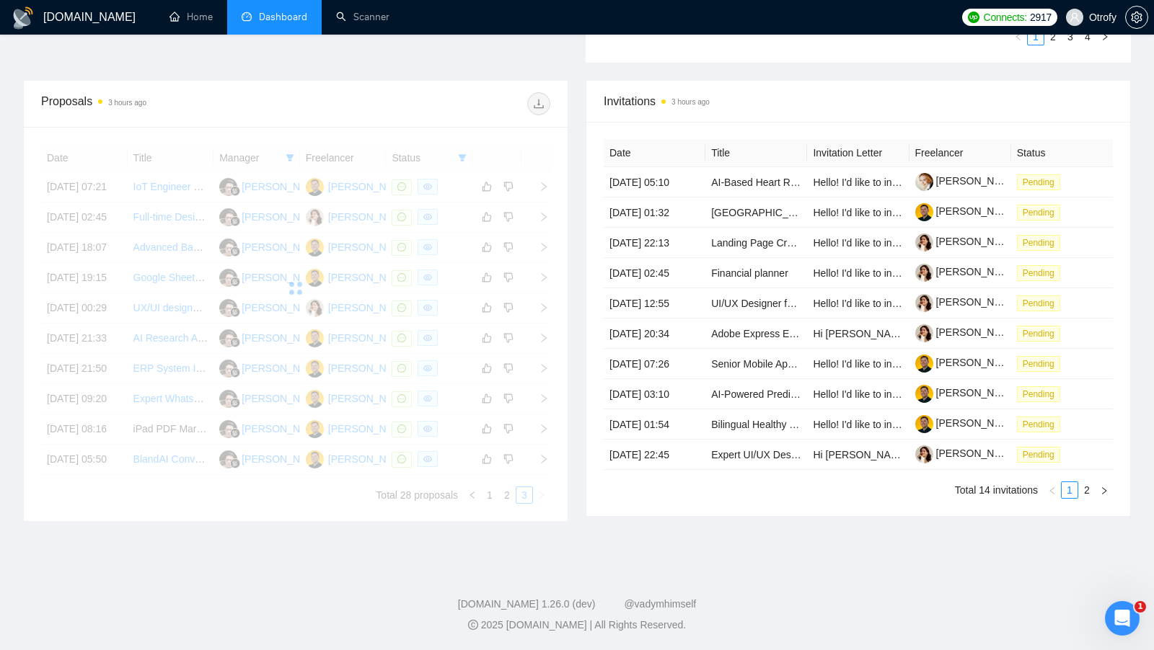
scroll to position [617, 0]
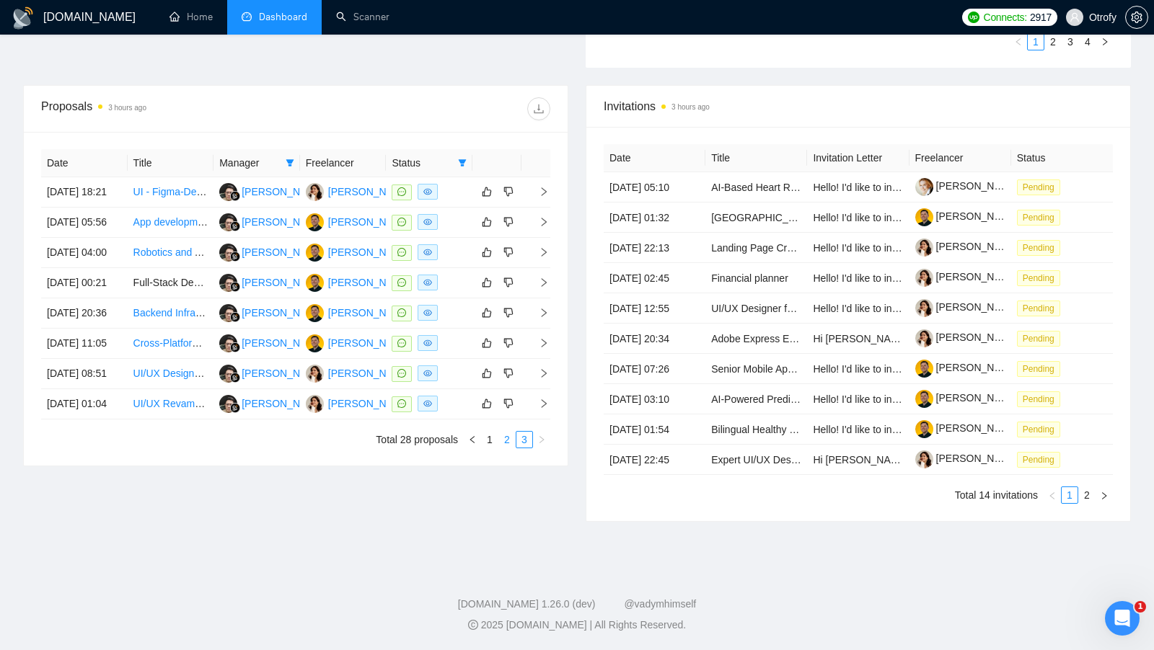
click at [508, 432] on link "2" at bounding box center [507, 440] width 16 height 16
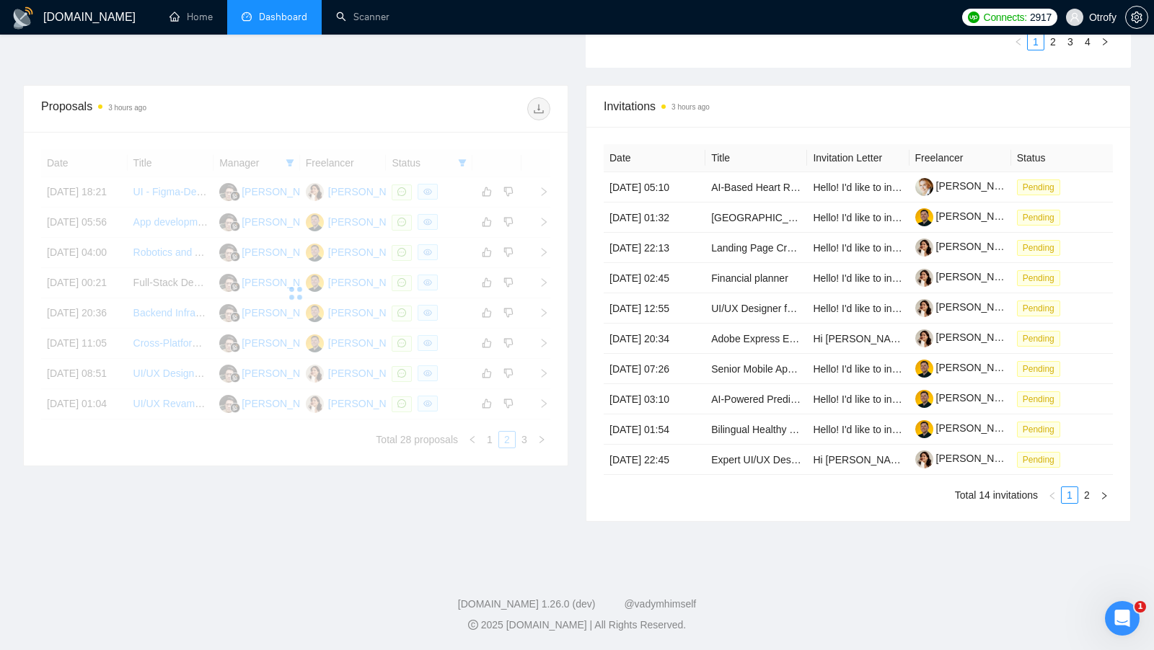
scroll to position [538, 0]
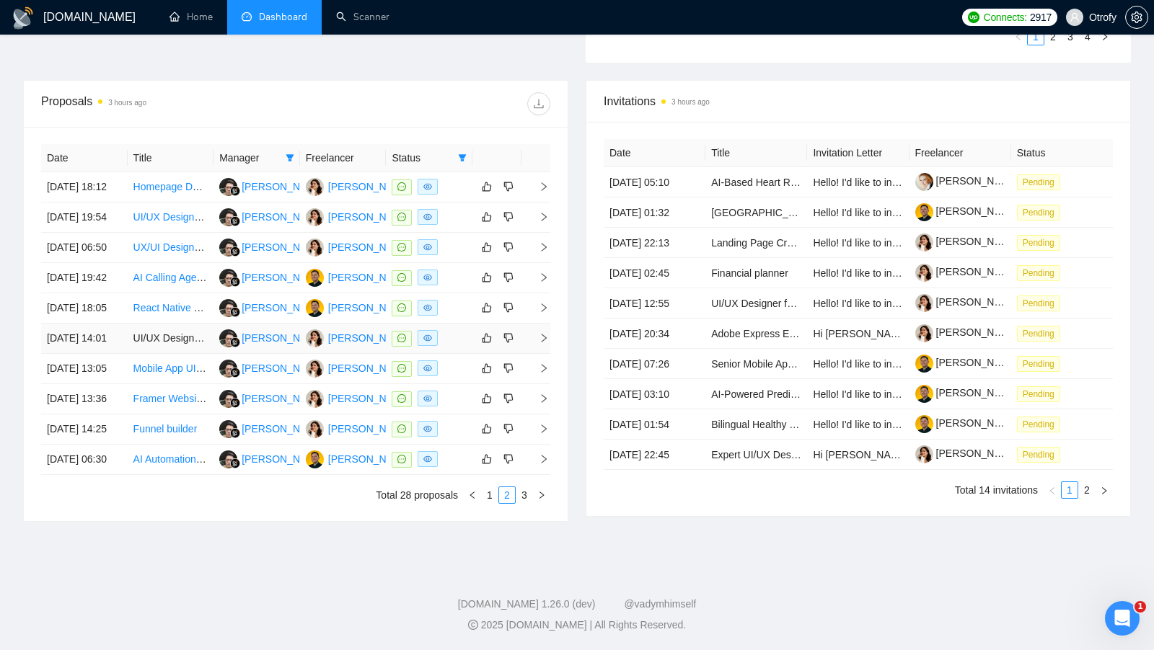
click at [456, 347] on div at bounding box center [429, 338] width 75 height 17
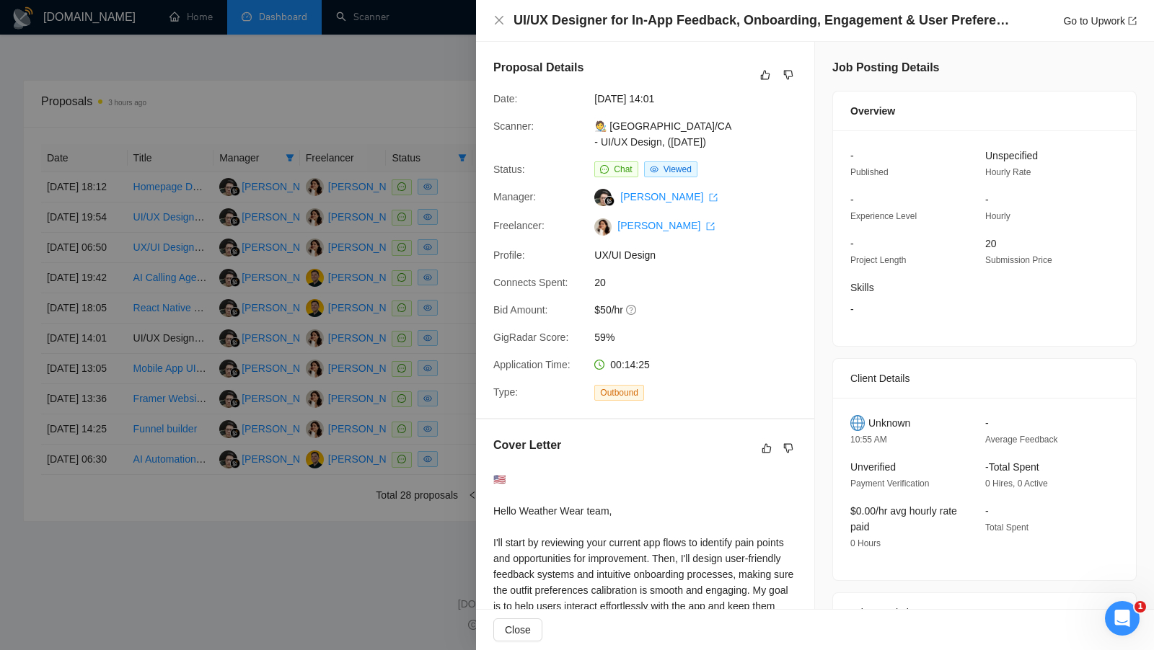
click at [446, 243] on div at bounding box center [577, 325] width 1154 height 650
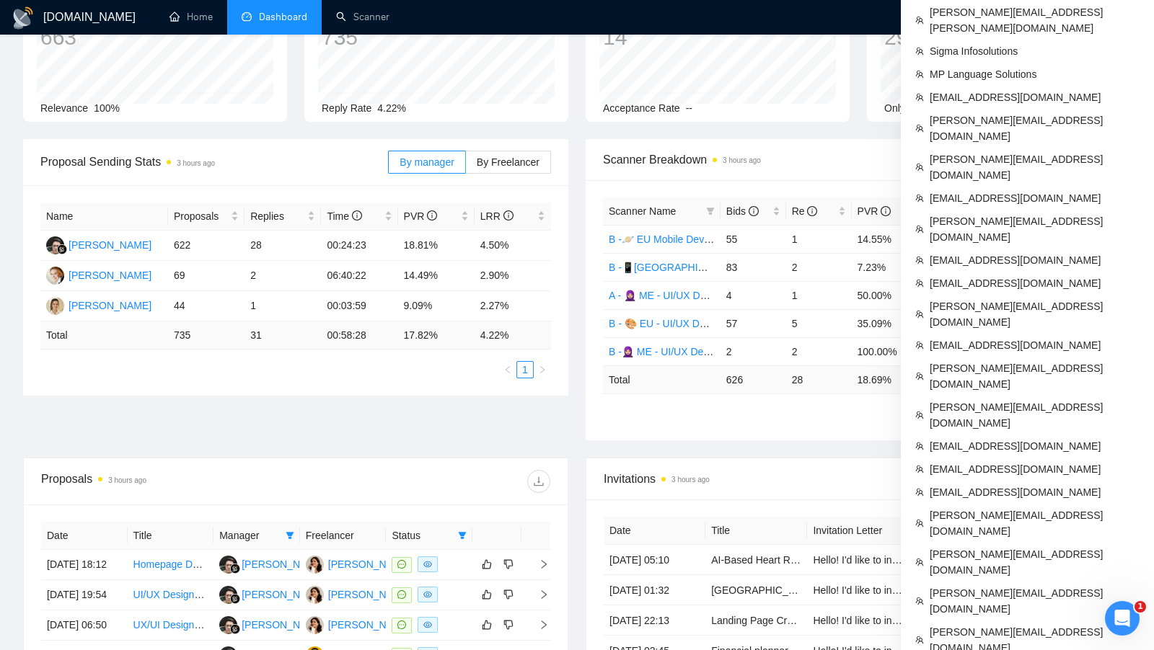
scroll to position [0, 0]
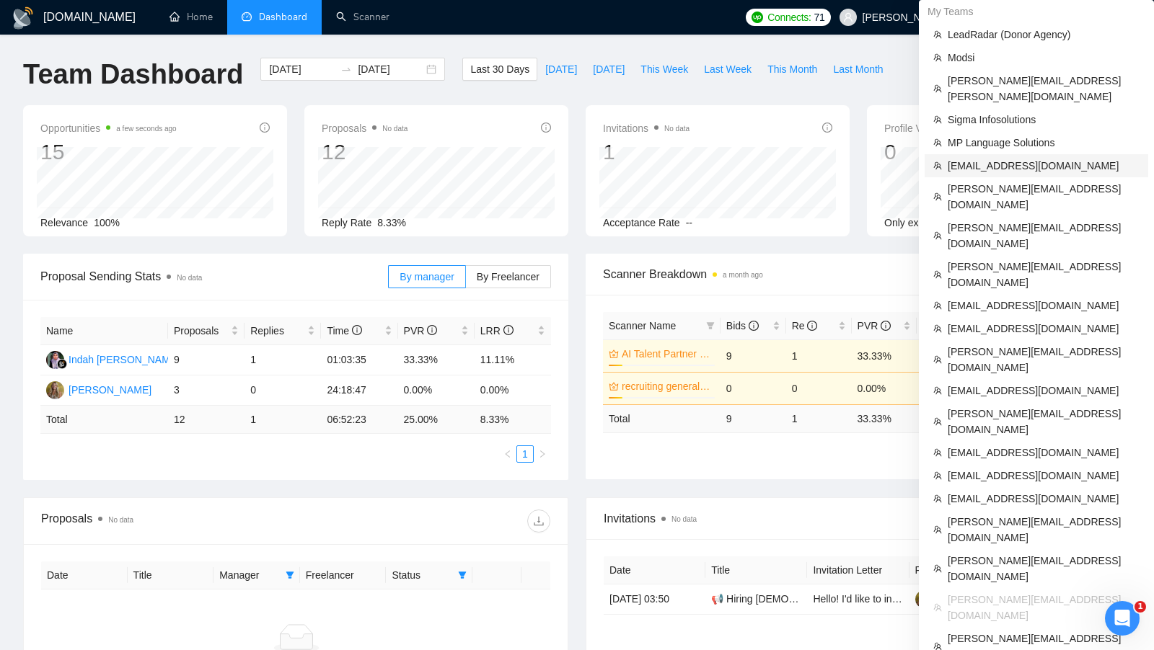
scroll to position [39, 0]
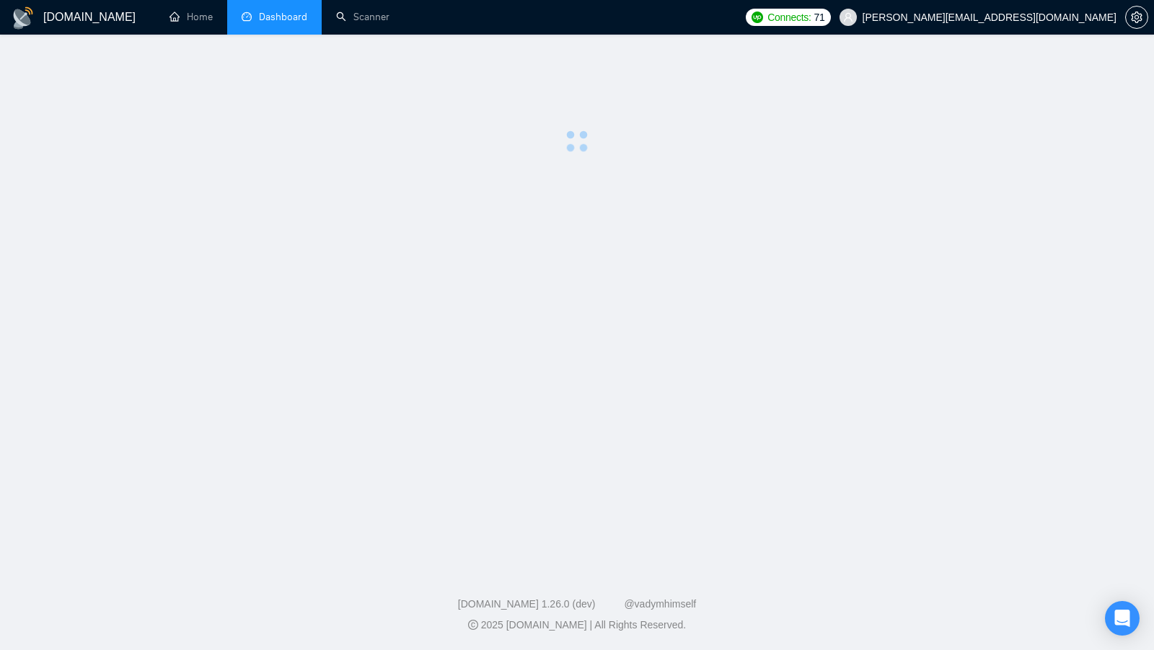
scroll to position [39, 0]
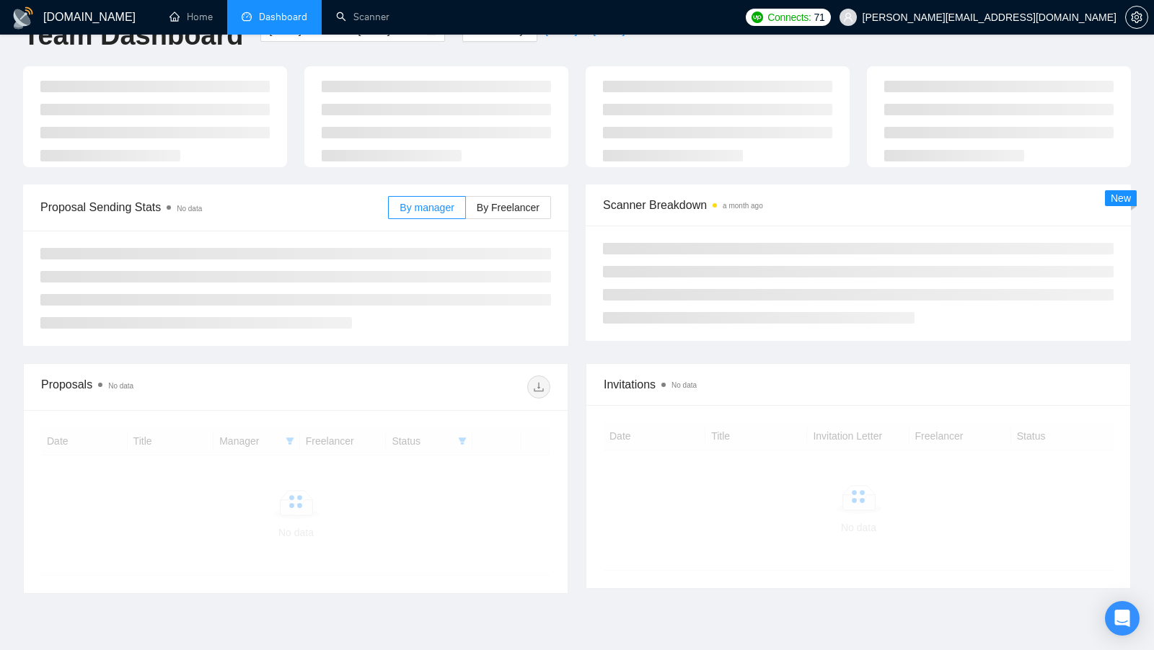
click at [232, 30] on li "Dashboard" at bounding box center [274, 17] width 94 height 35
click at [213, 23] on link "Home" at bounding box center [190, 17] width 43 height 12
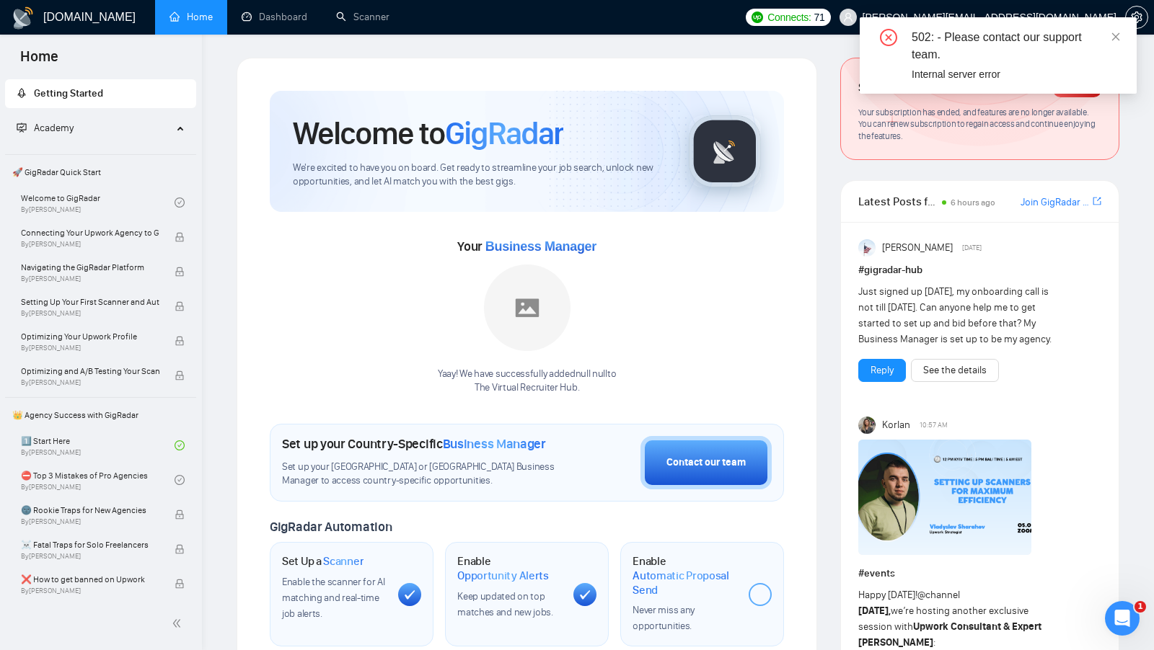
click at [1126, 32] on div "502: - Please contact our support team. Internal server error" at bounding box center [998, 55] width 277 height 76
click at [1121, 32] on div "502: - Please contact our support team. Internal server error" at bounding box center [998, 55] width 277 height 76
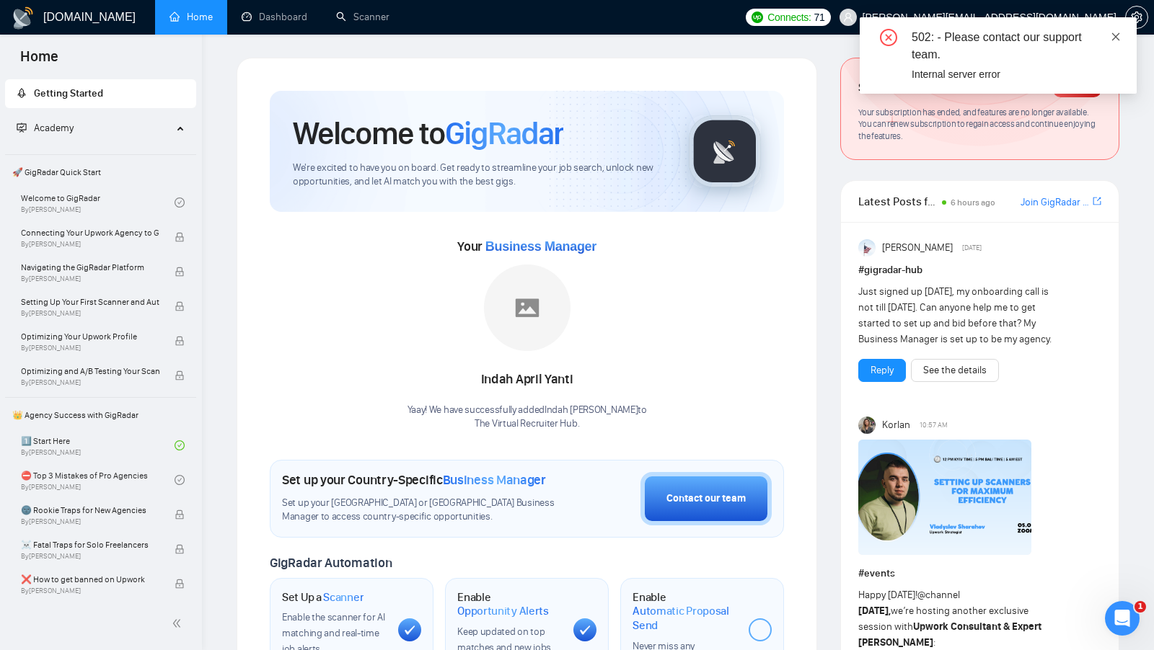
click at [1118, 35] on icon "close" at bounding box center [1116, 36] width 8 height 8
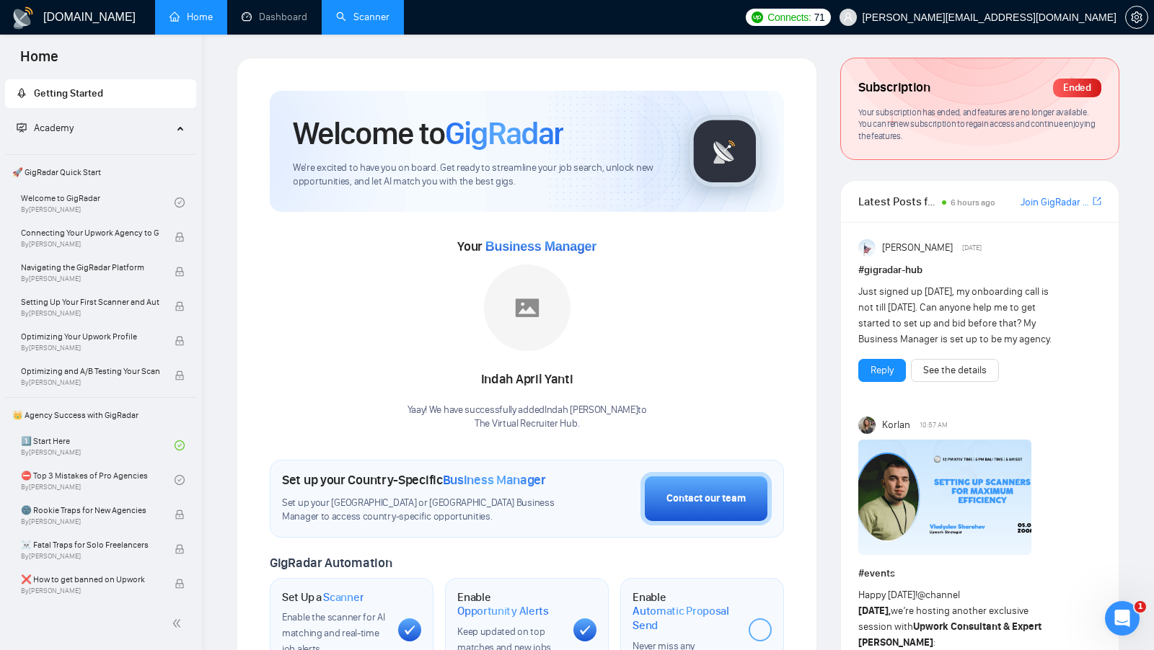
click at [384, 20] on link "Scanner" at bounding box center [362, 17] width 53 height 12
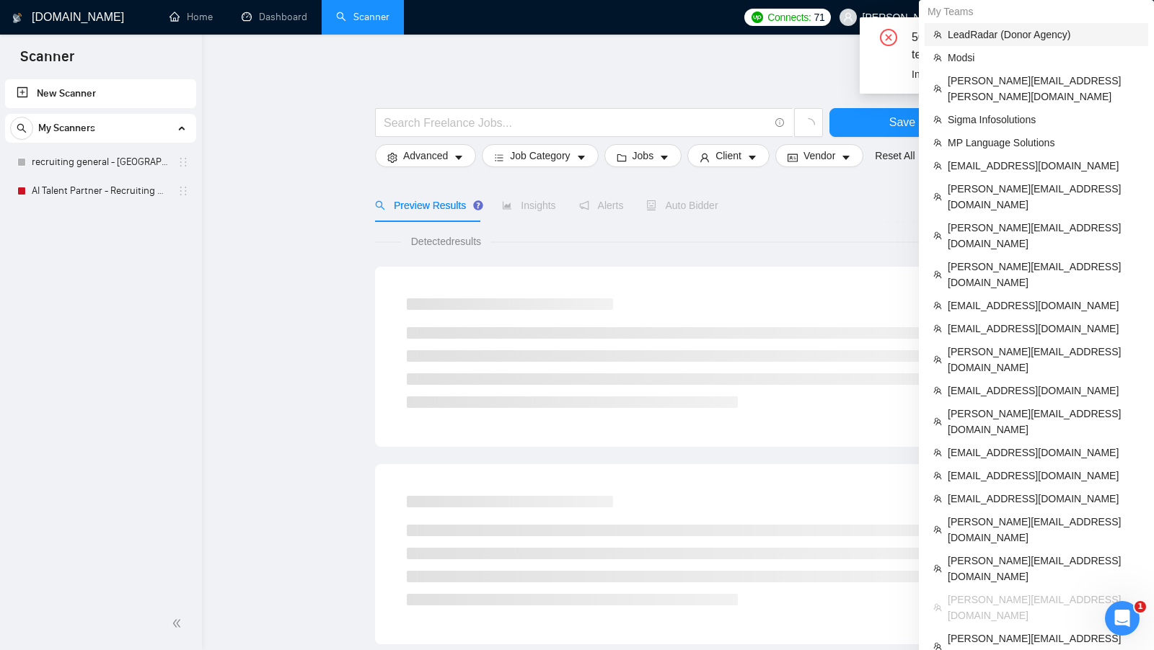
click at [1033, 30] on span "LeadRadar (Donor Agency)" at bounding box center [1044, 35] width 192 height 16
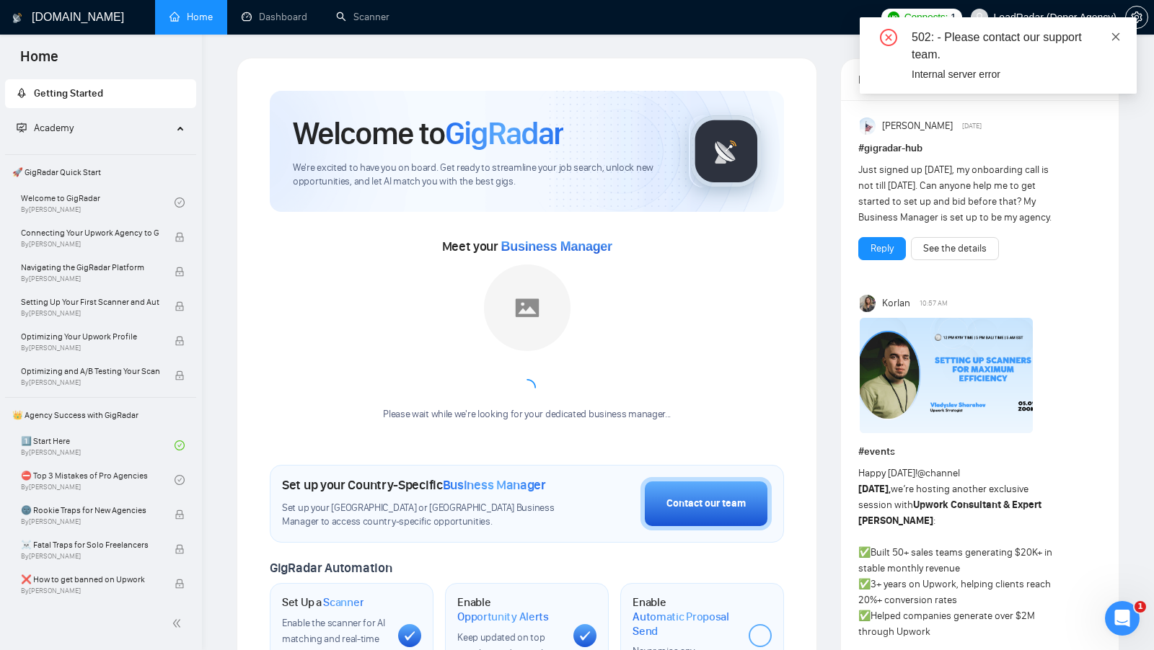
click at [1117, 43] on link at bounding box center [1116, 37] width 10 height 16
click at [283, 23] on link "Dashboard" at bounding box center [275, 17] width 66 height 12
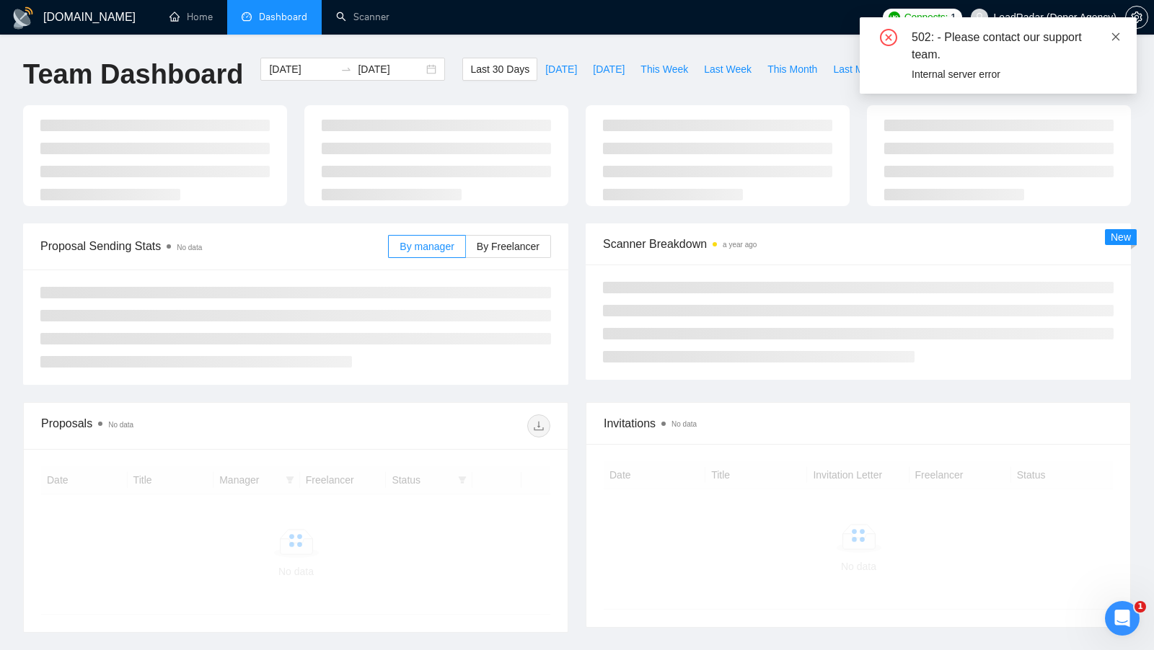
click at [1115, 37] on icon "close" at bounding box center [1116, 37] width 10 height 10
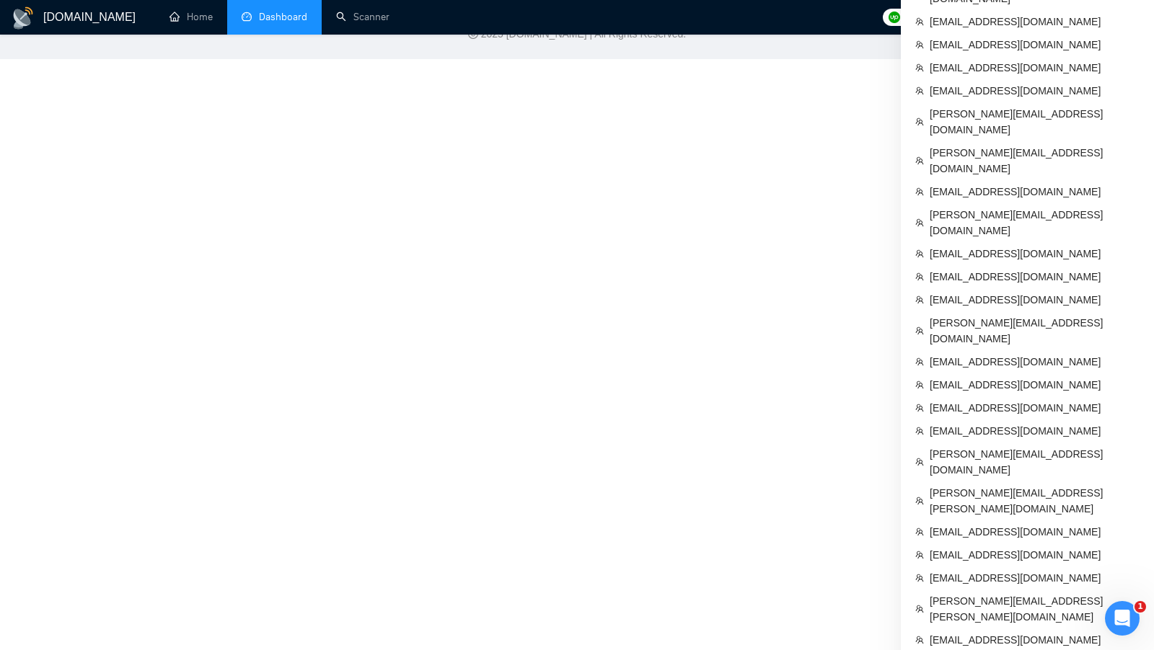
scroll to position [904, 0]
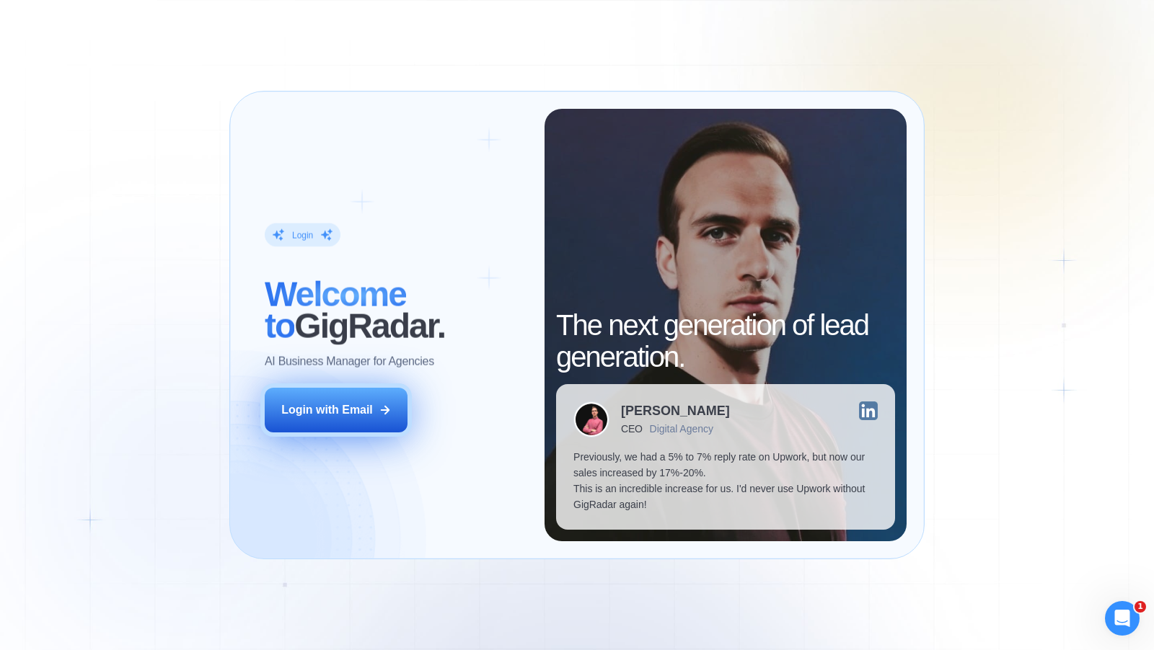
click at [377, 399] on button "Login with Email" at bounding box center [336, 410] width 143 height 45
